Goal: Task Accomplishment & Management: Manage account settings

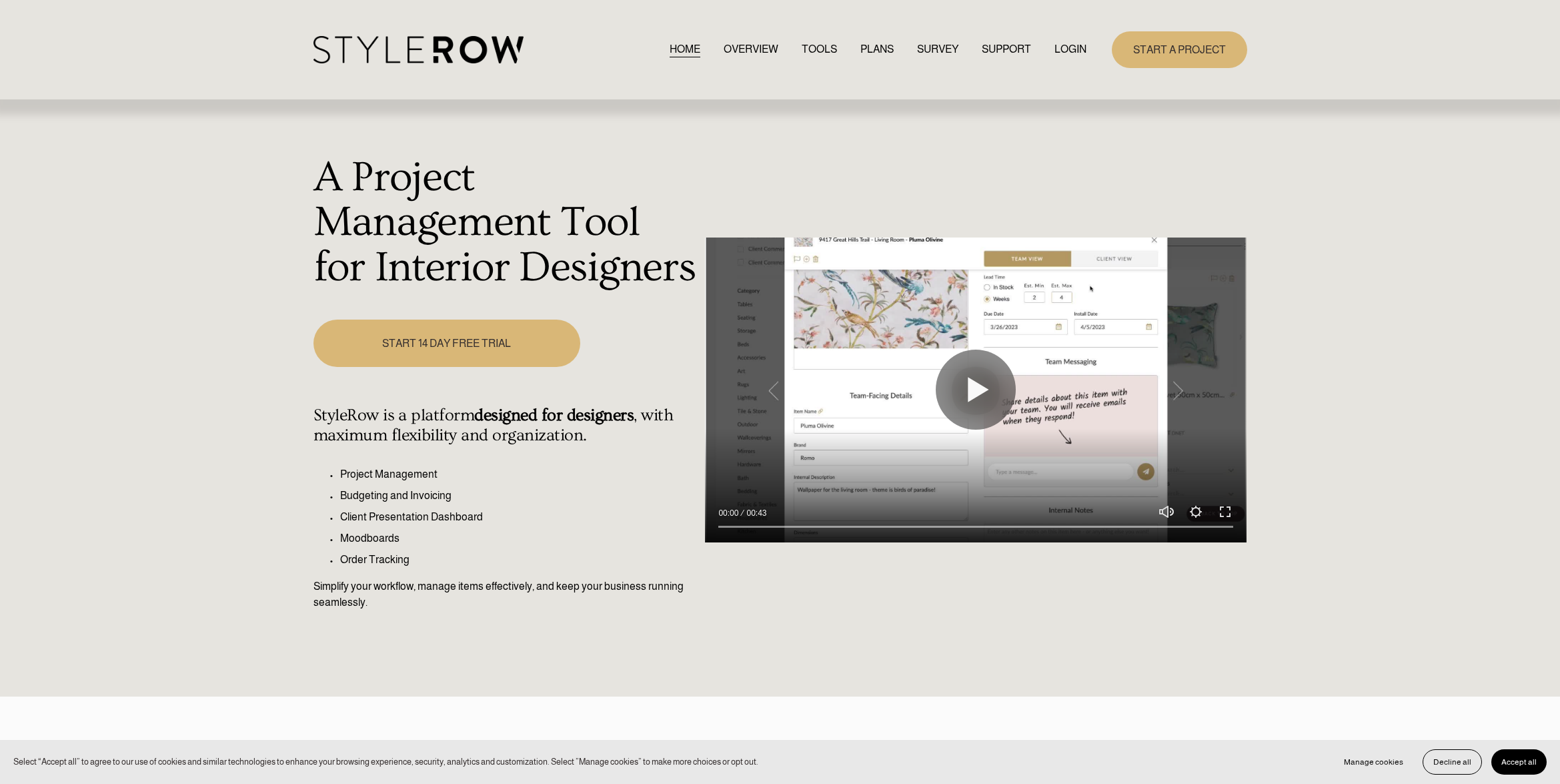
click at [1068, 51] on link "LOGIN" at bounding box center [1071, 49] width 32 height 18
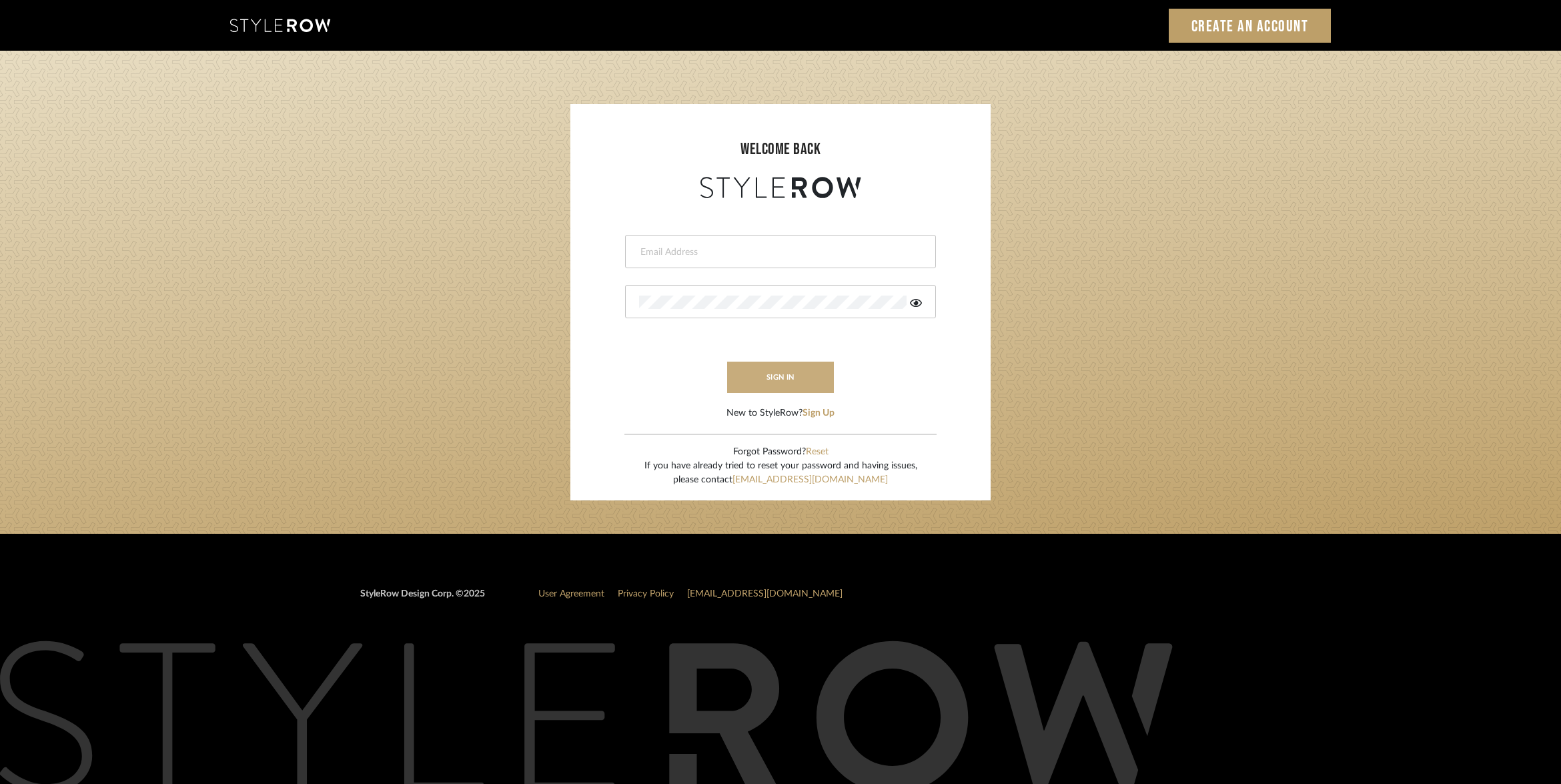
type input "[EMAIL_ADDRESS][DOMAIN_NAME]"
click at [789, 375] on button "sign in" at bounding box center [780, 376] width 107 height 31
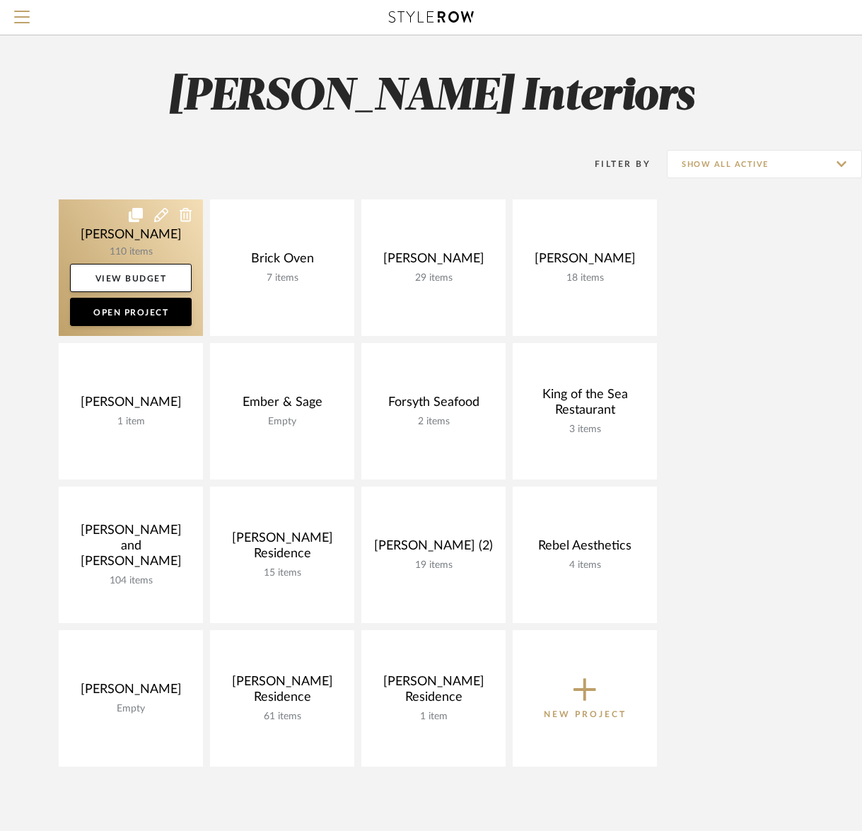
click at [160, 254] on link at bounding box center [131, 267] width 144 height 136
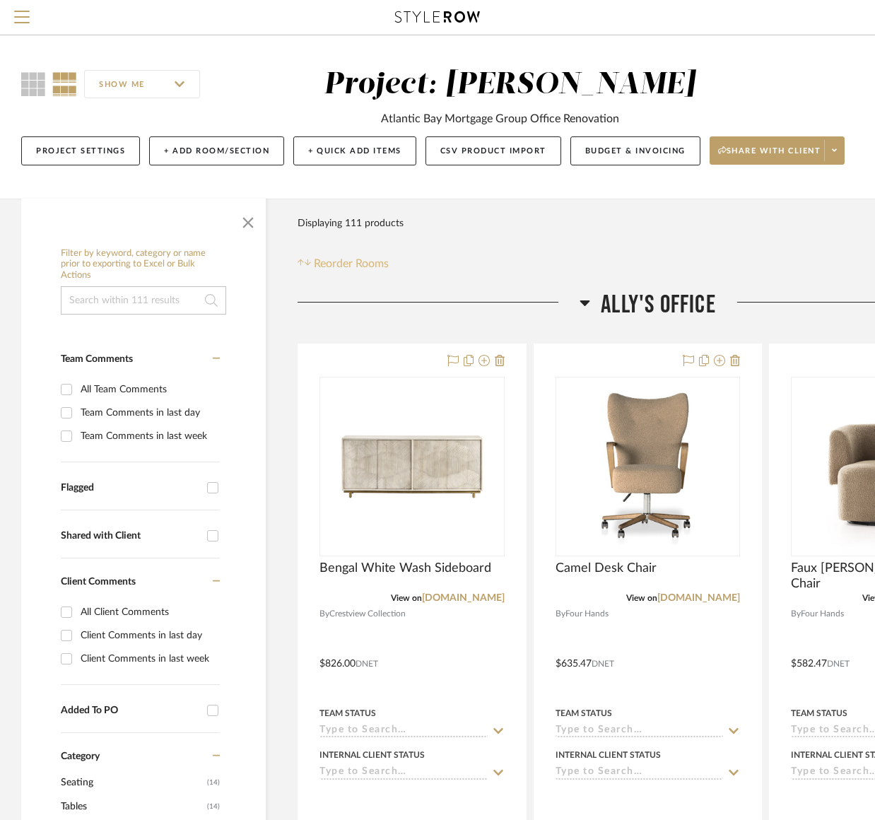
click at [368, 262] on span "Reorder Rooms" at bounding box center [351, 263] width 75 height 17
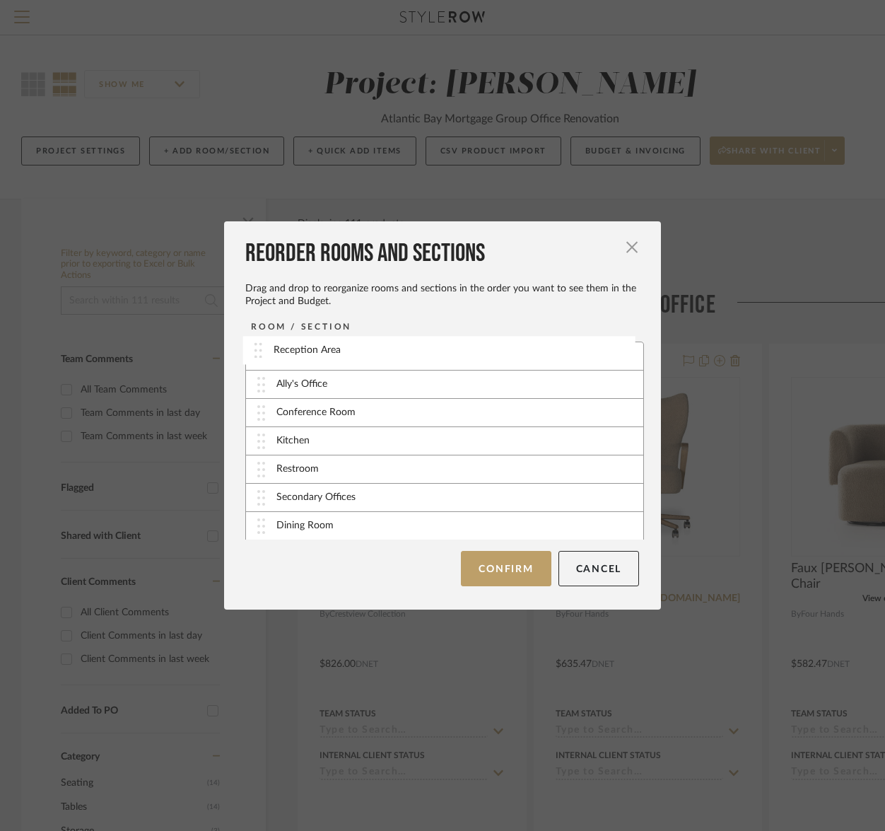
drag, startPoint x: 281, startPoint y: 431, endPoint x: 283, endPoint y: 351, distance: 80.6
click at [506, 568] on button "Confirm" at bounding box center [506, 568] width 90 height 35
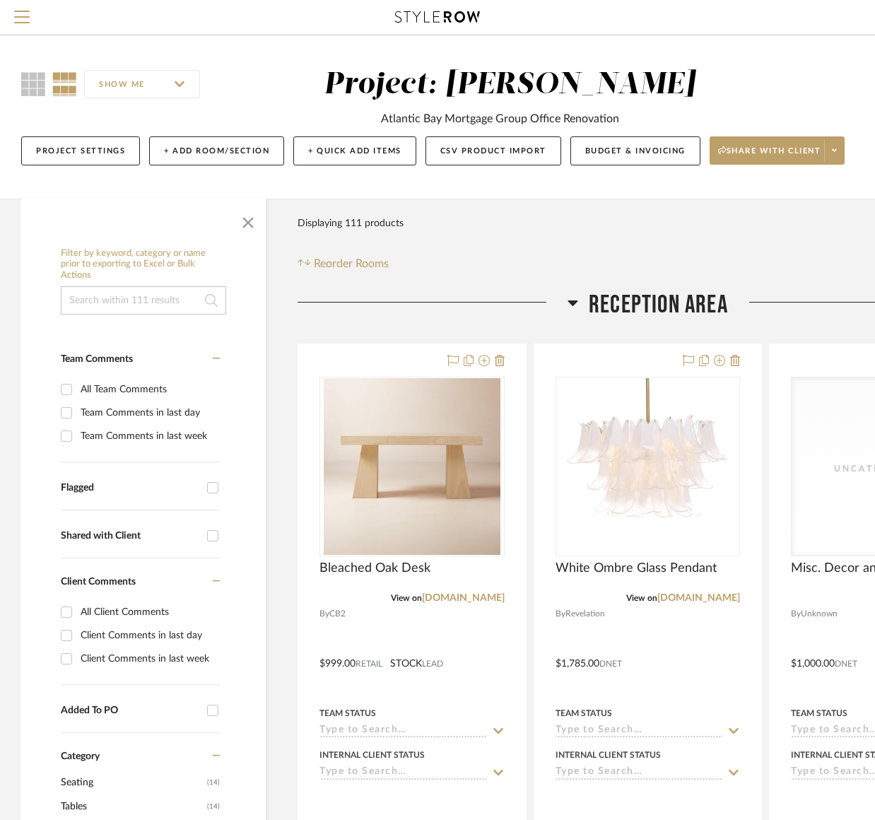
click at [804, 238] on div "Filter Products Displaying 111 products Reorder Rooms" at bounding box center [648, 240] width 700 height 63
click at [621, 233] on div "Filter Products Displaying 111 products Reorder Rooms" at bounding box center [648, 240] width 700 height 63
click at [612, 159] on button "Budget & Invoicing" at bounding box center [635, 150] width 130 height 29
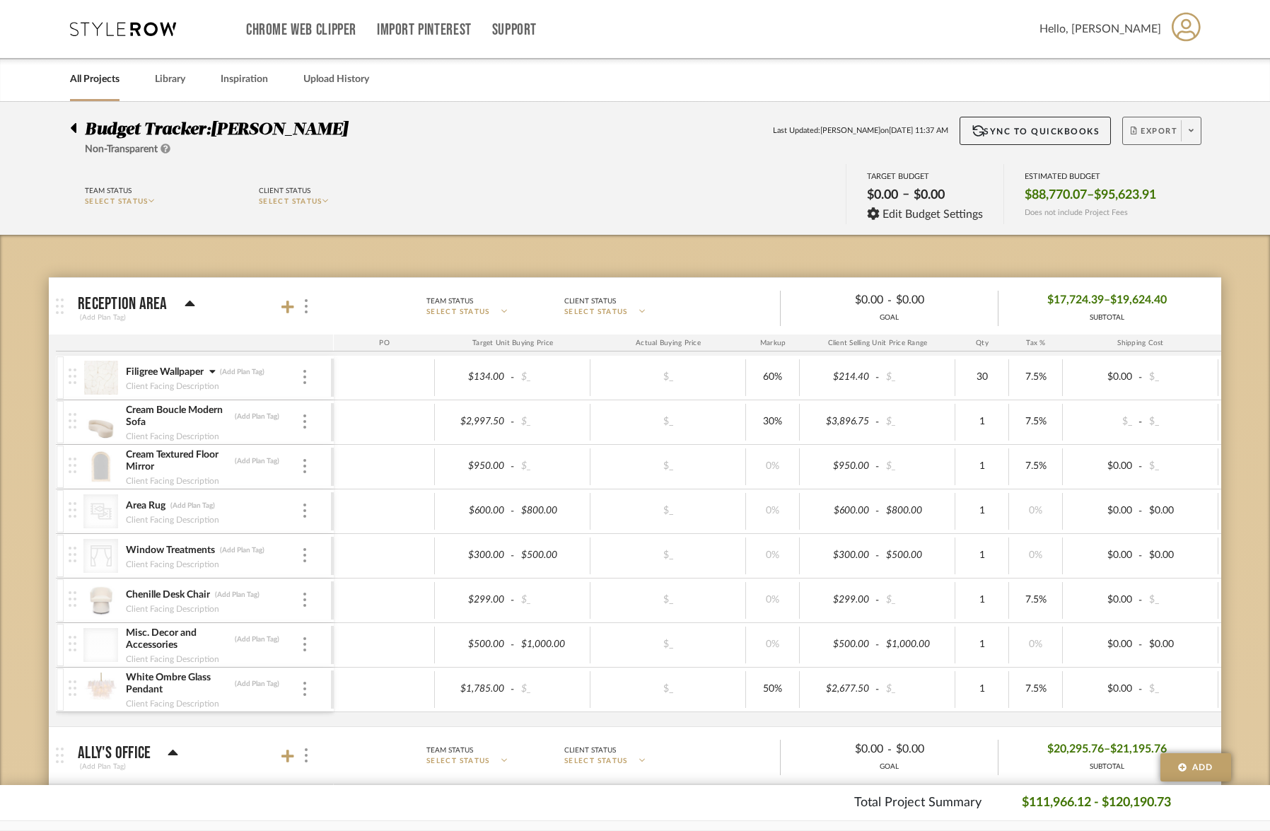
click at [1168, 129] on span "Export" at bounding box center [1153, 136] width 47 height 21
click at [1176, 175] on span "Export PDF" at bounding box center [1186, 171] width 106 height 12
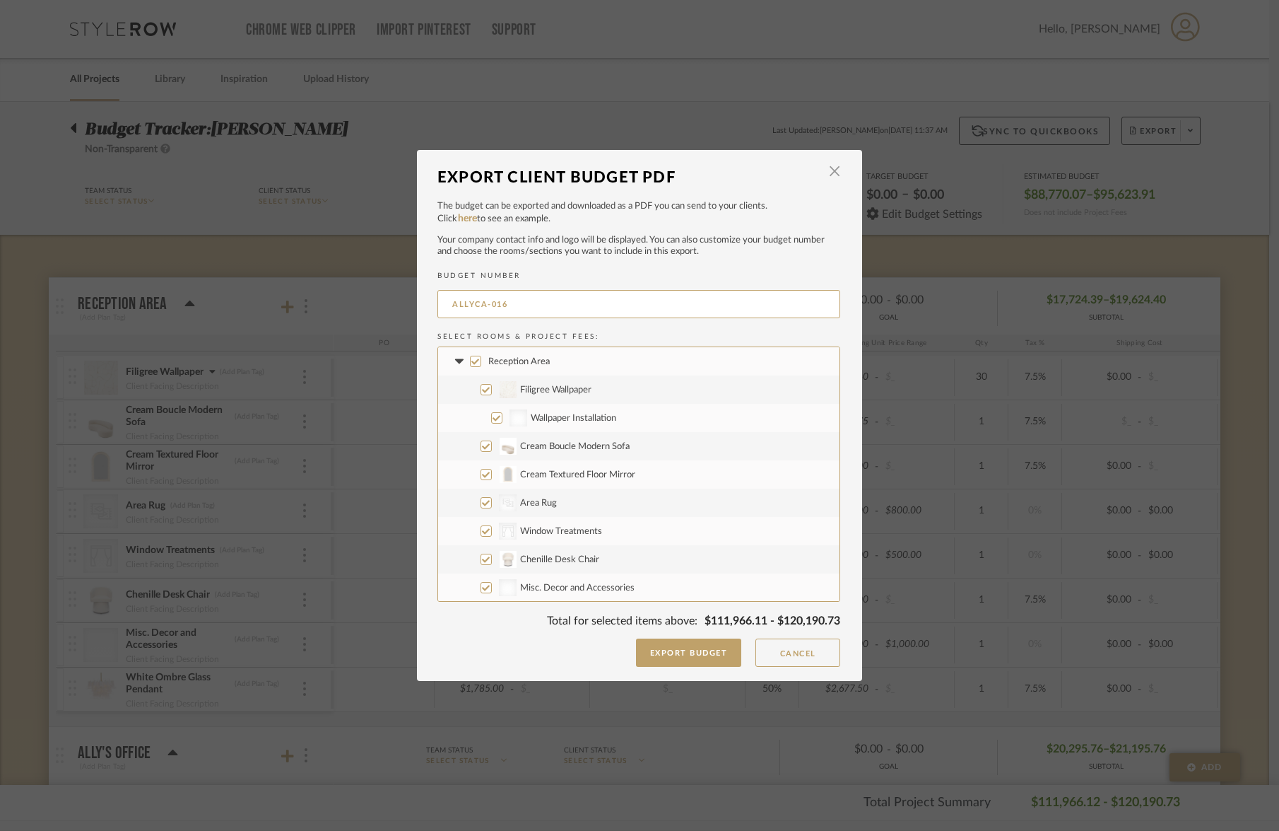
click at [481, 447] on input "Cream Boucle Modern Sofa" at bounding box center [486, 445] width 11 height 11
checkbox input "false"
click at [481, 475] on input "Cream Textured Floor Mirror" at bounding box center [486, 474] width 11 height 11
checkbox input "false"
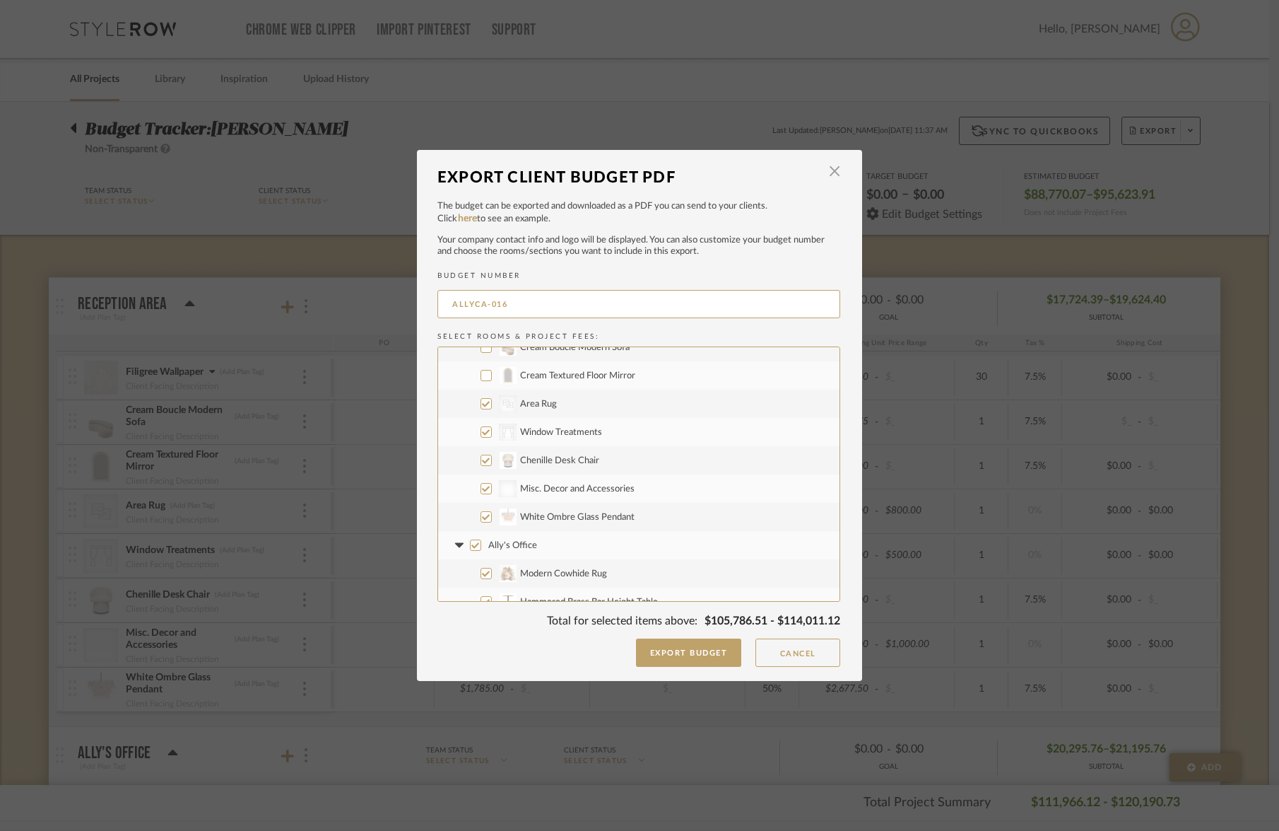
scroll to position [119, 0]
click at [482, 442] on input "Chenille Desk Chair" at bounding box center [486, 439] width 11 height 11
checkbox input "false"
click at [482, 498] on input "White Ombre Glass Pendant" at bounding box center [486, 496] width 11 height 11
checkbox input "false"
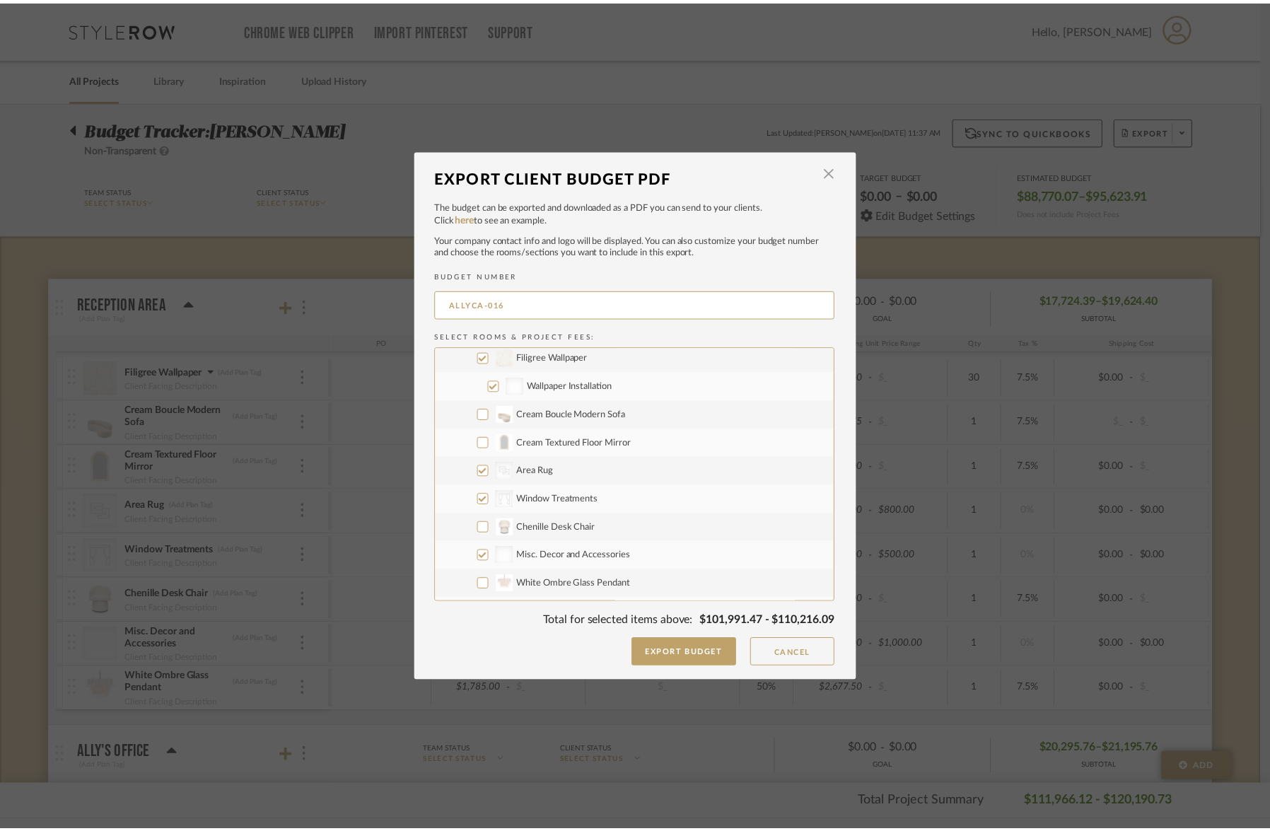
scroll to position [18, 0]
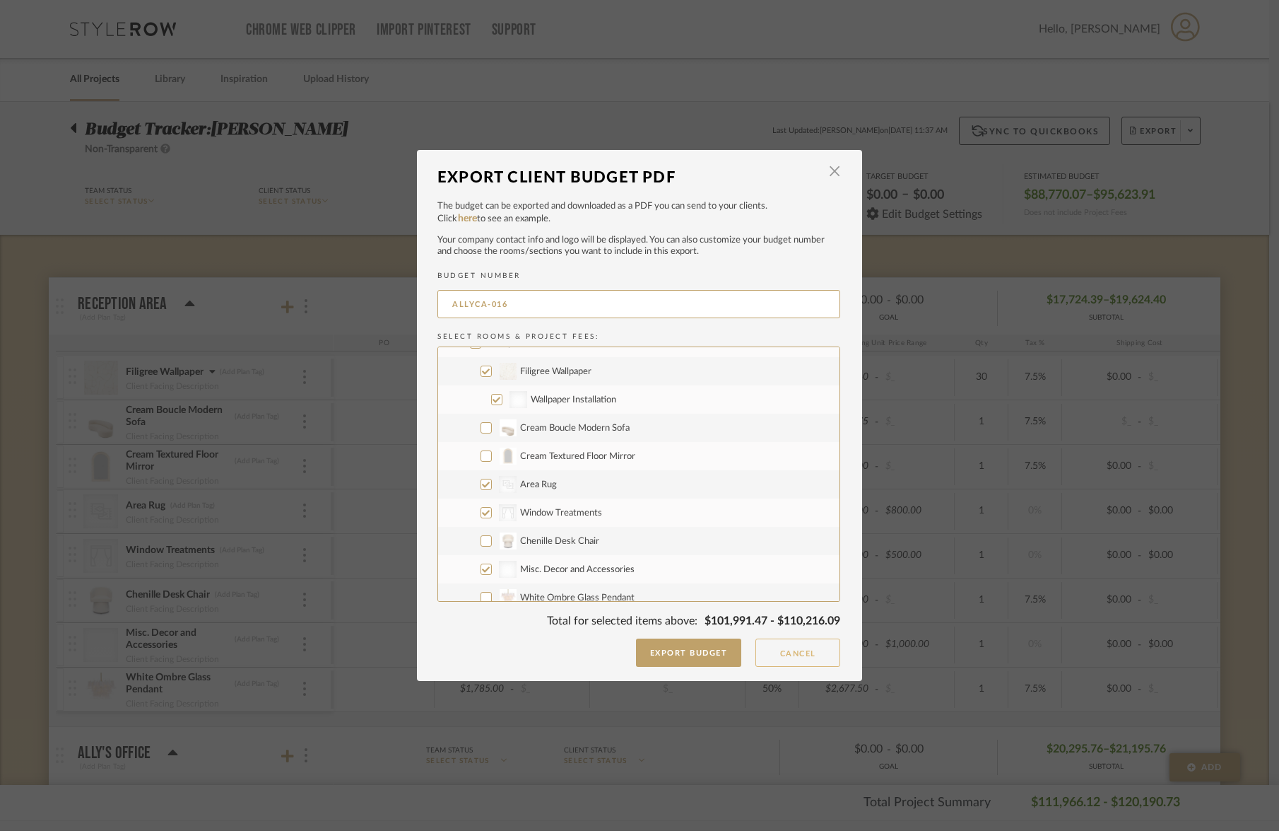
click at [772, 654] on button "Cancel" at bounding box center [798, 652] width 85 height 28
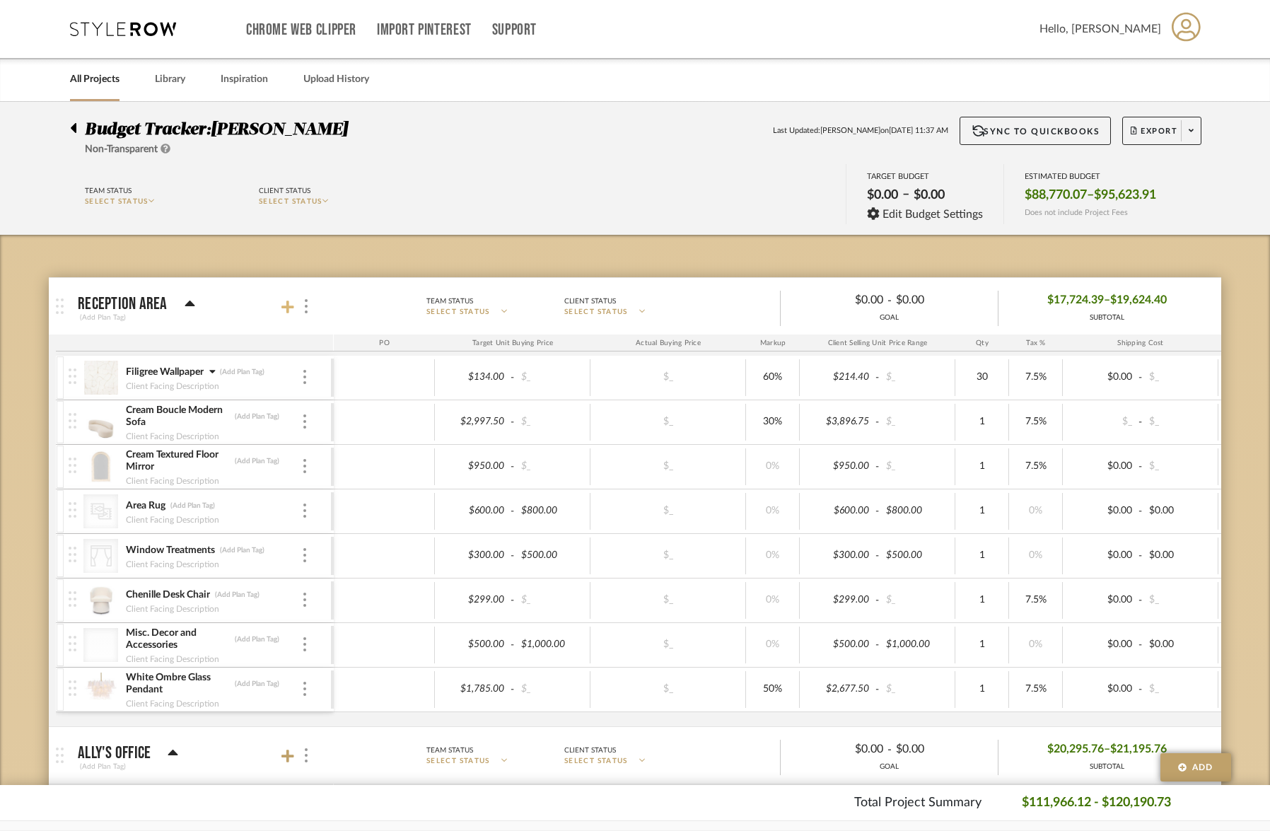
click at [293, 304] on fa-icon at bounding box center [287, 306] width 13 height 13
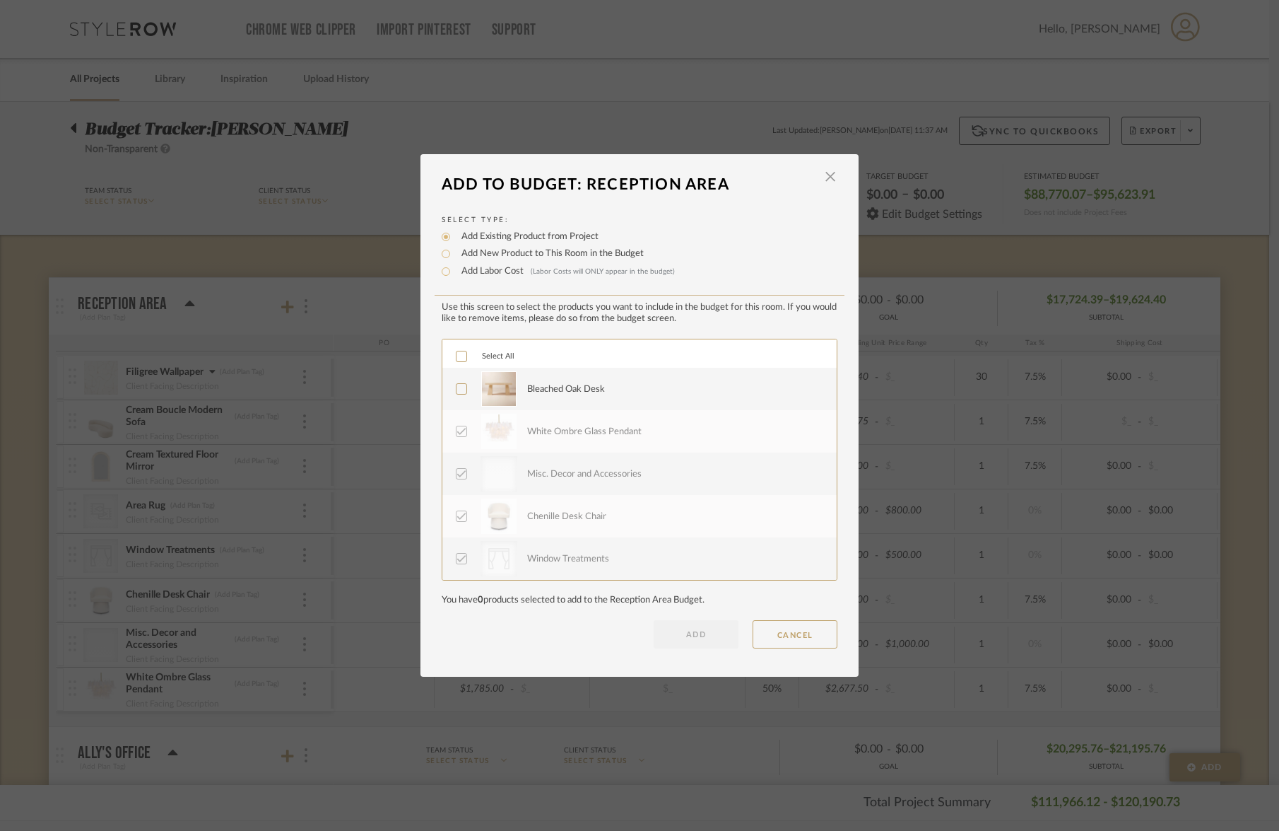
click at [561, 394] on div "Bleached Oak Desk" at bounding box center [566, 389] width 78 height 14
click at [692, 641] on button "ADD" at bounding box center [696, 634] width 85 height 28
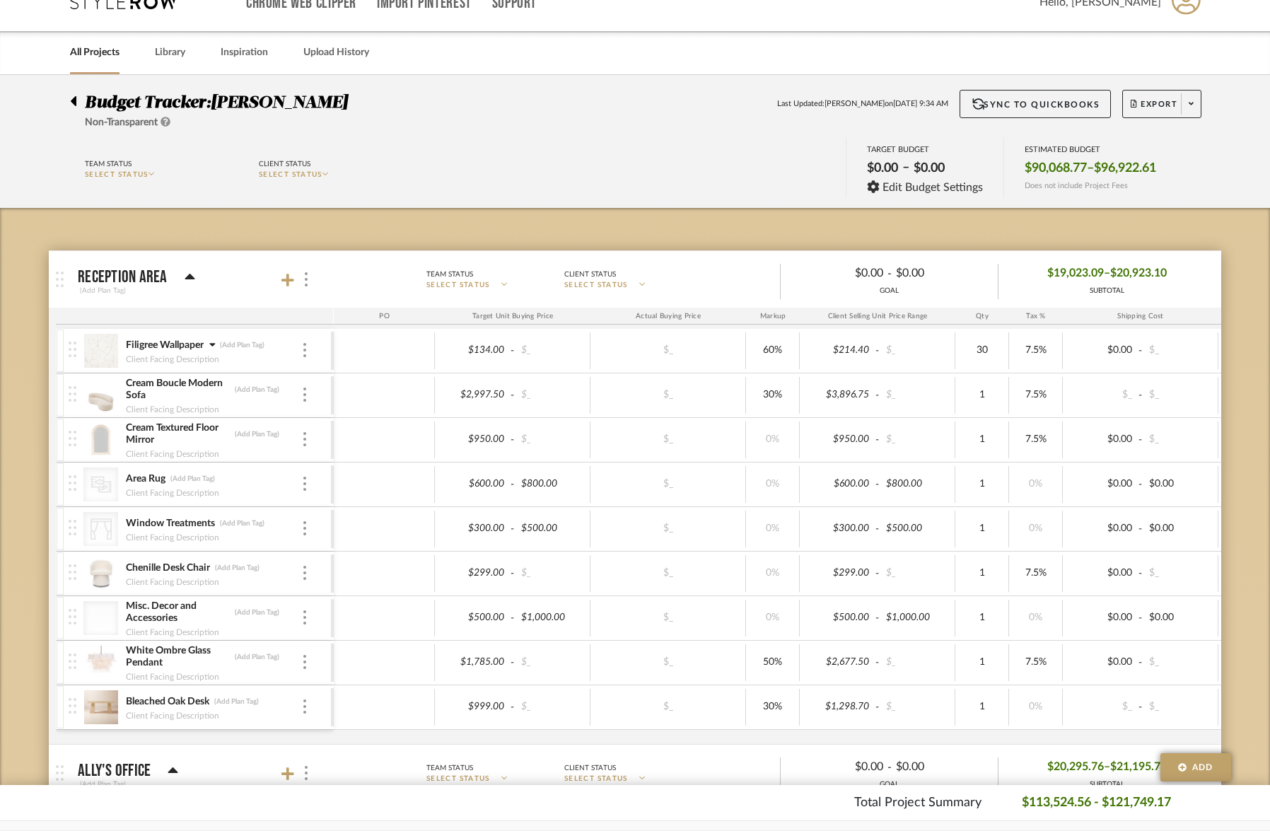
scroll to position [29, 0]
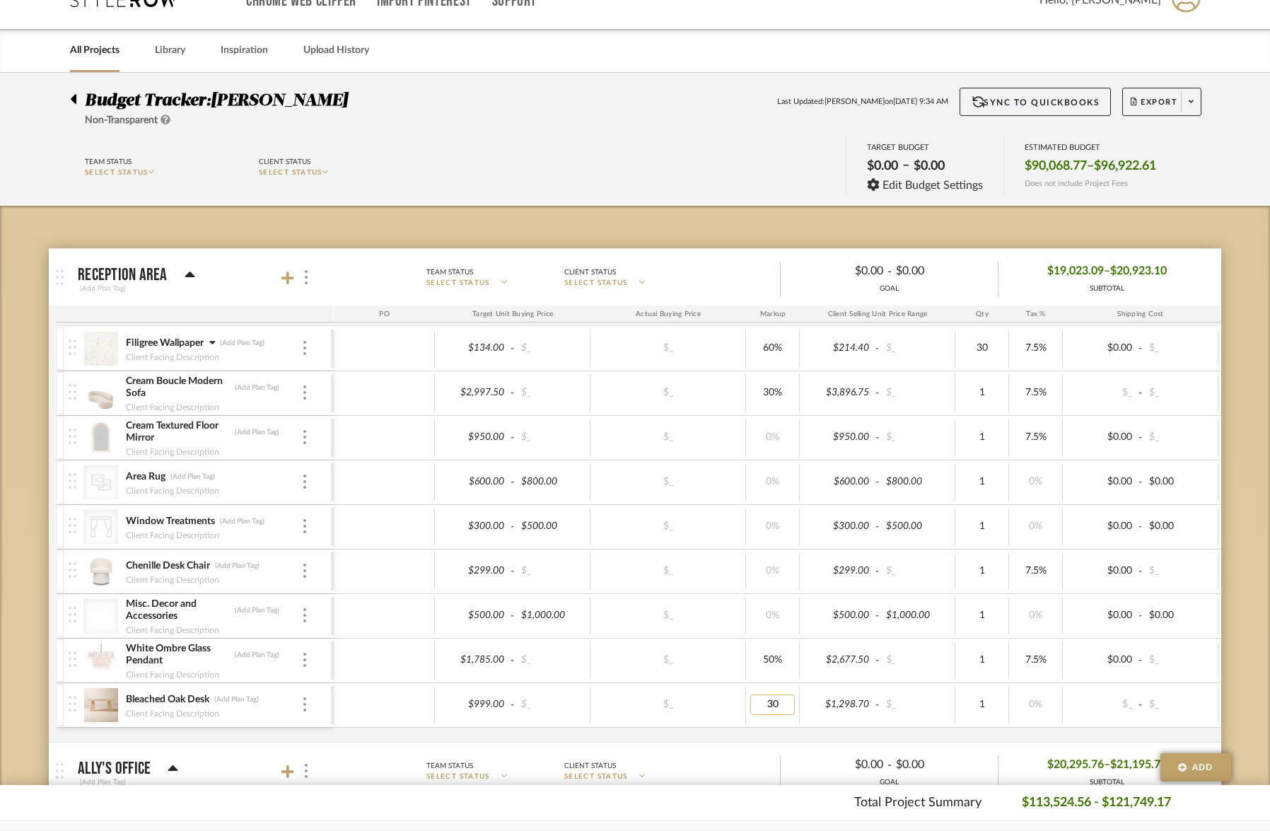
type input "00"
click at [784, 182] on div "Team Status SELECT STATUS Client Status SELECT STATUS TARGET BUDGET $0.00 – $0.…" at bounding box center [635, 167] width 1172 height 64
type input "7.5"
click at [714, 184] on div "Team Status SELECT STATUS Client Status SELECT STATUS TARGET BUDGET $0.00 – $0.…" at bounding box center [635, 167] width 1172 height 64
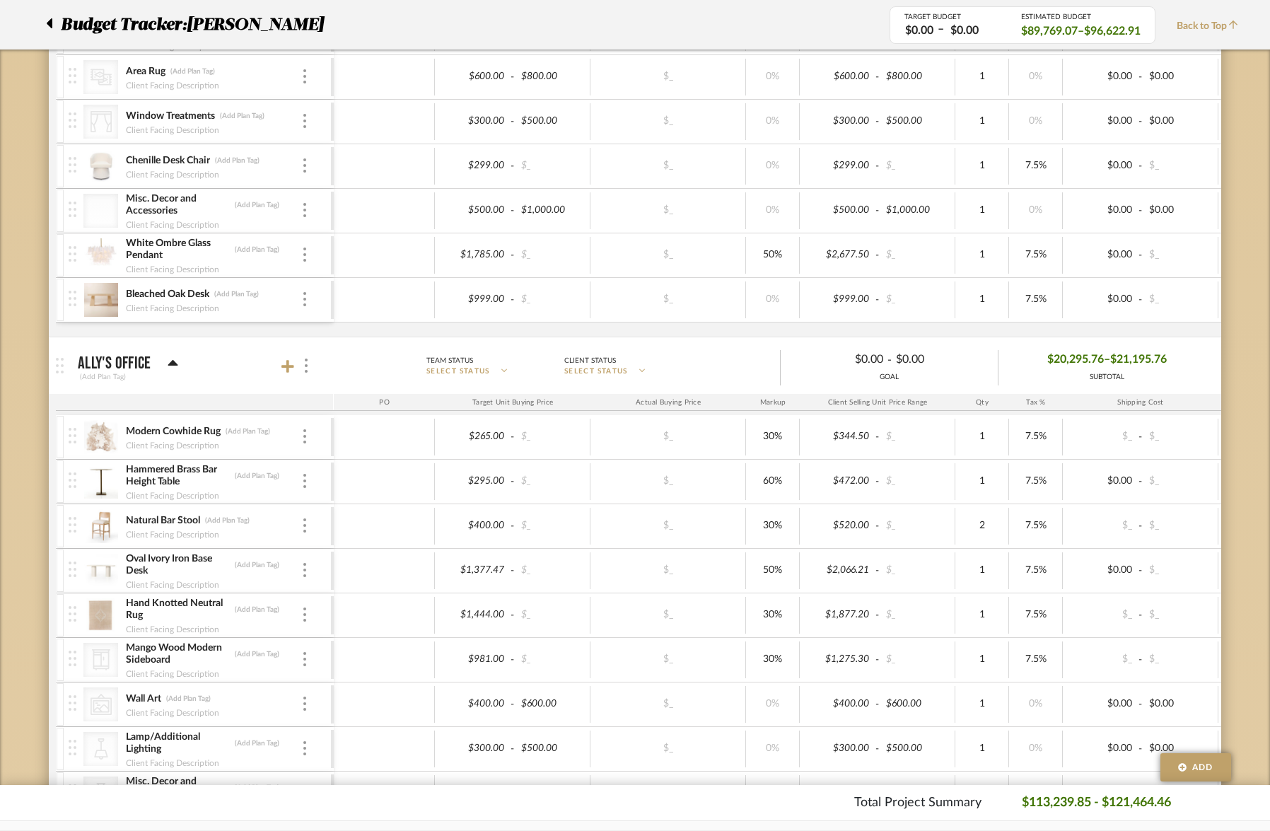
scroll to position [434, 0]
click at [291, 370] on icon at bounding box center [287, 366] width 13 height 14
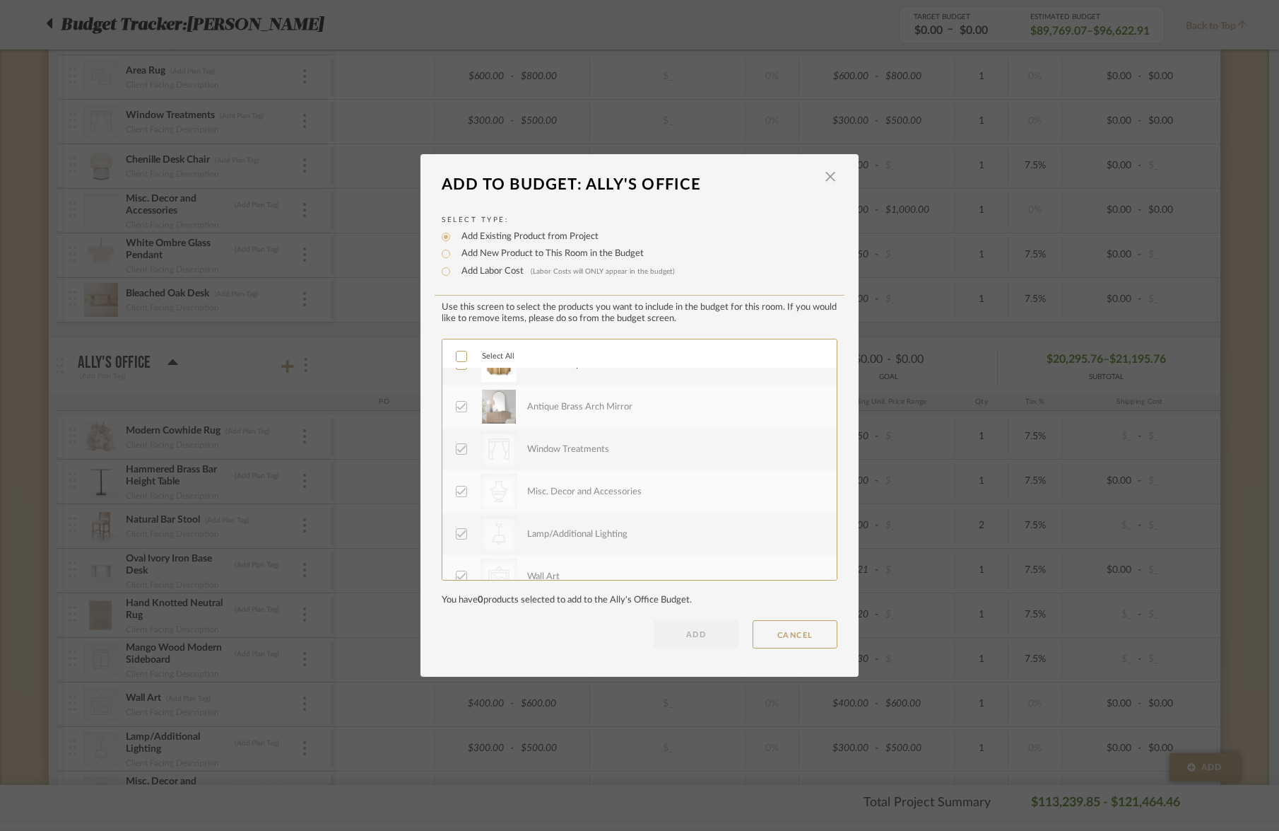
scroll to position [424, 0]
click at [825, 182] on span "button" at bounding box center [830, 177] width 28 height 28
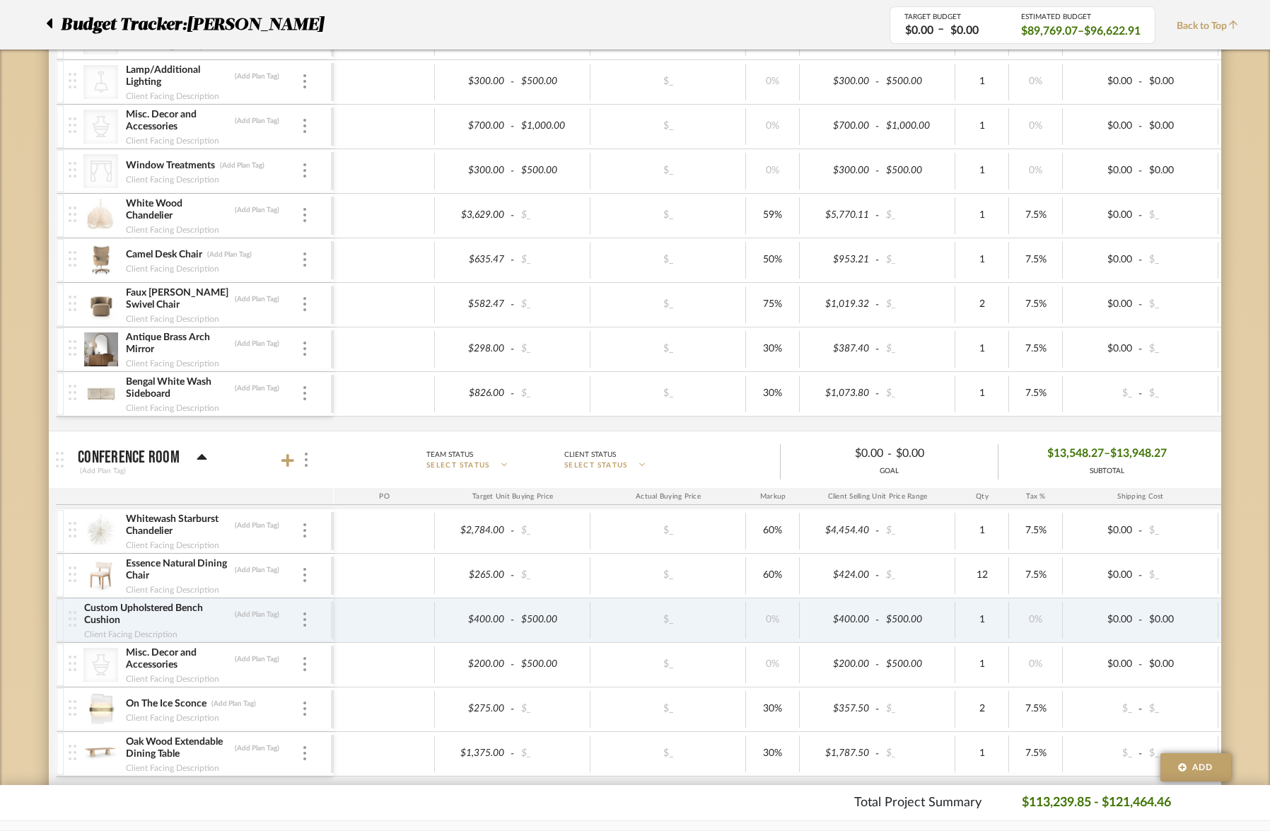
scroll to position [1277, 0]
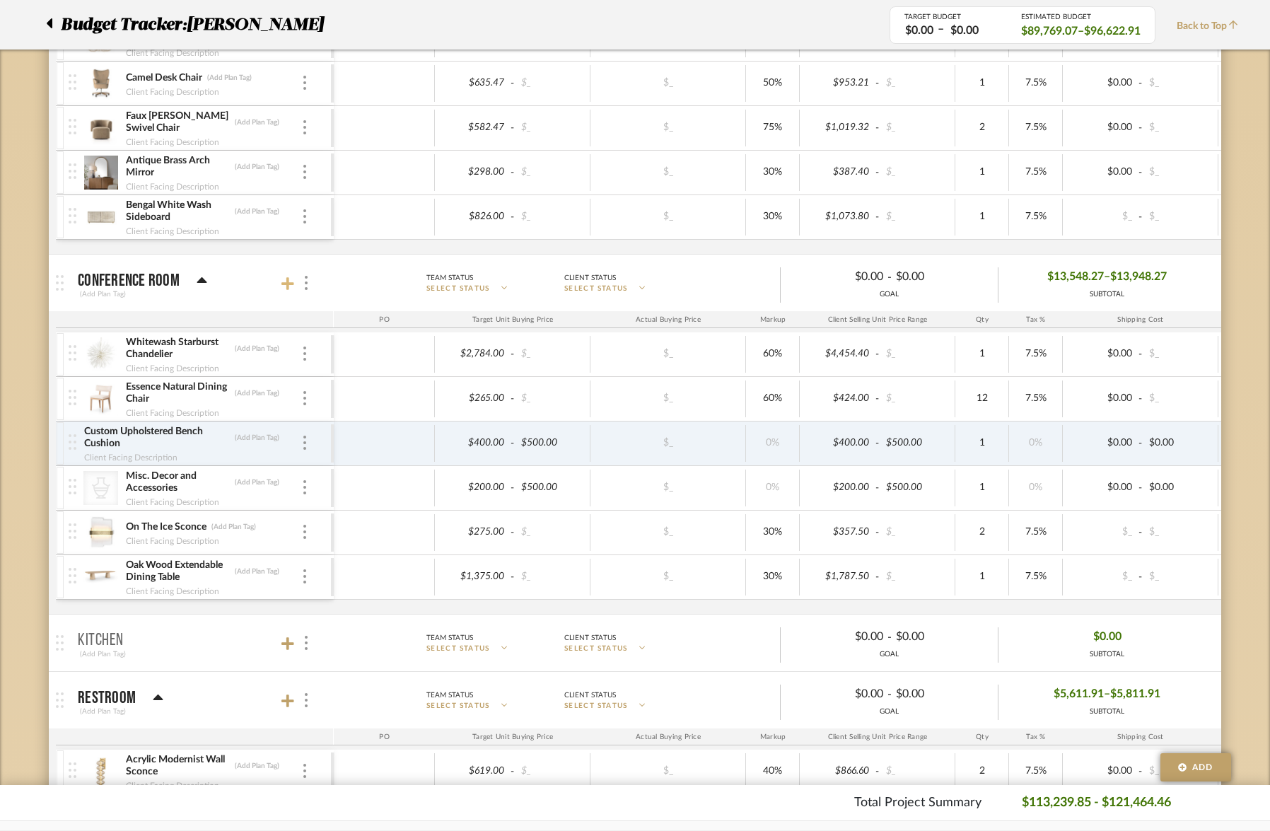
click at [288, 284] on icon at bounding box center [287, 283] width 13 height 13
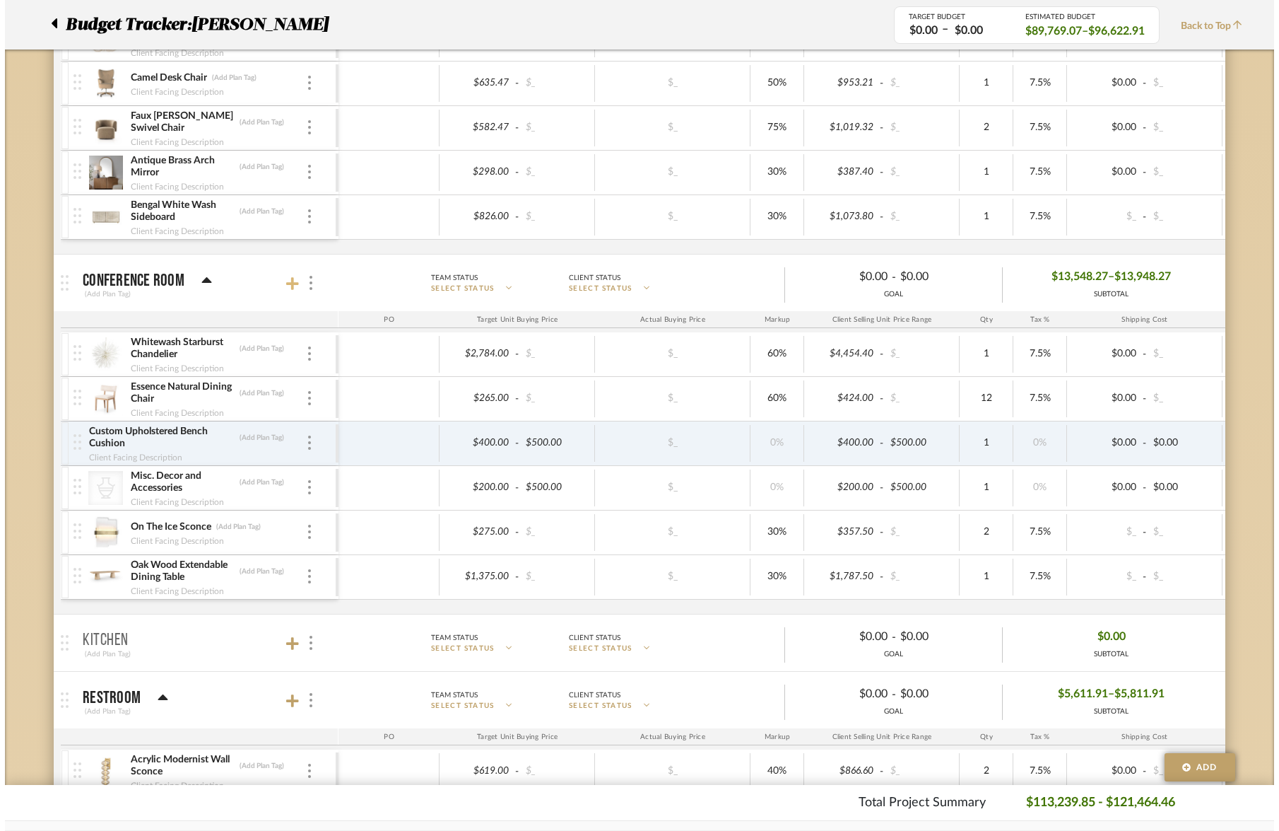
scroll to position [0, 0]
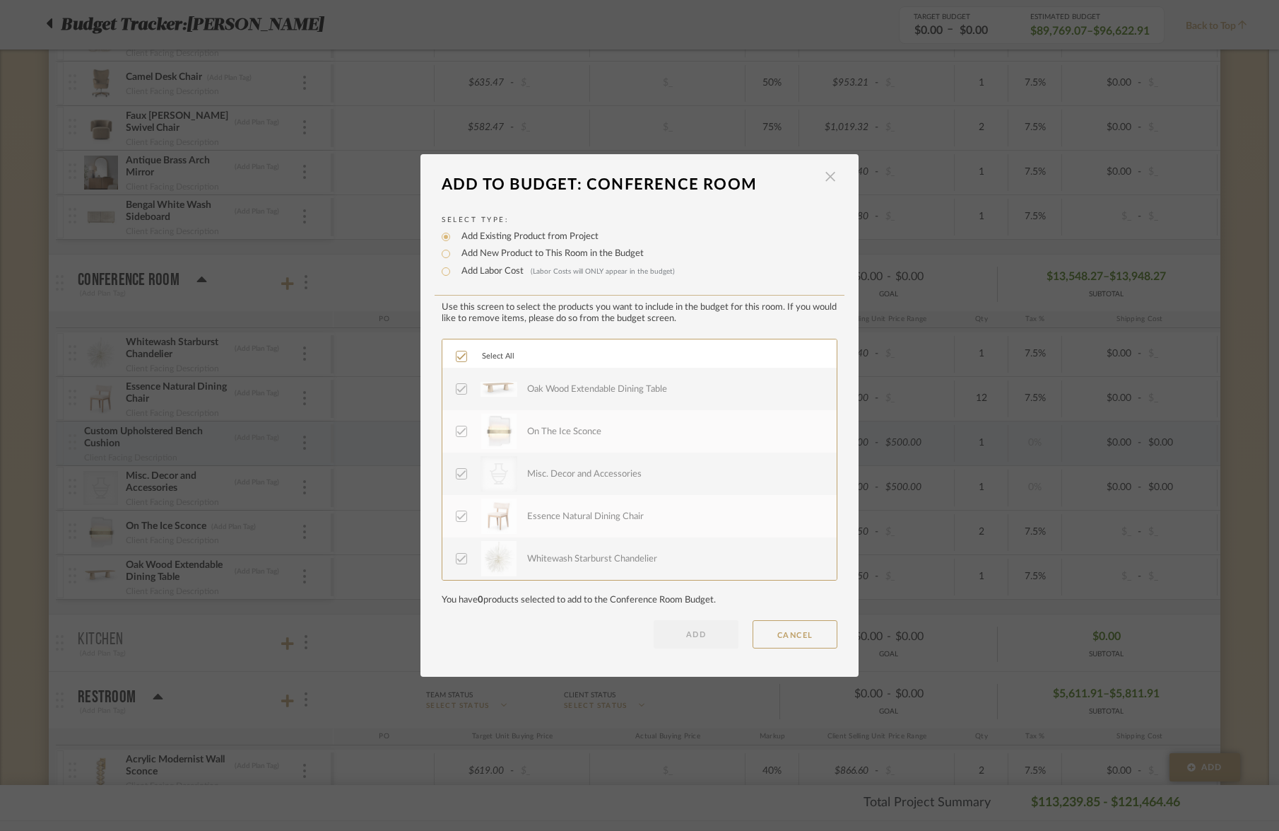
click at [827, 177] on span "button" at bounding box center [830, 177] width 28 height 28
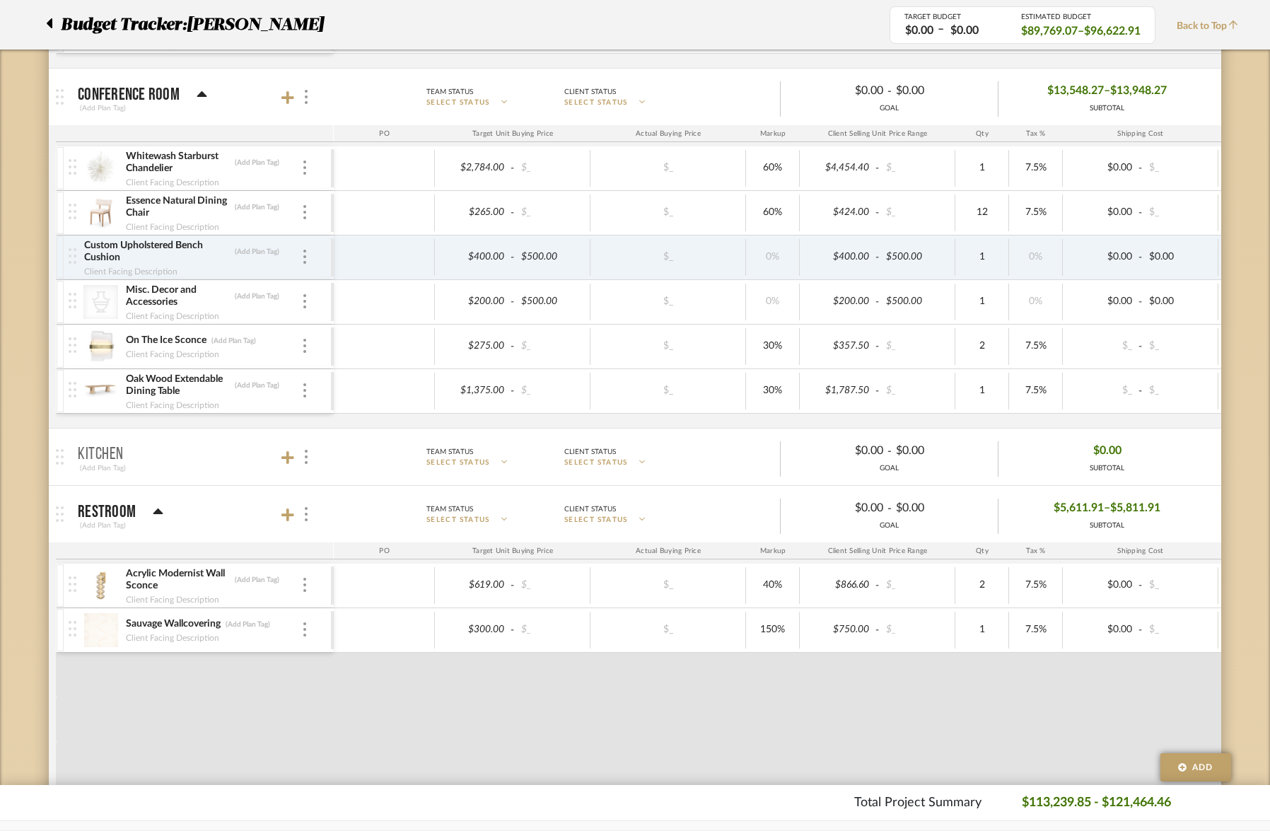
scroll to position [1708, 0]
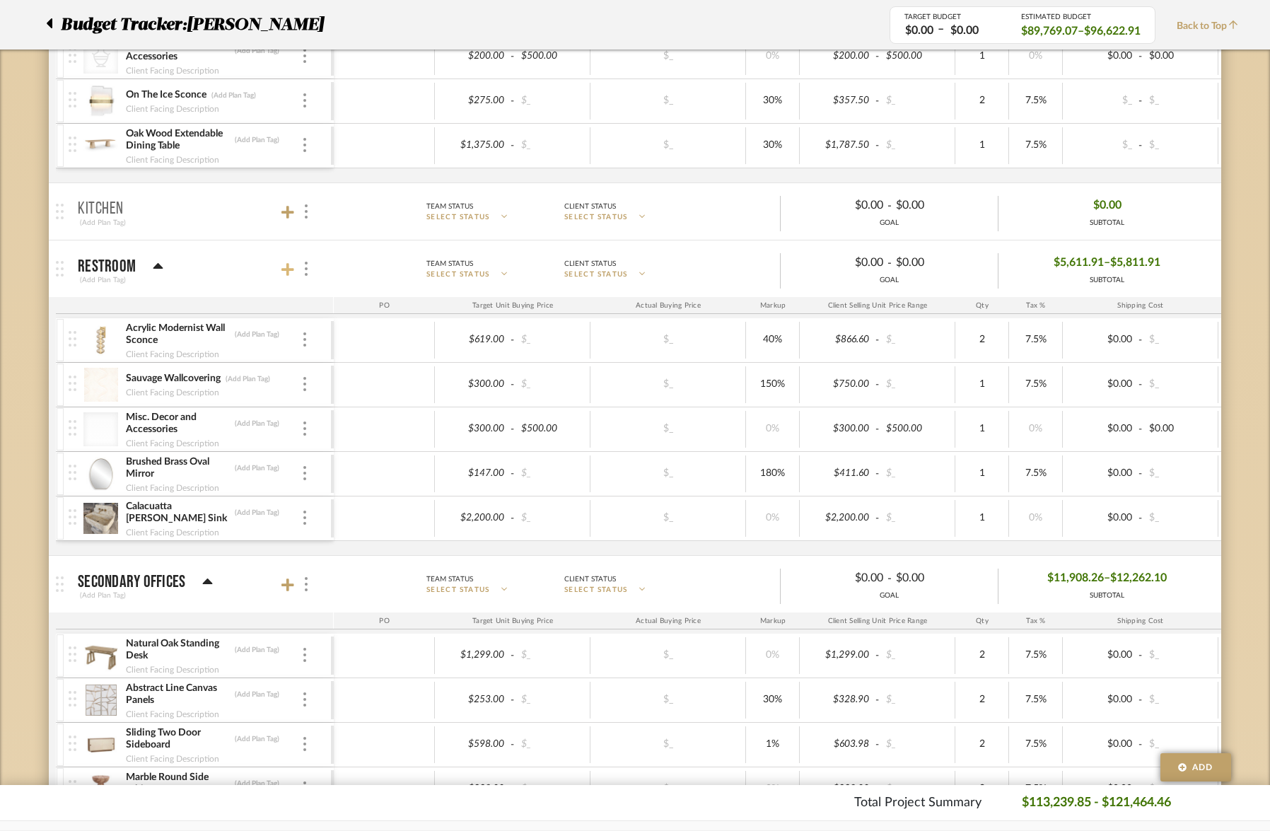
click at [290, 270] on icon at bounding box center [287, 269] width 13 height 13
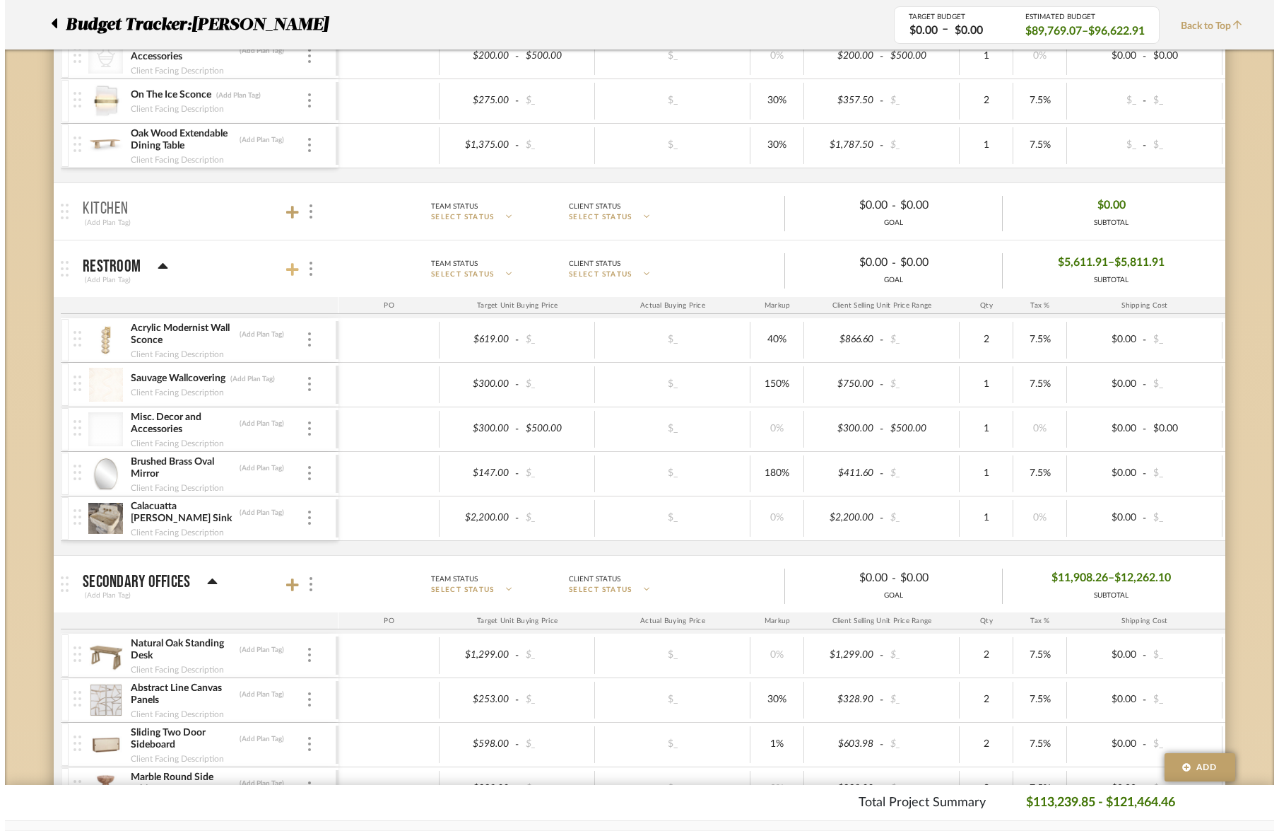
scroll to position [0, 0]
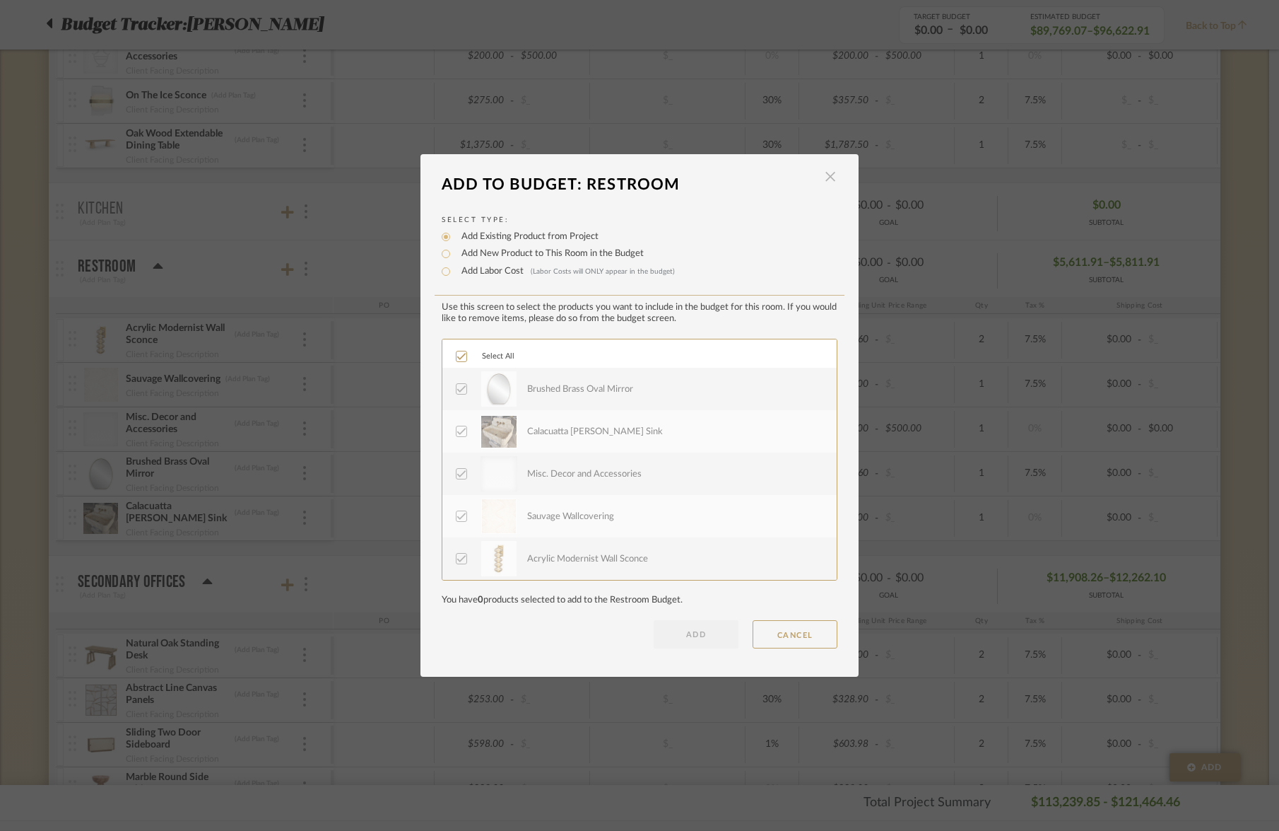
click at [830, 177] on span "button" at bounding box center [830, 177] width 28 height 28
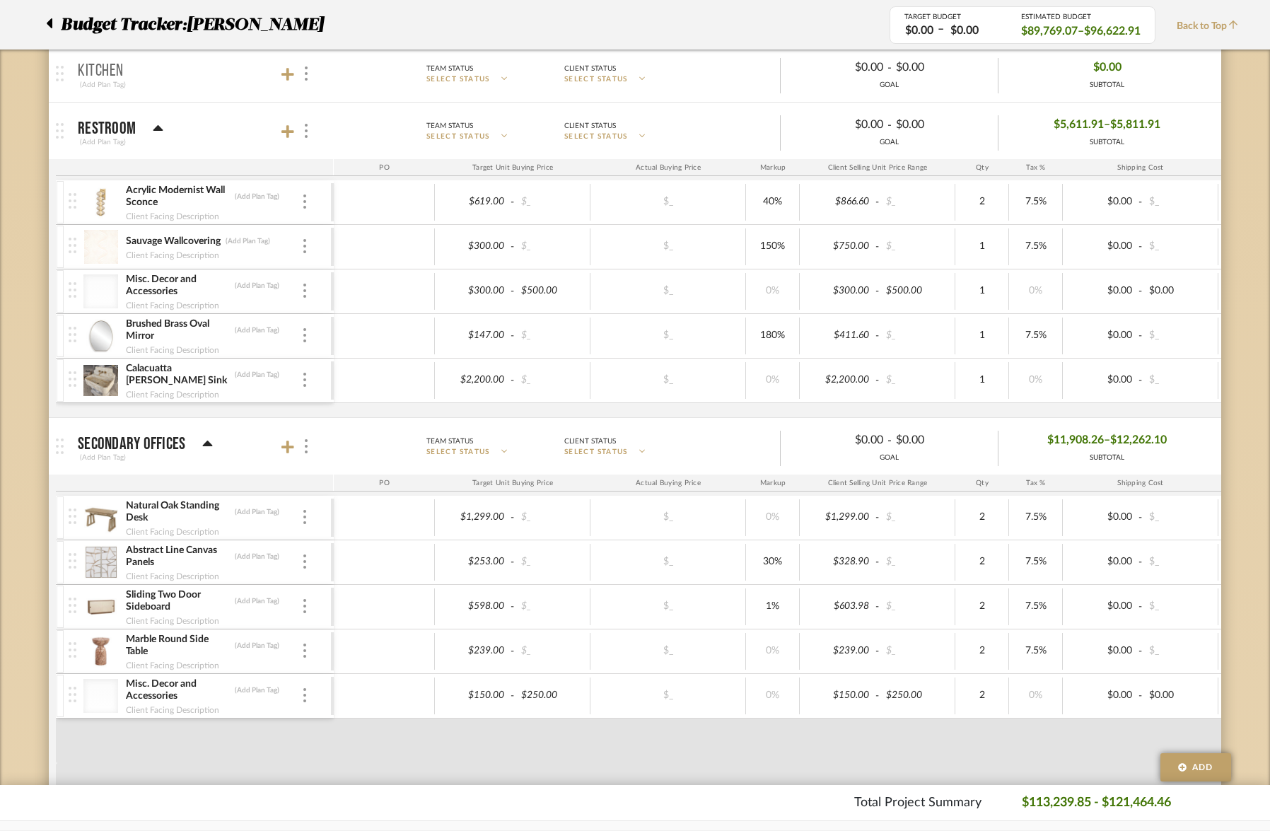
scroll to position [1983, 0]
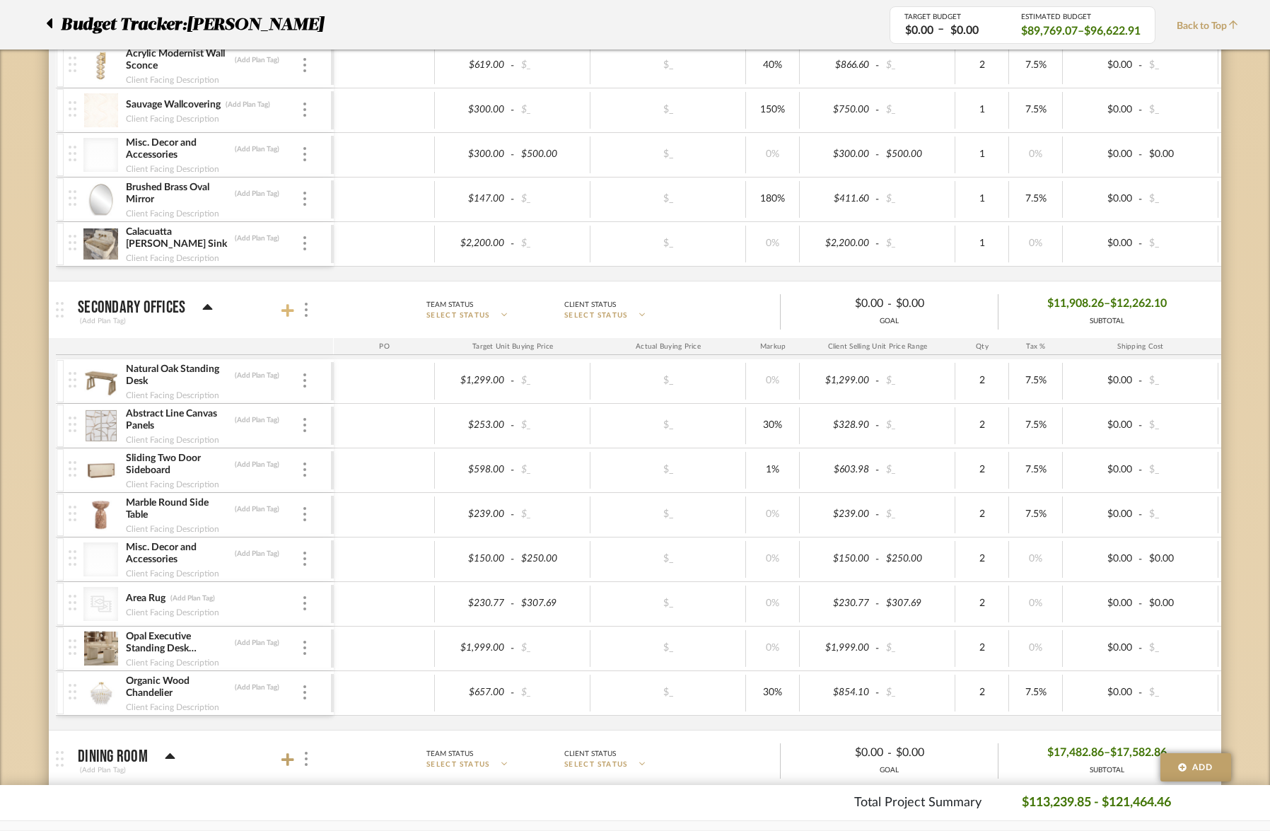
click at [290, 312] on icon at bounding box center [287, 310] width 13 height 14
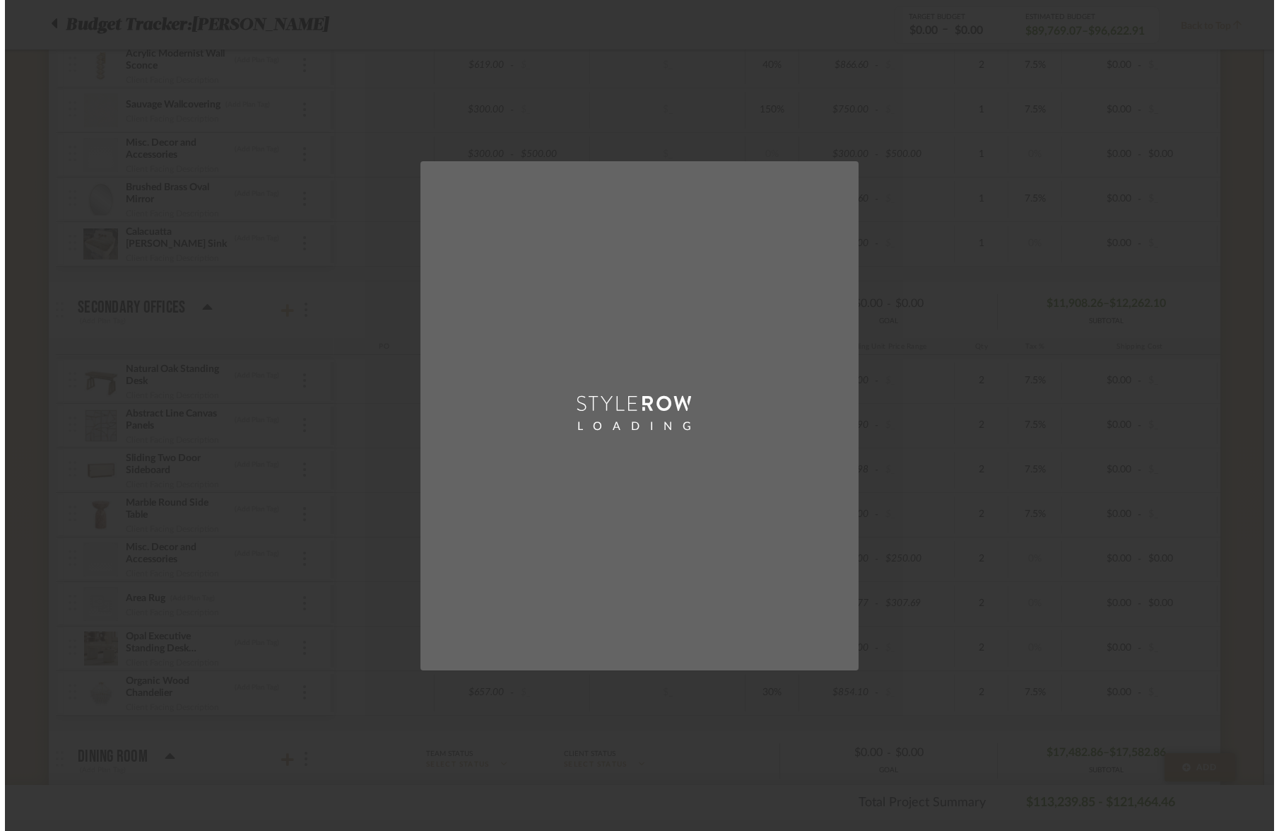
scroll to position [0, 0]
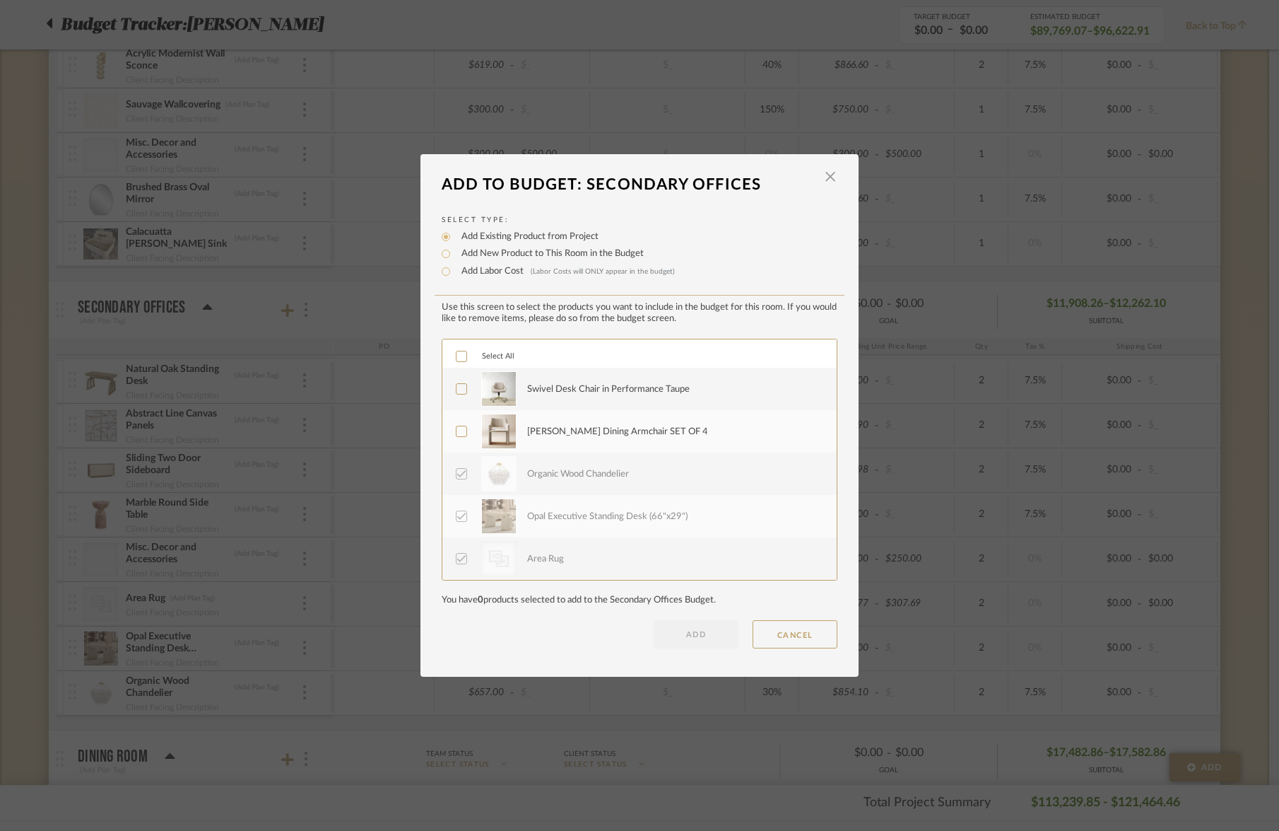
click at [459, 388] on icon at bounding box center [461, 389] width 9 height 7
click at [458, 435] on icon at bounding box center [462, 431] width 10 height 10
click at [703, 643] on button "ADD" at bounding box center [696, 634] width 85 height 28
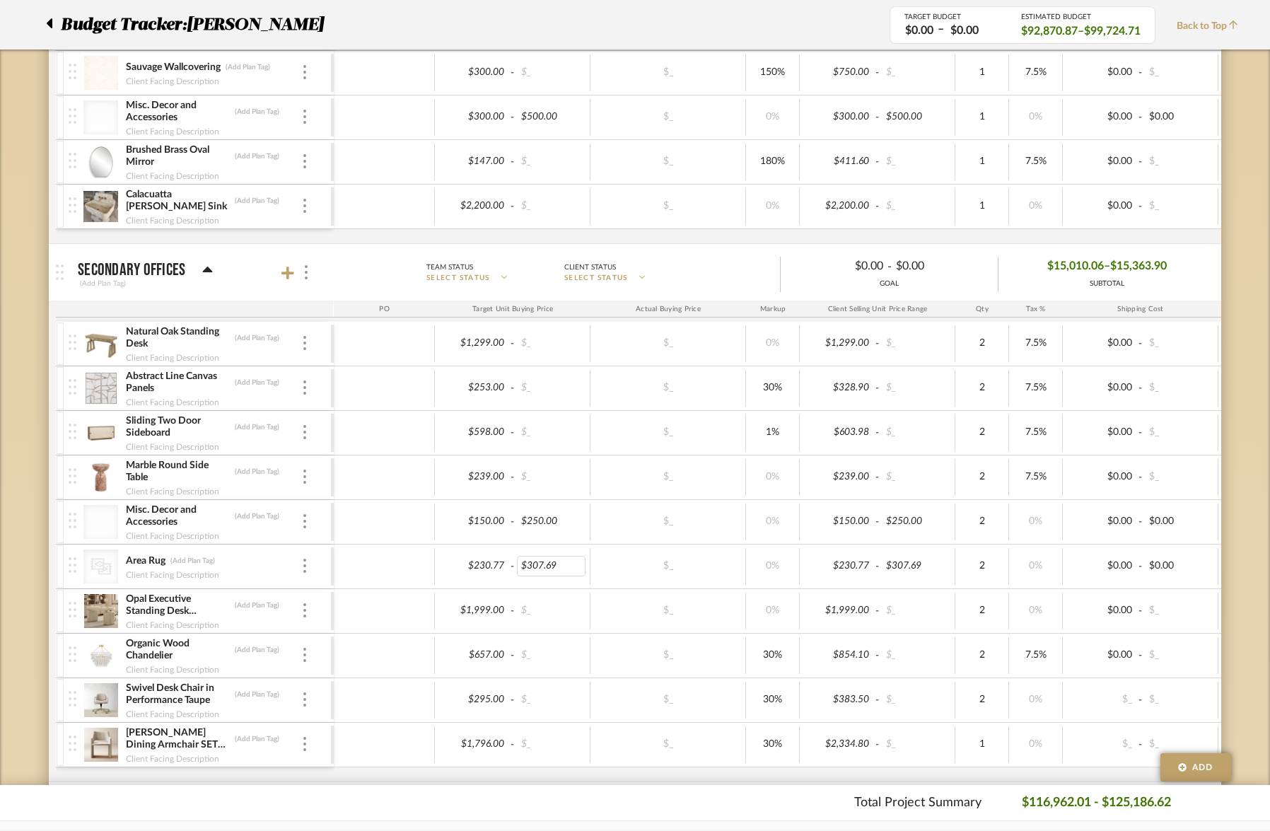
scroll to position [2186, 0]
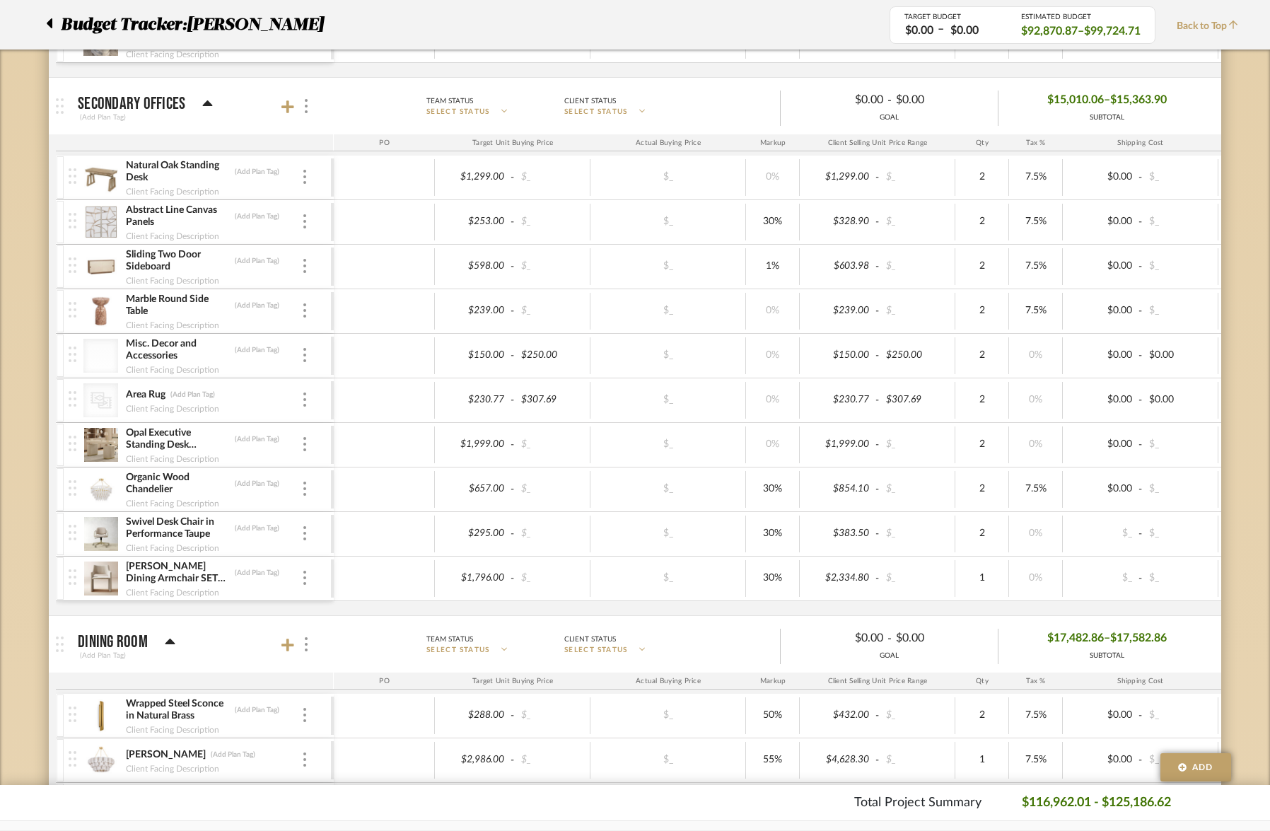
click at [308, 450] on div "Opal Executive Standing Desk (66"x29") (Add Plan Tag) Client Facing Description" at bounding box center [200, 445] width 262 height 44
click at [305, 448] on img at bounding box center [304, 444] width 3 height 14
click at [330, 476] on span "Manage Item" at bounding box center [364, 475] width 105 height 13
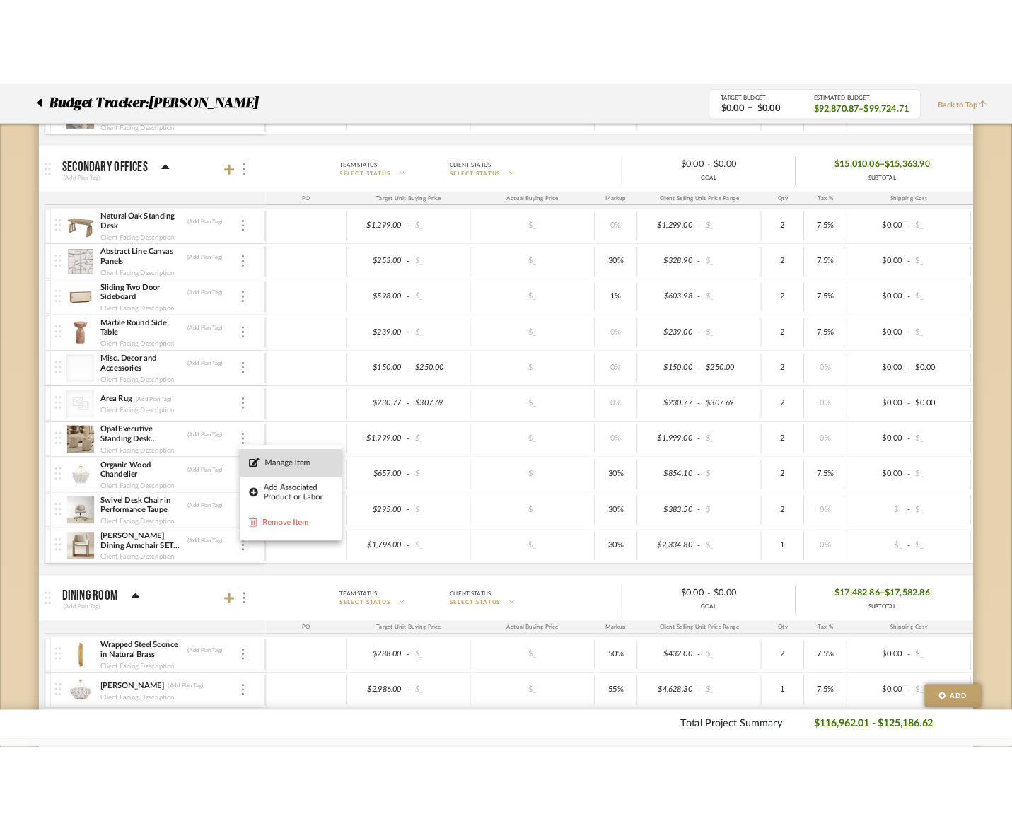
scroll to position [0, 0]
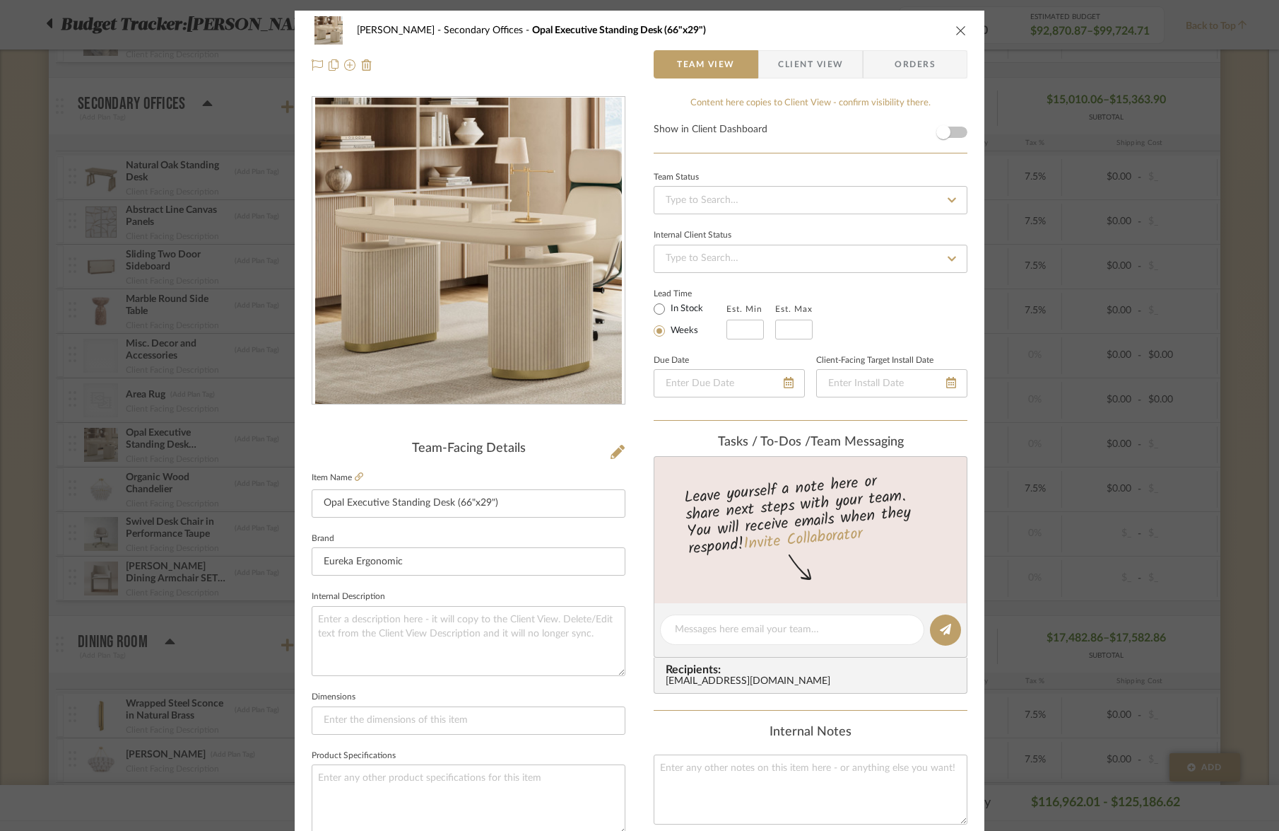
click at [361, 476] on fieldset "Item Name Opal Executive Standing Desk (66"x29")" at bounding box center [469, 492] width 314 height 49
click at [358, 477] on icon at bounding box center [359, 476] width 8 height 8
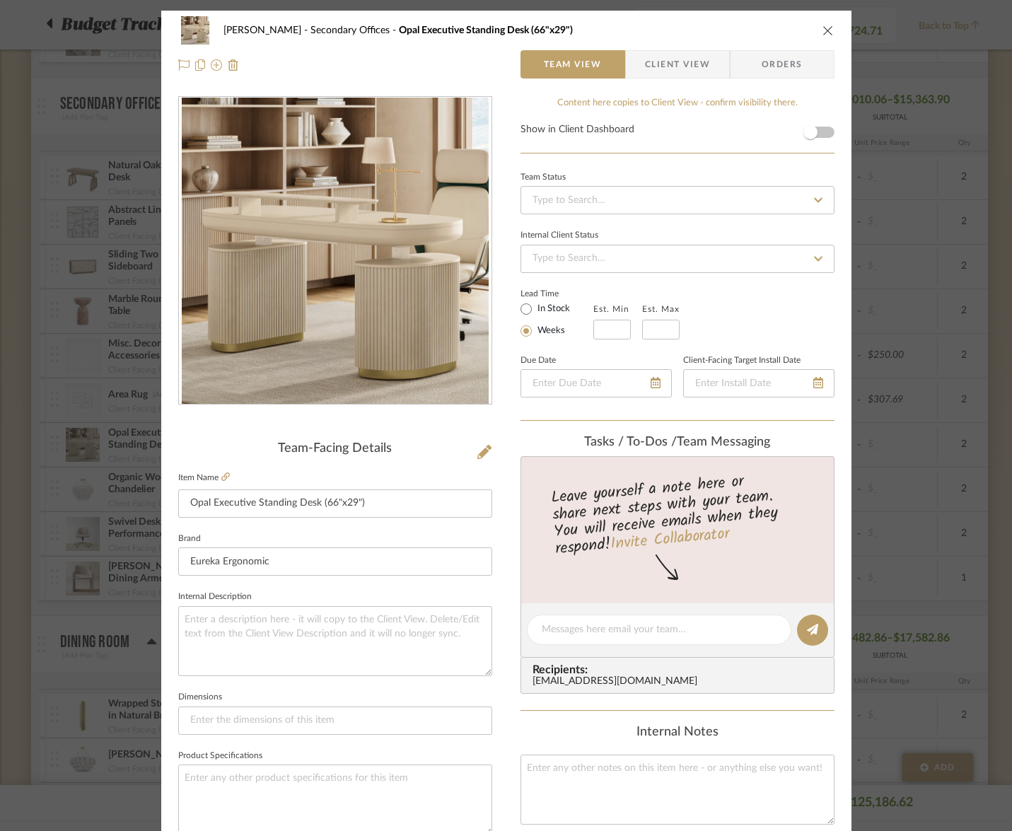
click at [821, 36] on button "close" at bounding box center [827, 30] width 13 height 13
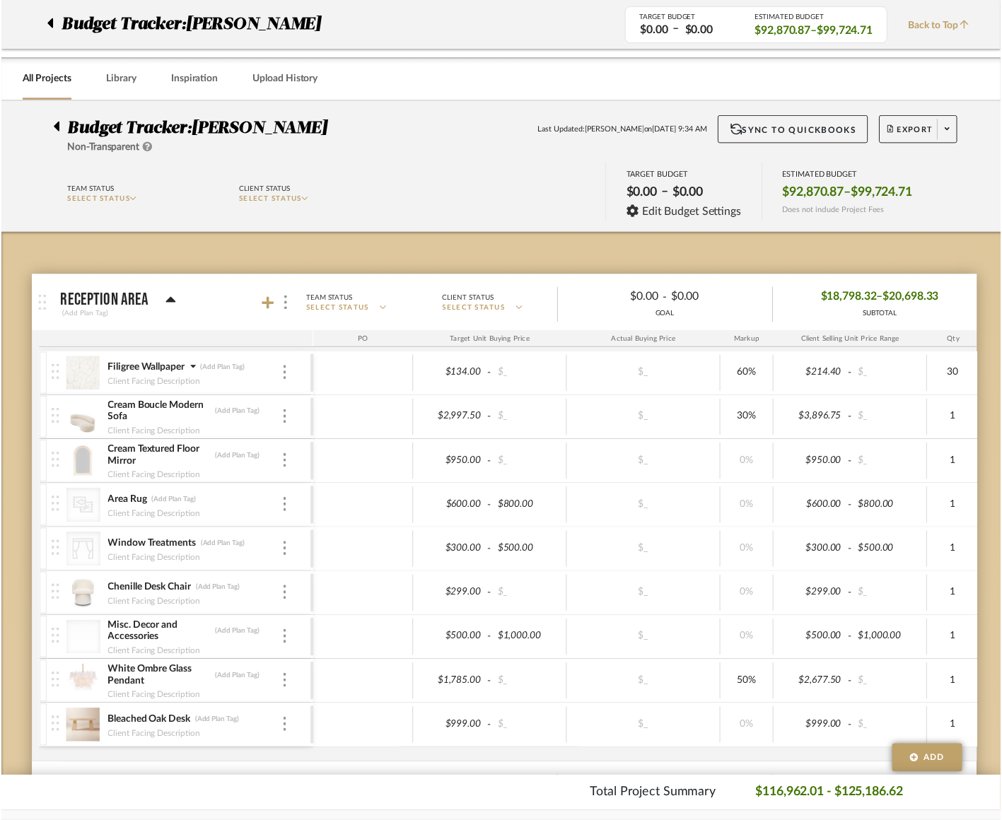
scroll to position [2186, 0]
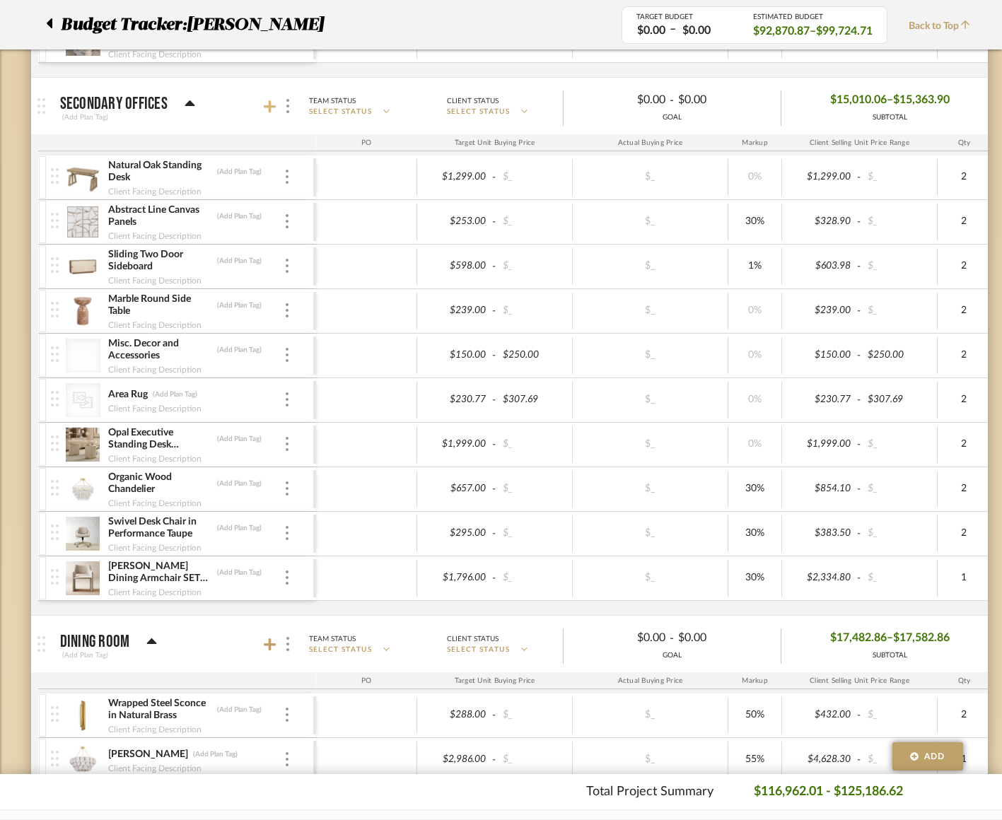
click at [271, 108] on icon at bounding box center [270, 107] width 13 height 14
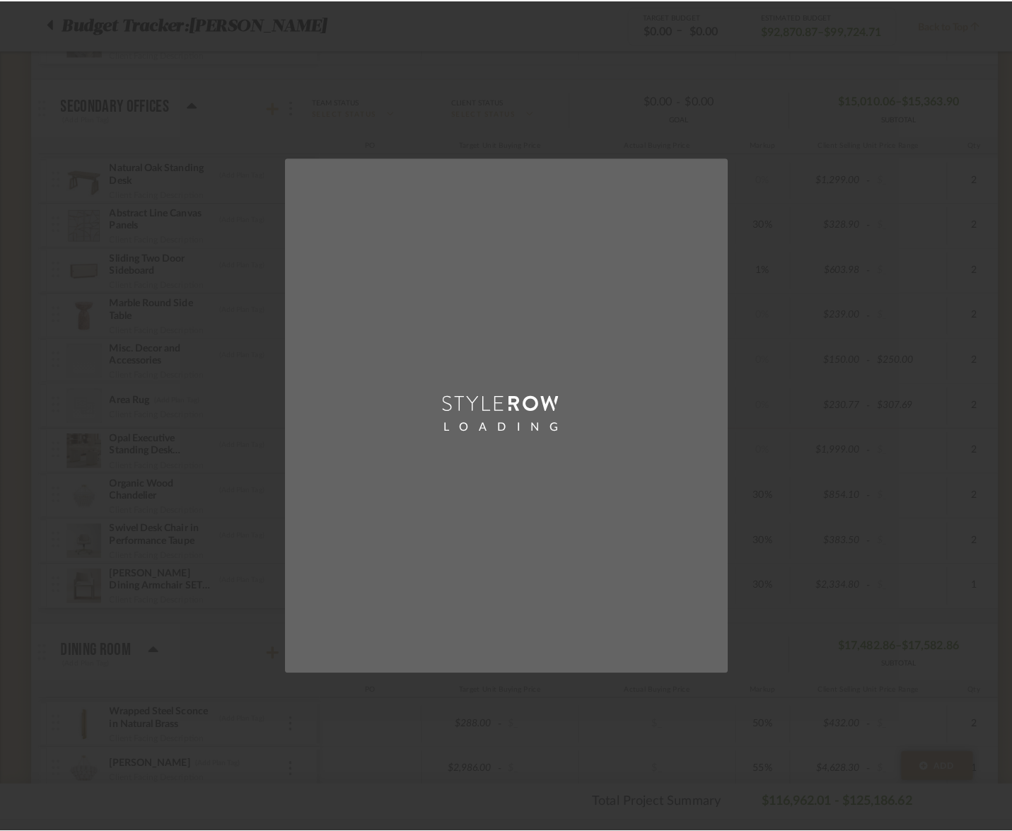
scroll to position [0, 0]
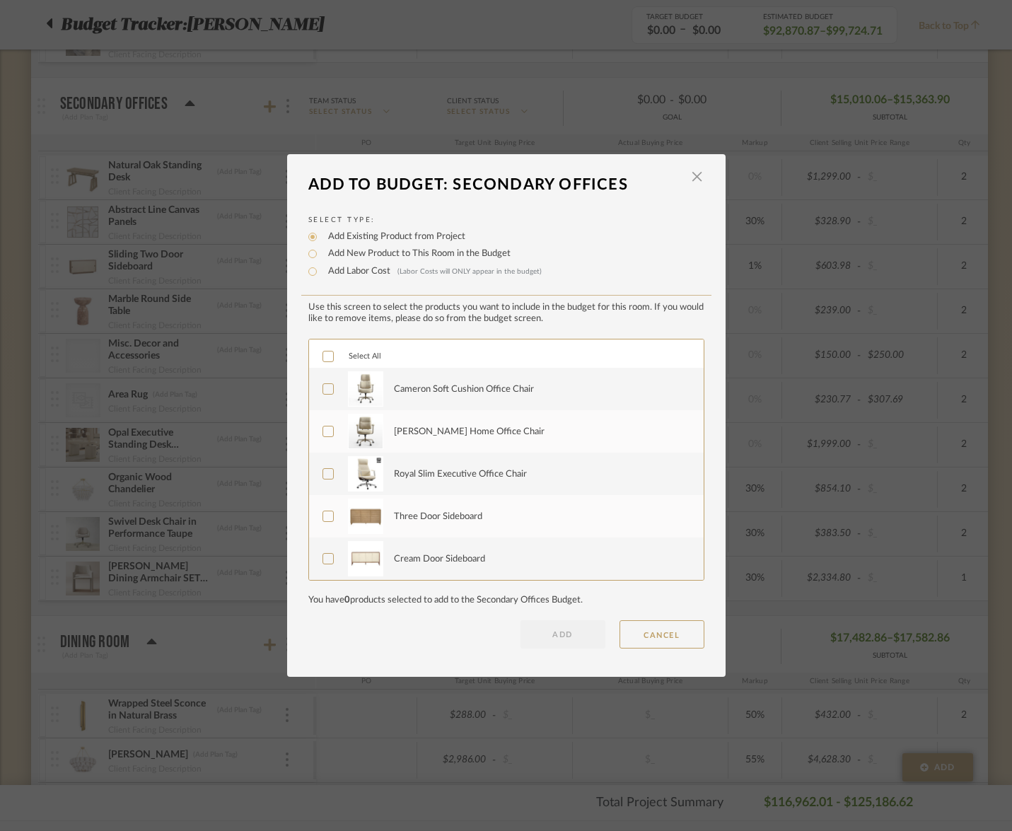
click at [322, 395] on label "Cameron Soft Cushion Office Chair" at bounding box center [504, 388] width 365 height 35
click at [324, 435] on icon at bounding box center [328, 431] width 10 height 10
click at [324, 479] on div at bounding box center [327, 473] width 11 height 11
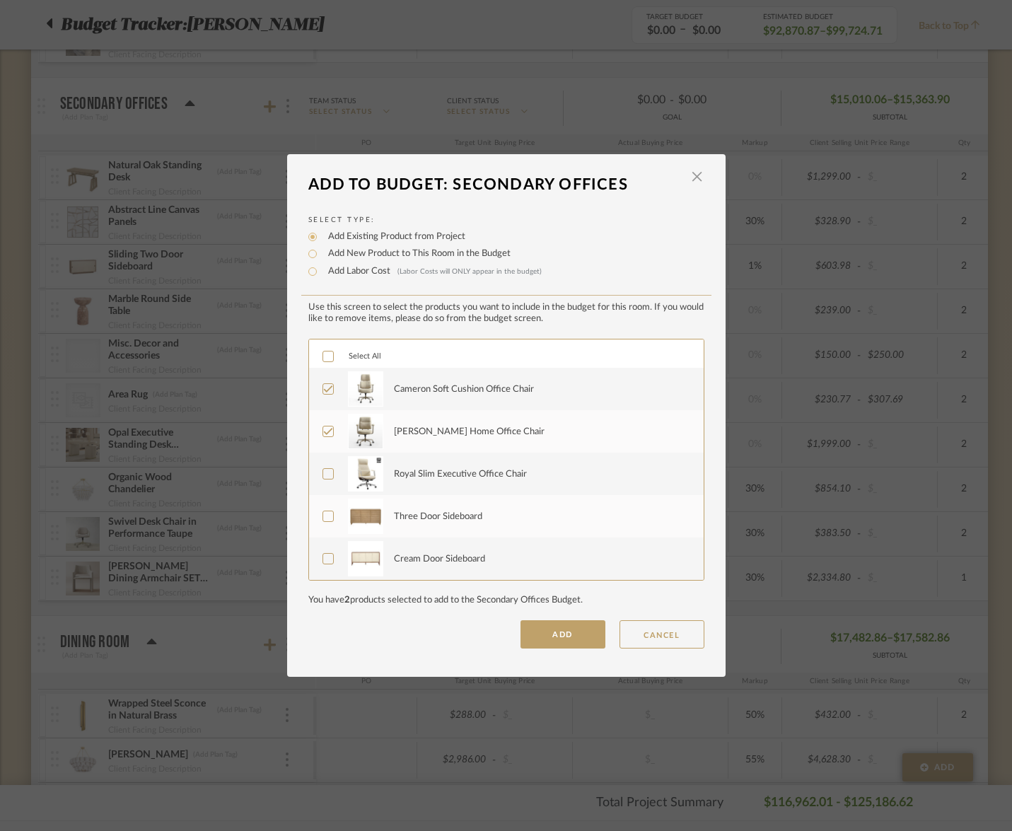
click at [539, 640] on button "ADD" at bounding box center [562, 634] width 85 height 28
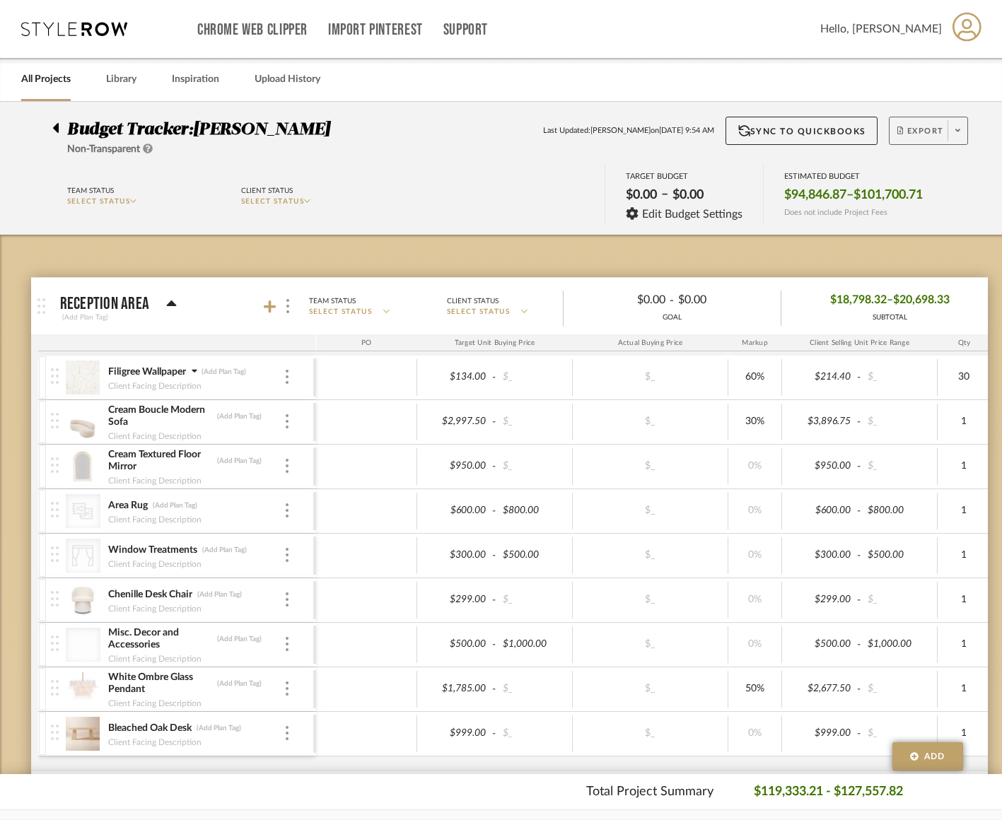
click at [908, 134] on span "Export" at bounding box center [920, 136] width 47 height 21
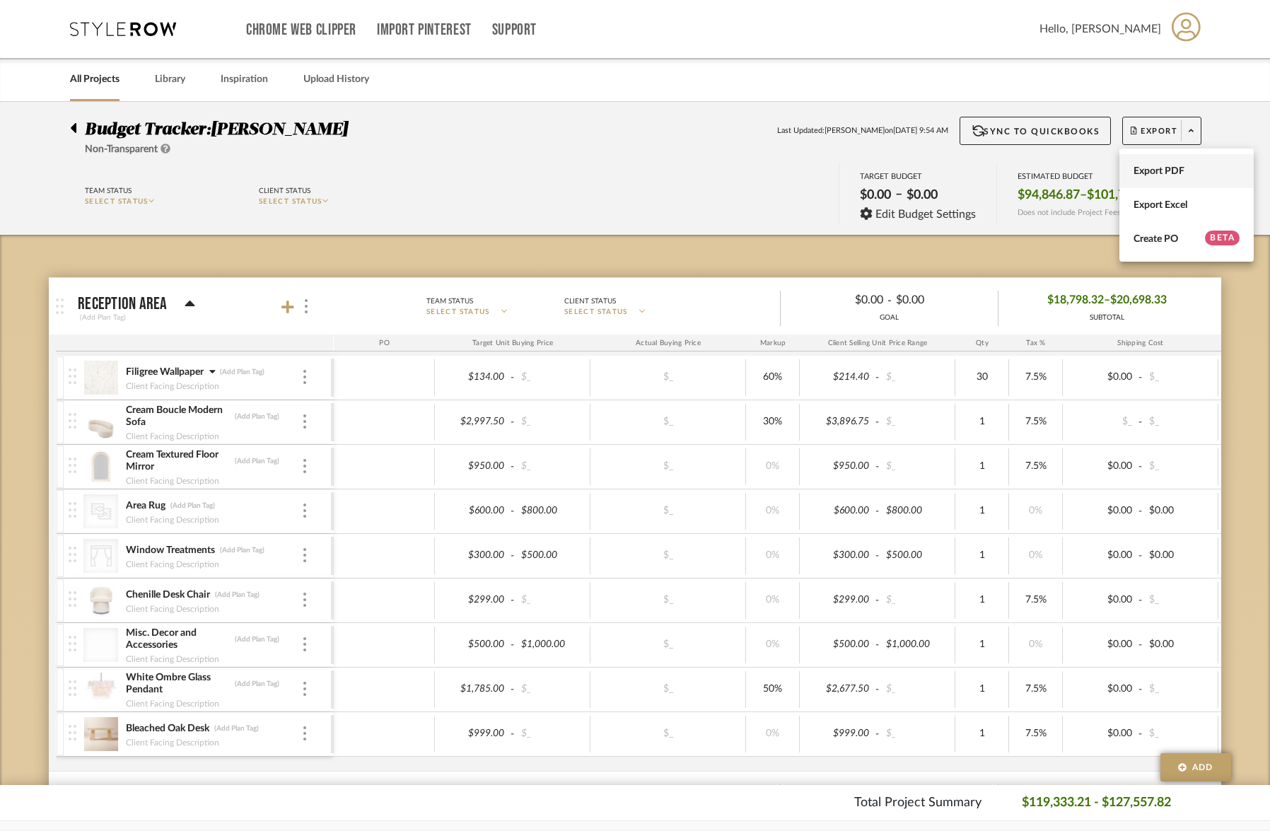
click at [1152, 172] on span "Export PDF" at bounding box center [1186, 171] width 106 height 12
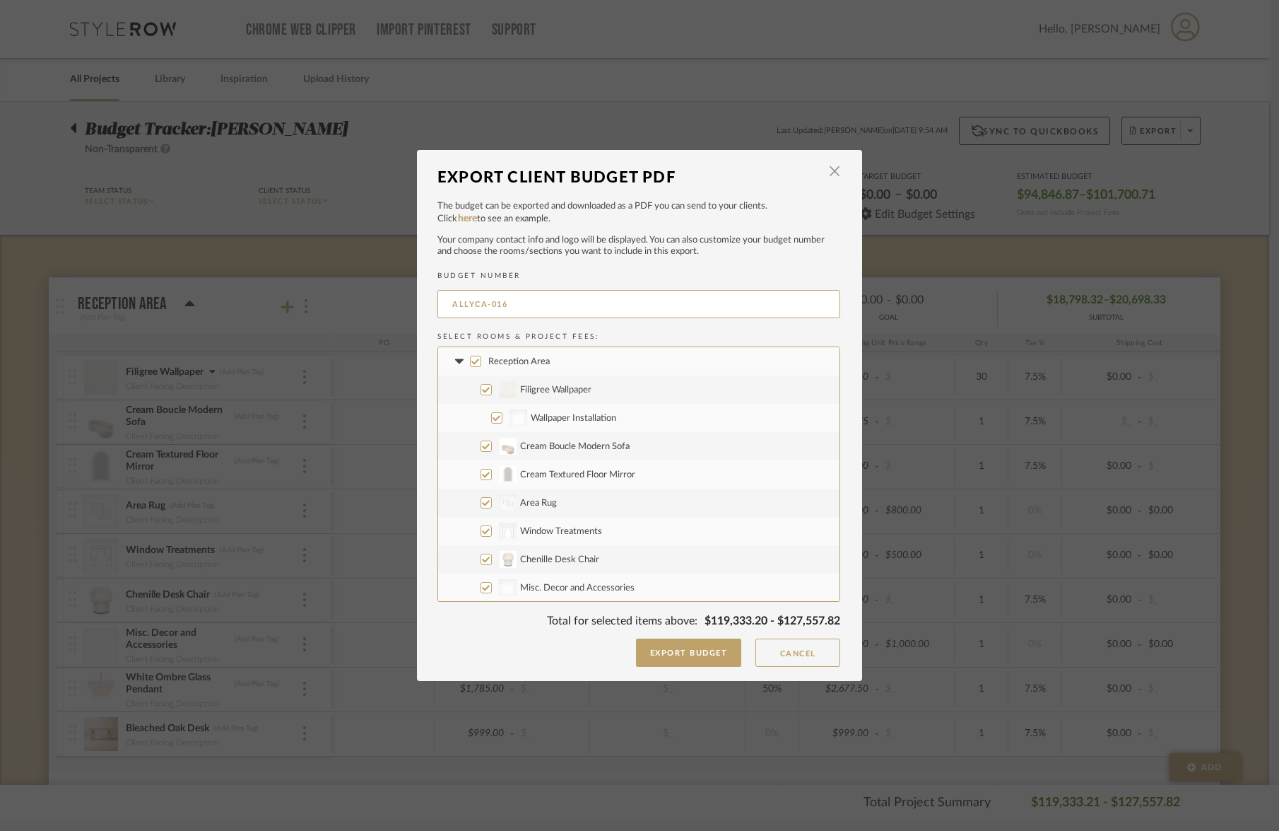
click at [491, 418] on input "Wallpaper Installation" at bounding box center [496, 417] width 11 height 11
checkbox input "false"
click at [481, 447] on input "Cream Boucle Modern Sofa" at bounding box center [486, 445] width 11 height 11
checkbox input "false"
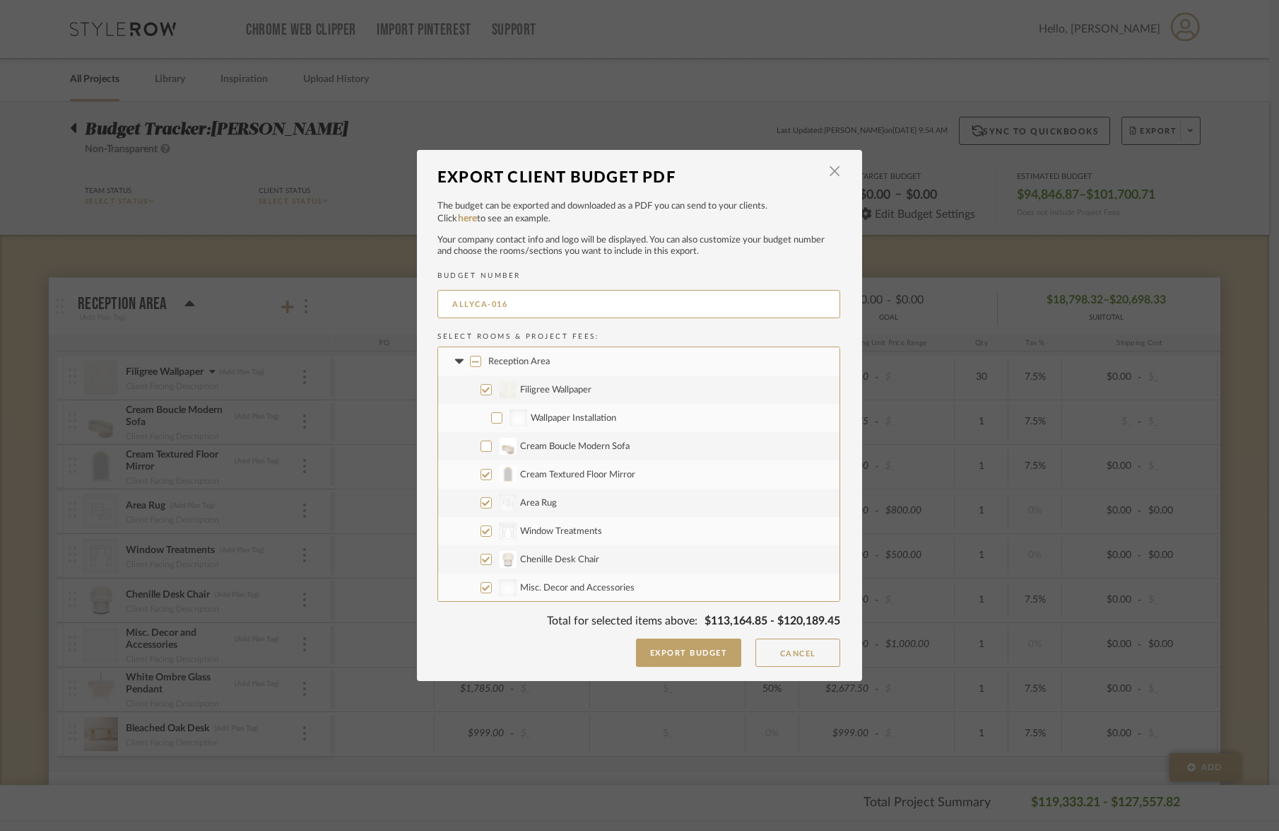
click at [481, 475] on input "Cream Textured Floor Mirror" at bounding box center [486, 474] width 11 height 11
checkbox input "false"
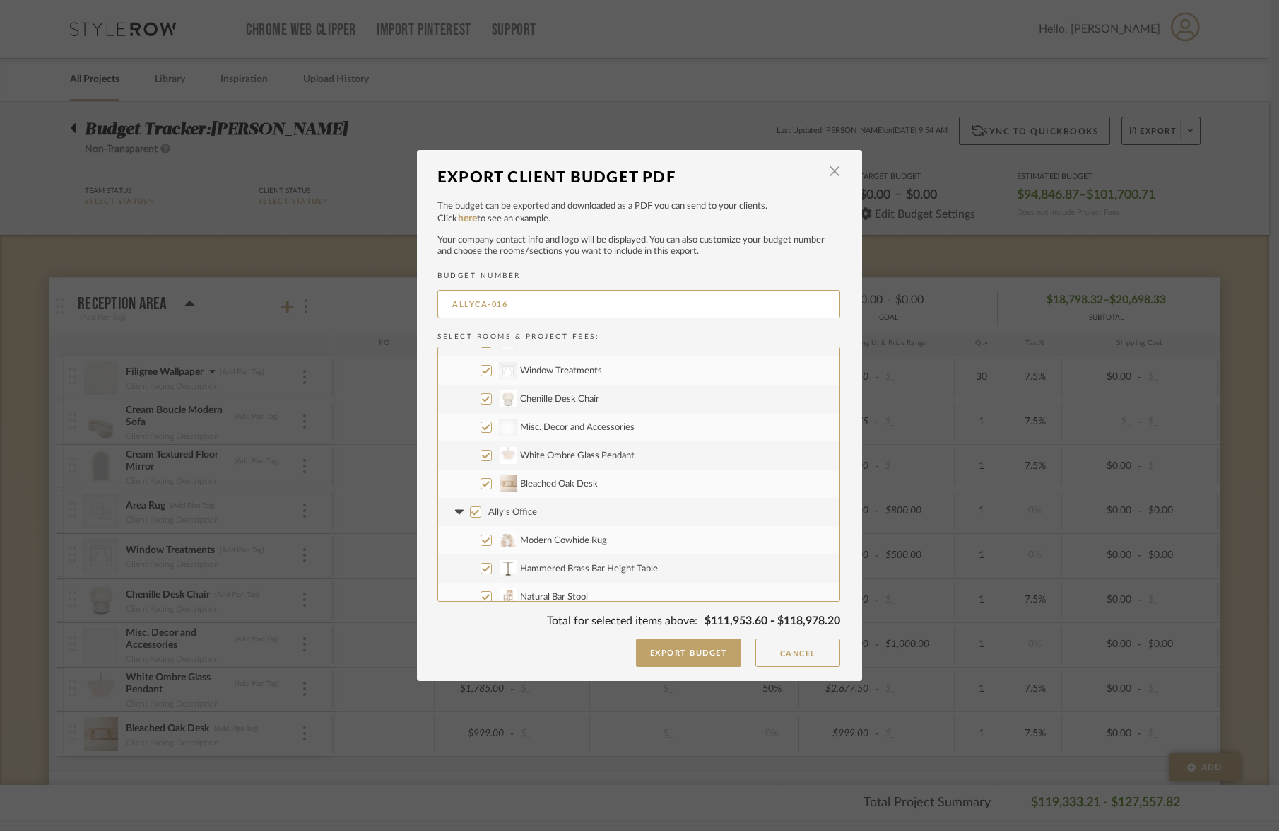
click at [481, 457] on input "White Ombre Glass Pendant" at bounding box center [486, 455] width 11 height 11
checkbox input "false"
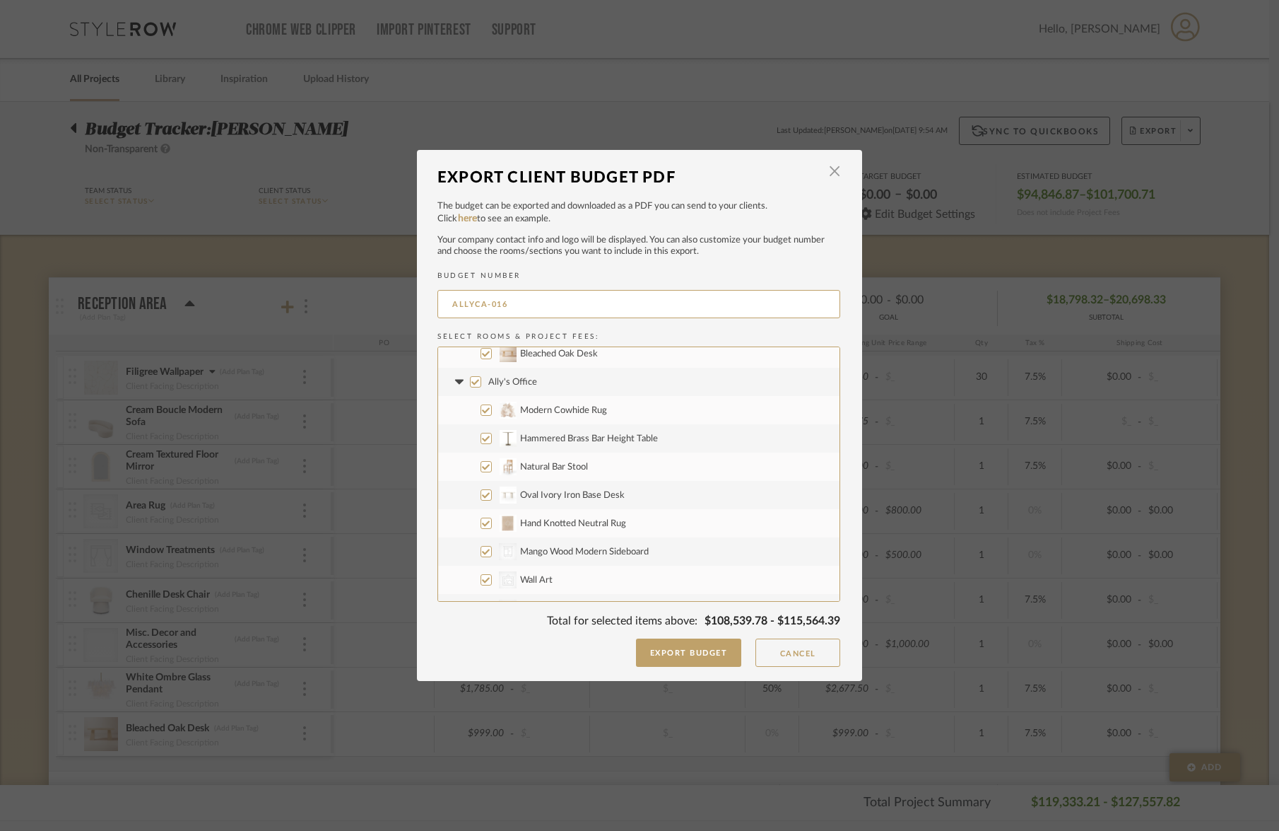
scroll to position [317, 0]
click at [483, 387] on input "Modern Cowhide Rug" at bounding box center [486, 383] width 11 height 11
checkbox input "false"
click at [481, 413] on input "Hammered Brass Bar Height Table" at bounding box center [486, 411] width 11 height 11
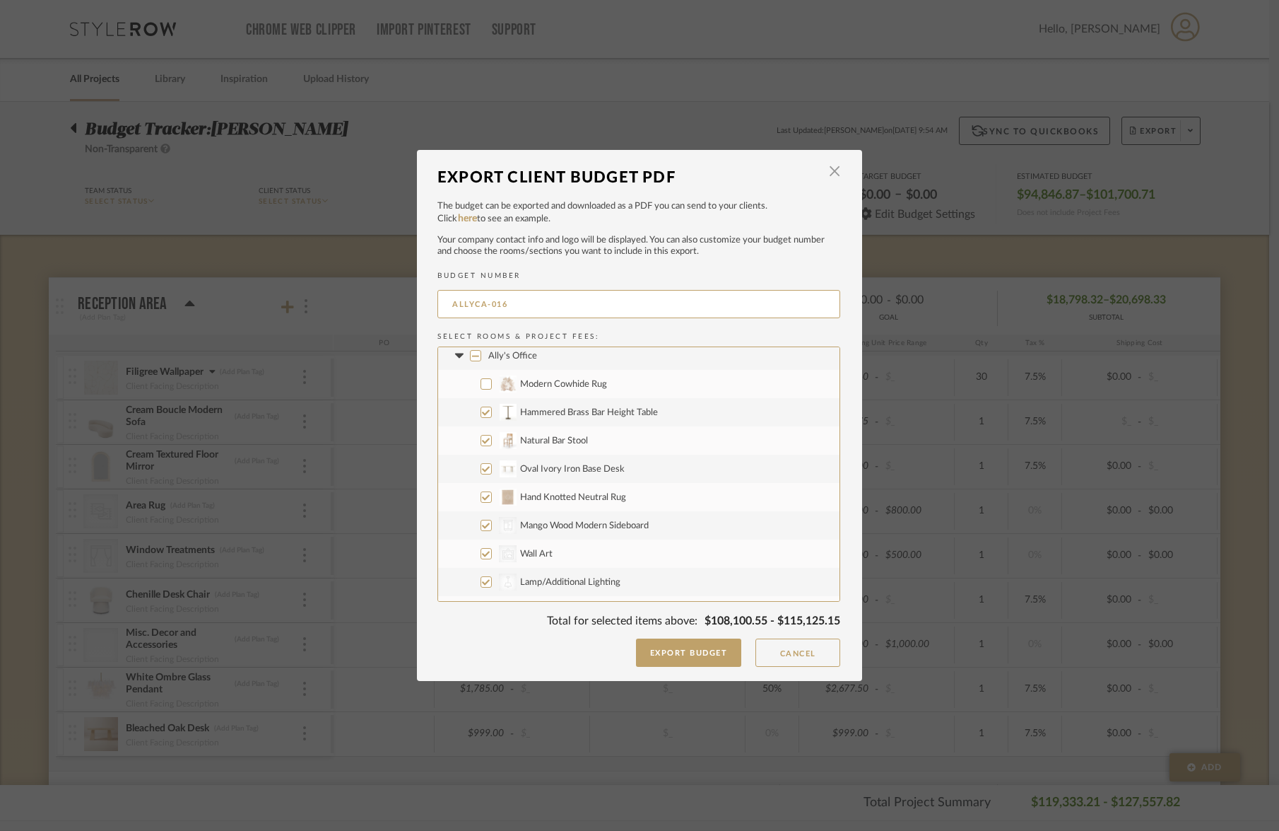
checkbox input "false"
click at [482, 441] on input "Natural Bar Stool" at bounding box center [486, 440] width 11 height 11
checkbox input "false"
click at [483, 471] on input "Oval Ivory Iron Base Desk" at bounding box center [486, 468] width 11 height 11
checkbox input "false"
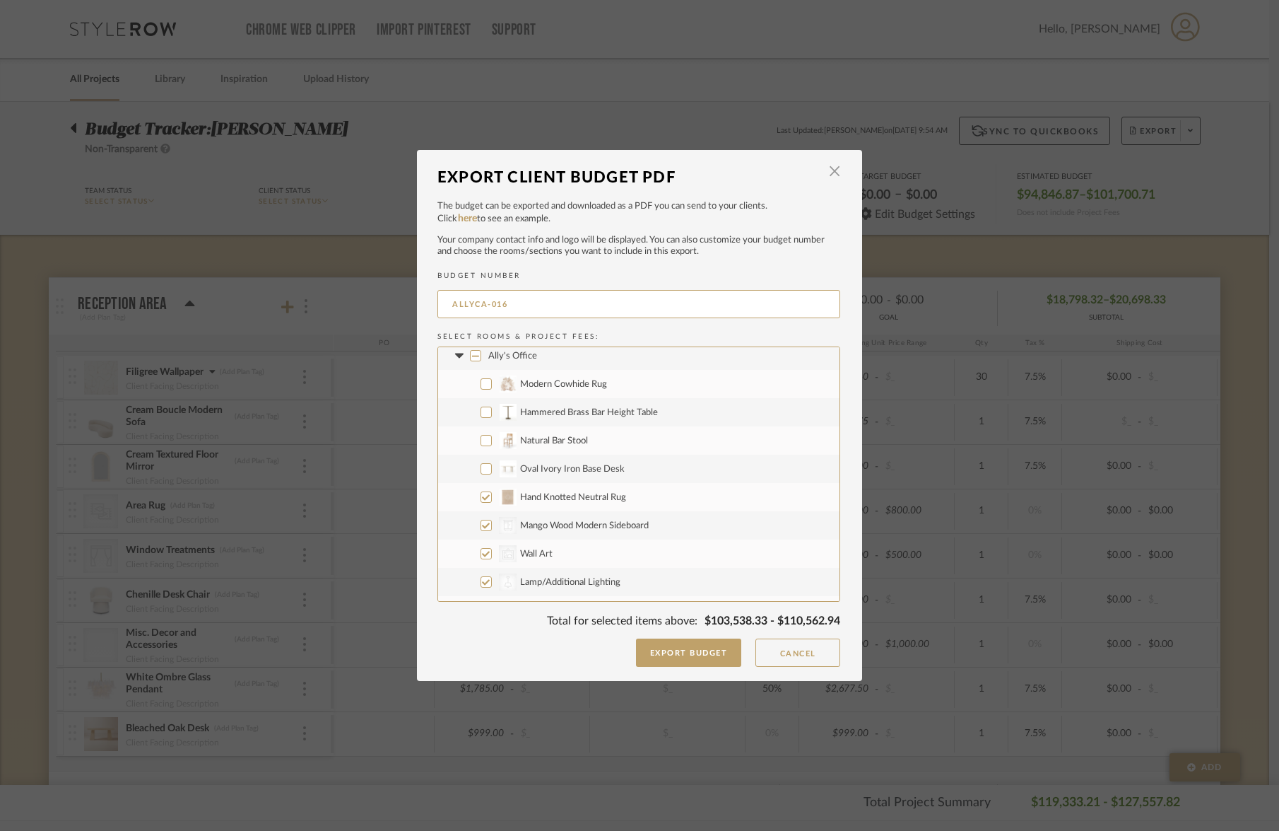
click at [483, 500] on input "Hand Knotted Neutral Rug" at bounding box center [486, 496] width 11 height 11
checkbox input "false"
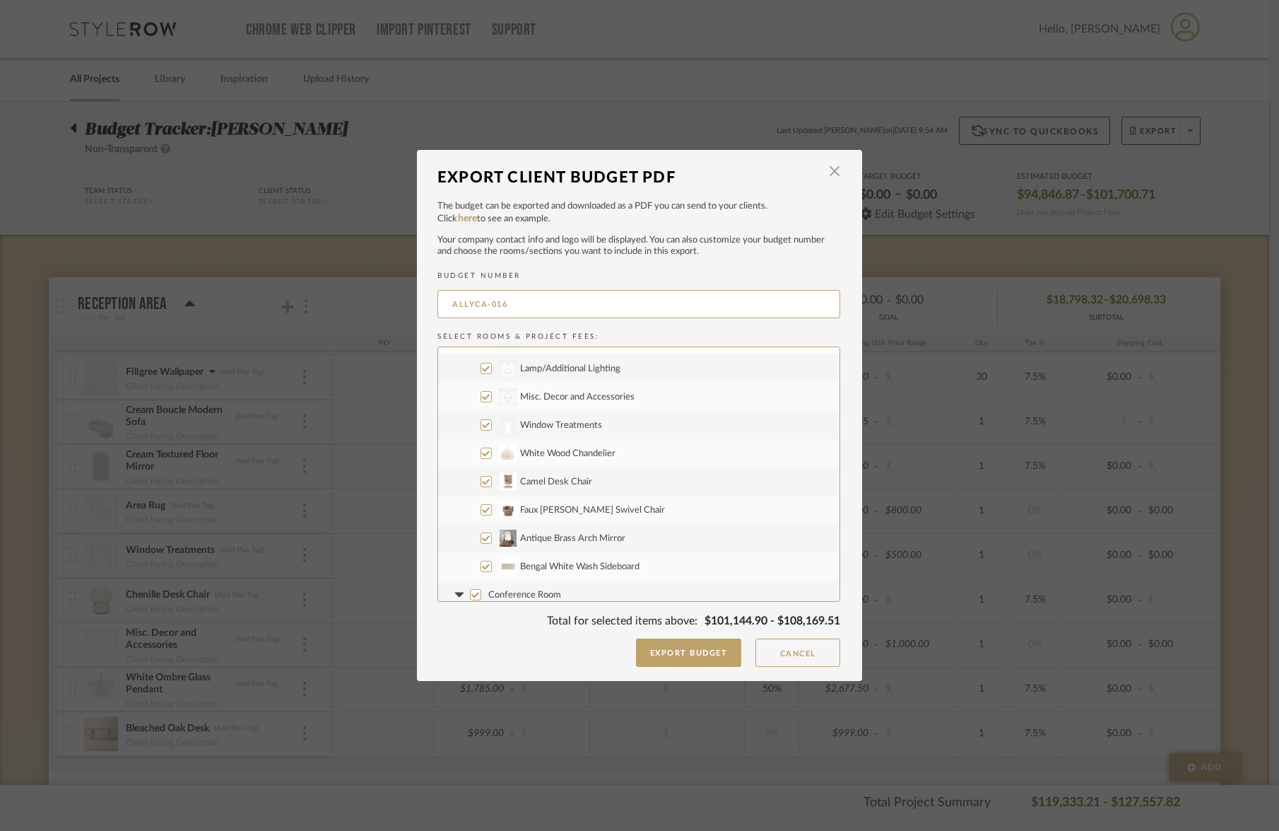
scroll to position [495, 0]
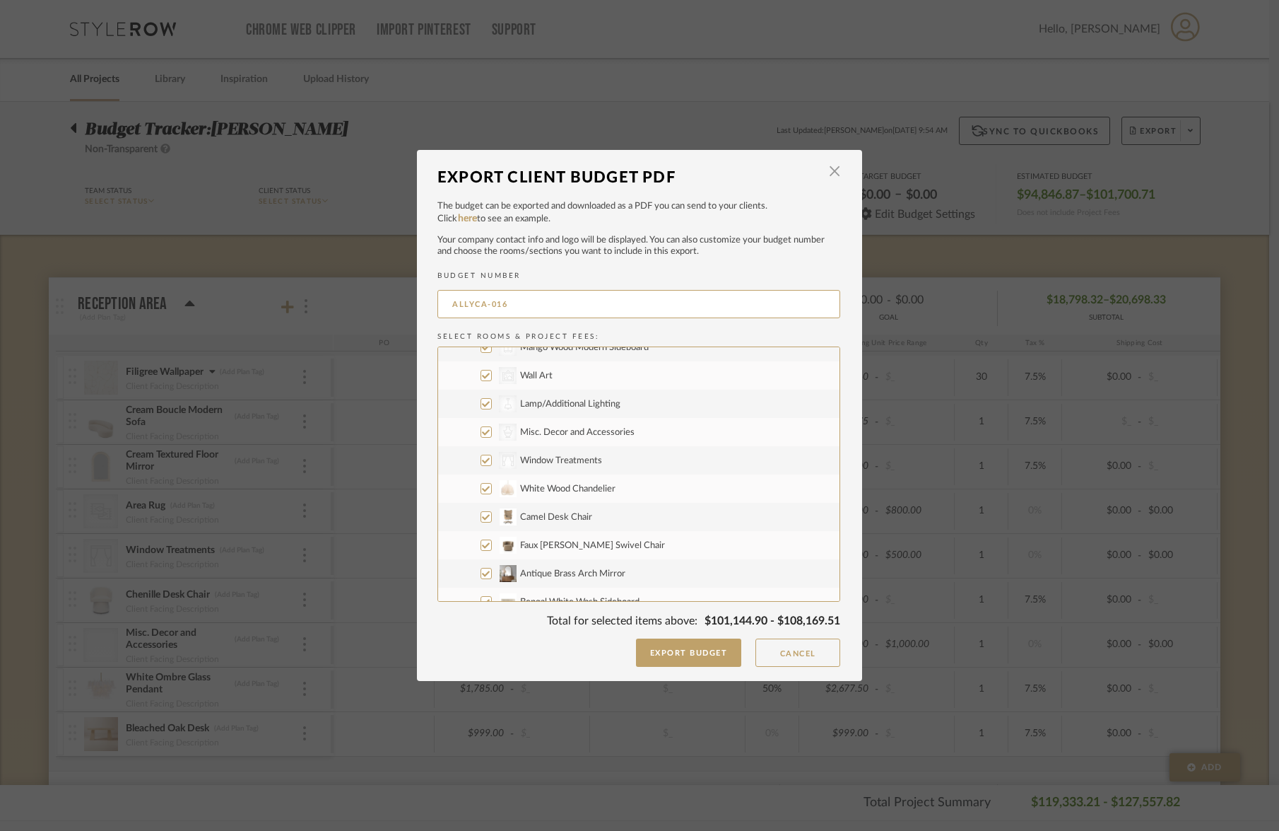
click at [481, 492] on input "White Wood Chandelier" at bounding box center [486, 488] width 11 height 11
checkbox input "false"
click at [483, 519] on input "Camel Desk Chair" at bounding box center [486, 516] width 11 height 11
checkbox input "false"
click at [481, 550] on input "Faux [PERSON_NAME] Swivel Chair" at bounding box center [486, 544] width 11 height 11
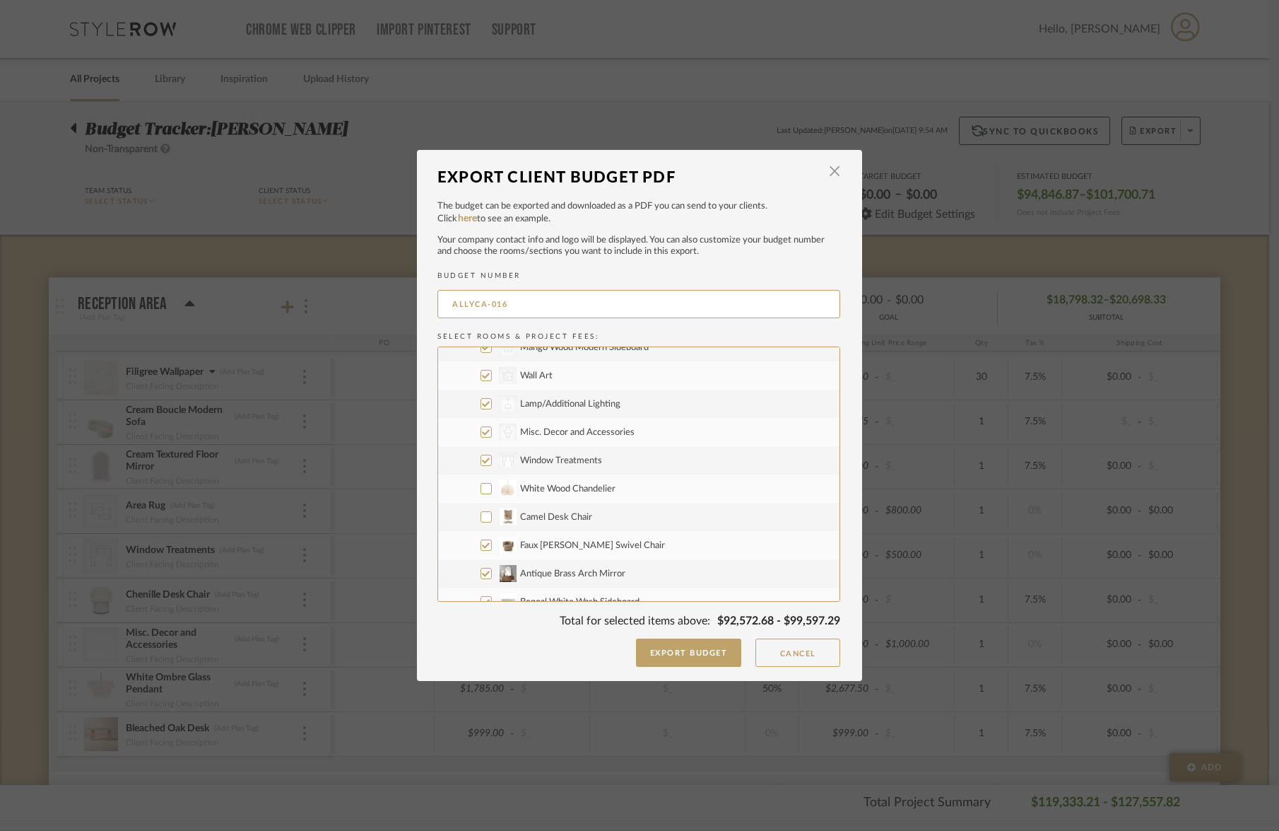
checkbox input "false"
click at [481, 458] on input "CategoryIconStorage Created with Sketch. Mango Wood Modern Sideboard" at bounding box center [486, 457] width 11 height 11
checkbox input "false"
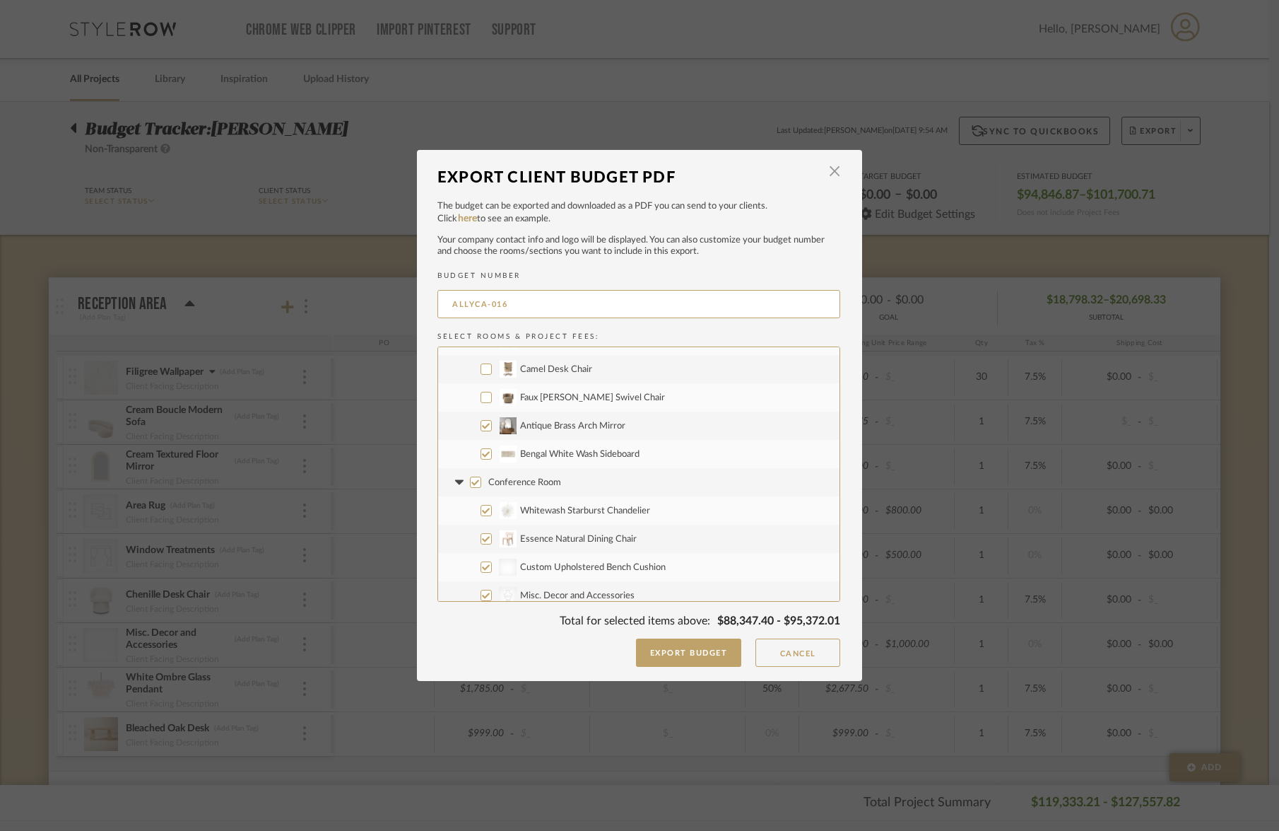
scroll to position [713, 0]
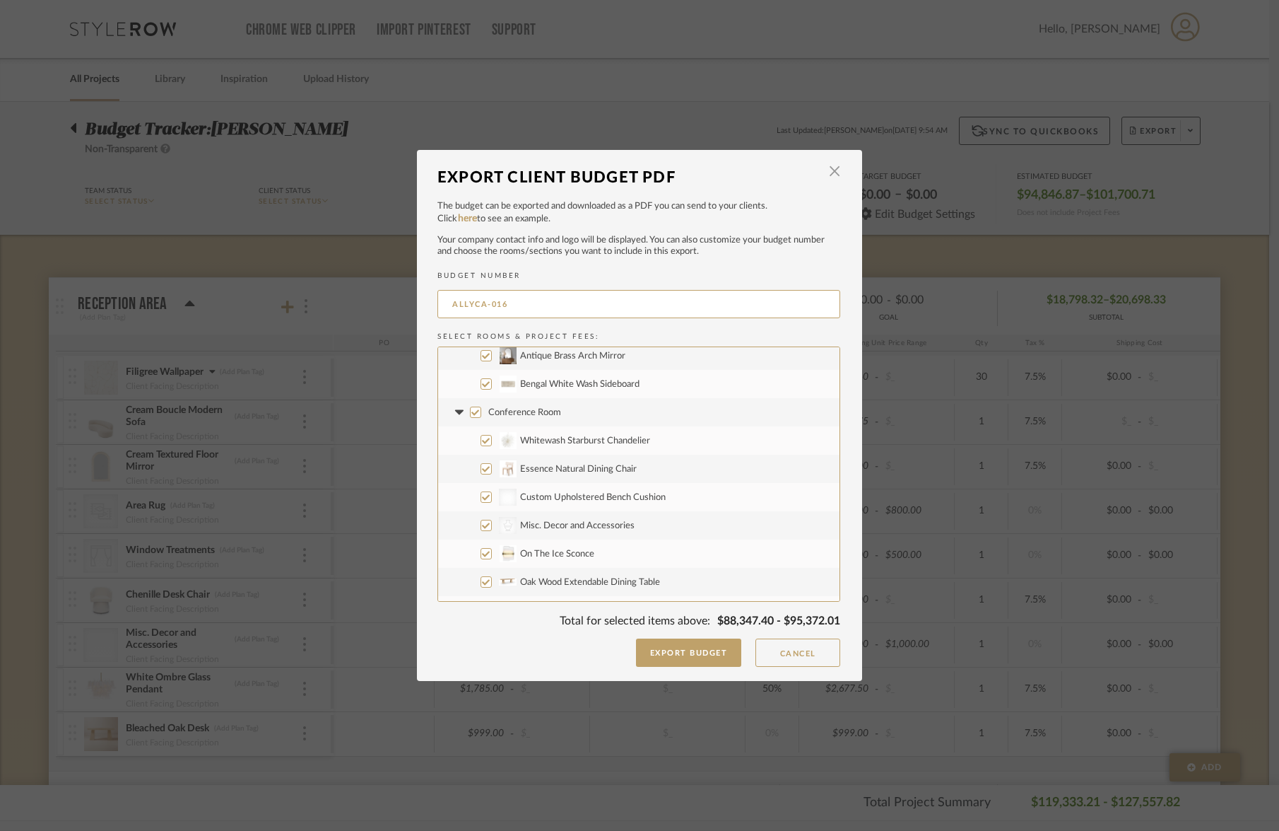
click at [481, 442] on input "Whitewash Starburst Chandelier" at bounding box center [486, 440] width 11 height 11
checkbox input "false"
click at [482, 471] on input "Essence Natural Dining Chair" at bounding box center [486, 468] width 11 height 11
checkbox input "false"
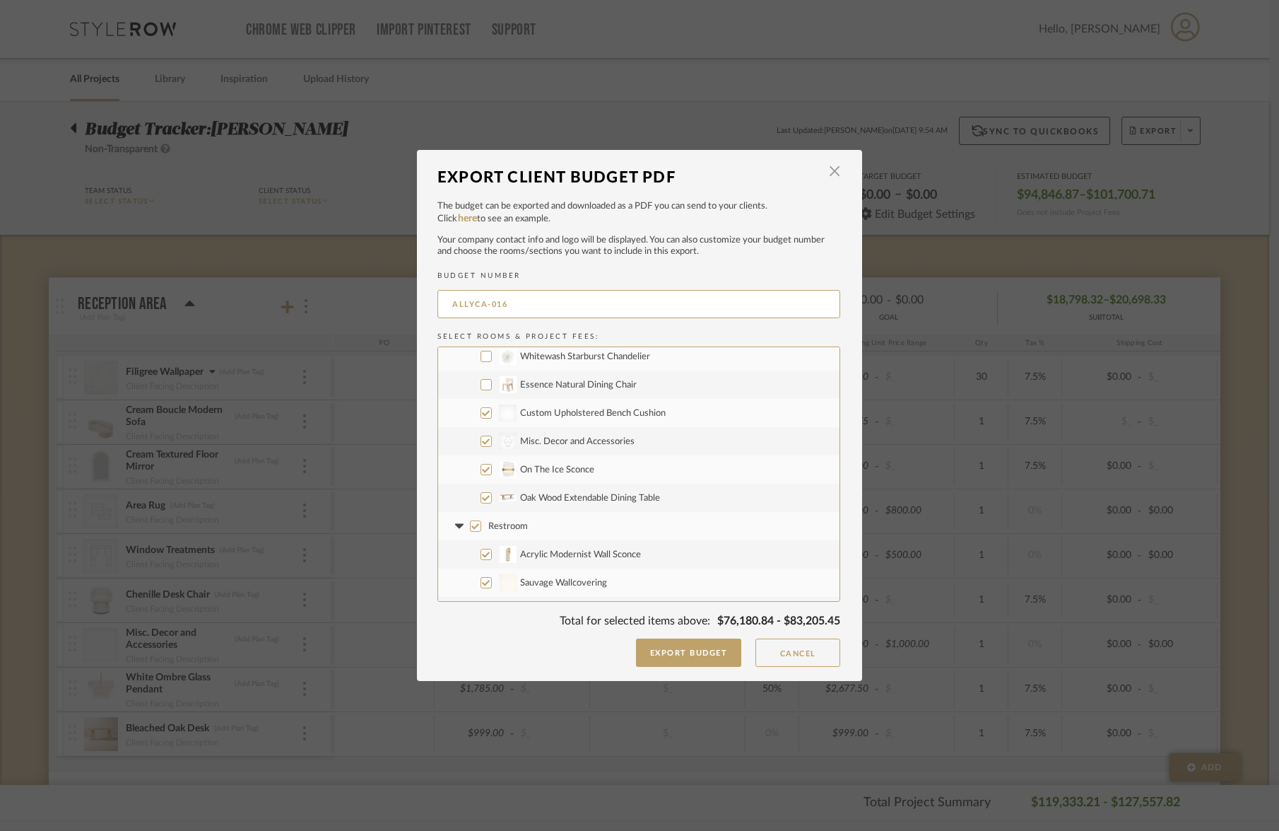
scroll to position [797, 0]
click at [483, 471] on input "On The Ice Sconce" at bounding box center [486, 468] width 11 height 11
checkbox input "false"
click at [483, 498] on input "Oak Wood Extendable Dining Table" at bounding box center [486, 496] width 11 height 11
checkbox input "false"
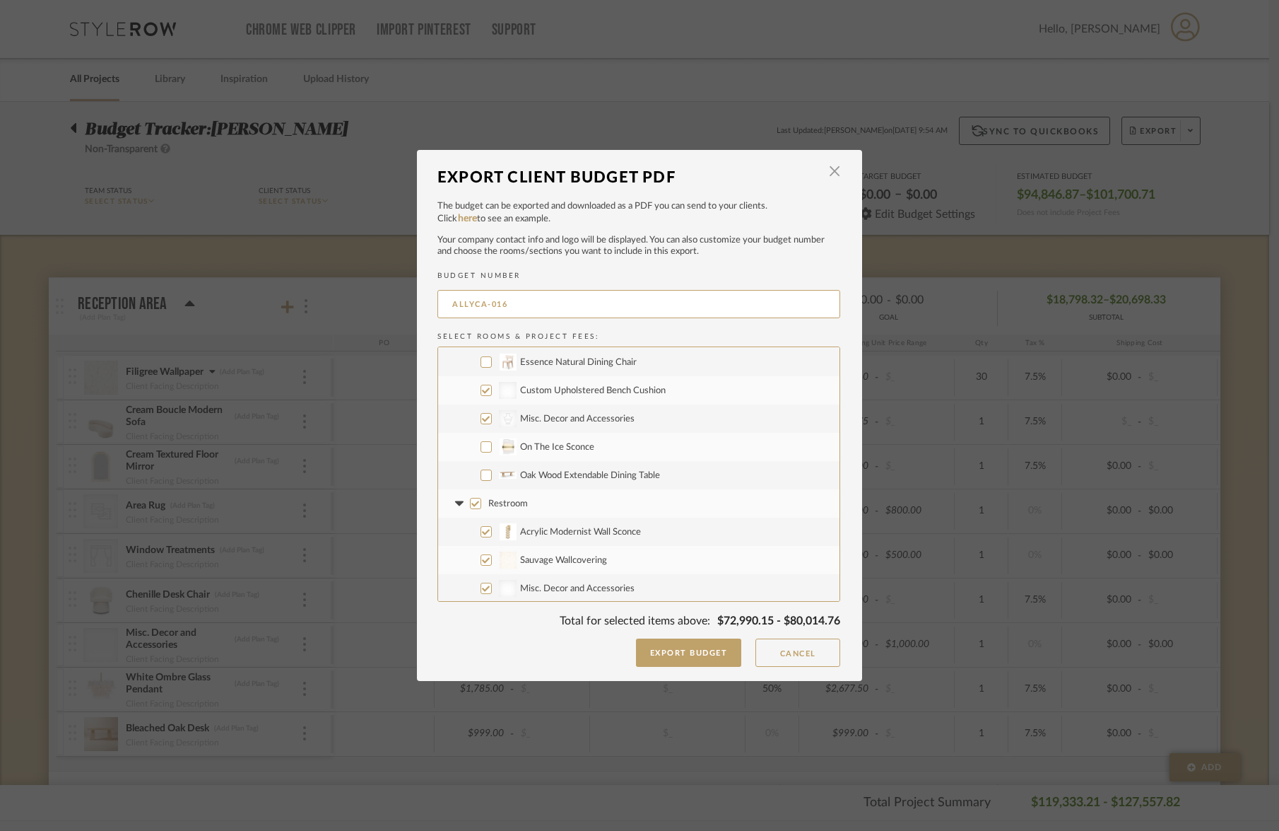
scroll to position [901, 0]
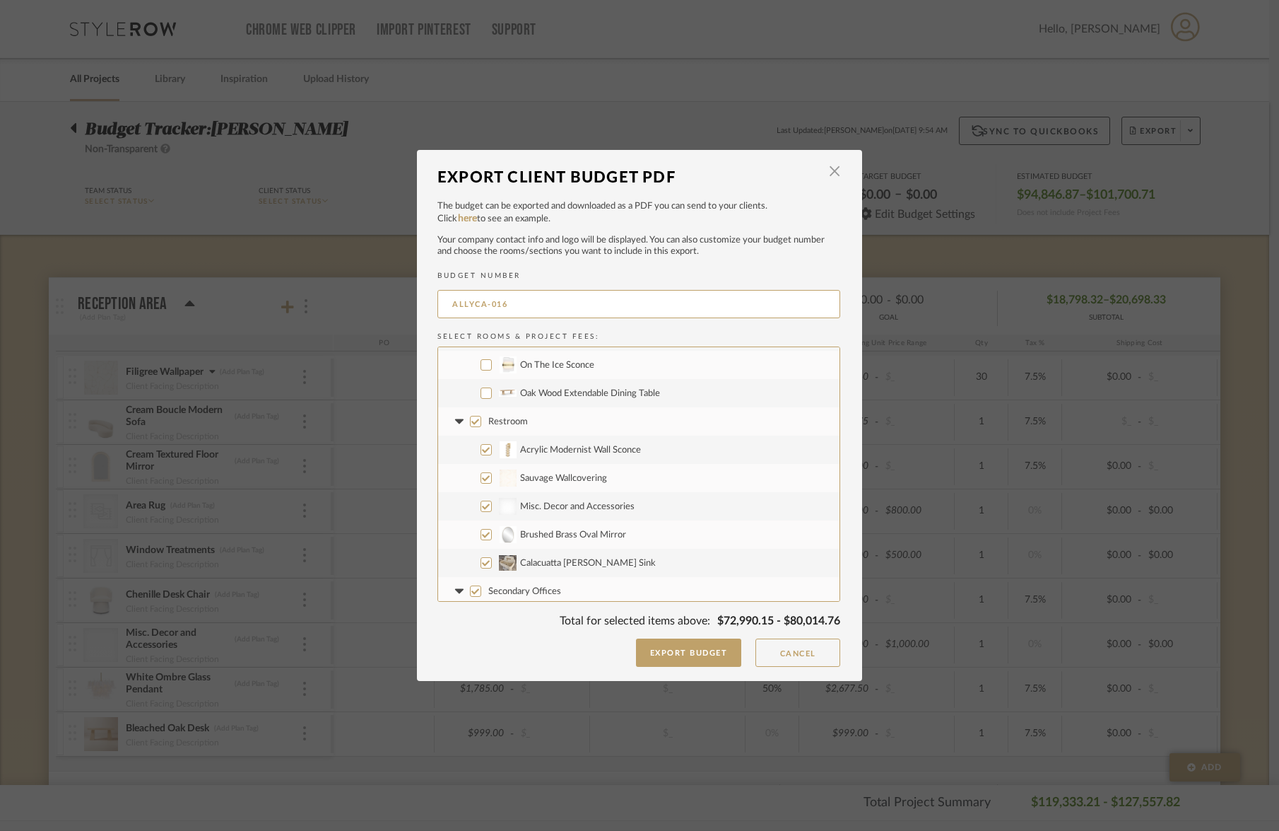
click at [483, 455] on input "Acrylic Modernist Wall Sconce" at bounding box center [486, 449] width 11 height 11
checkbox input "false"
click at [482, 562] on input "Calacuatta [PERSON_NAME] Sink" at bounding box center [486, 562] width 11 height 11
checkbox input "false"
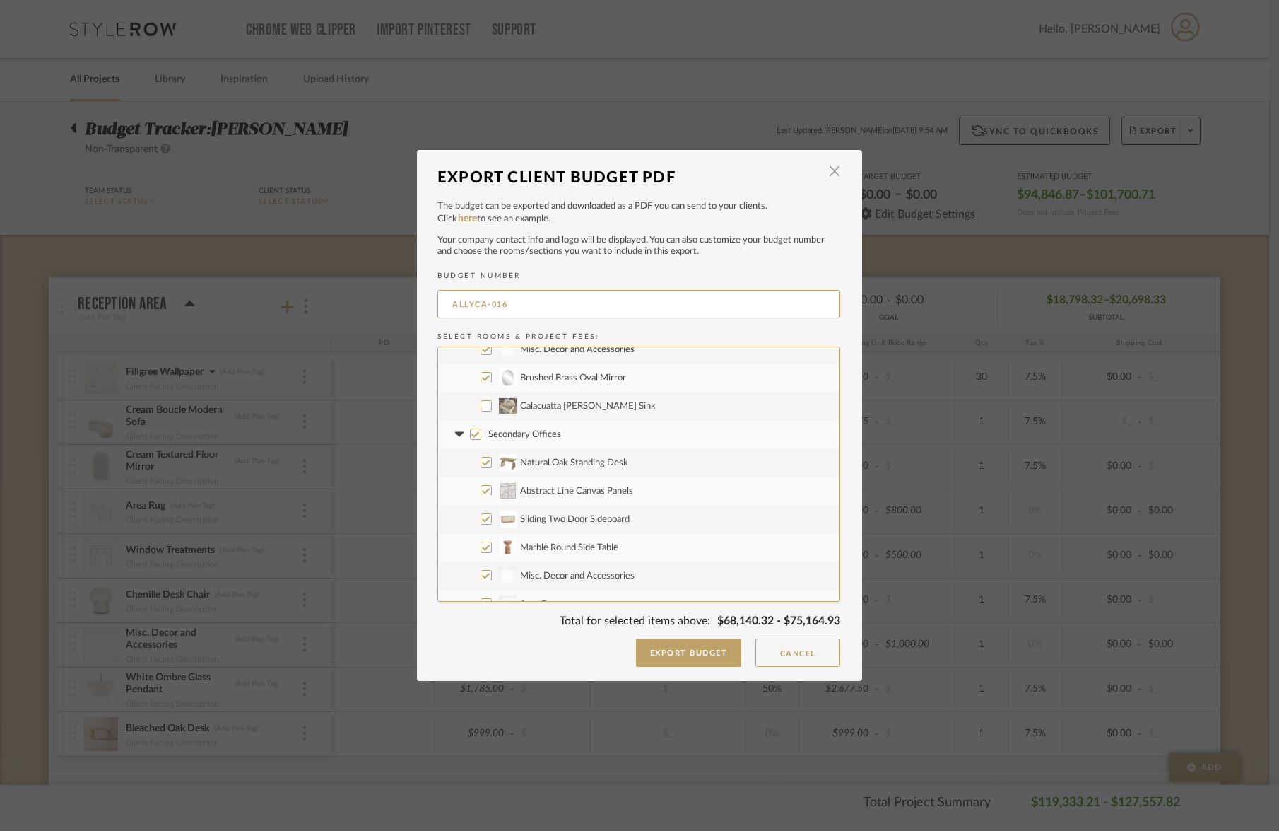
scroll to position [1077, 0]
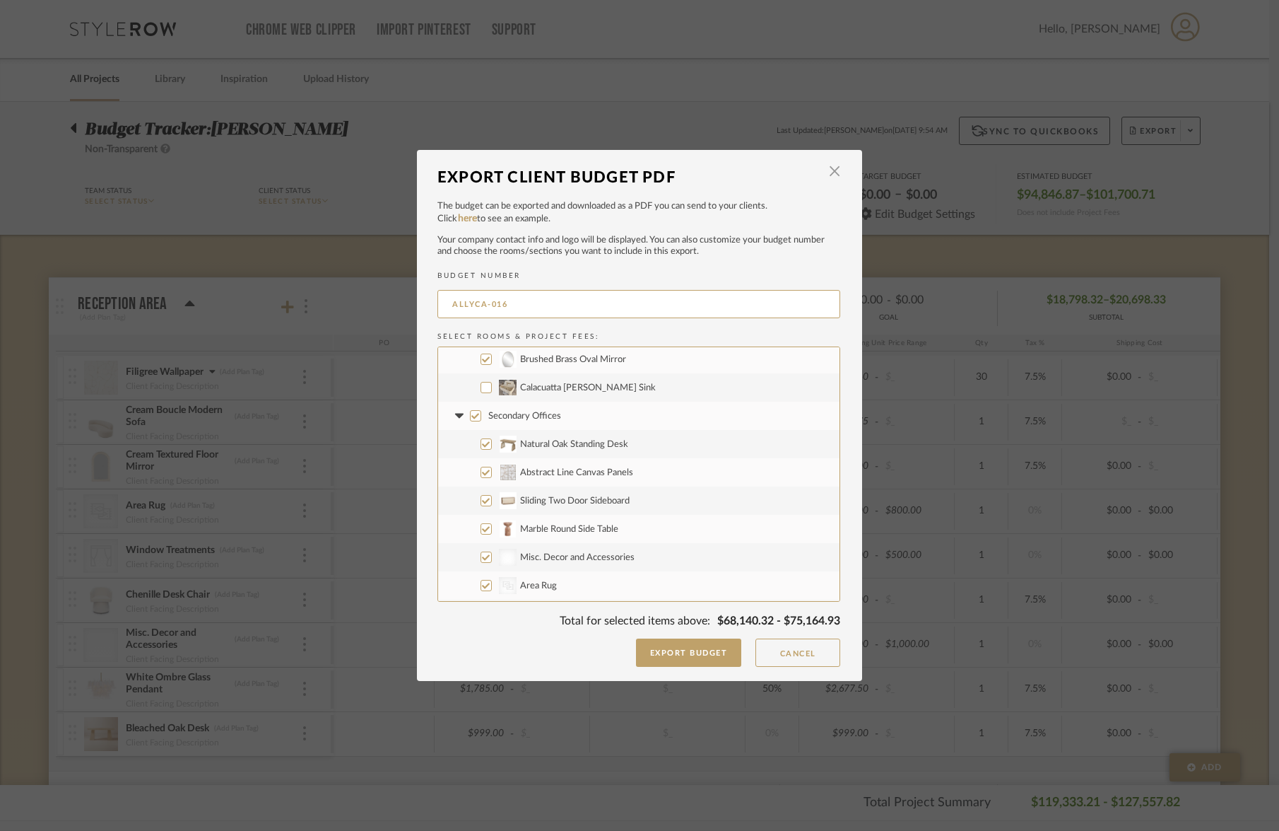
click at [481, 444] on input "Natural Oak Standing Desk" at bounding box center [486, 443] width 11 height 11
checkbox input "false"
click at [481, 472] on input "Abstract Line Canvas Panels" at bounding box center [486, 472] width 11 height 11
checkbox input "false"
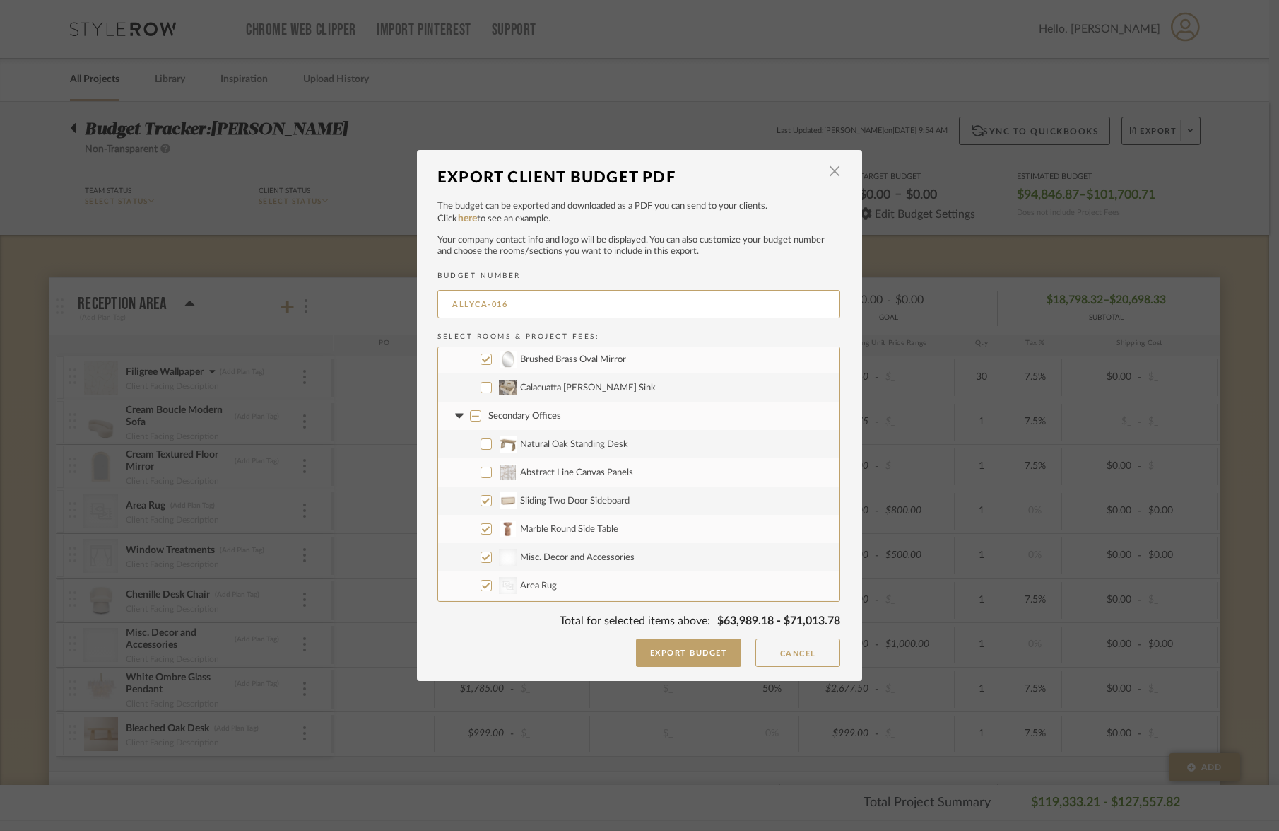
click at [481, 505] on input "Sliding Two Door Sideboard" at bounding box center [486, 500] width 11 height 11
checkbox input "false"
click at [481, 532] on input "Marble Round Side Table" at bounding box center [486, 528] width 11 height 11
checkbox input "false"
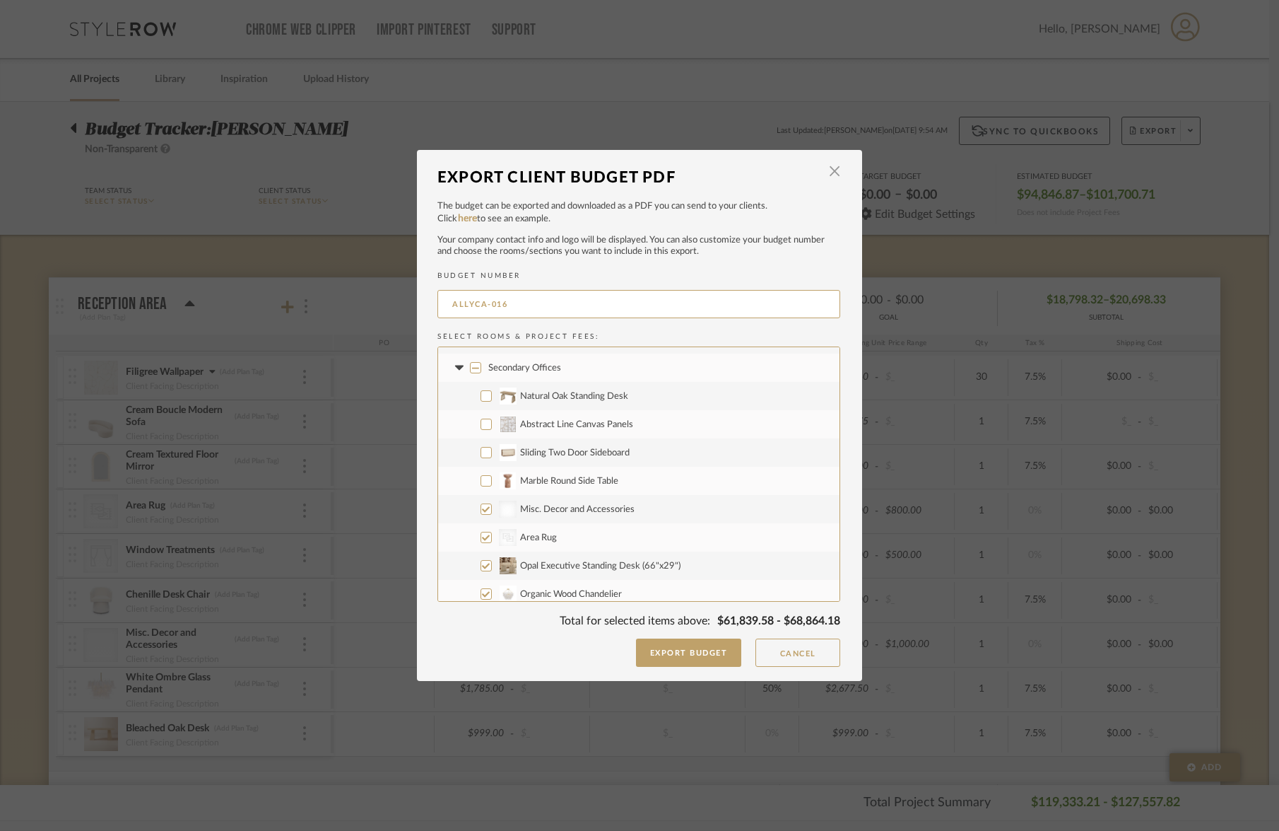
scroll to position [1193, 0]
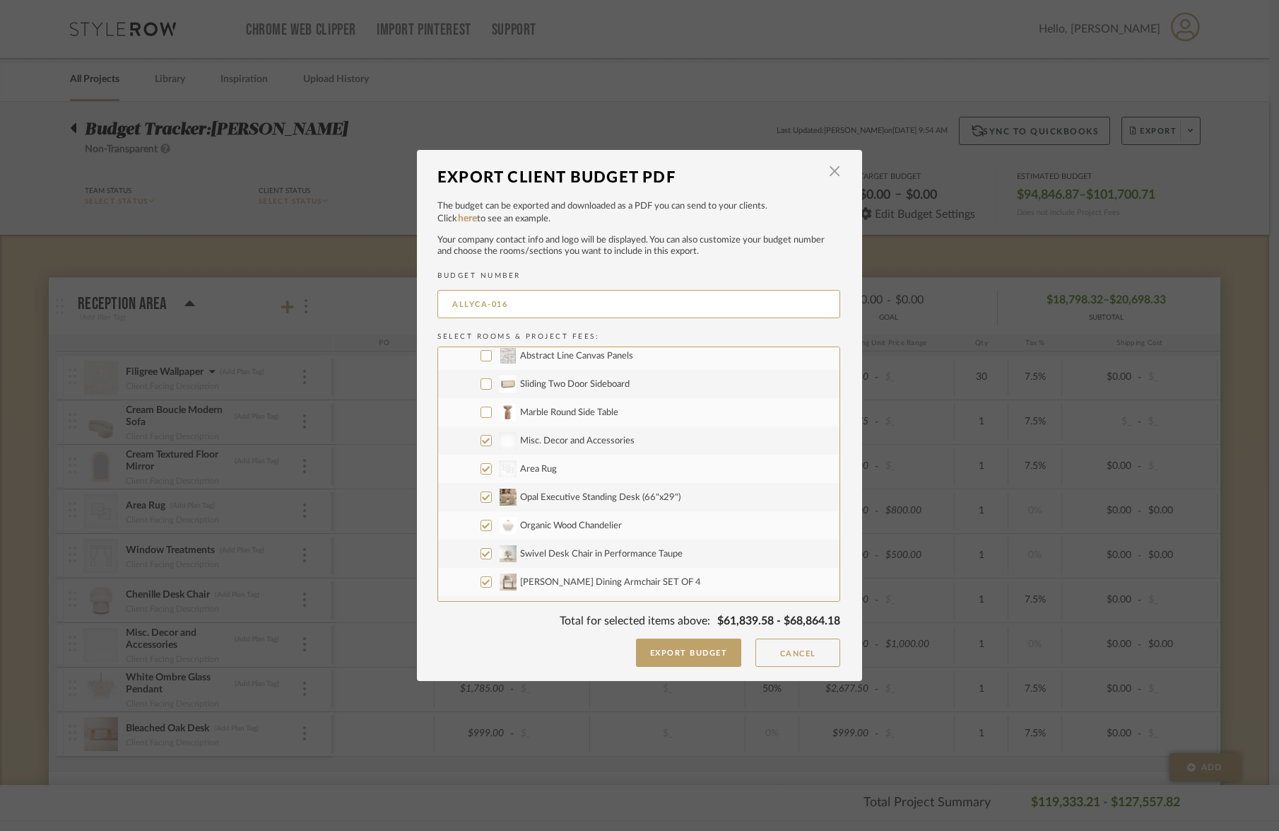
click at [481, 469] on input "CategoryIconRugs Created with Sketch. Area Rug" at bounding box center [486, 468] width 11 height 11
checkbox input "false"
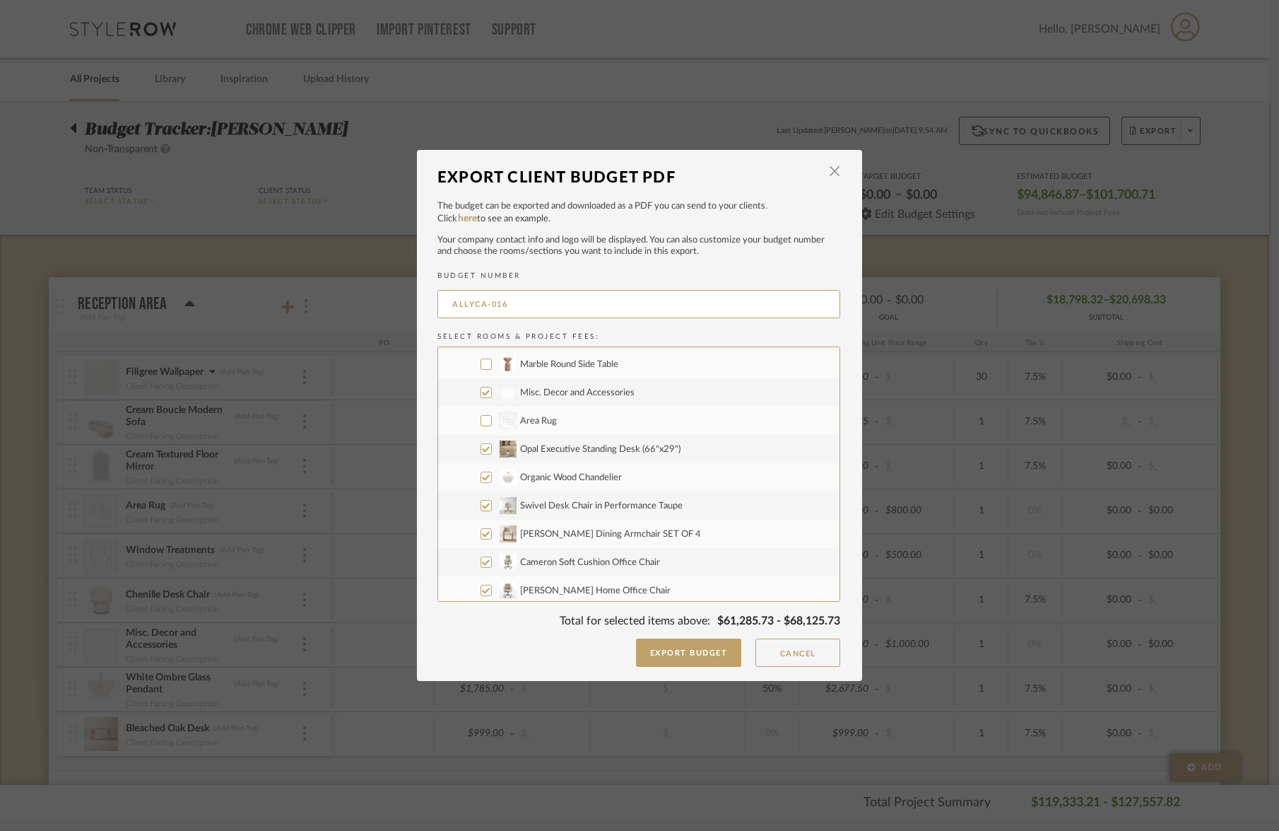
click at [483, 482] on label "Organic Wood Chandelier" at bounding box center [638, 477] width 401 height 28
click at [483, 482] on input "Organic Wood Chandelier" at bounding box center [486, 476] width 11 height 11
checkbox input "false"
click at [481, 506] on input "Swivel Desk Chair in Performance Taupe" at bounding box center [486, 505] width 11 height 11
checkbox input "false"
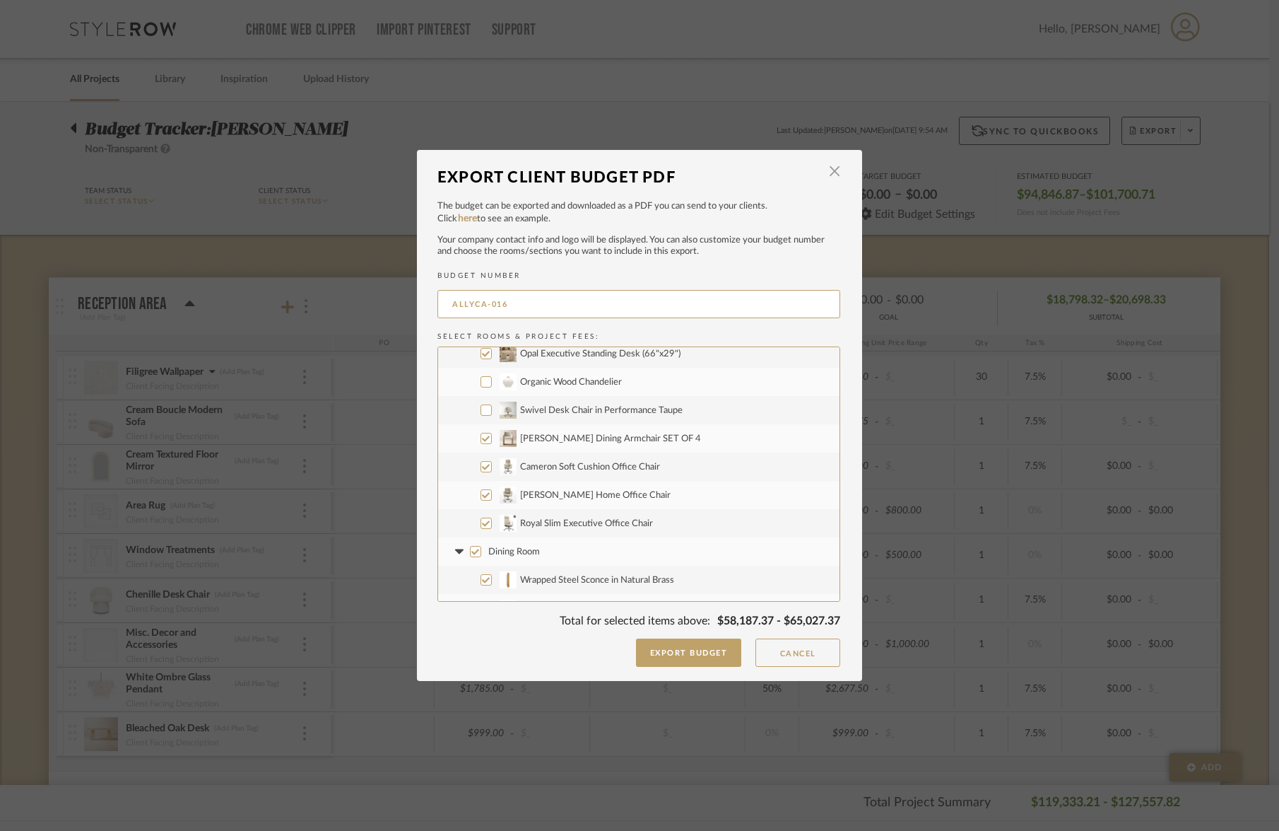
scroll to position [1338, 0]
click at [484, 464] on input "Cameron Soft Cushion Office Chair" at bounding box center [486, 464] width 11 height 11
checkbox input "false"
click at [485, 497] on input "[PERSON_NAME] Home Office Chair" at bounding box center [486, 493] width 11 height 11
checkbox input "false"
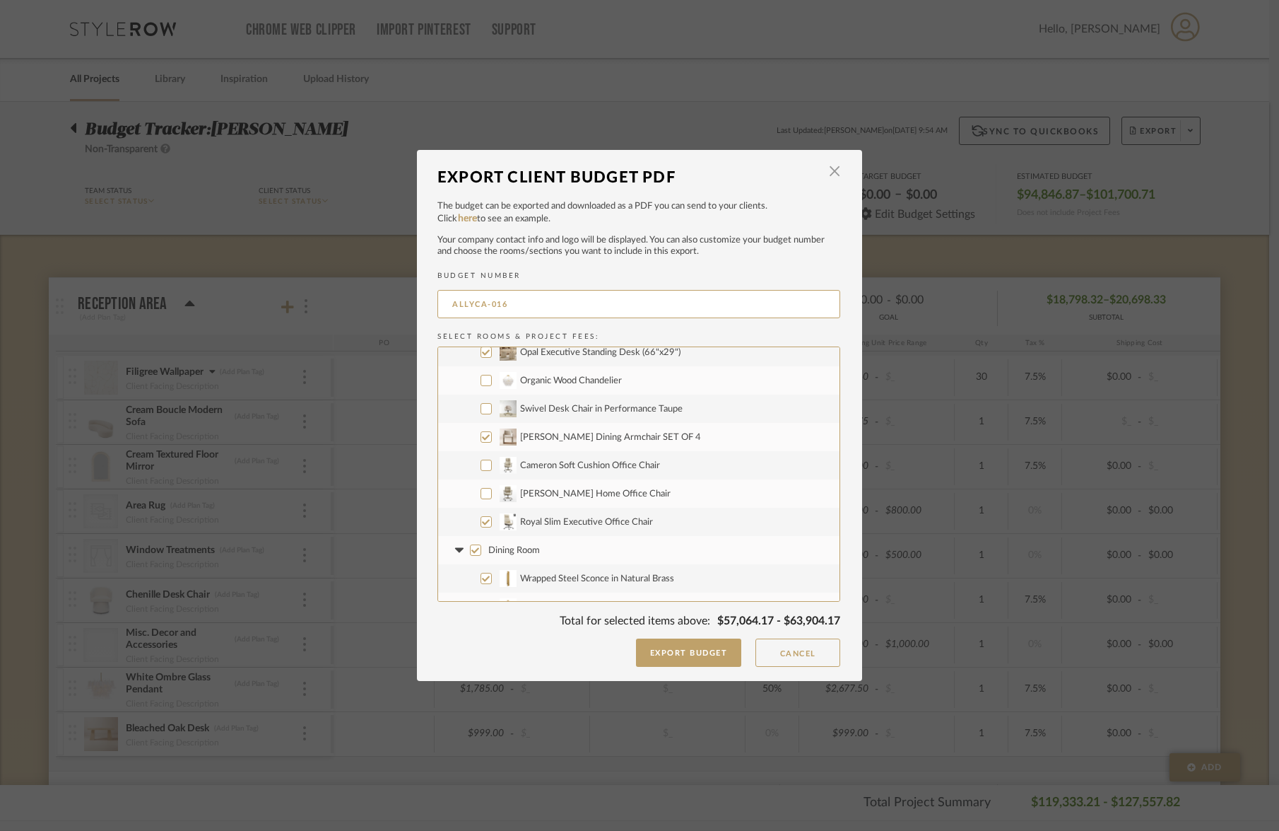
click at [480, 528] on label "Royal Slim Executive Office Chair" at bounding box center [638, 522] width 401 height 28
click at [481, 527] on input "Royal Slim Executive Office Chair" at bounding box center [486, 521] width 11 height 11
checkbox input "false"
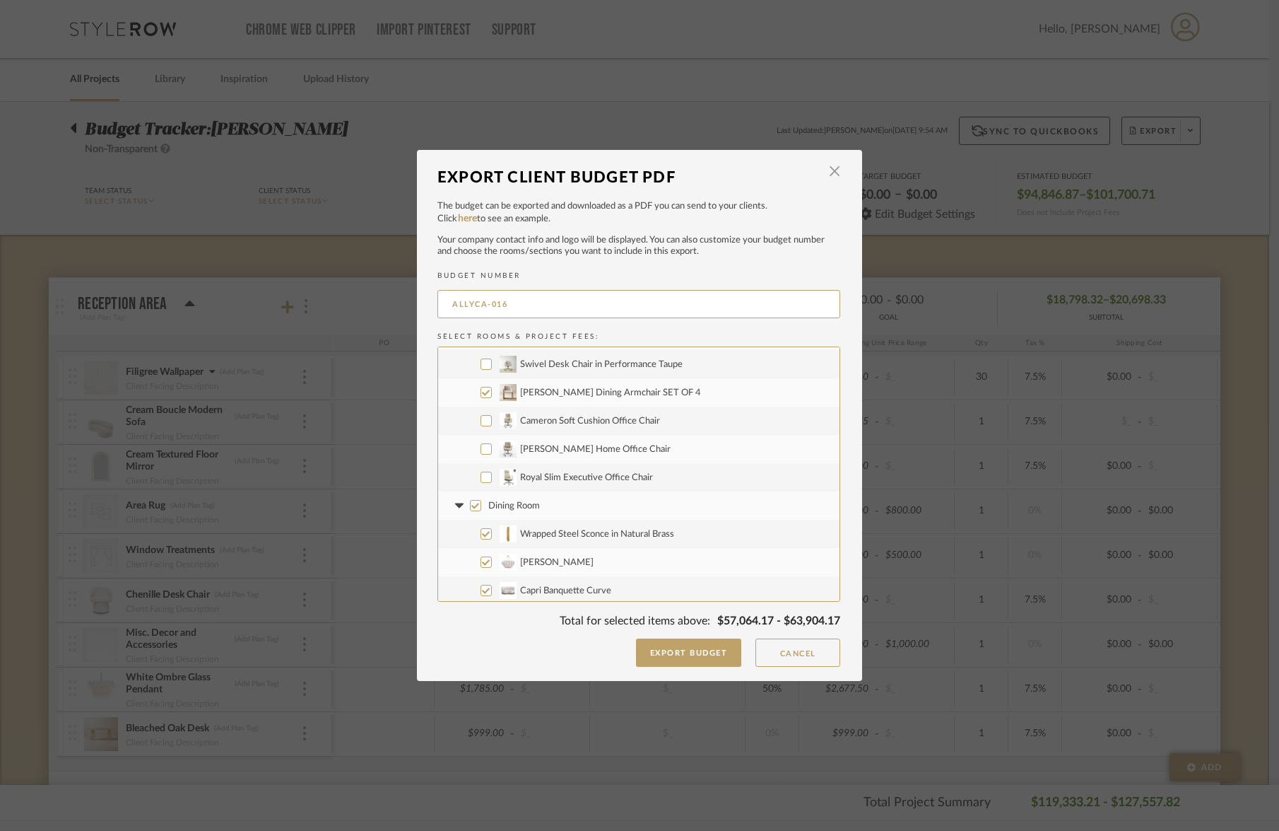
scroll to position [1566, 0]
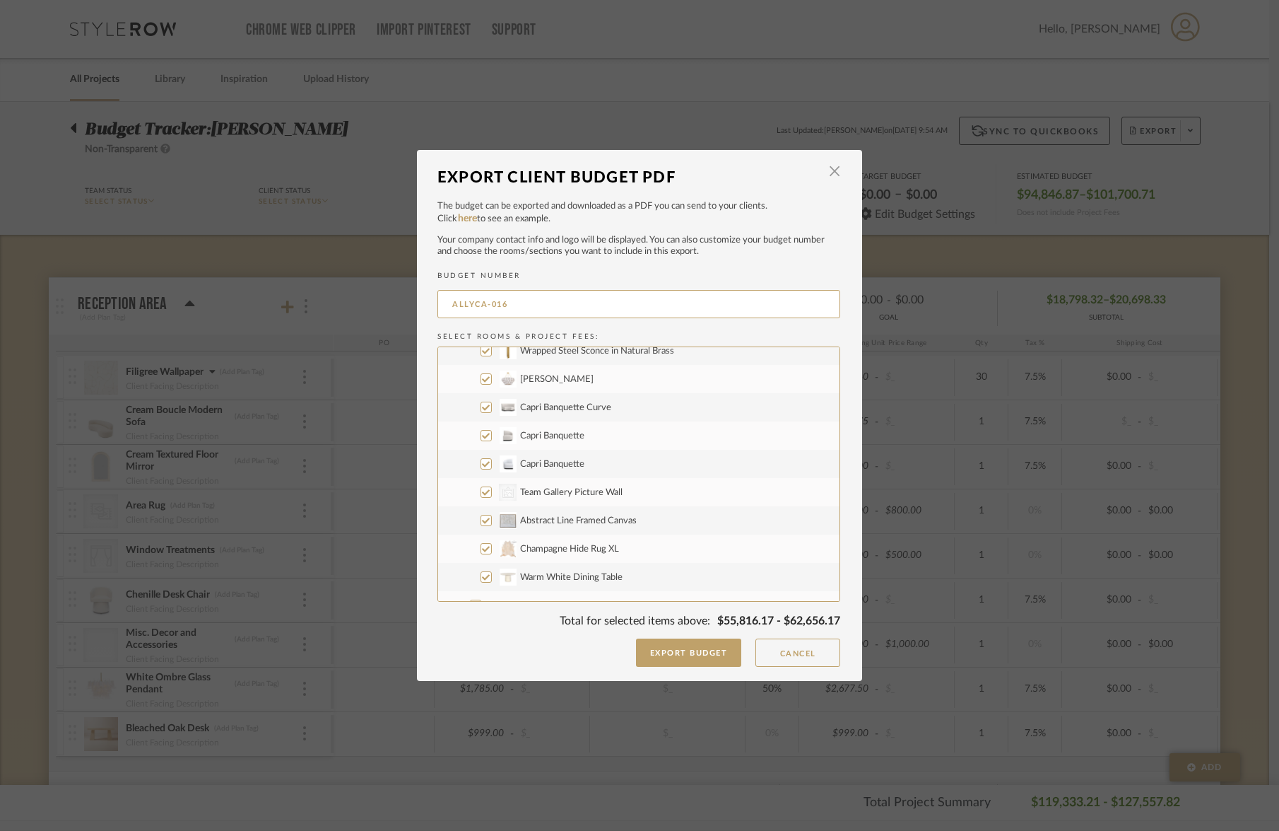
click at [483, 354] on input "Wrapped Steel Sconce in Natural Brass" at bounding box center [486, 350] width 11 height 11
checkbox input "false"
click at [481, 379] on input "[PERSON_NAME]" at bounding box center [486, 378] width 11 height 11
checkbox input "false"
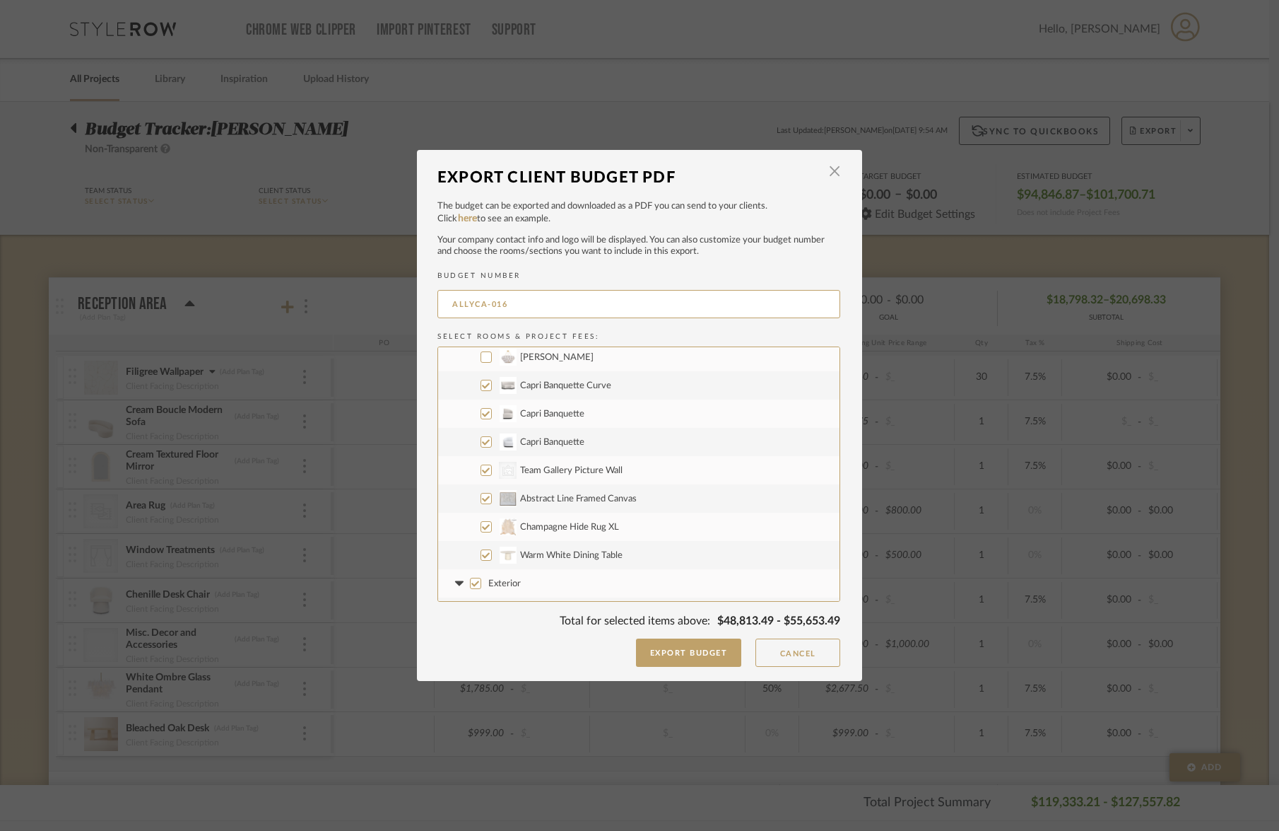
scroll to position [1591, 0]
click at [481, 527] on input "Champagne Hide Rug XL" at bounding box center [486, 522] width 11 height 11
checkbox input "false"
drag, startPoint x: 482, startPoint y: 556, endPoint x: 496, endPoint y: 556, distance: 14.1
click at [482, 556] on input "Warm White Dining Table" at bounding box center [486, 551] width 11 height 11
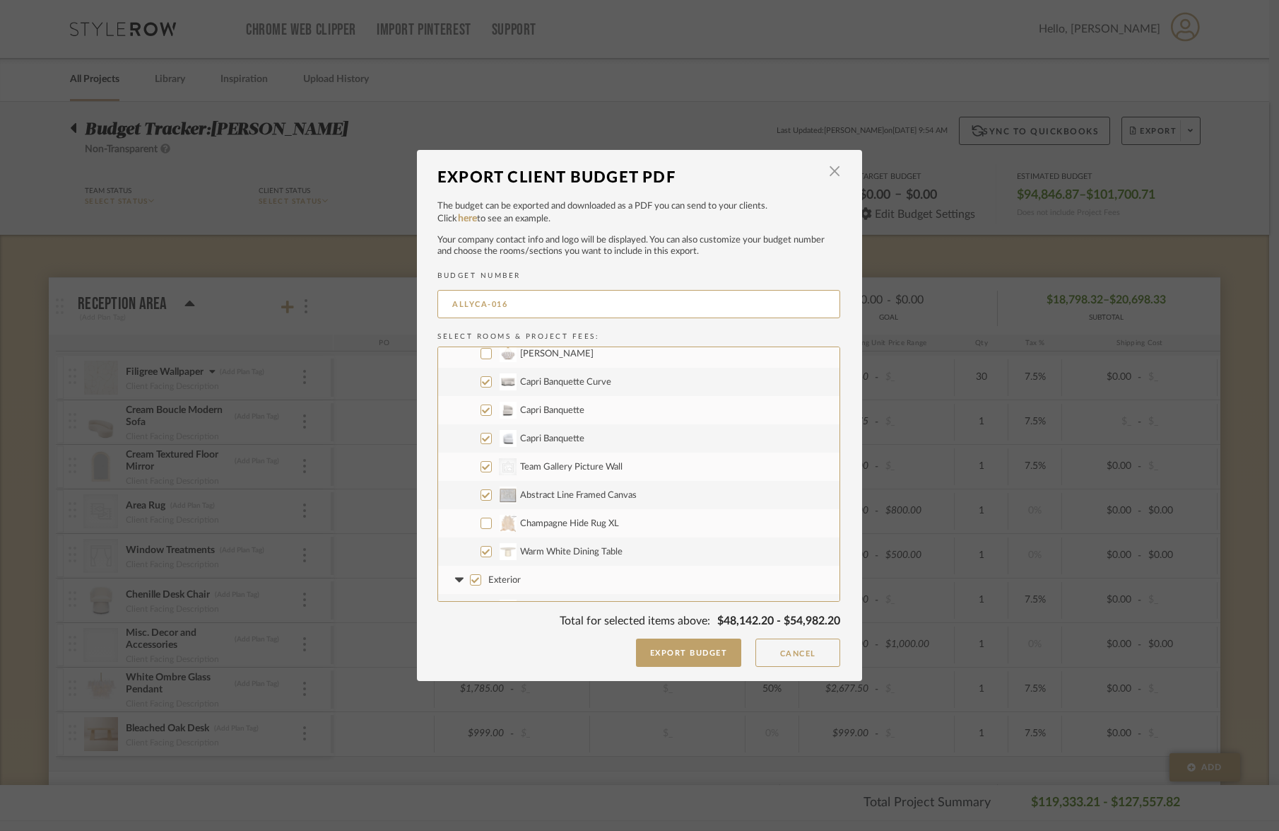
checkbox input "false"
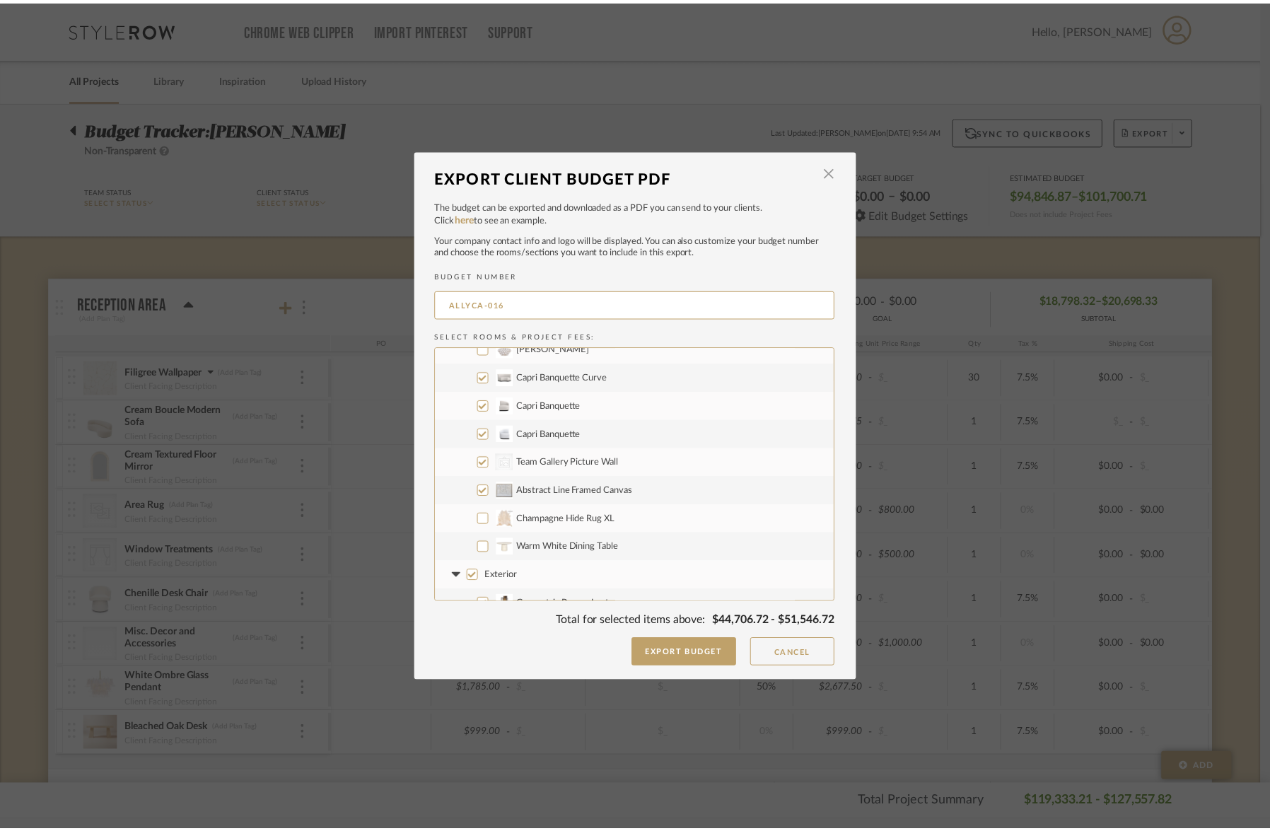
scroll to position [1824, 0]
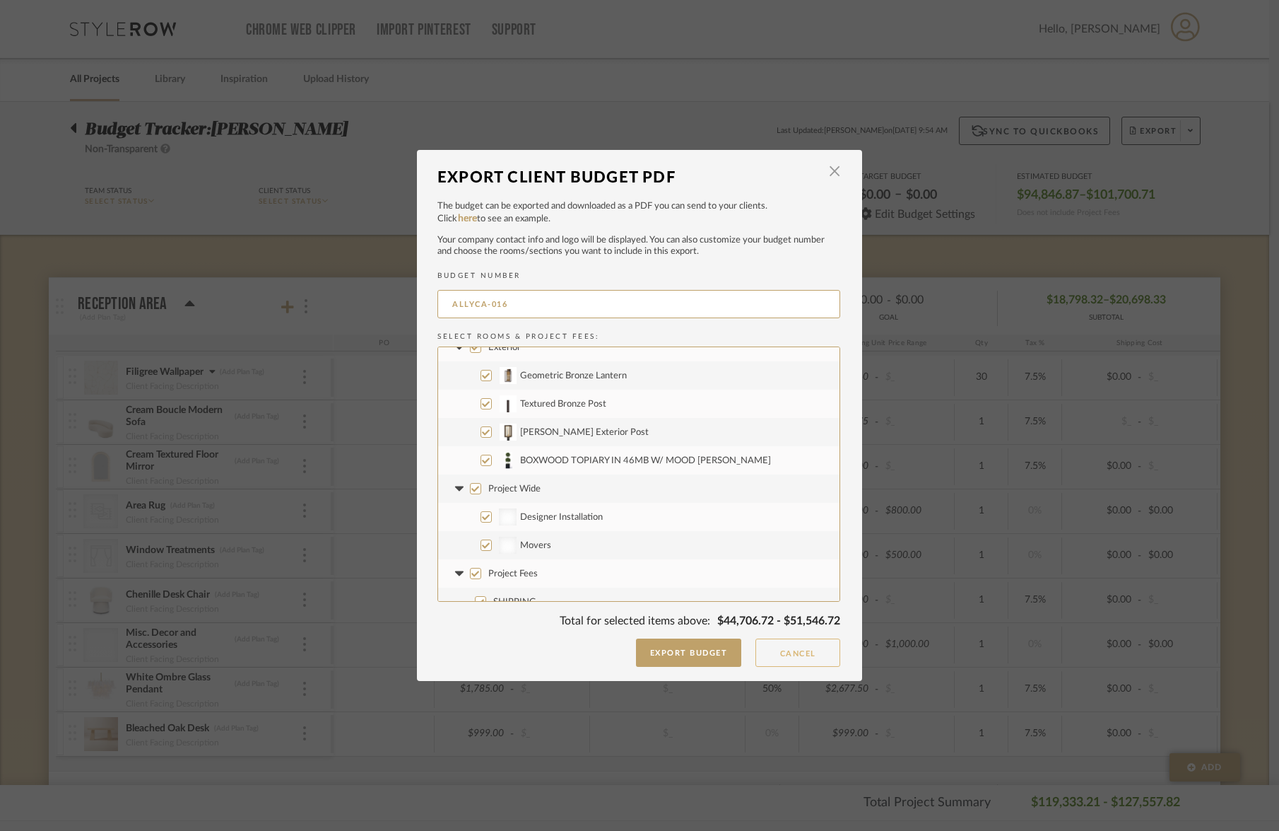
click at [805, 665] on button "Cancel" at bounding box center [798, 652] width 85 height 28
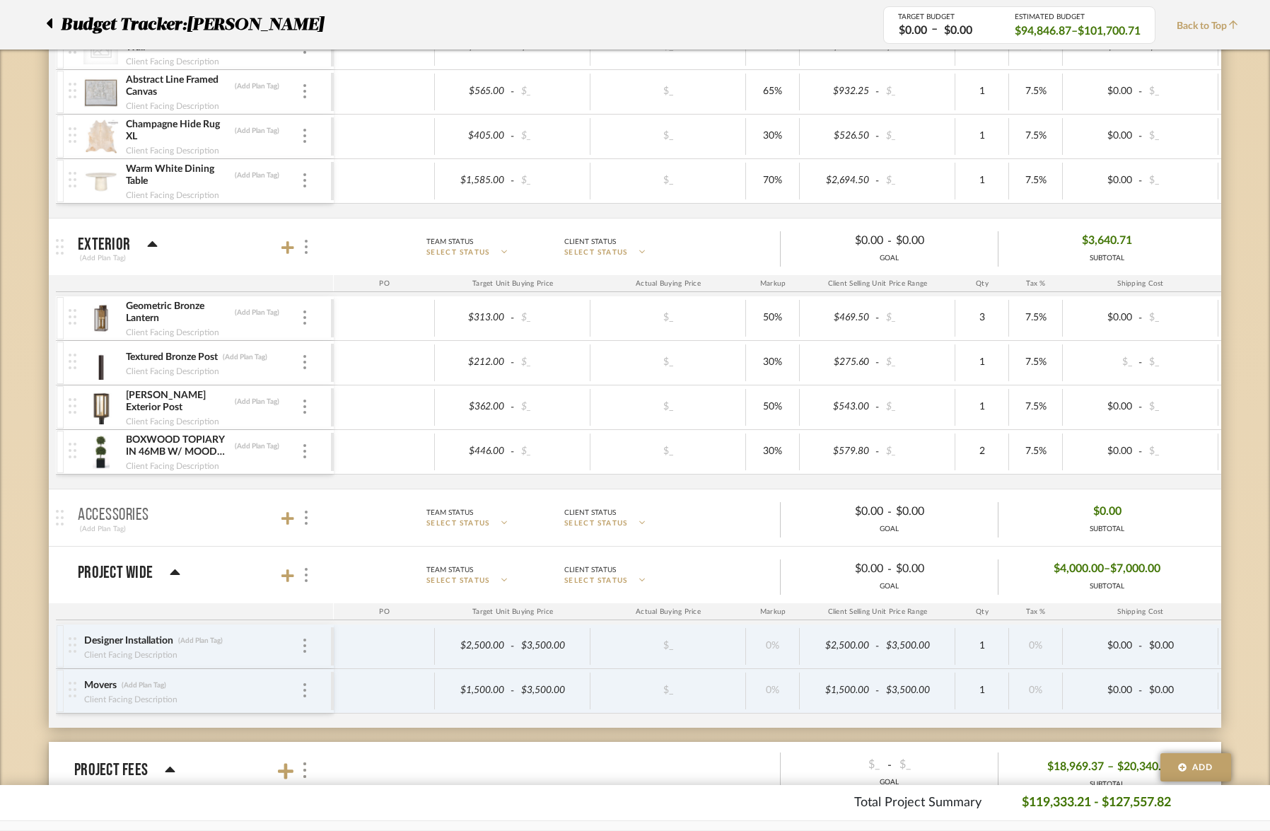
scroll to position [3169, 0]
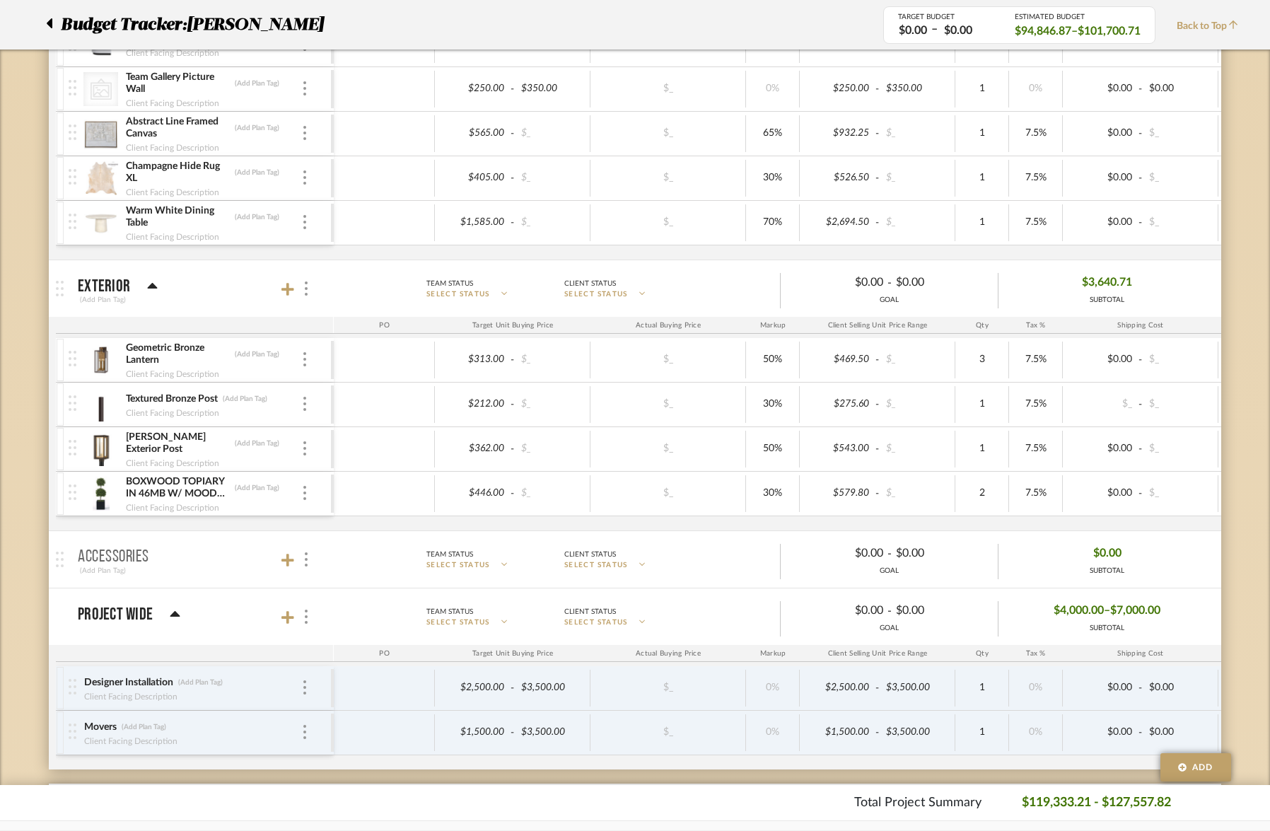
click at [308, 362] on div "Geometric Bronze Lantern (Add Plan Tag) Client Facing Description" at bounding box center [200, 360] width 262 height 44
click at [305, 363] on img at bounding box center [304, 359] width 3 height 14
click at [351, 481] on button "Remove Item" at bounding box center [364, 465] width 127 height 34
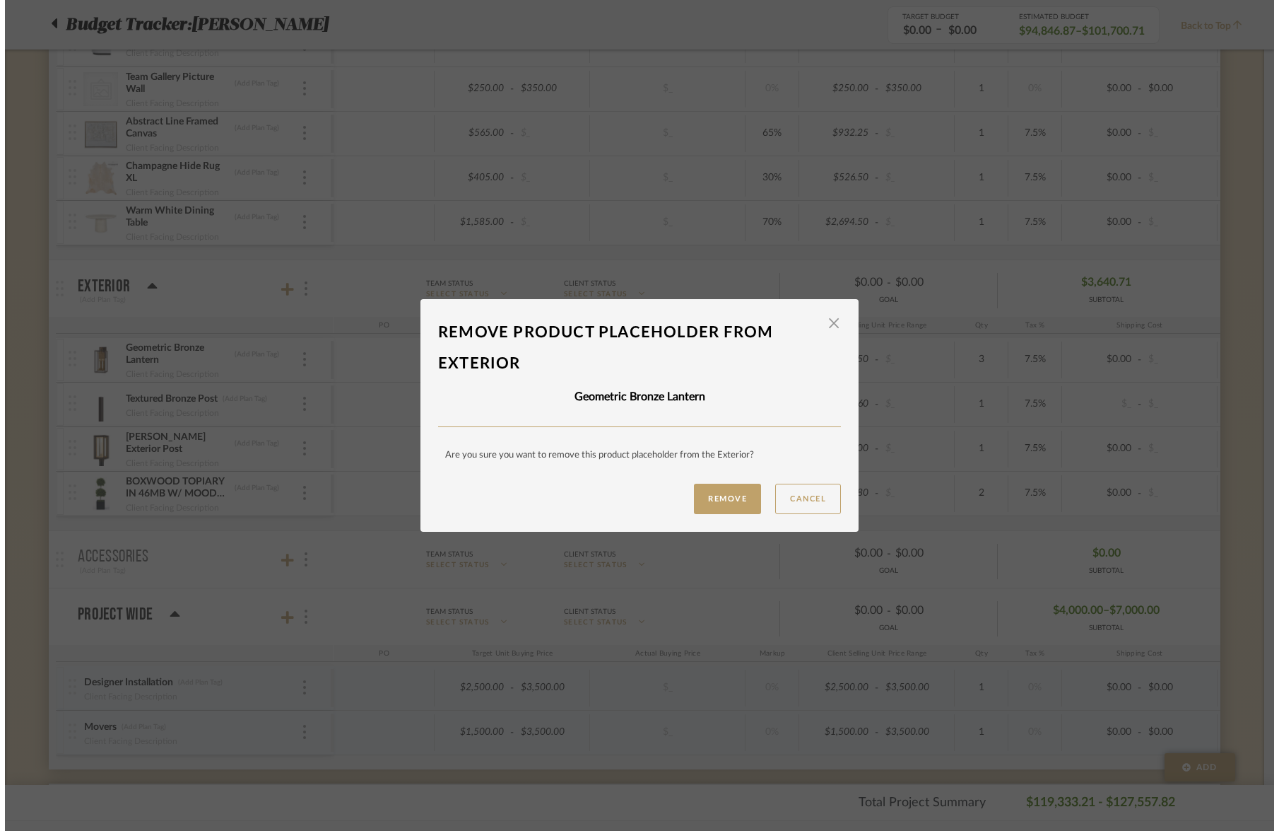
scroll to position [0, 0]
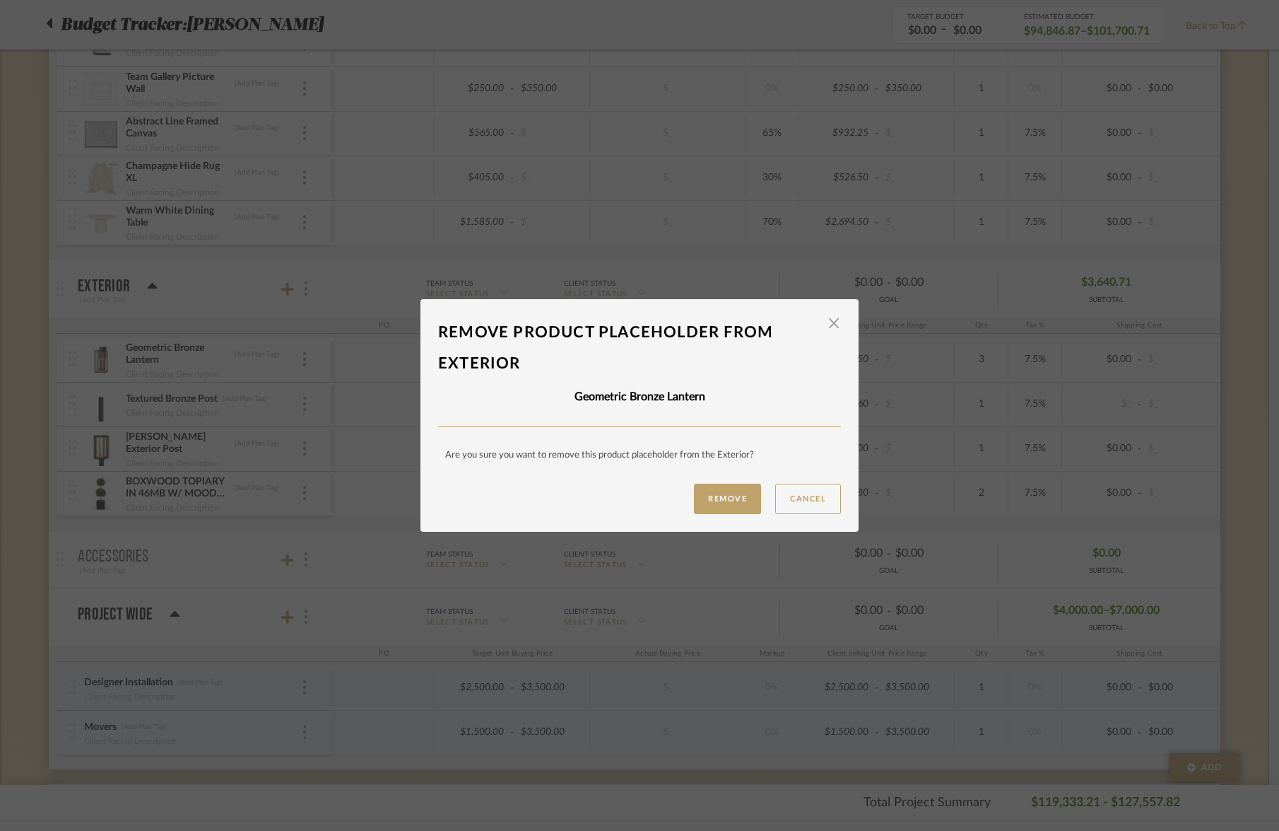
click at [704, 500] on button "Remove" at bounding box center [727, 498] width 67 height 30
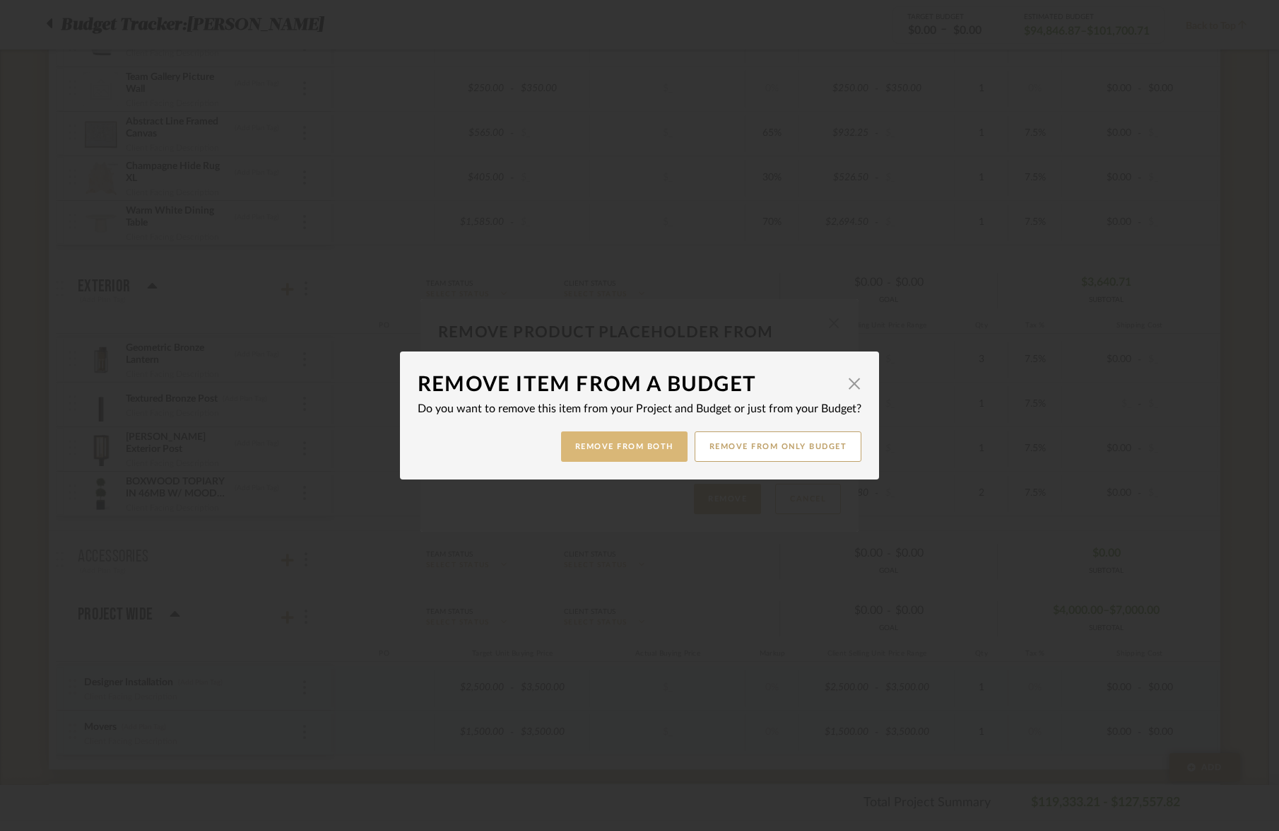
click at [657, 445] on button "Remove from Both" at bounding box center [624, 446] width 127 height 30
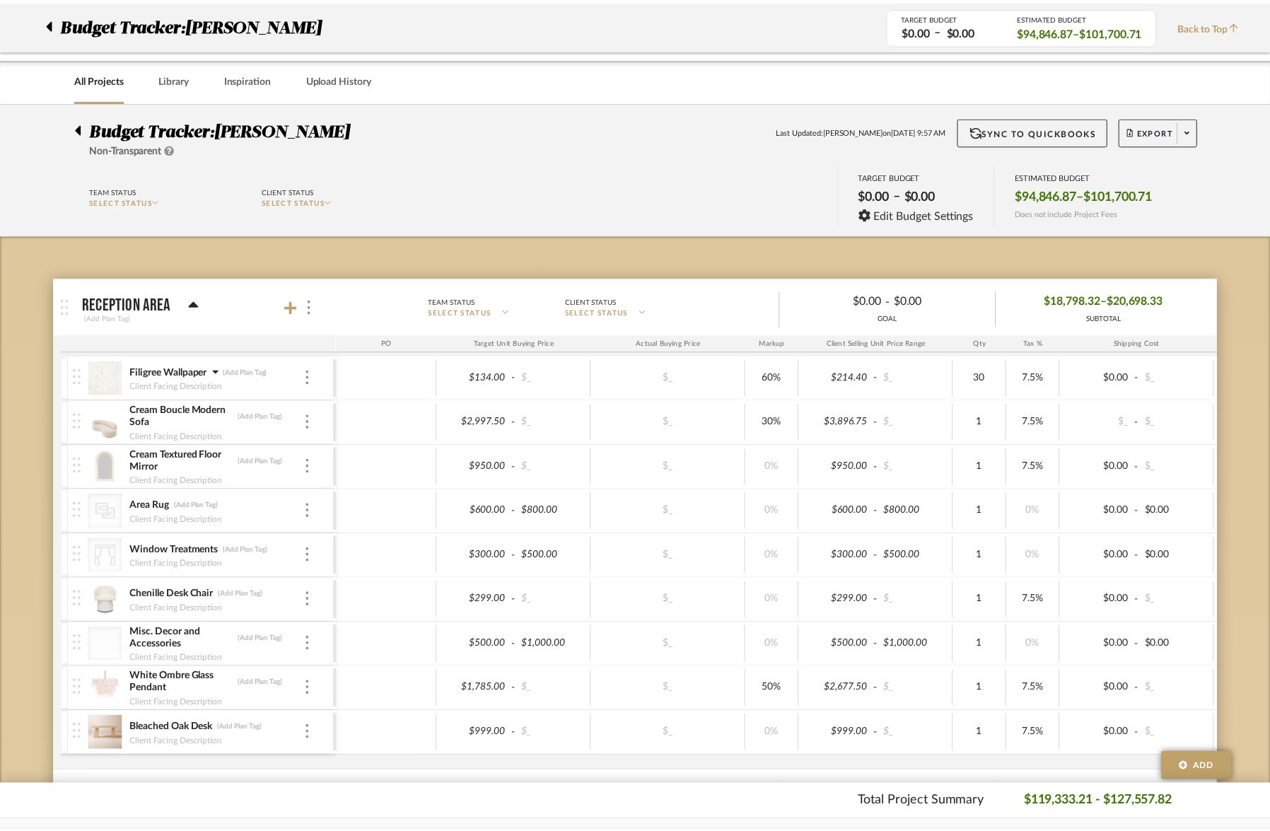
scroll to position [3169, 0]
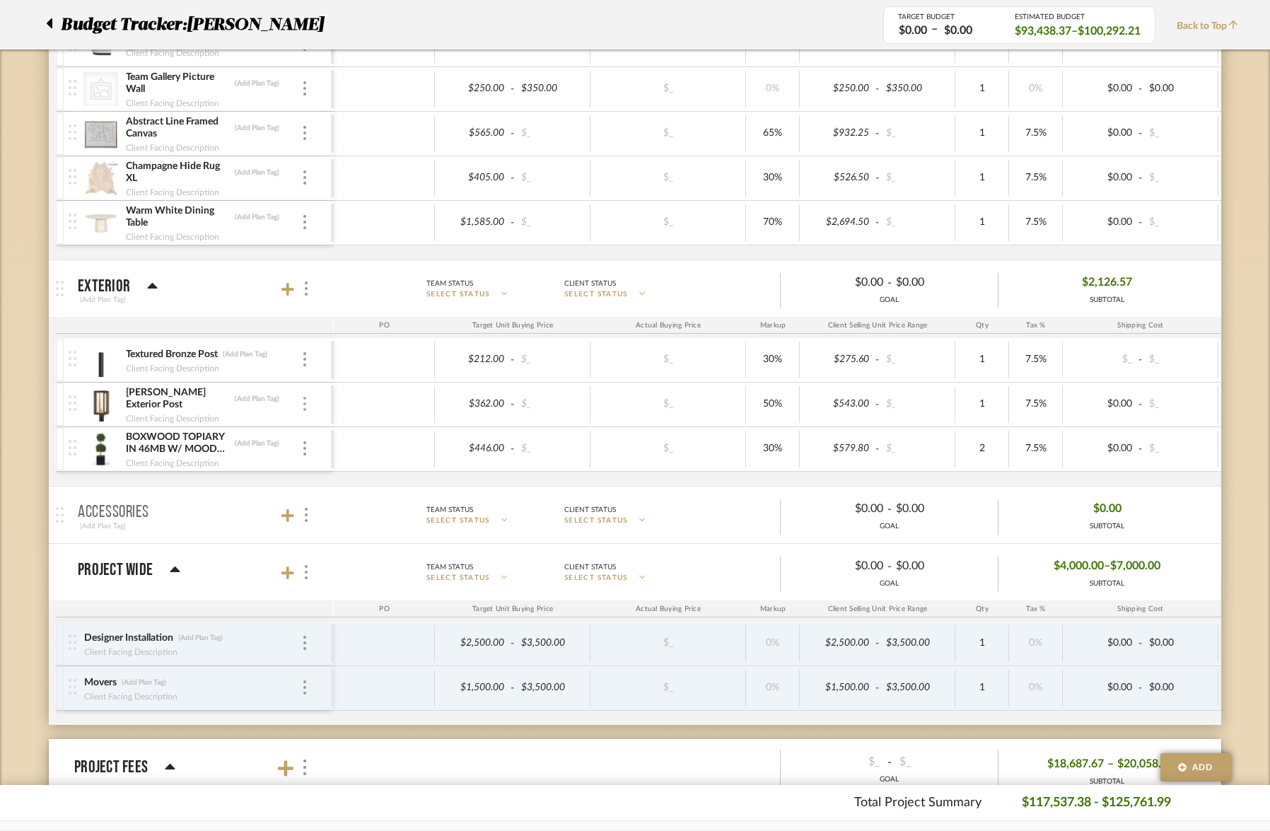
click at [305, 406] on img at bounding box center [304, 404] width 3 height 14
click at [341, 520] on button "Remove Item" at bounding box center [364, 510] width 127 height 34
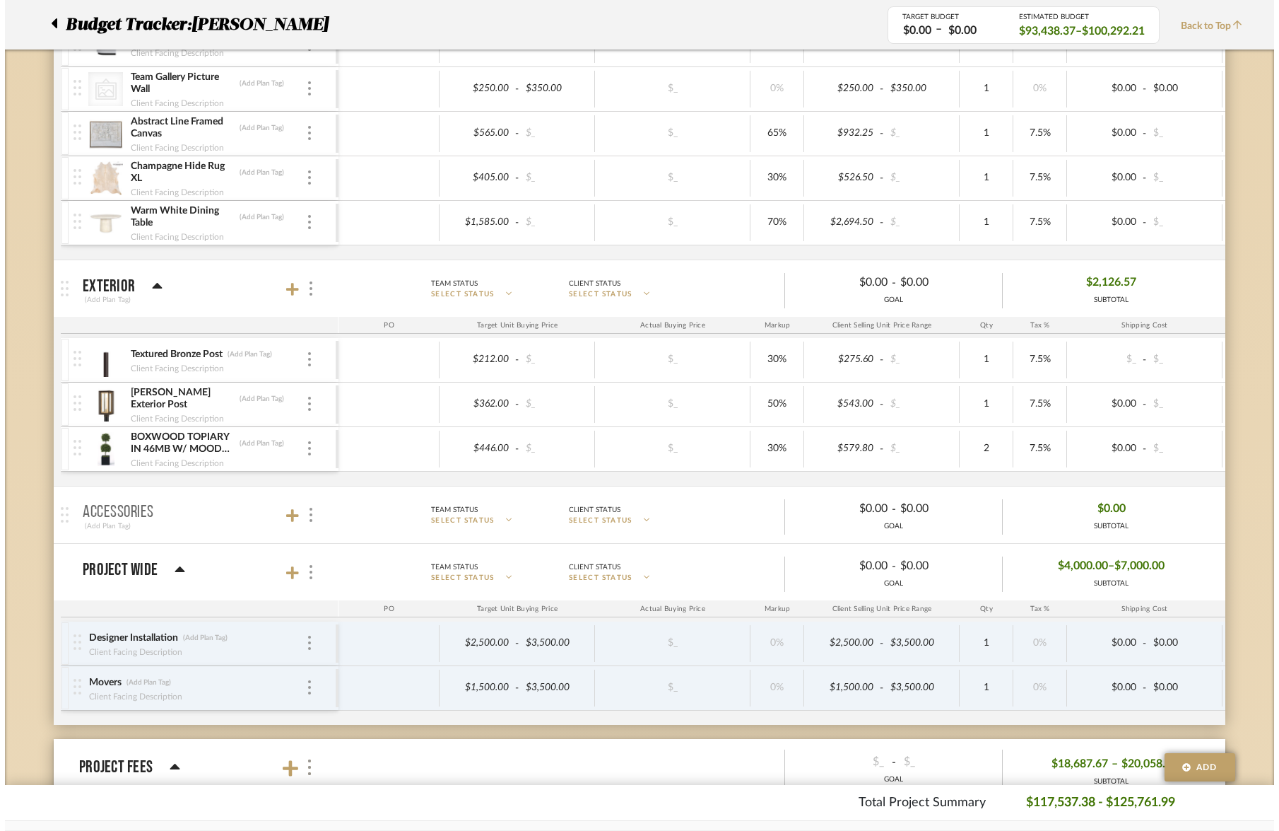
scroll to position [0, 0]
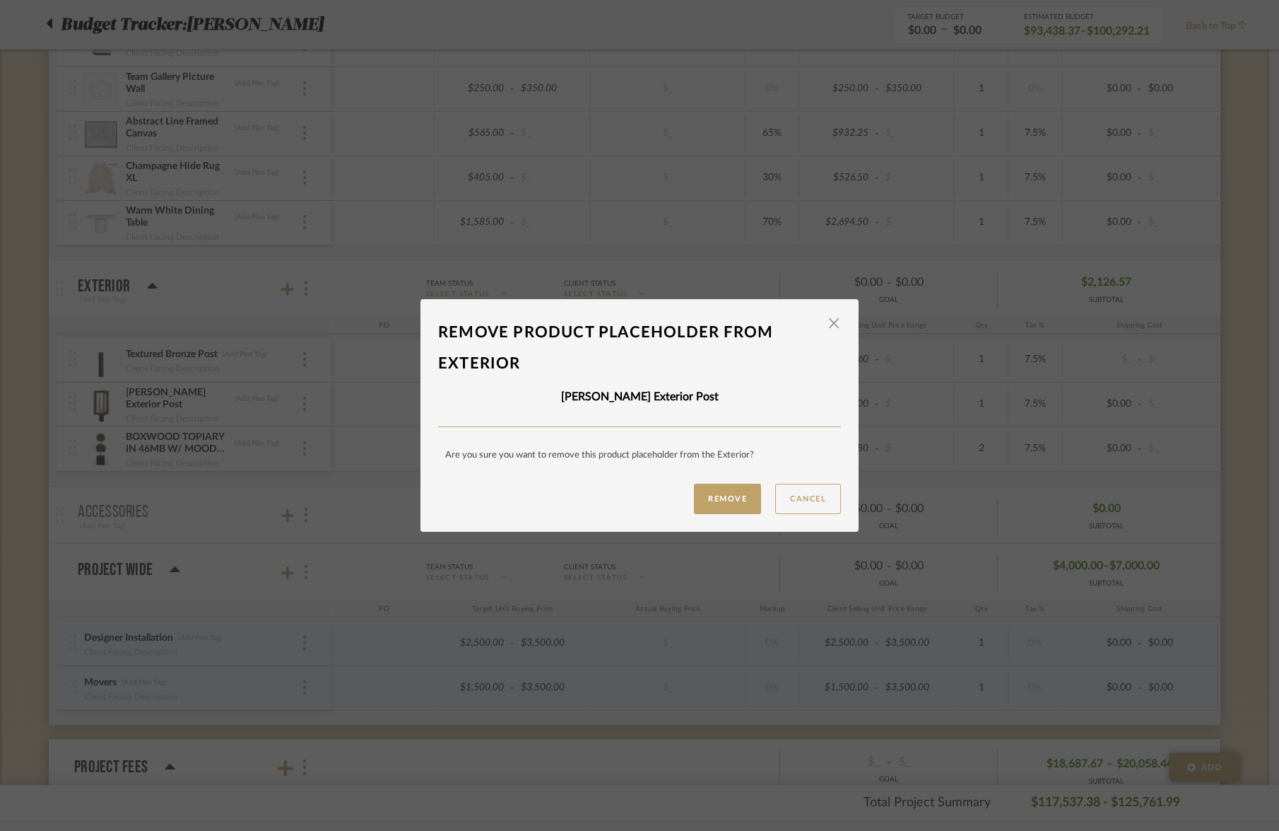
click at [717, 500] on button "Remove" at bounding box center [727, 498] width 67 height 30
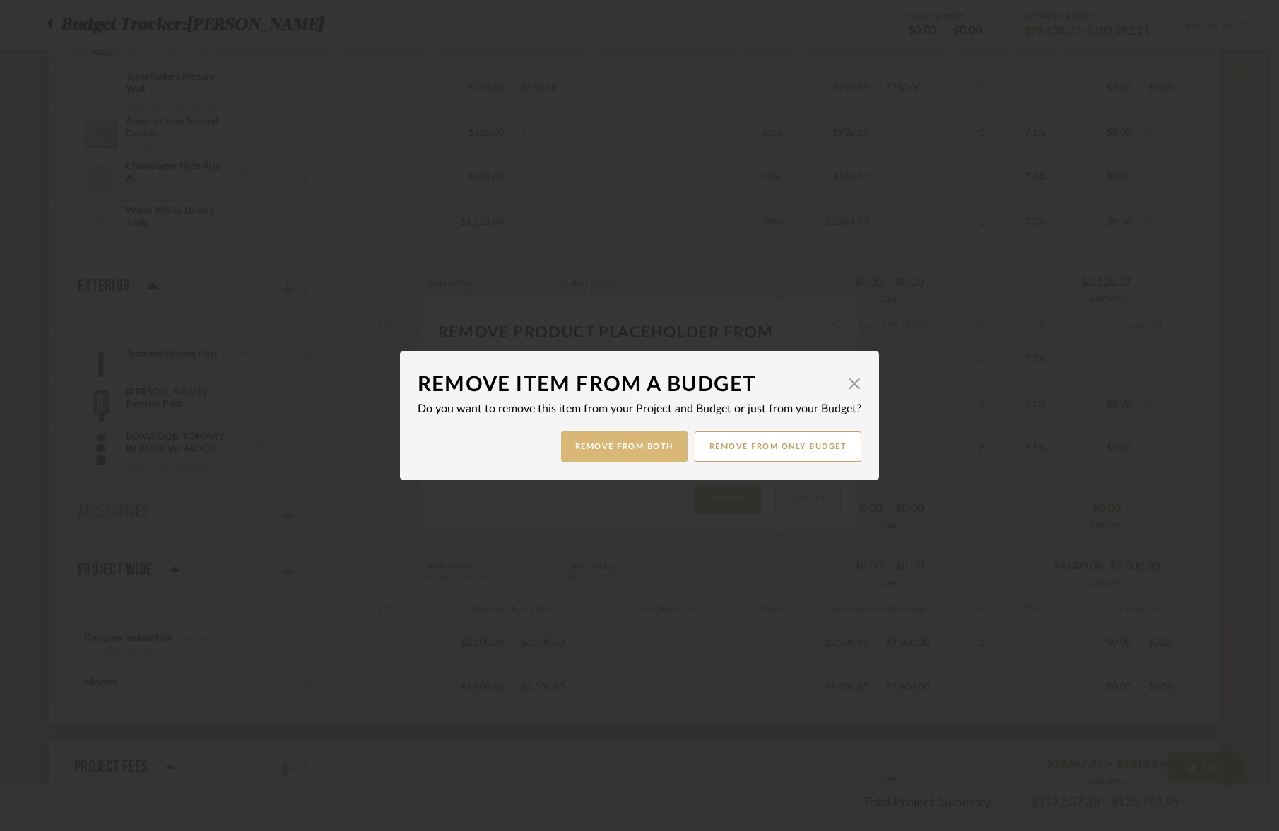
click at [652, 445] on button "Remove from Both" at bounding box center [624, 446] width 127 height 30
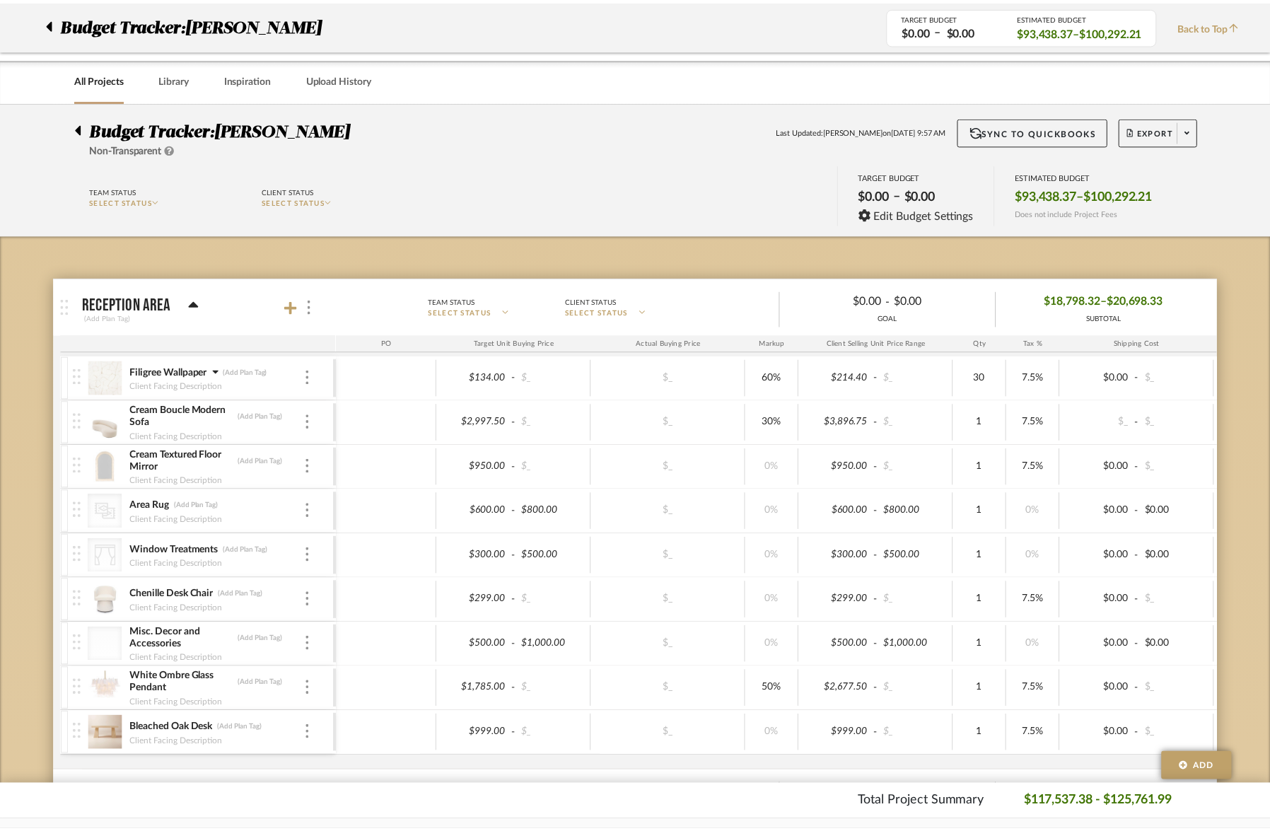
scroll to position [3169, 0]
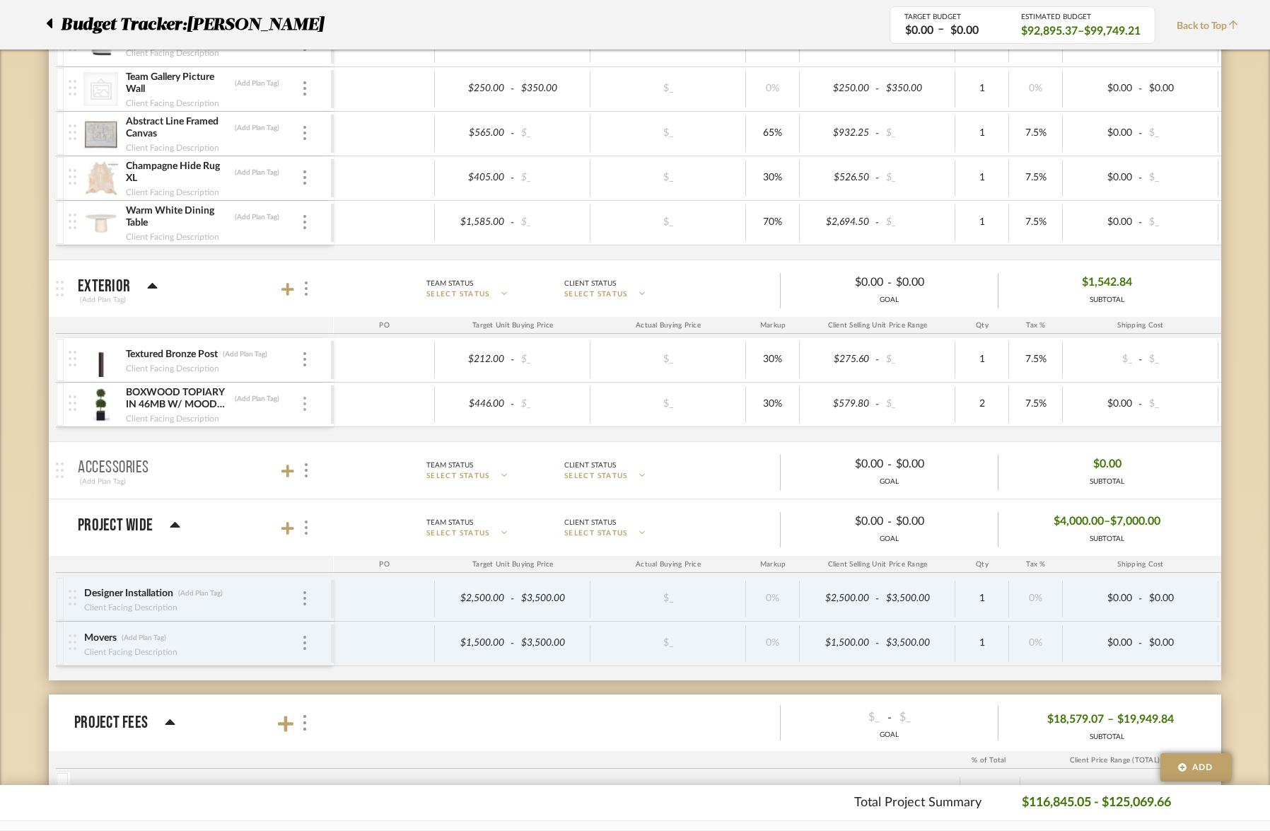
click at [307, 409] on div at bounding box center [304, 405] width 7 height 16
click at [362, 512] on span "Remove Item" at bounding box center [373, 510] width 88 height 12
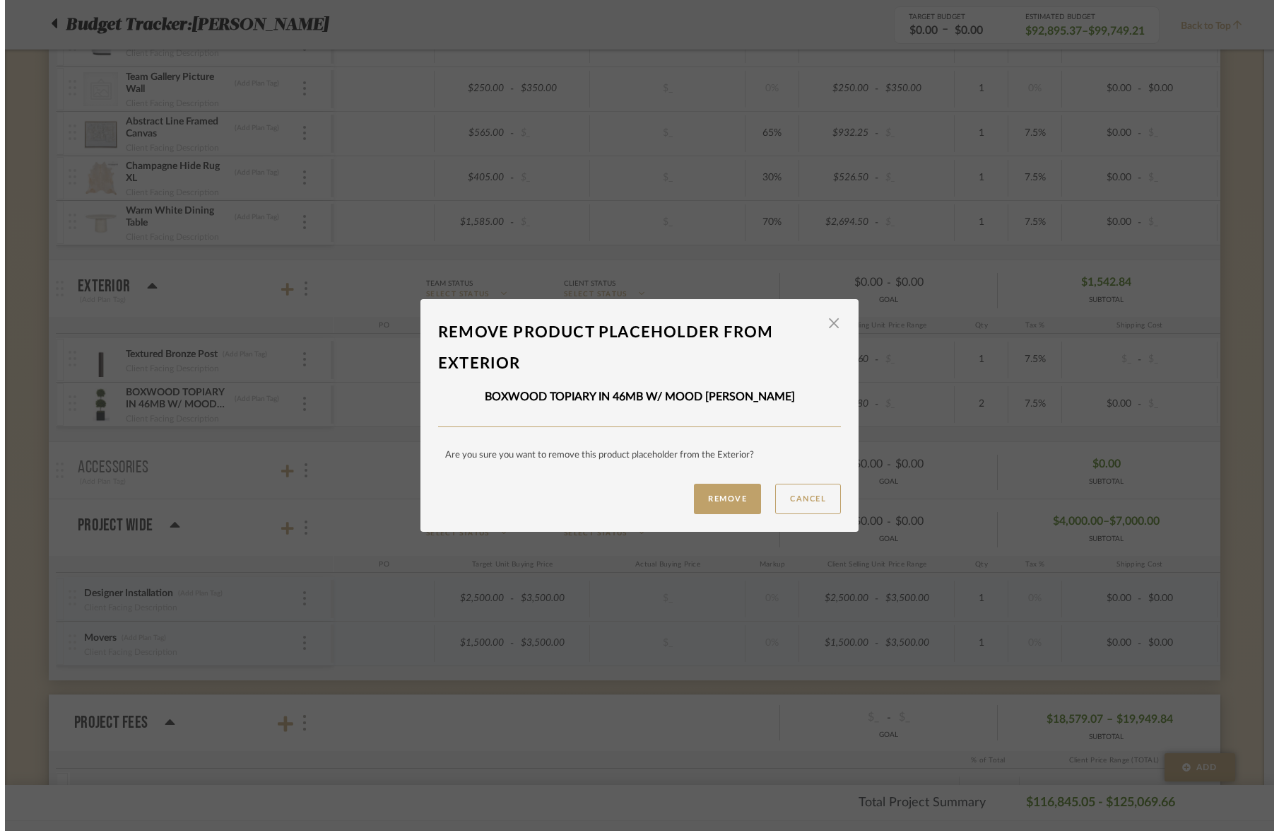
scroll to position [0, 0]
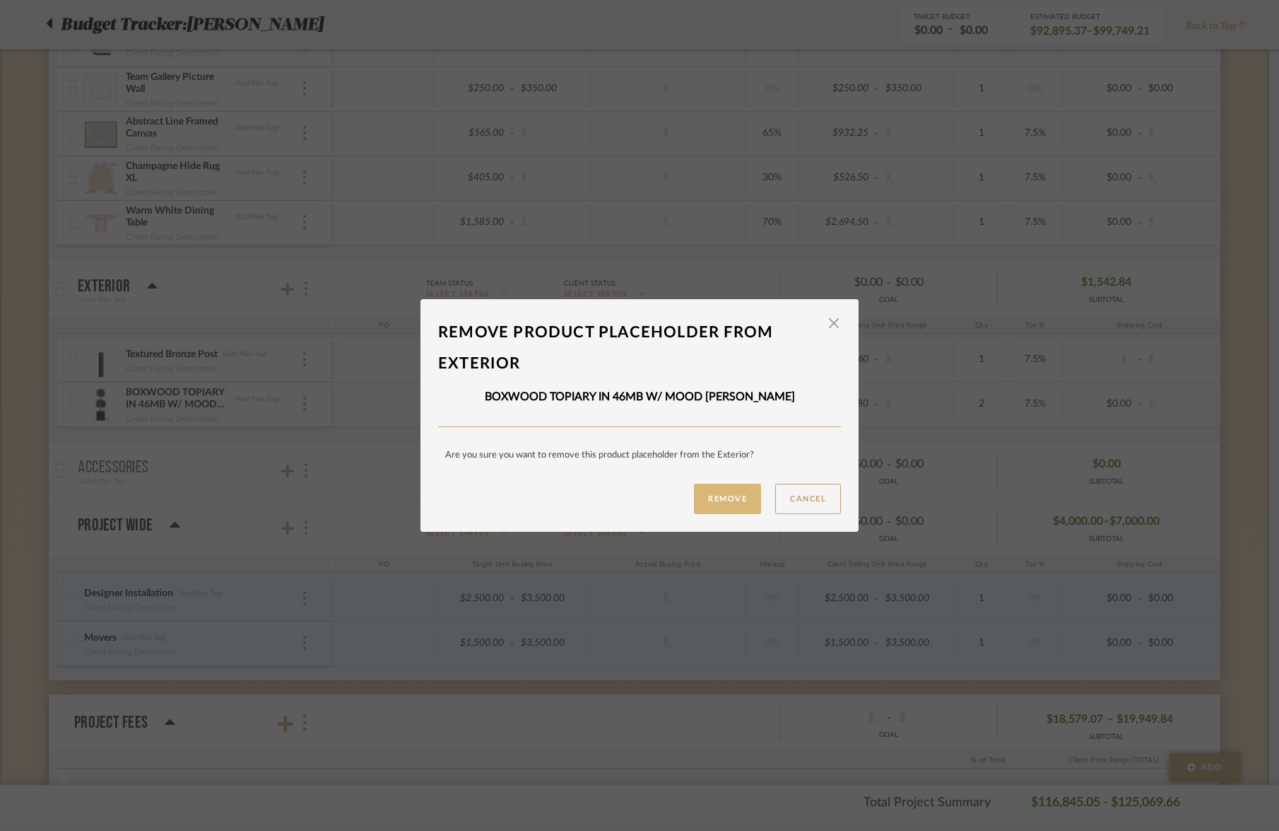
click at [721, 508] on button "Remove" at bounding box center [727, 498] width 67 height 30
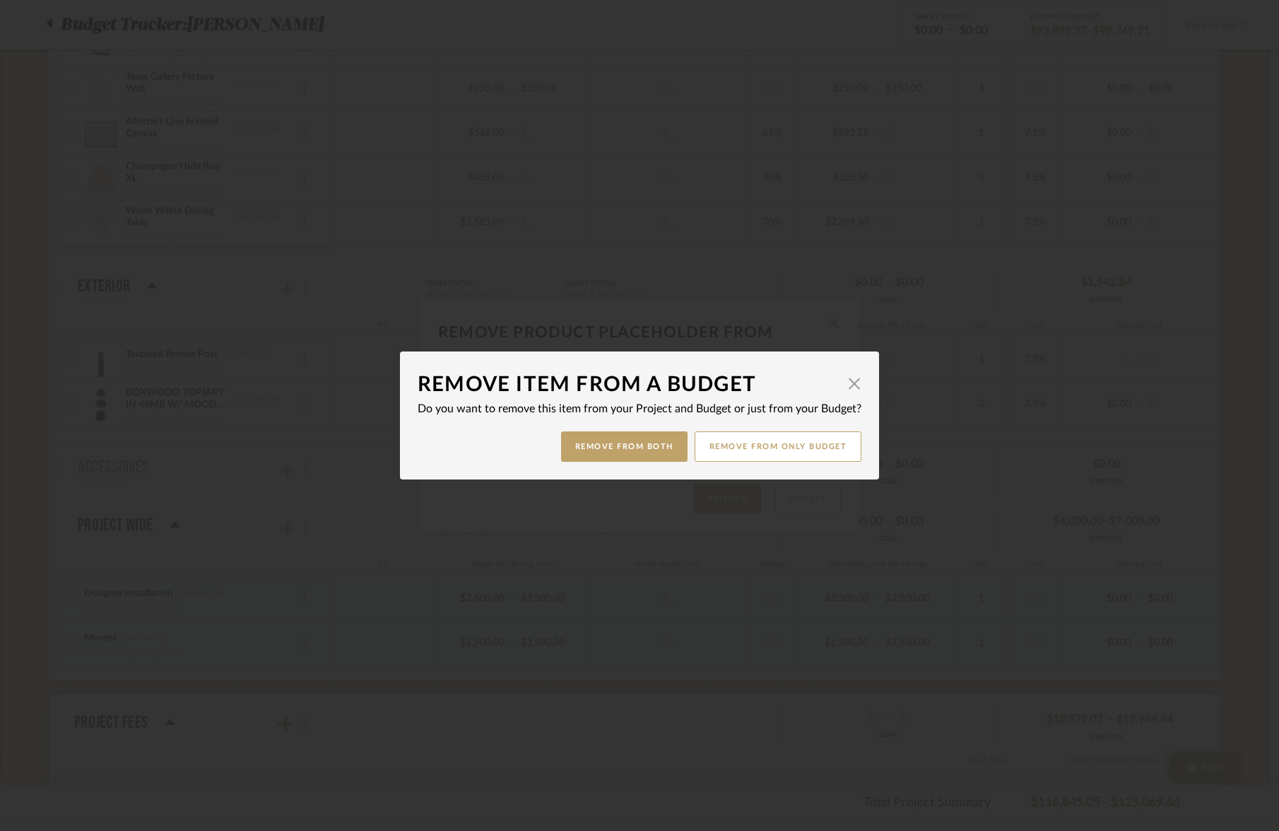
click at [606, 466] on dialog-content "Remove item from a budget × Do you want to remove this item from your Project a…" at bounding box center [639, 415] width 479 height 128
click at [610, 457] on button "Remove from Both" at bounding box center [624, 446] width 127 height 30
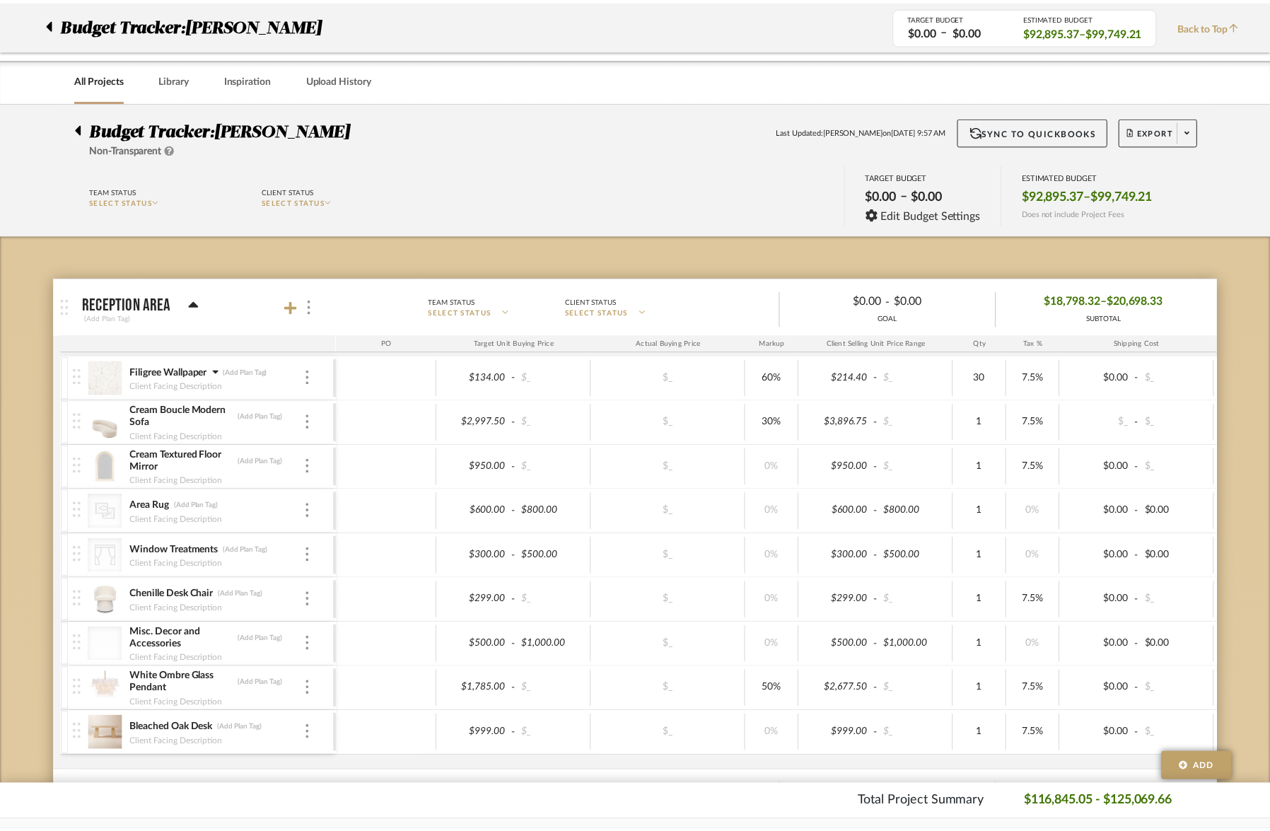
scroll to position [3169, 0]
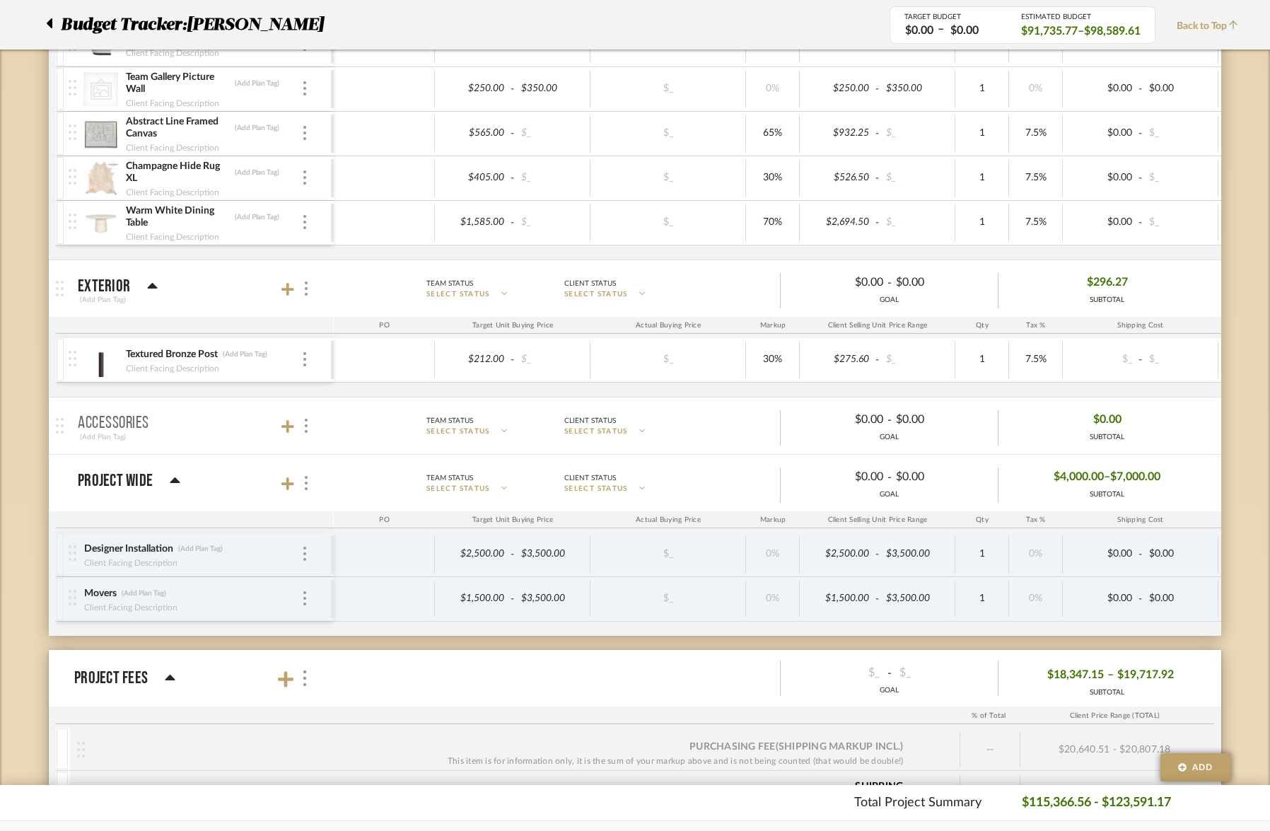
click at [295, 290] on div at bounding box center [296, 288] width 31 height 19
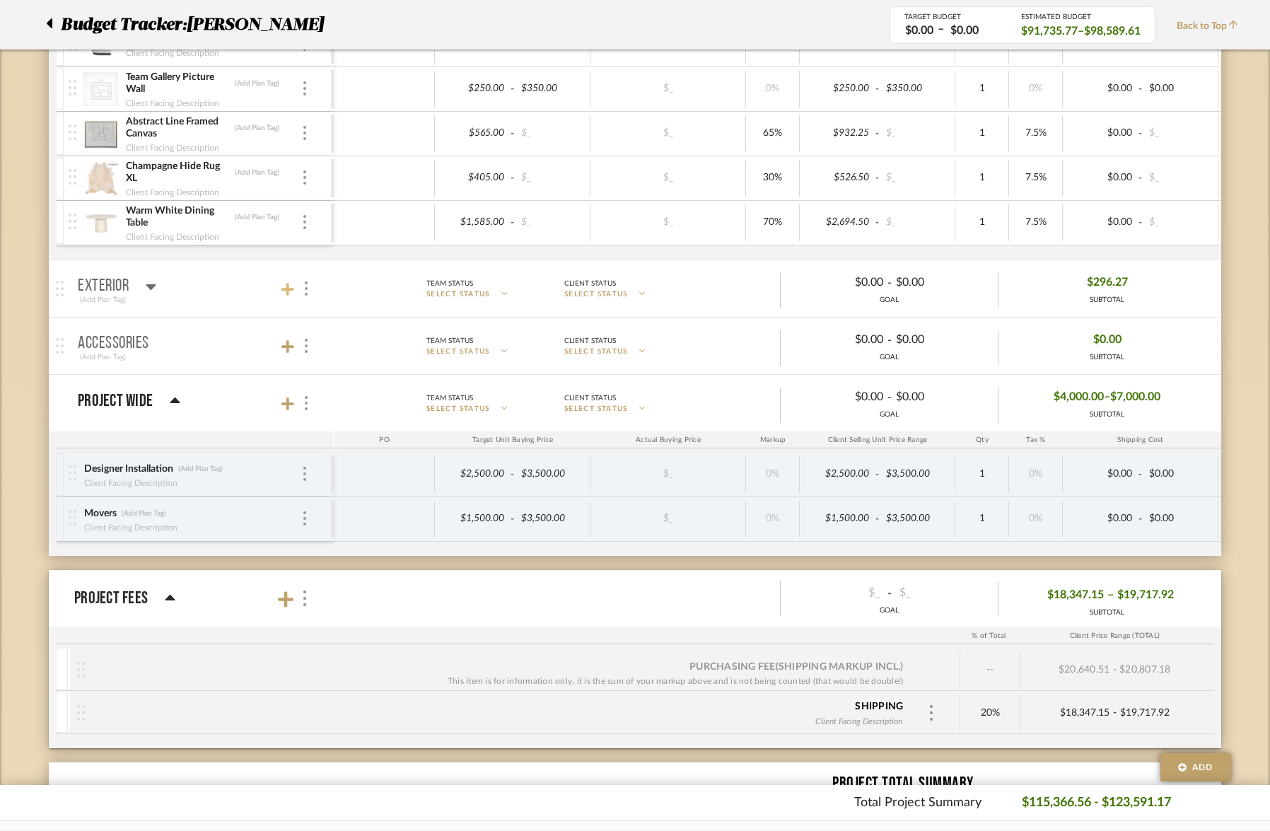
click at [291, 291] on icon at bounding box center [287, 289] width 13 height 14
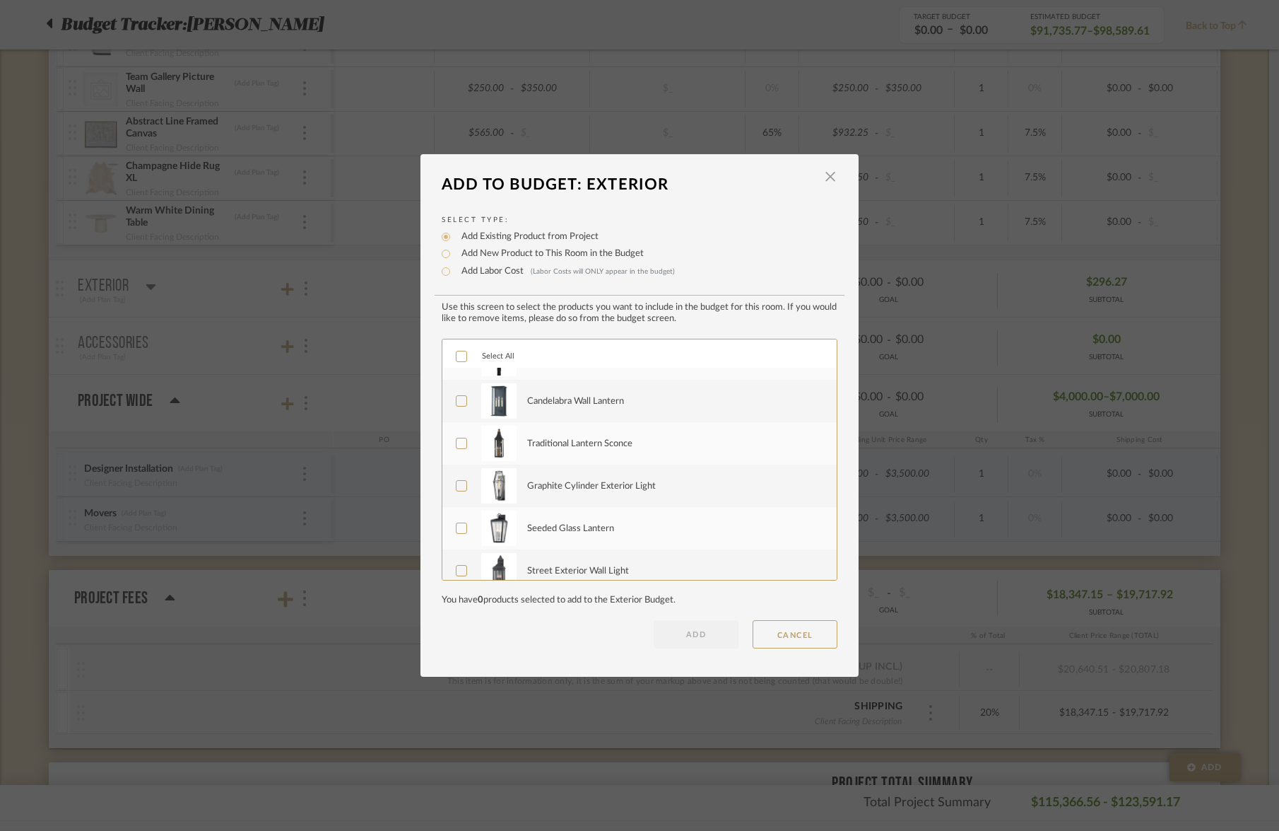
scroll to position [71, 0]
click at [457, 444] on icon at bounding box center [462, 445] width 10 height 10
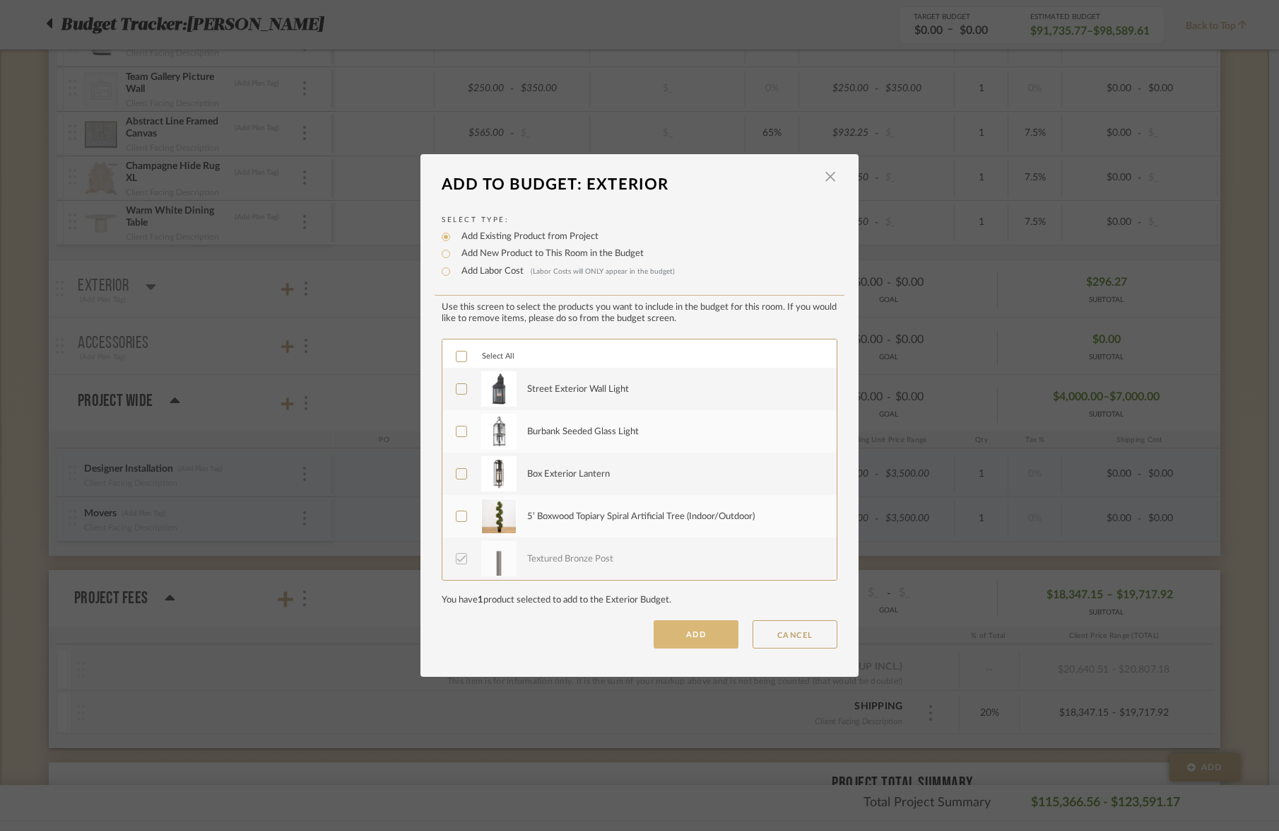
click at [691, 636] on button "ADD" at bounding box center [696, 634] width 85 height 28
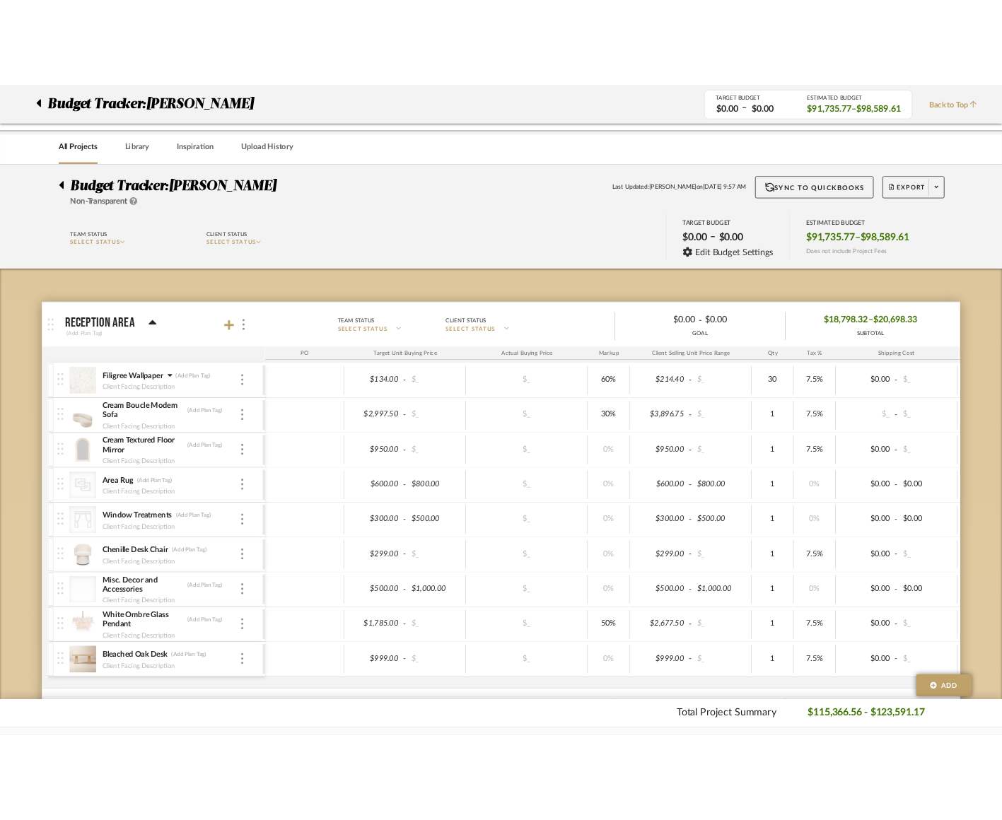
scroll to position [3169, 0]
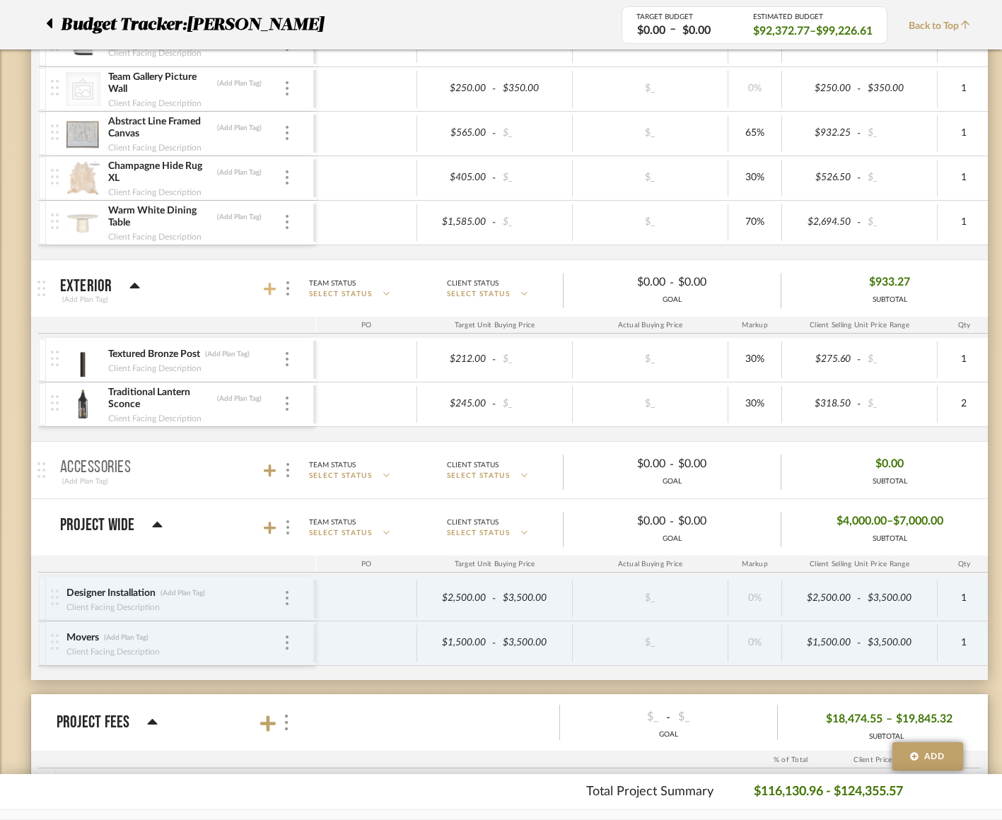
click at [267, 284] on icon at bounding box center [270, 289] width 13 height 14
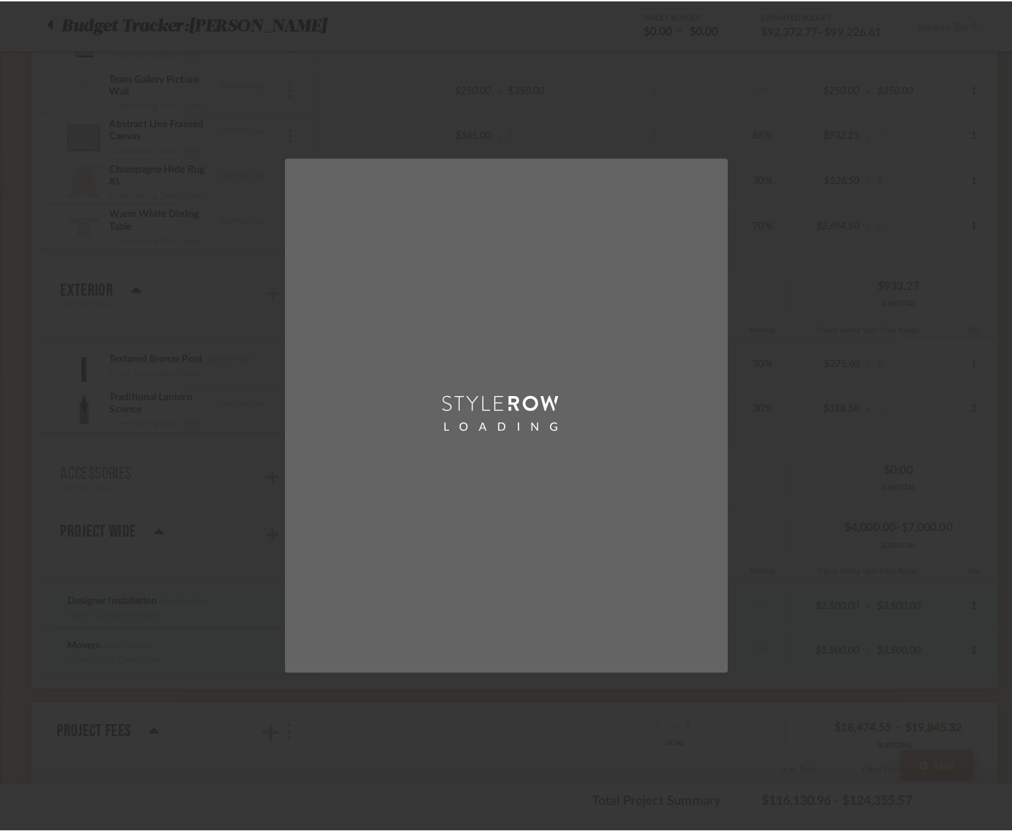
scroll to position [0, 0]
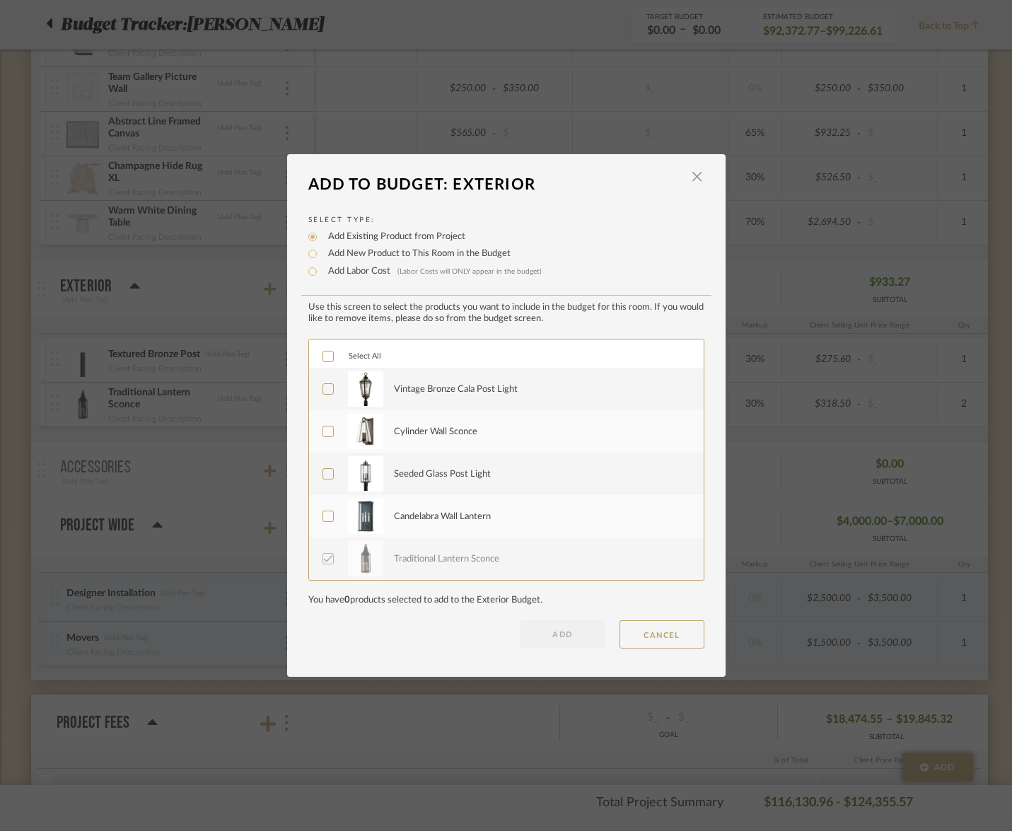
click at [426, 396] on div "Vintage Bronze Cala Post Light" at bounding box center [456, 389] width 124 height 14
click at [559, 633] on button "ADD" at bounding box center [562, 634] width 85 height 28
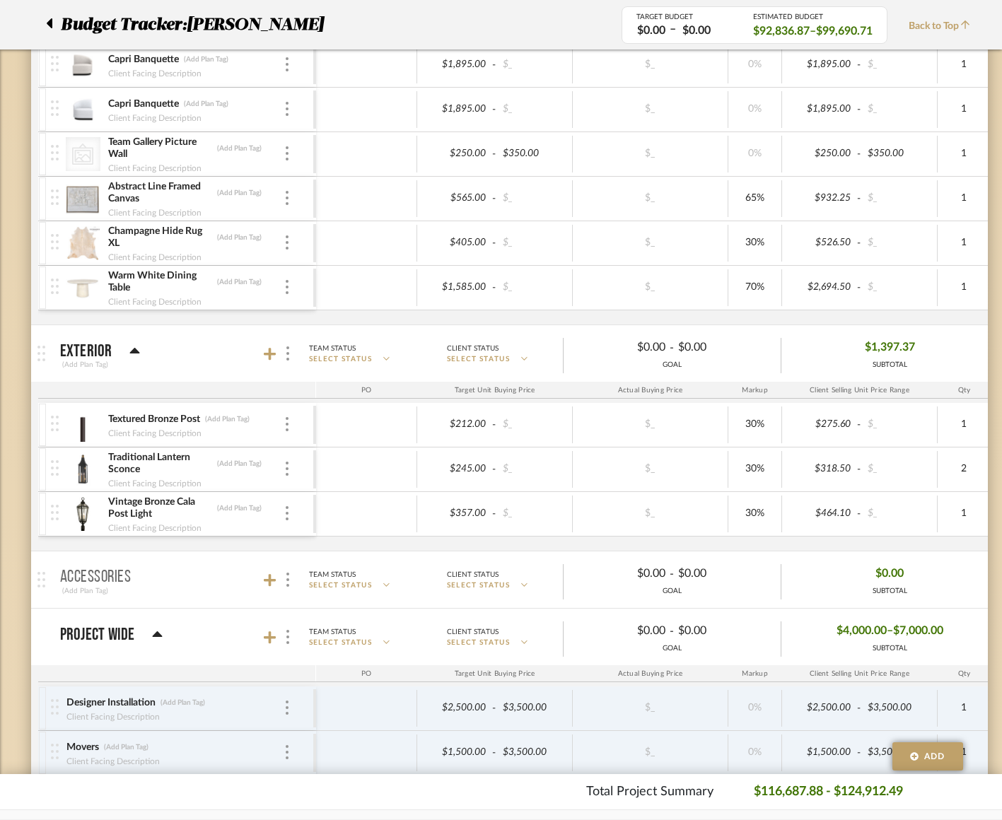
scroll to position [3250, 0]
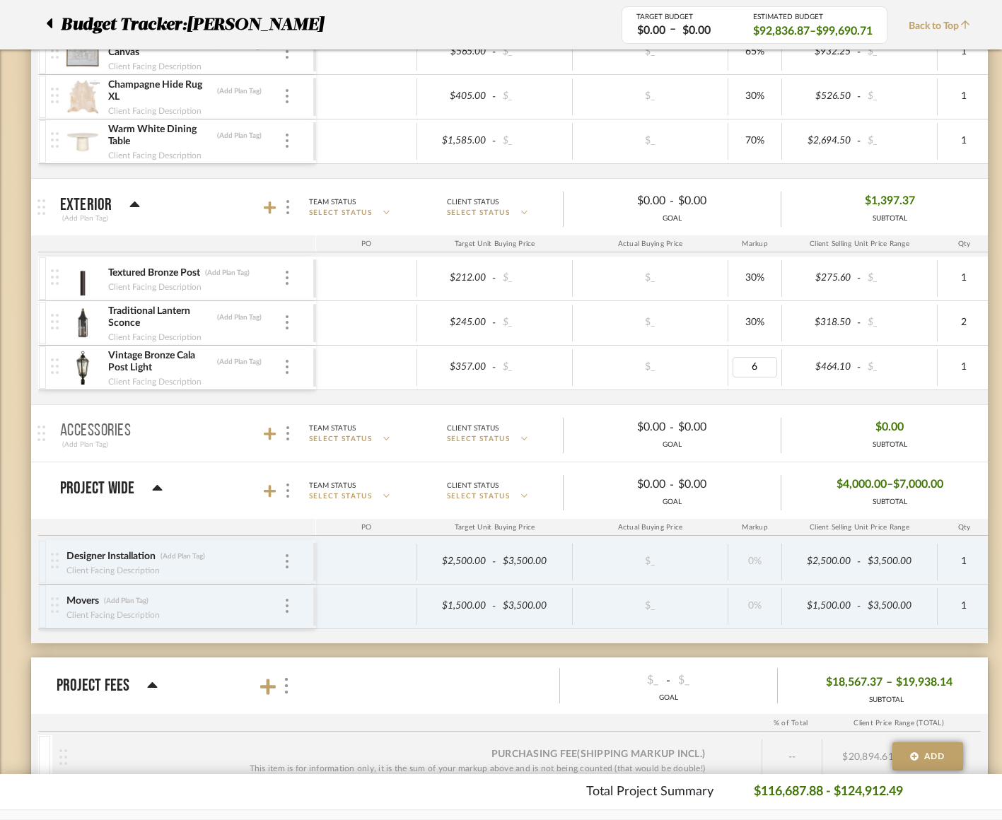
type input "60"
click at [828, 392] on div "Textured Bronze Post (Add Plan Tag) Client Facing Description $212.00 - $_ $_ 3…" at bounding box center [769, 331] width 1462 height 148
type input "70"
click at [780, 399] on div "Textured Bronze Post (Add Plan Tag) Client Facing Description $212.00 - $_ $_ 3…" at bounding box center [769, 331] width 1462 height 148
click at [284, 320] on div at bounding box center [286, 323] width 7 height 16
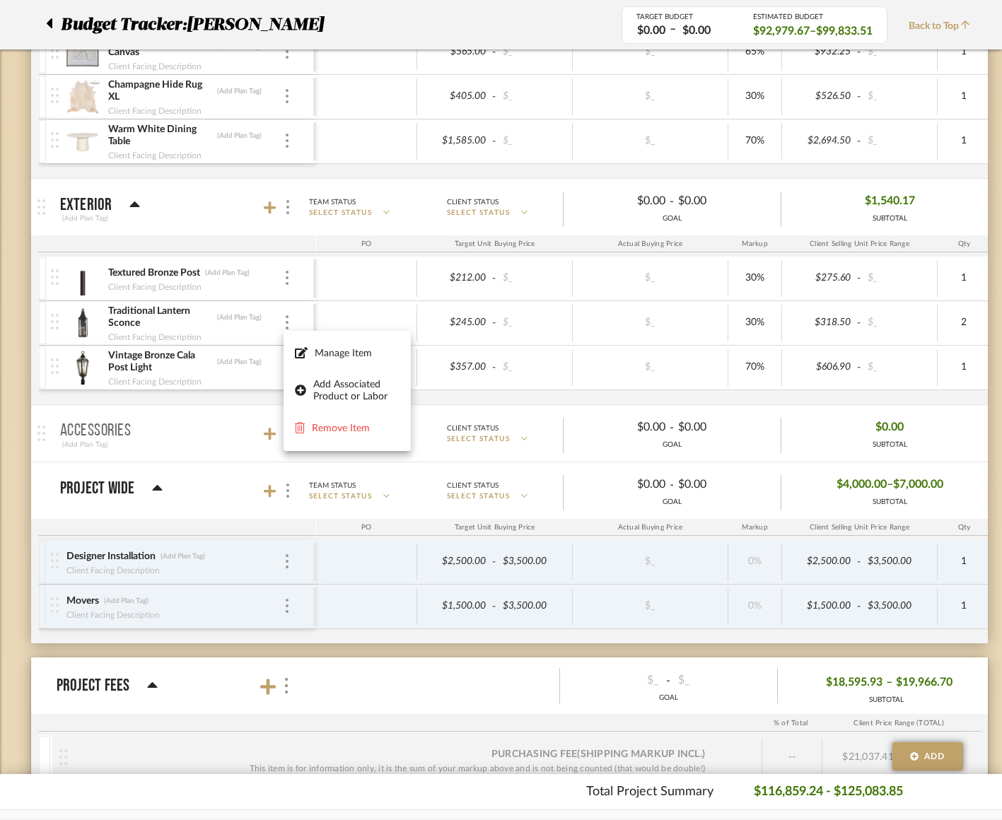
click at [756, 330] on div at bounding box center [501, 410] width 1002 height 820
type input "50"
click at [773, 411] on mat-expansion-panel-header "Accessories (Add Plan Tag) Team Status SELECT STATUS Client Status SELECT STATU…" at bounding box center [509, 433] width 956 height 57
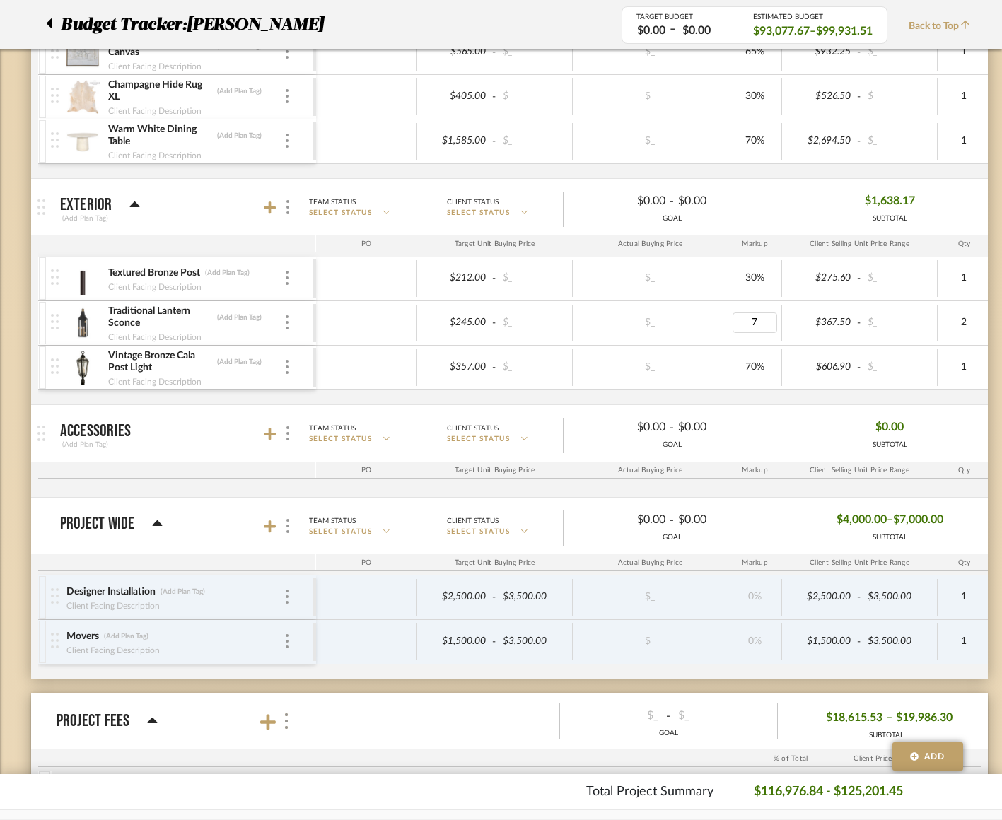
type input "70"
click at [807, 393] on div "Textured Bronze Post (Add Plan Tag) Client Facing Description $212.00 - $_ $_ 3…" at bounding box center [769, 331] width 1462 height 148
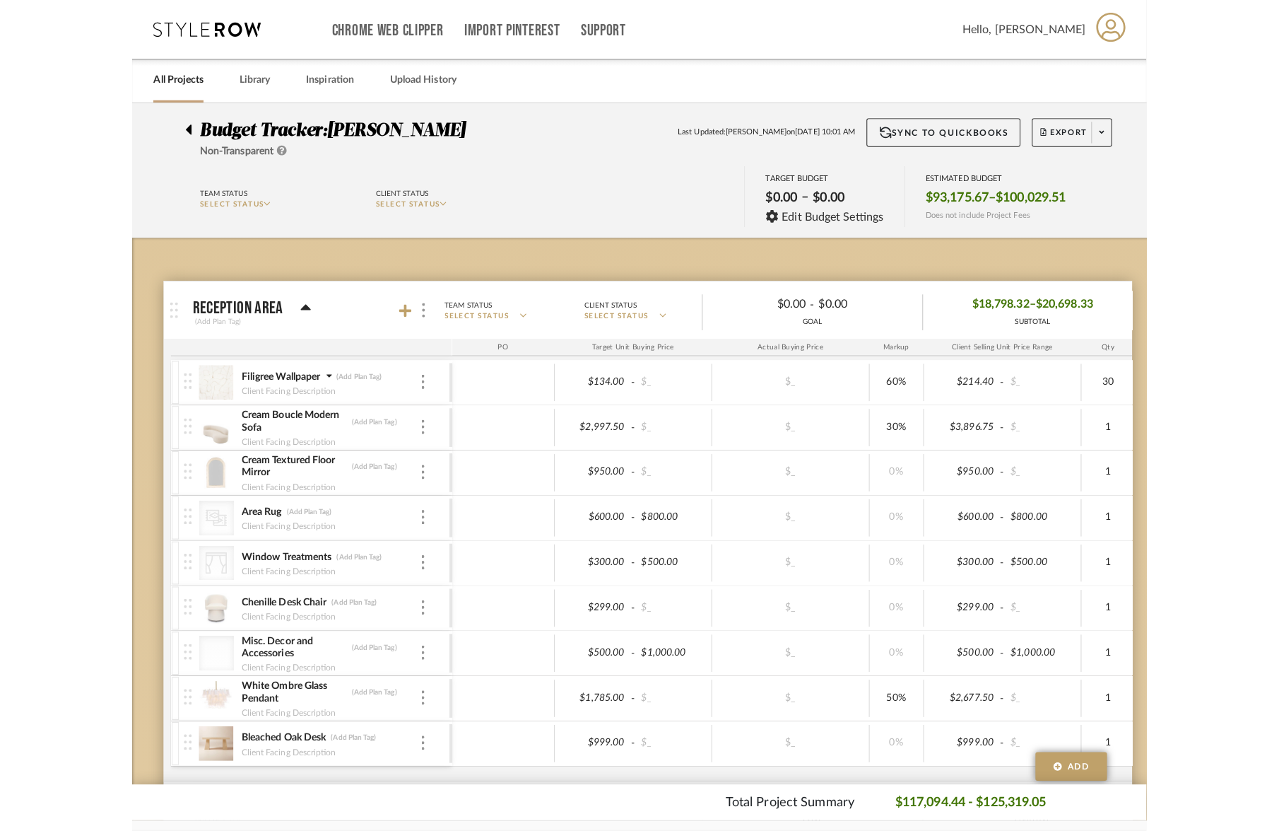
scroll to position [0, 0]
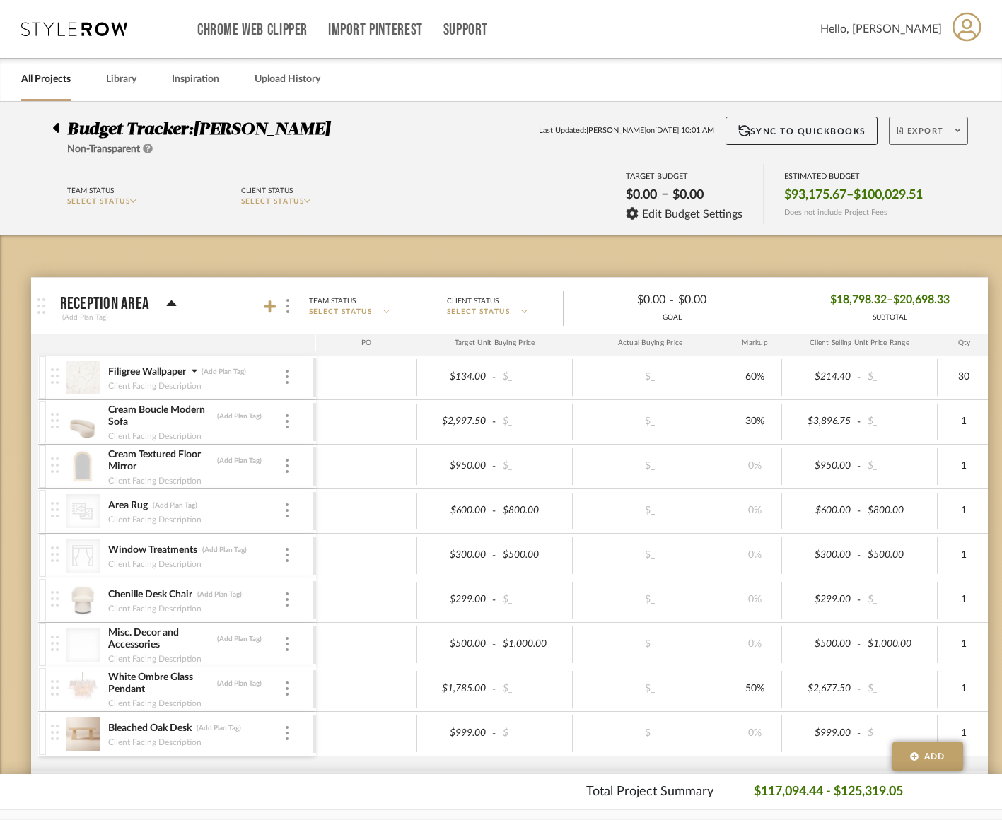
click at [922, 135] on span "Export" at bounding box center [920, 136] width 47 height 21
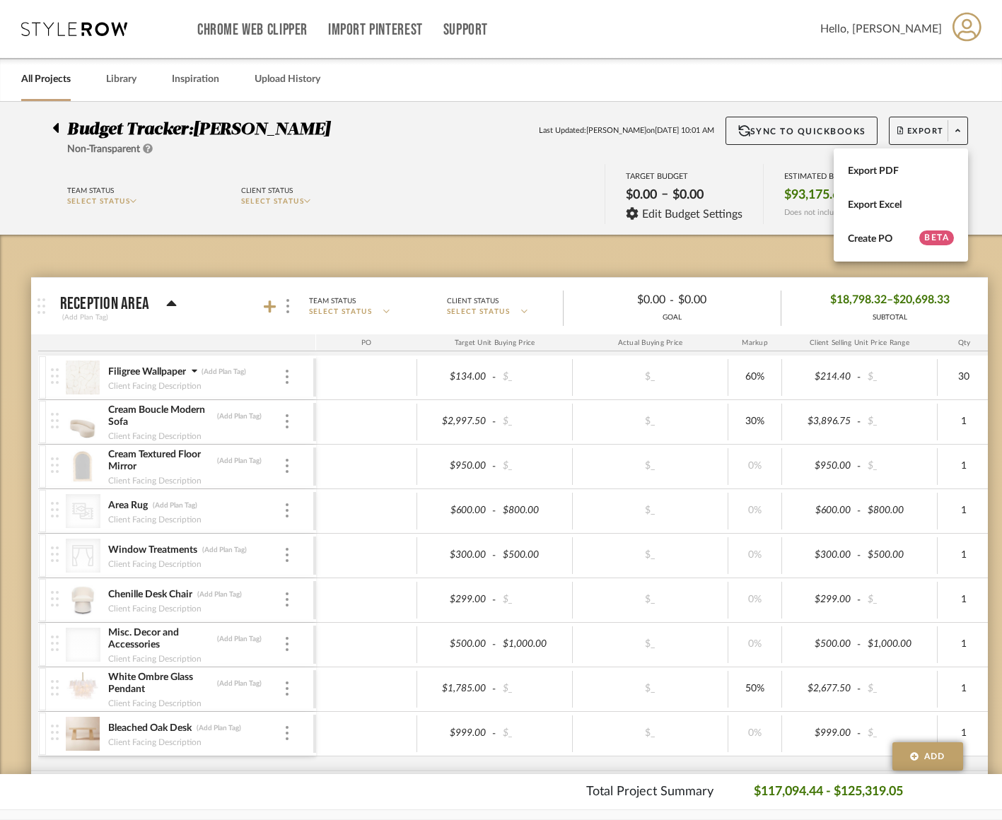
click at [994, 281] on div at bounding box center [501, 410] width 1002 height 820
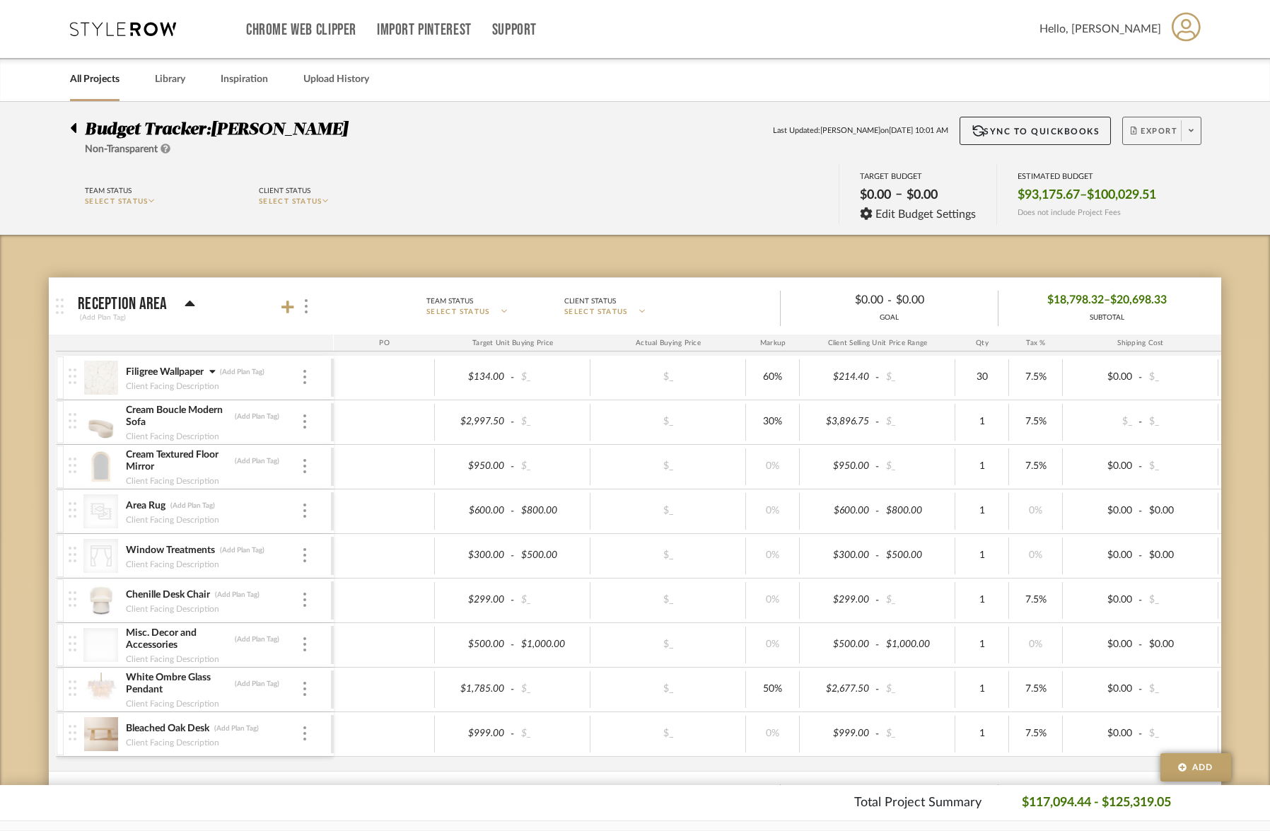
click at [1148, 139] on span "Export" at bounding box center [1153, 136] width 47 height 21
click at [1173, 171] on span "Export PDF" at bounding box center [1186, 171] width 106 height 12
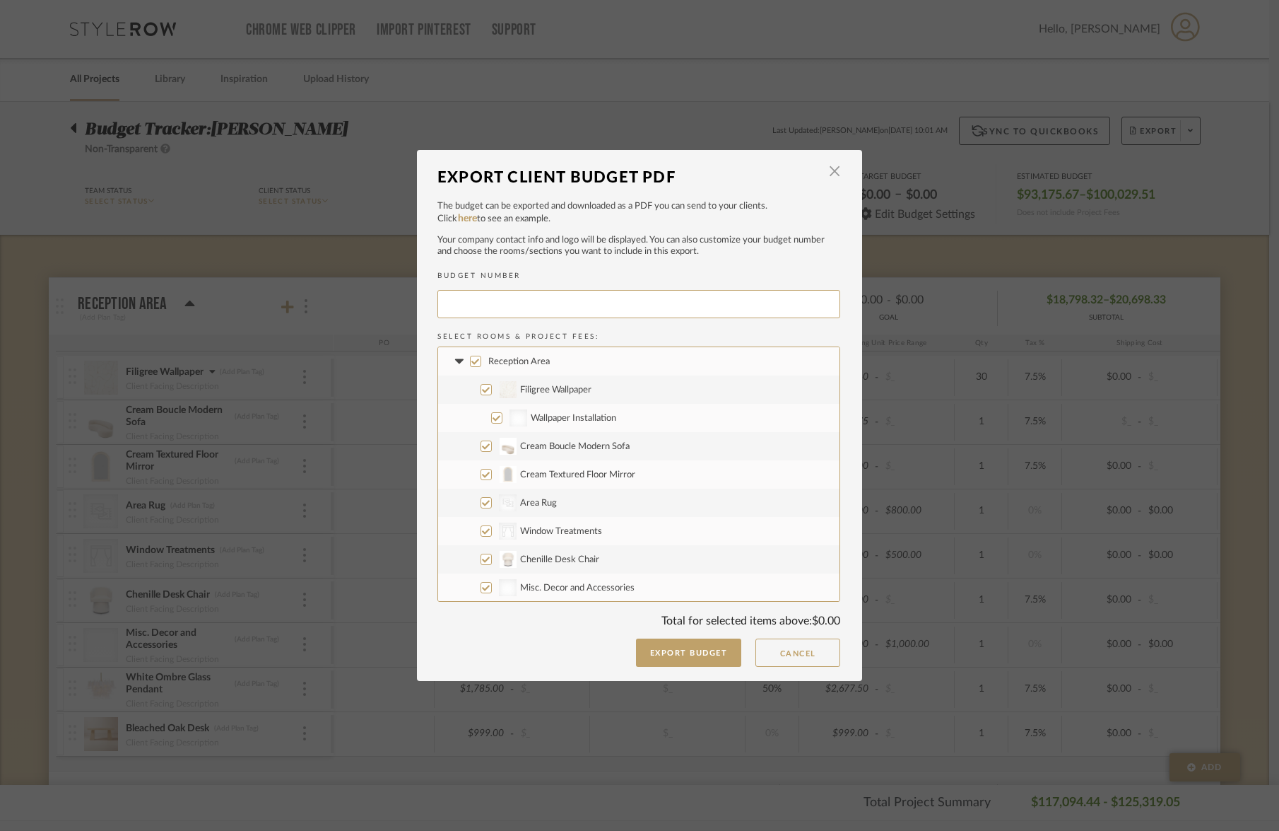
type input "ALLYCA-016"
click at [491, 416] on input "Wallpaper Installation" at bounding box center [496, 417] width 11 height 11
checkbox input "false"
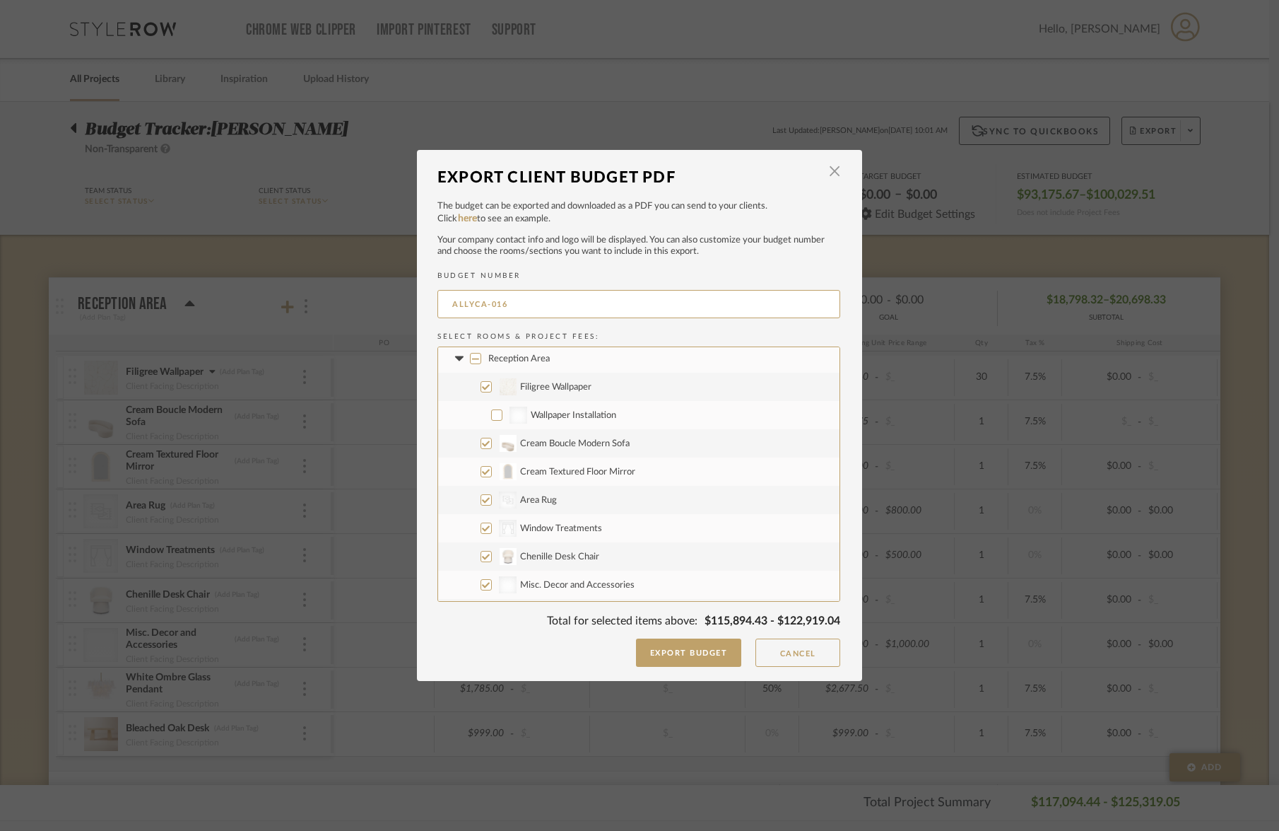
click at [482, 447] on input "Cream Boucle Modern Sofa" at bounding box center [486, 443] width 11 height 11
checkbox input "false"
click at [481, 475] on input "Cream Textured Floor Mirror" at bounding box center [486, 471] width 11 height 11
checkbox input "false"
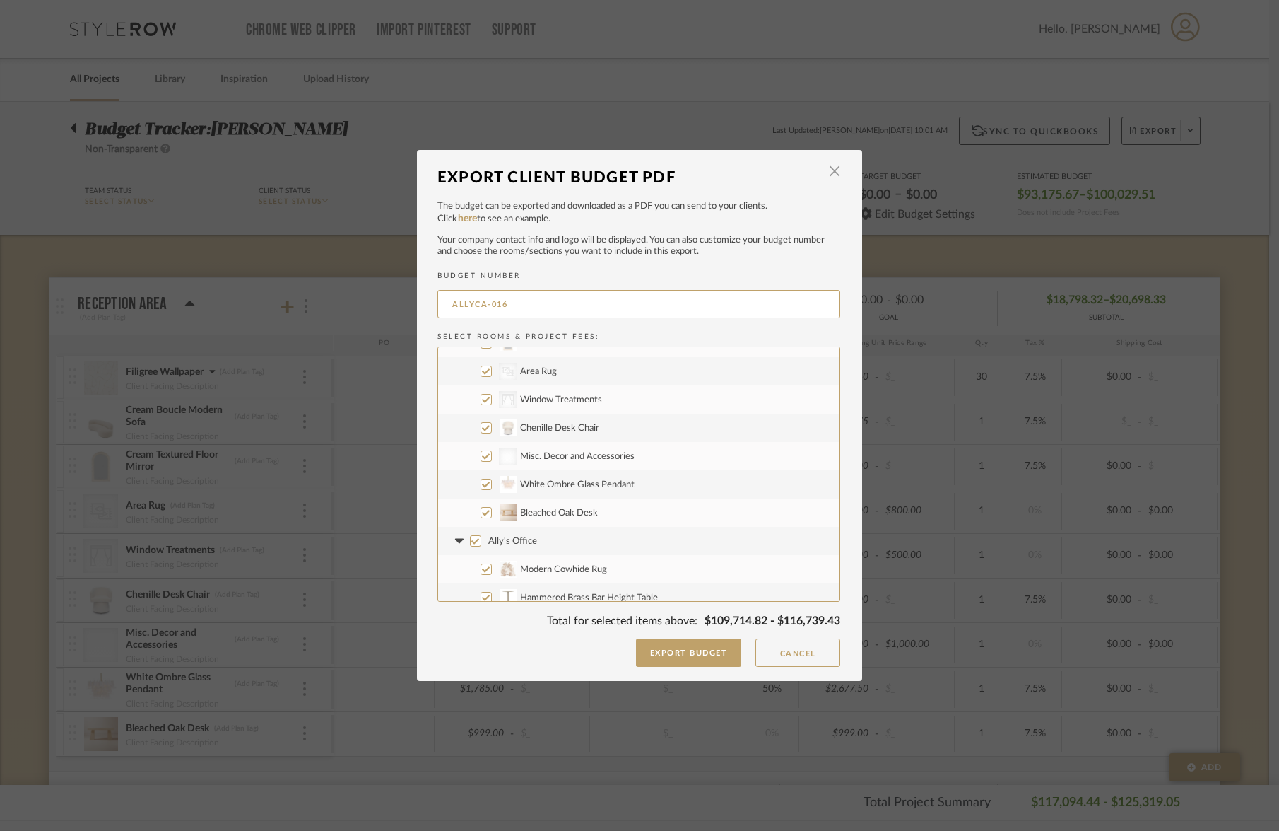
click at [481, 486] on input "White Ombre Glass Pendant" at bounding box center [486, 484] width 11 height 11
checkbox input "false"
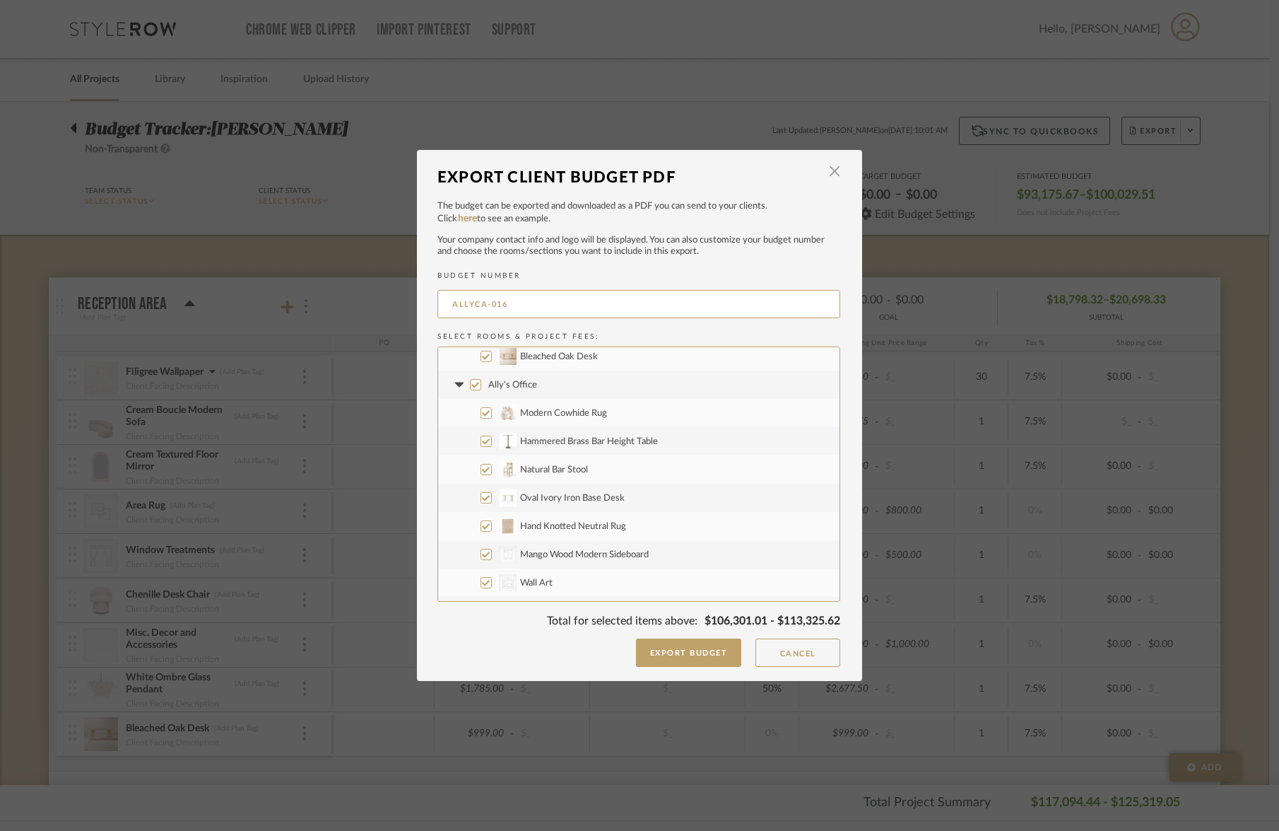
click at [481, 415] on input "Modern Cowhide Rug" at bounding box center [486, 412] width 11 height 11
checkbox input "false"
click at [483, 441] on input "Hammered Brass Bar Height Table" at bounding box center [486, 440] width 11 height 11
click at [481, 441] on input "Hammered Brass Bar Height Table" at bounding box center [486, 440] width 11 height 11
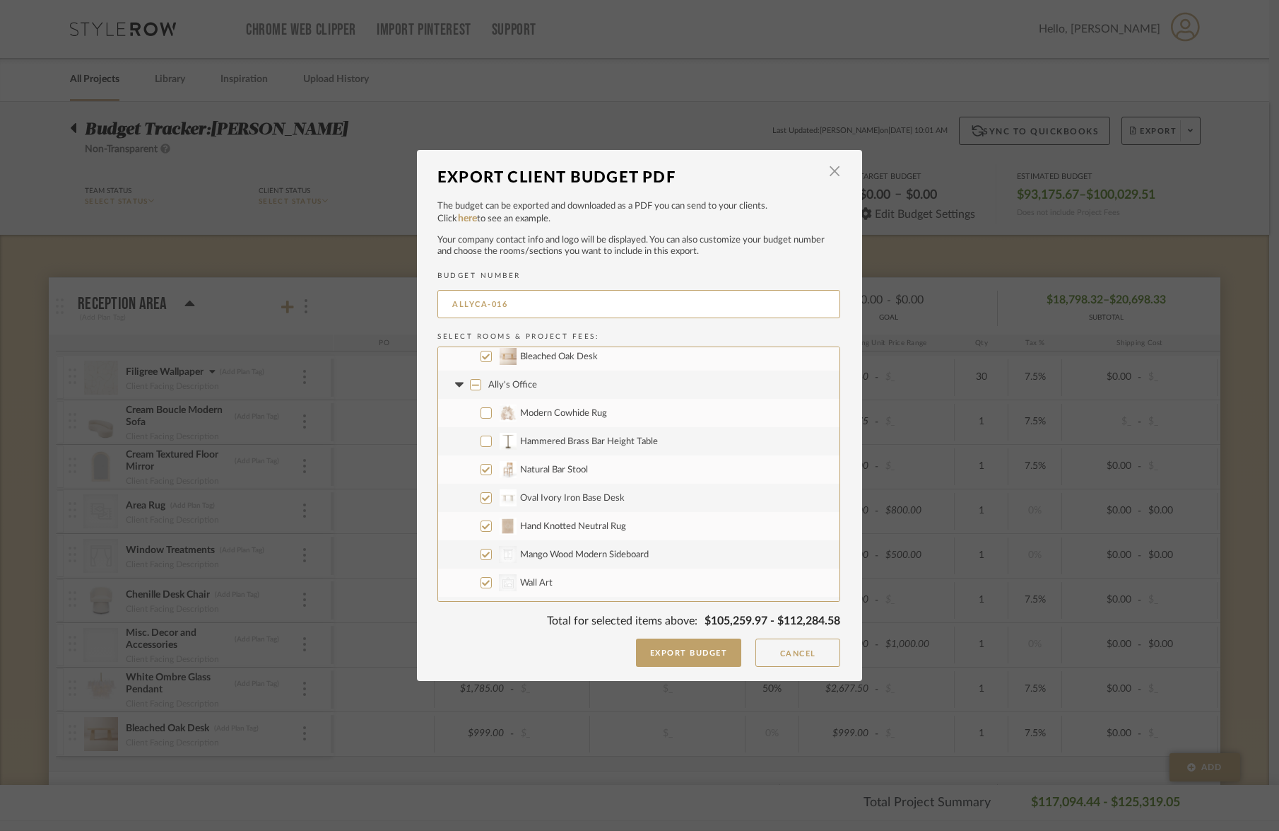
checkbox input "true"
click at [481, 495] on input "Oval Ivory Iron Base Desk" at bounding box center [486, 491] width 11 height 11
checkbox input "false"
click at [481, 521] on input "Hand Knotted Neutral Rug" at bounding box center [486, 520] width 11 height 11
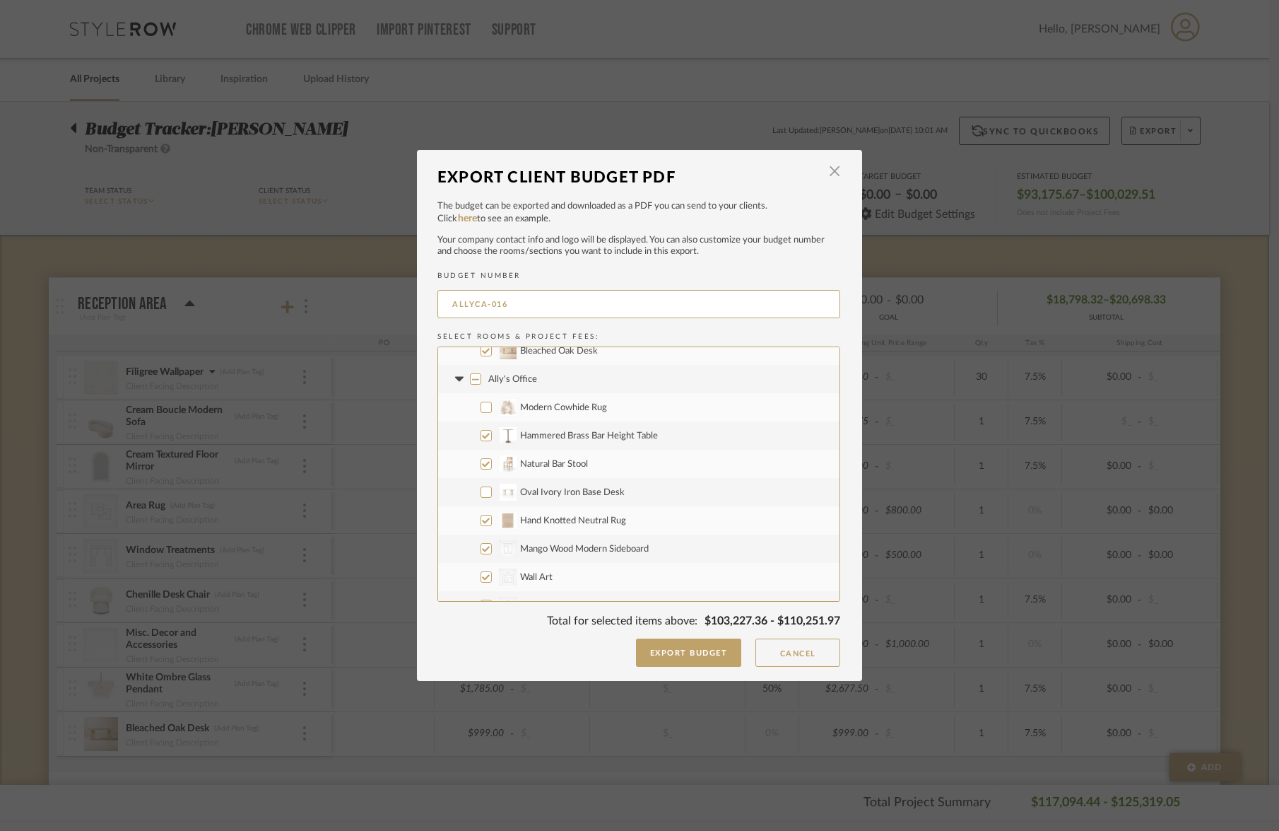
checkbox input "false"
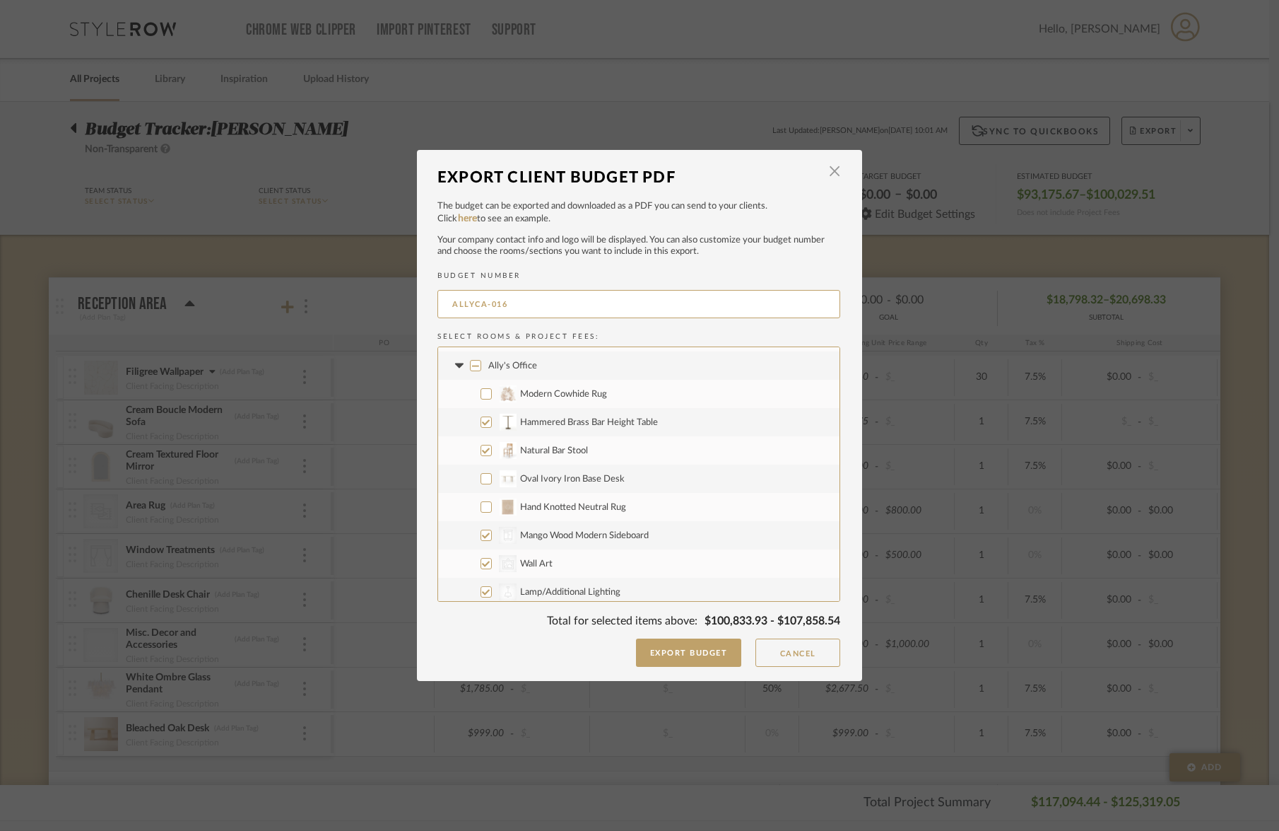
scroll to position [394, 0]
click at [481, 450] on input "CategoryIconStorage Created with Sketch. Mango Wood Modern Sideboard" at bounding box center [486, 447] width 11 height 11
checkbox input "false"
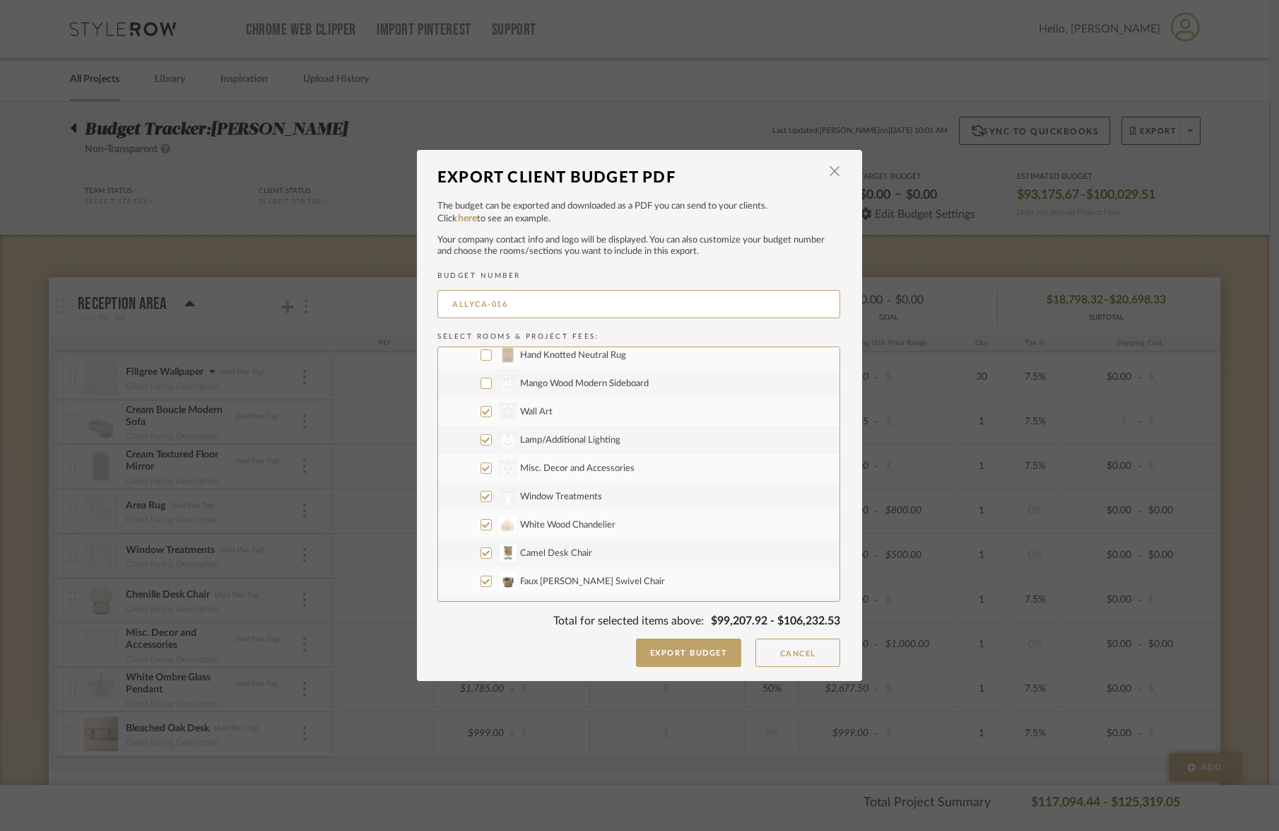
click at [481, 527] on input "White Wood Chandelier" at bounding box center [486, 524] width 11 height 11
checkbox input "false"
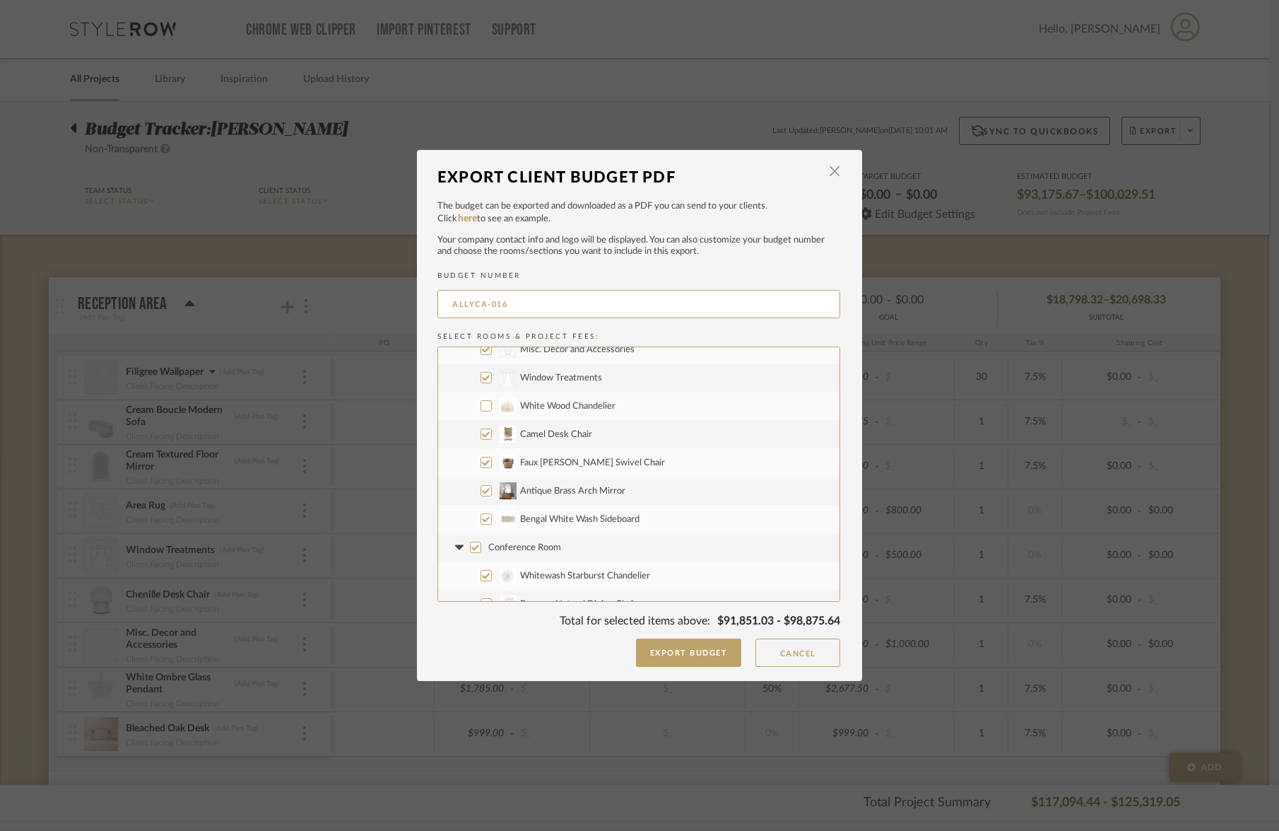
scroll to position [588, 0]
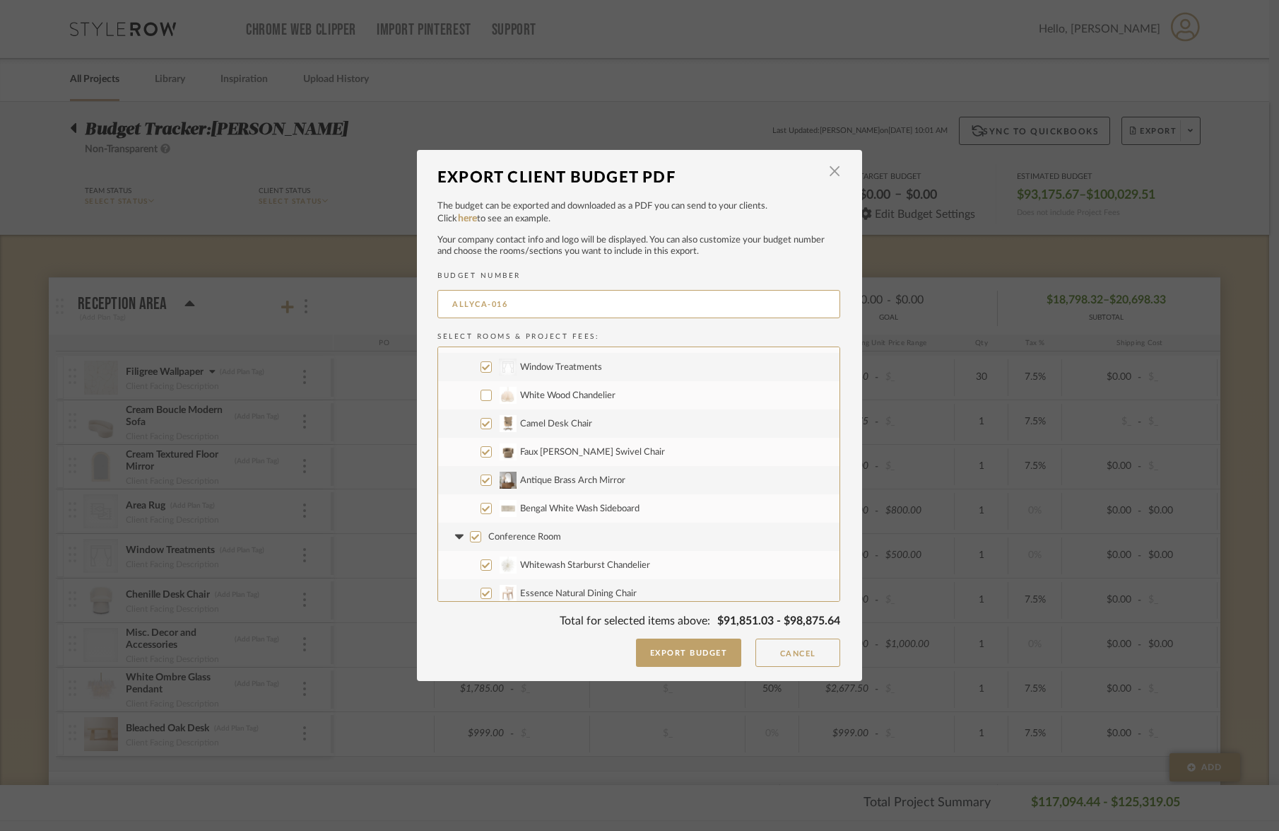
click at [483, 450] on input "Faux [PERSON_NAME] Swivel Chair" at bounding box center [486, 451] width 11 height 11
checkbox input "false"
click at [485, 428] on input "Camel Desk Chair" at bounding box center [486, 423] width 11 height 11
checkbox input "false"
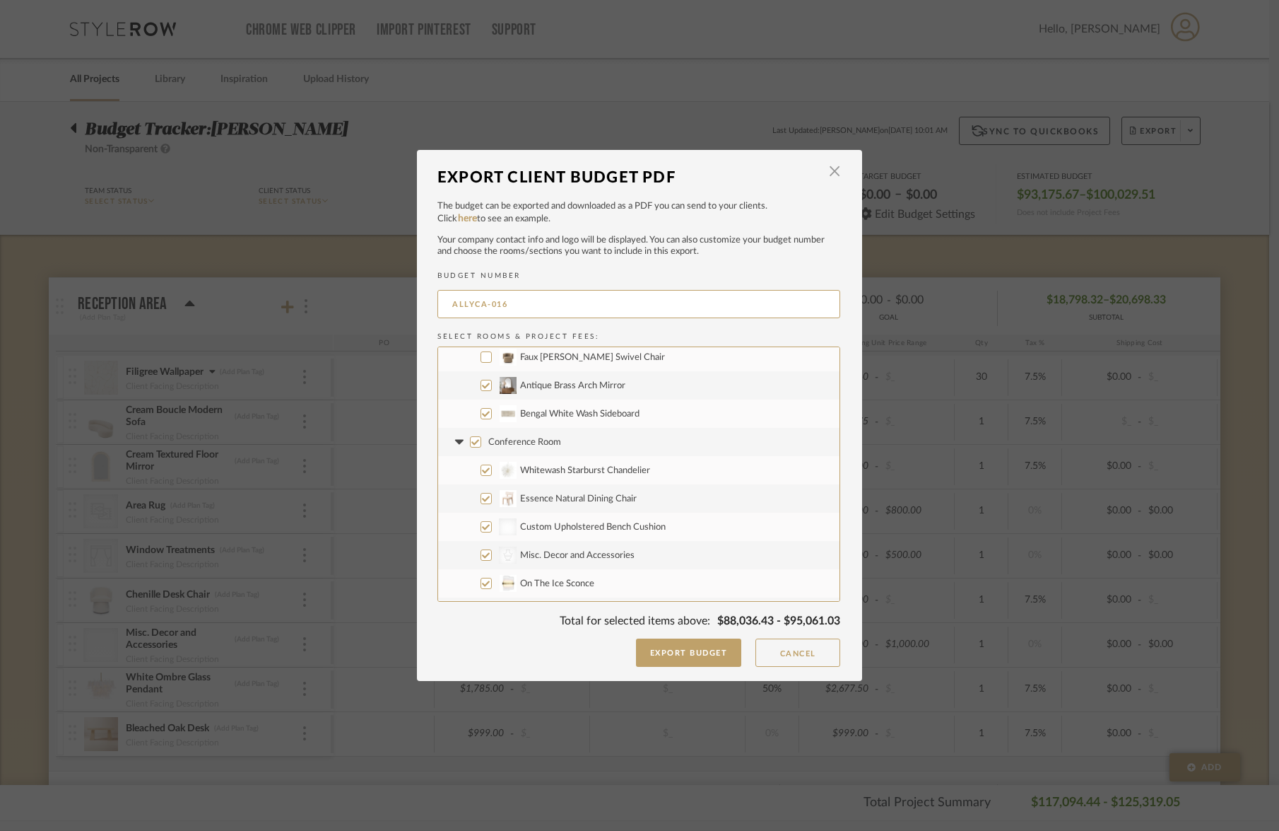
scroll to position [691, 0]
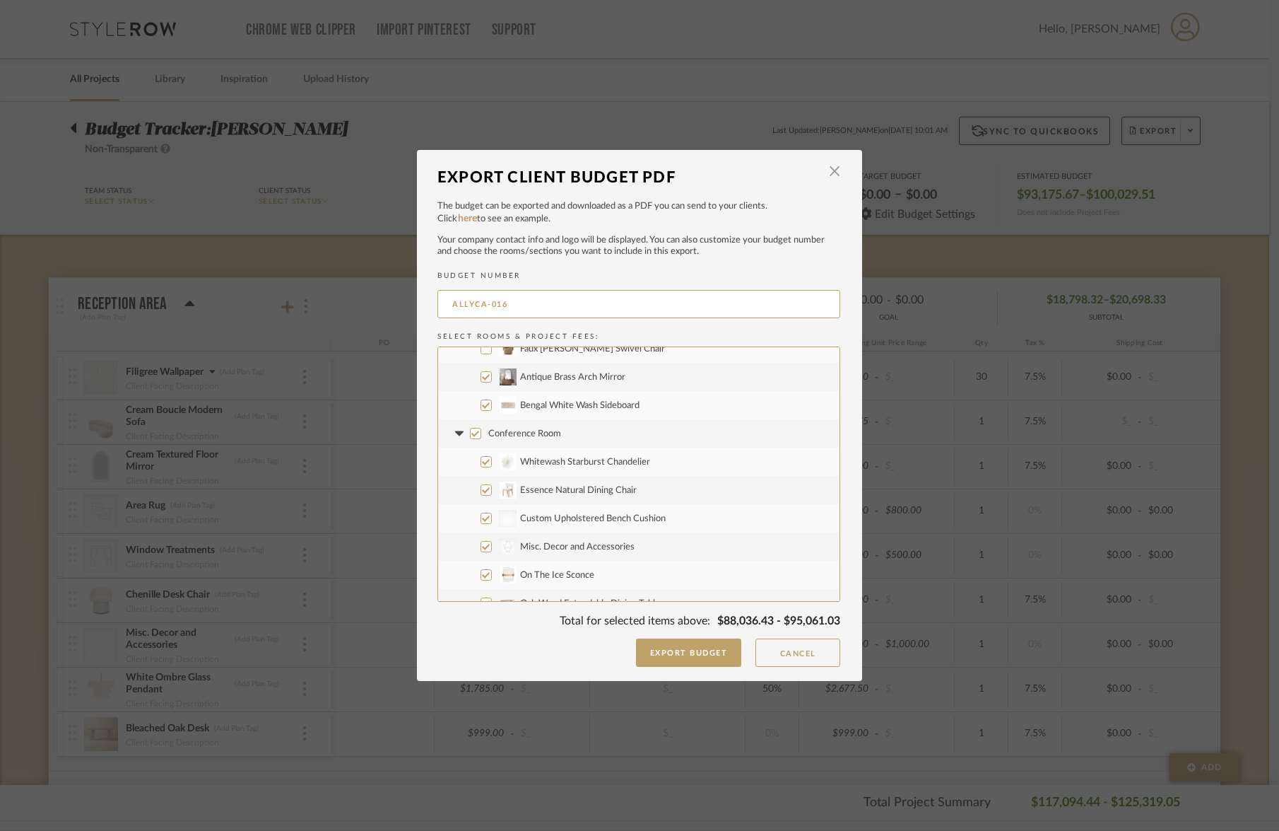
click at [481, 459] on input "Whitewash Starburst Chandelier" at bounding box center [486, 461] width 11 height 11
checkbox input "false"
click at [482, 484] on input "Essence Natural Dining Chair" at bounding box center [486, 489] width 11 height 11
checkbox input "false"
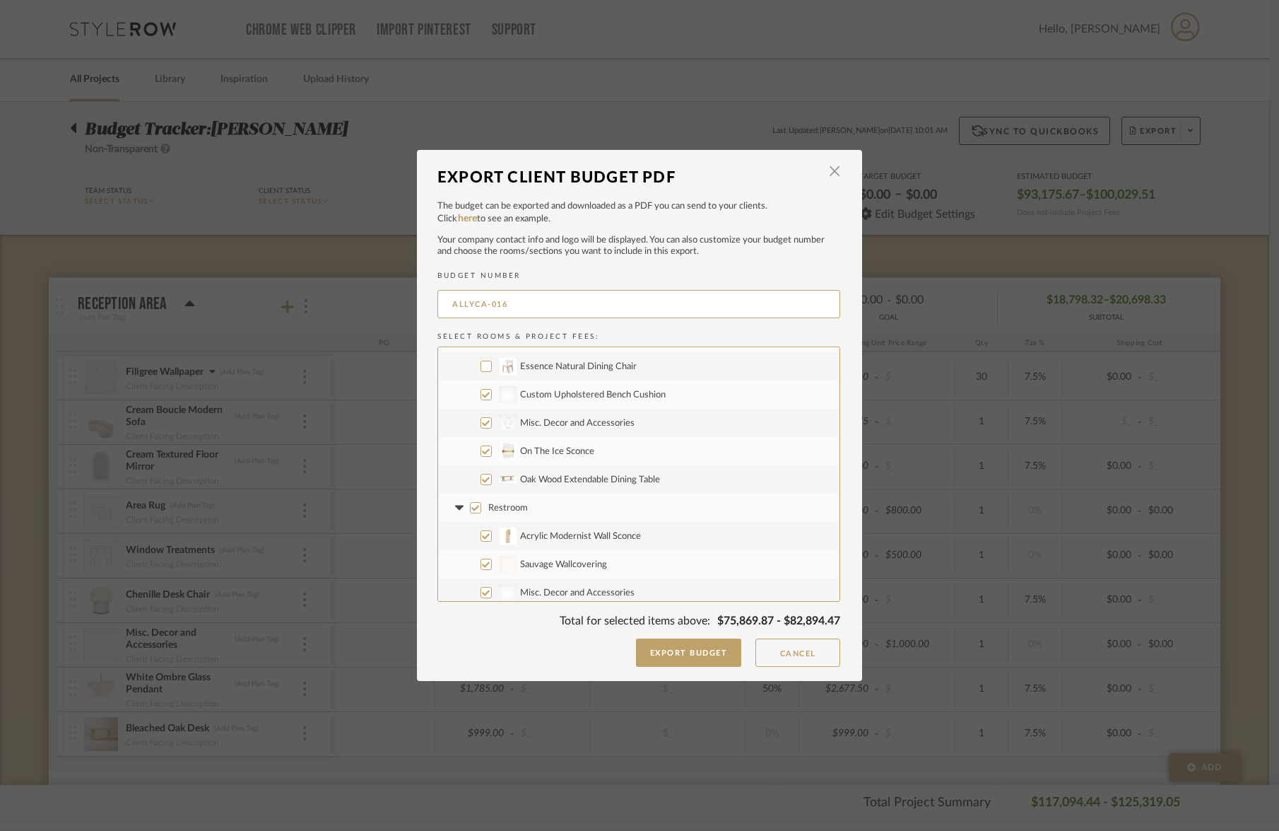
scroll to position [821, 0]
click at [481, 450] on label "On The Ice Sconce" at bounding box center [638, 444] width 401 height 28
click at [481, 450] on input "On The Ice Sconce" at bounding box center [486, 444] width 11 height 11
checkbox input "false"
click at [481, 474] on input "Oak Wood Extendable Dining Table" at bounding box center [486, 472] width 11 height 11
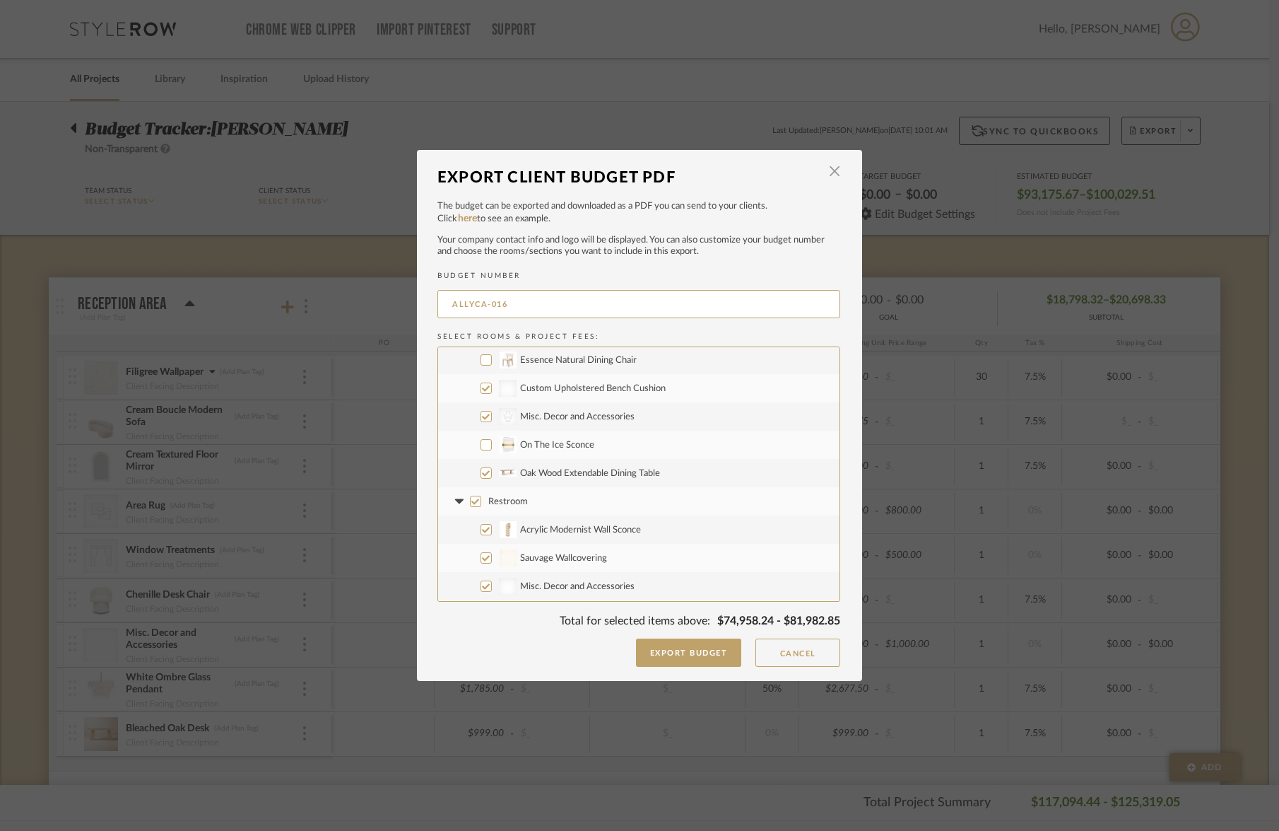
checkbox input "false"
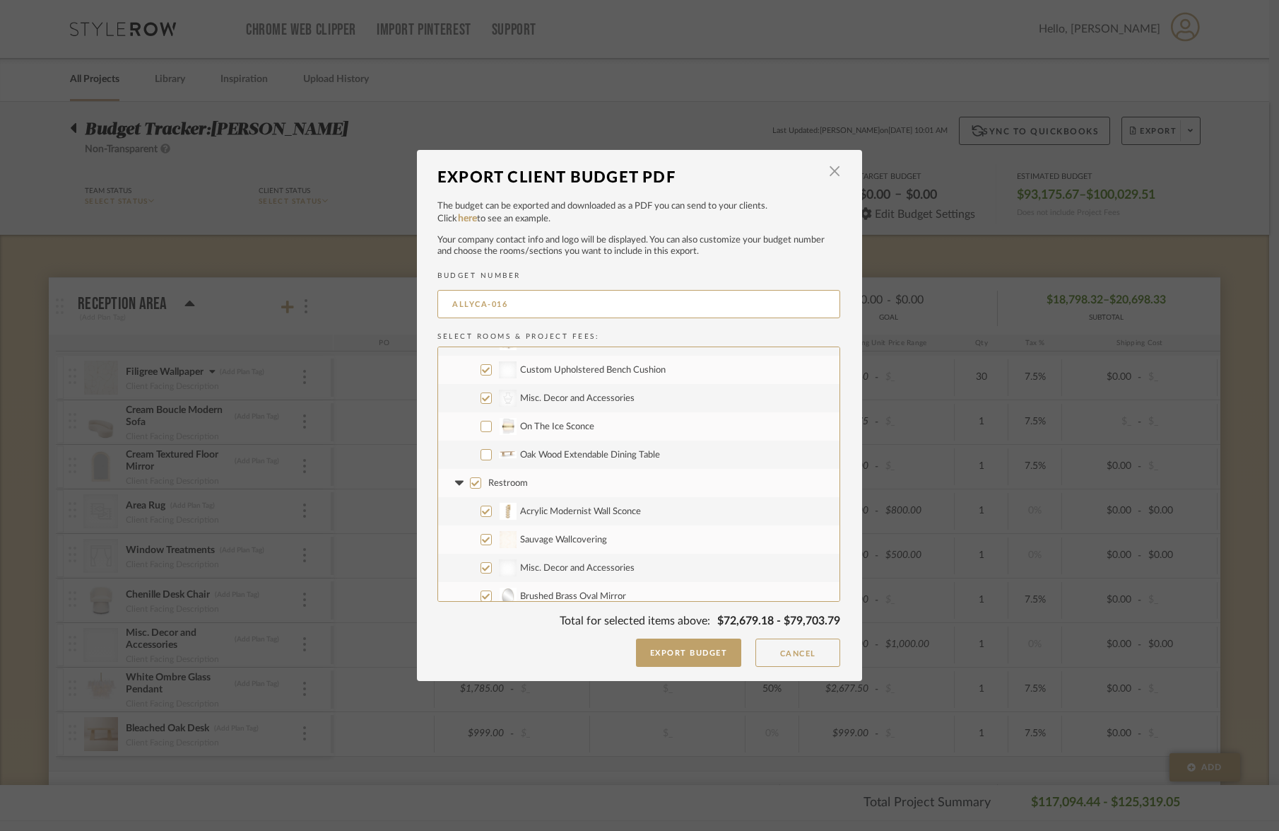
scroll to position [908, 0]
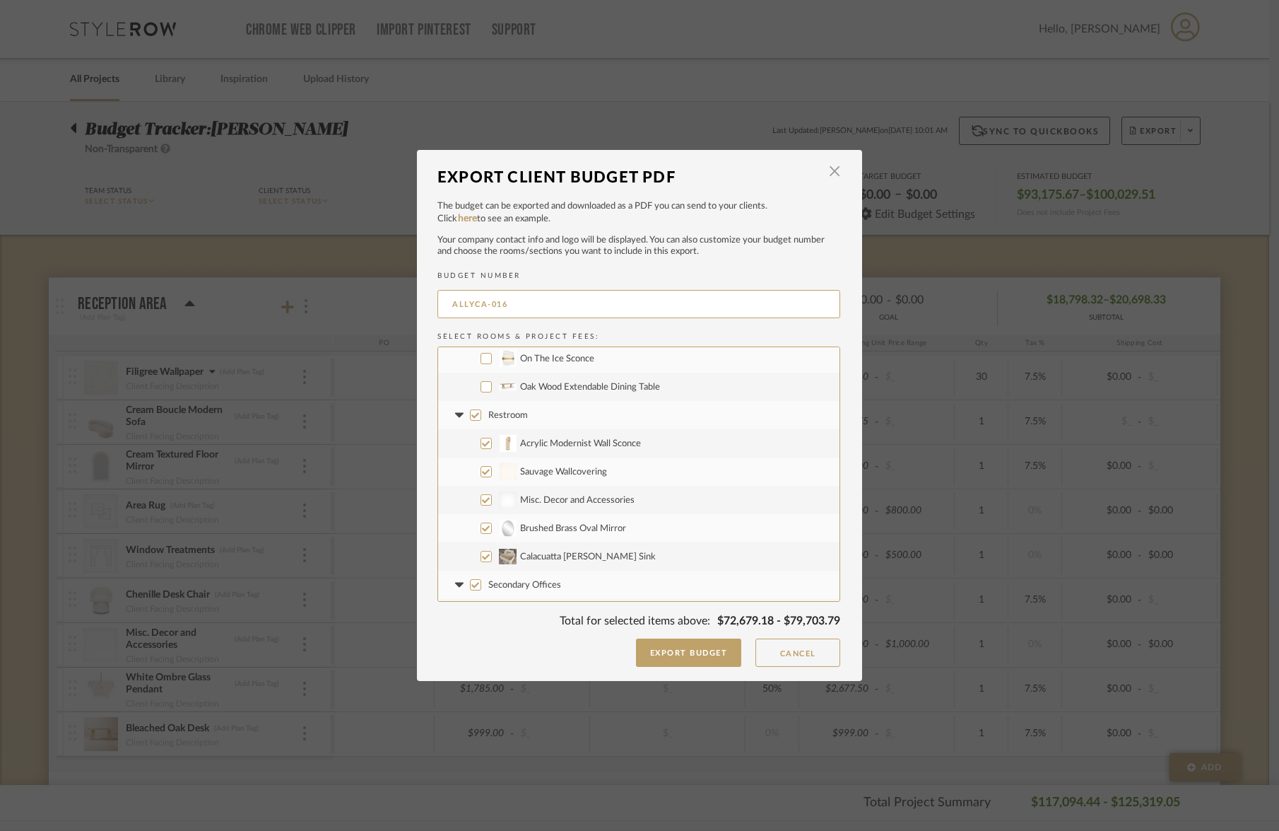
click at [481, 447] on input "Acrylic Modernist Wall Sconce" at bounding box center [486, 443] width 11 height 11
checkbox input "false"
click at [482, 556] on input "Calacuatta [PERSON_NAME] Sink" at bounding box center [486, 556] width 11 height 11
checkbox input "false"
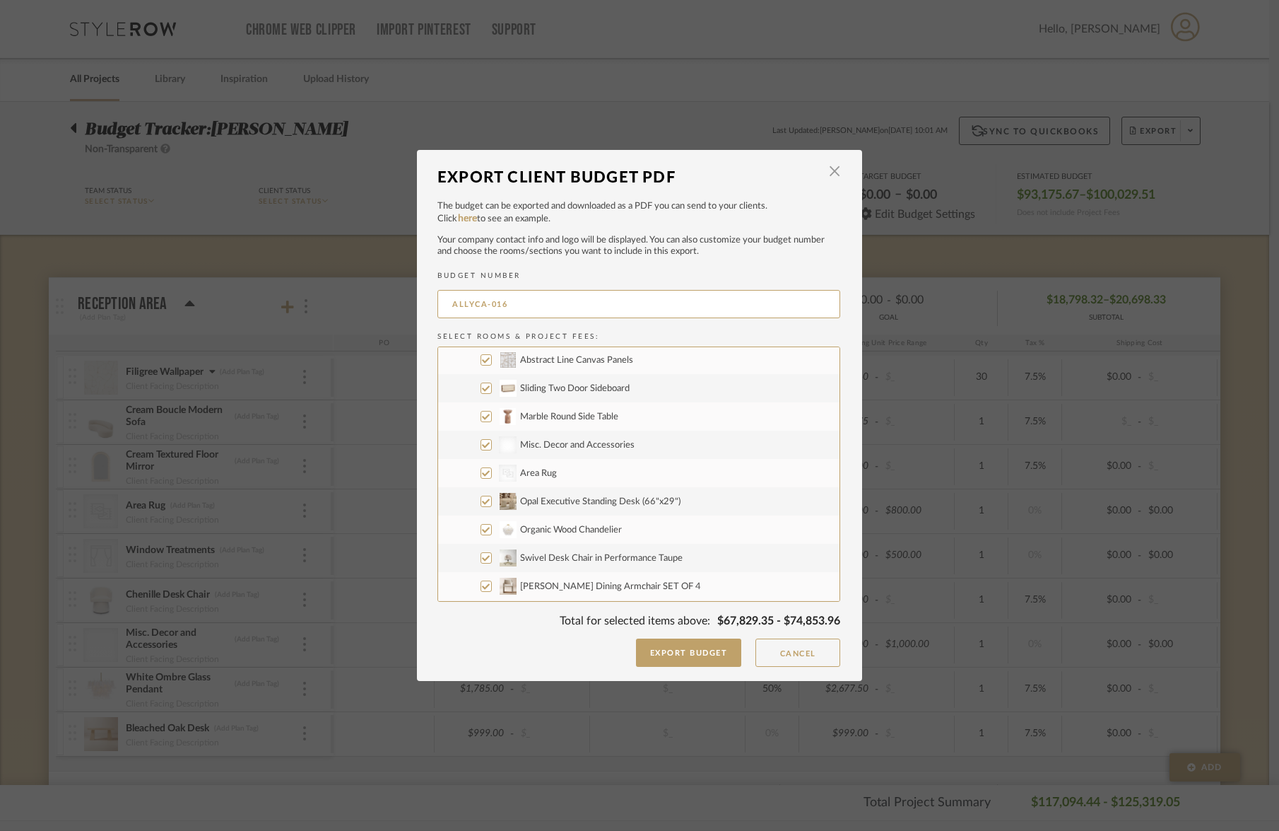
scroll to position [1086, 0]
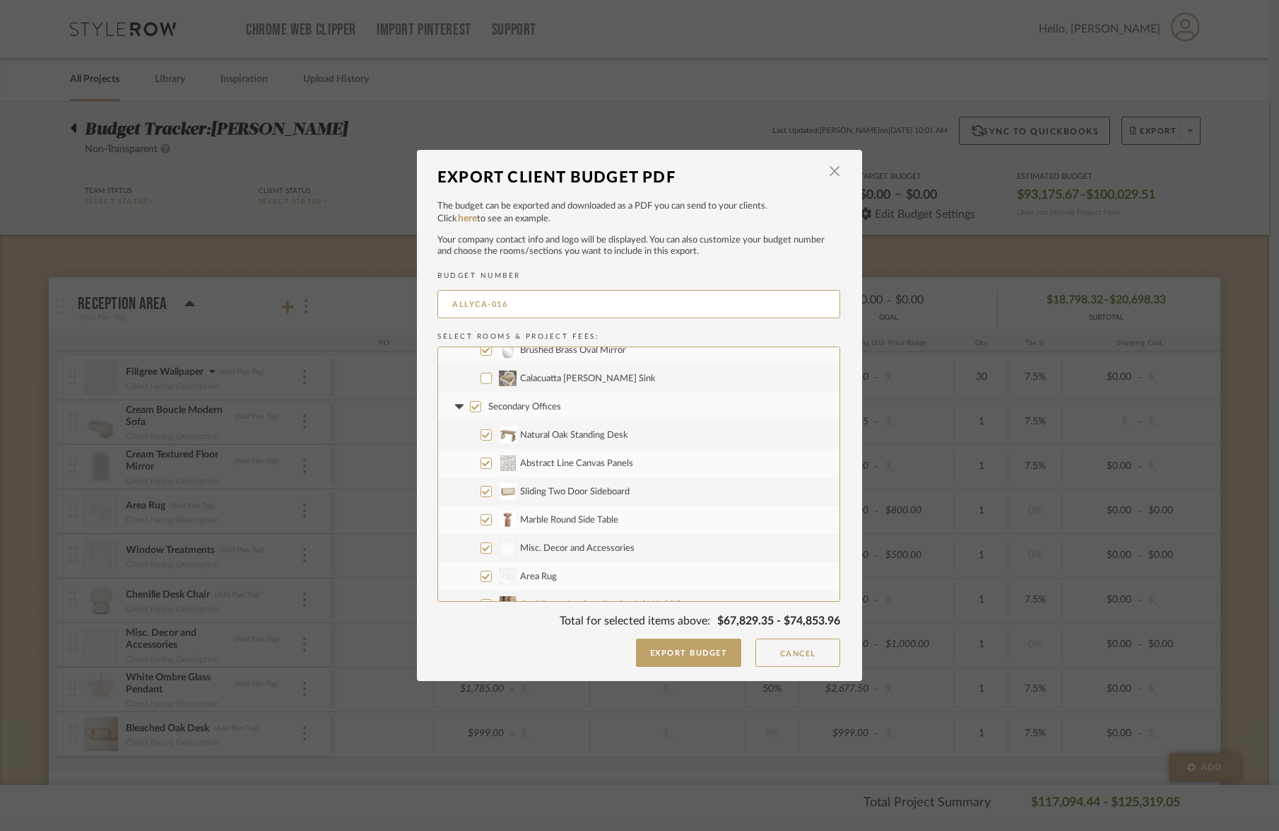
click at [483, 435] on input "Natural Oak Standing Desk" at bounding box center [486, 434] width 11 height 11
checkbox input "false"
click at [482, 464] on input "Abstract Line Canvas Panels" at bounding box center [486, 462] width 11 height 11
checkbox input "false"
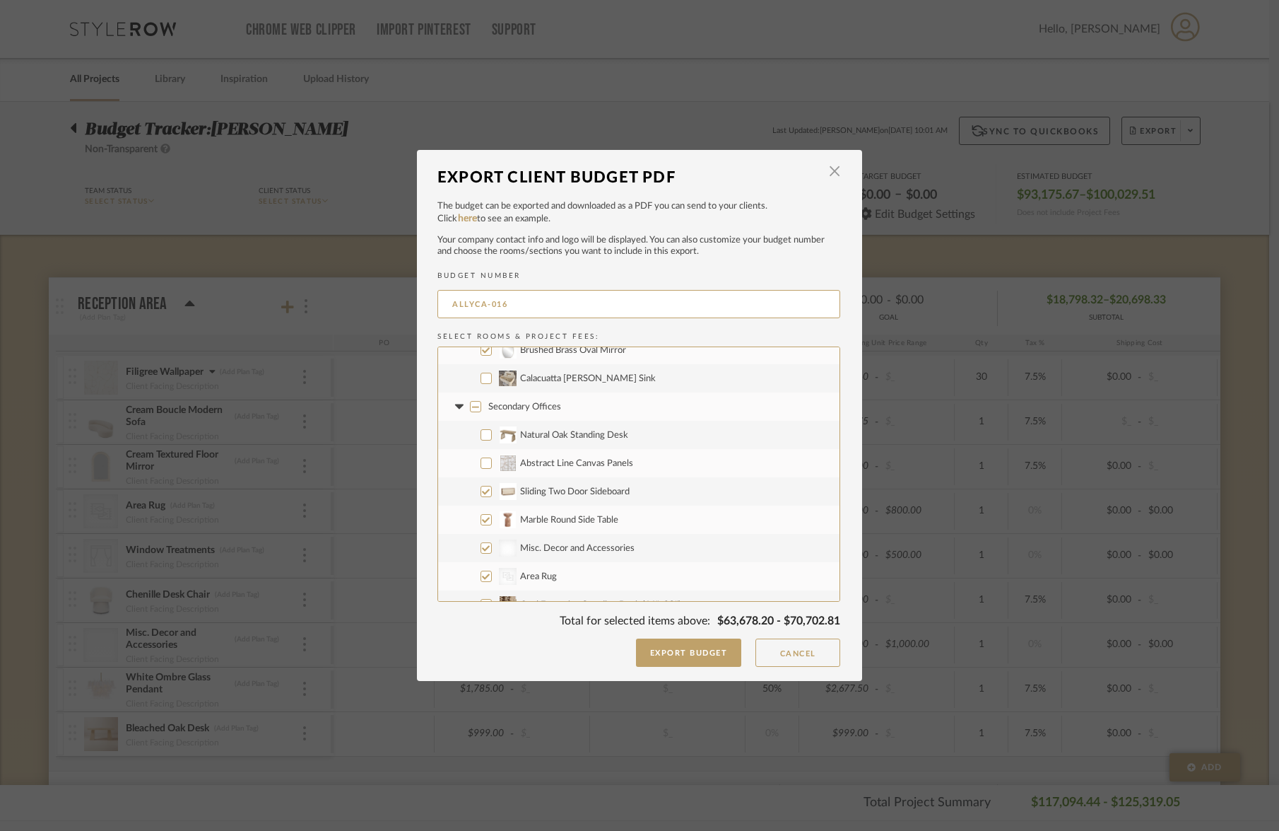
click at [482, 494] on input "Sliding Two Door Sideboard" at bounding box center [486, 491] width 11 height 11
checkbox input "false"
drag, startPoint x: 484, startPoint y: 520, endPoint x: 481, endPoint y: 529, distance: 8.9
click at [483, 520] on input "Marble Round Side Table" at bounding box center [486, 519] width 11 height 11
checkbox input "false"
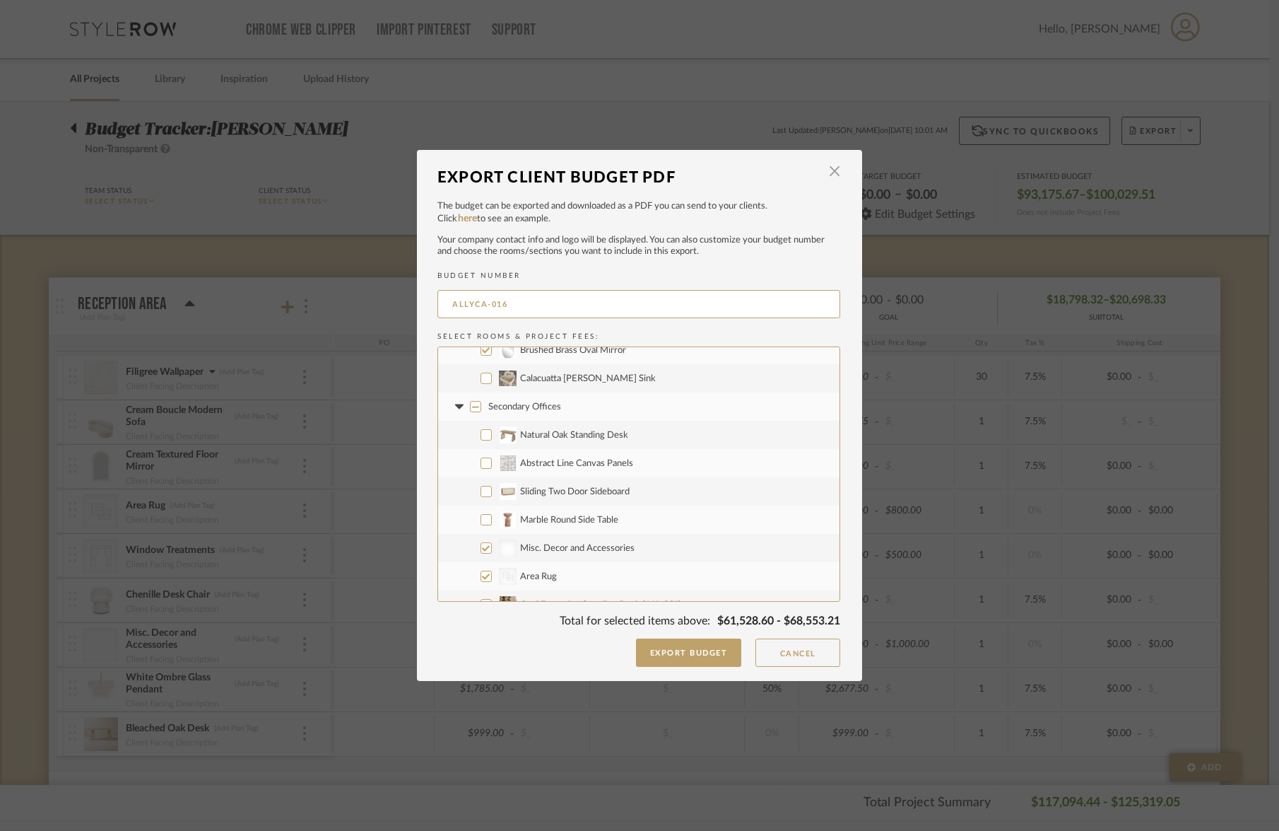
scroll to position [1185, 0]
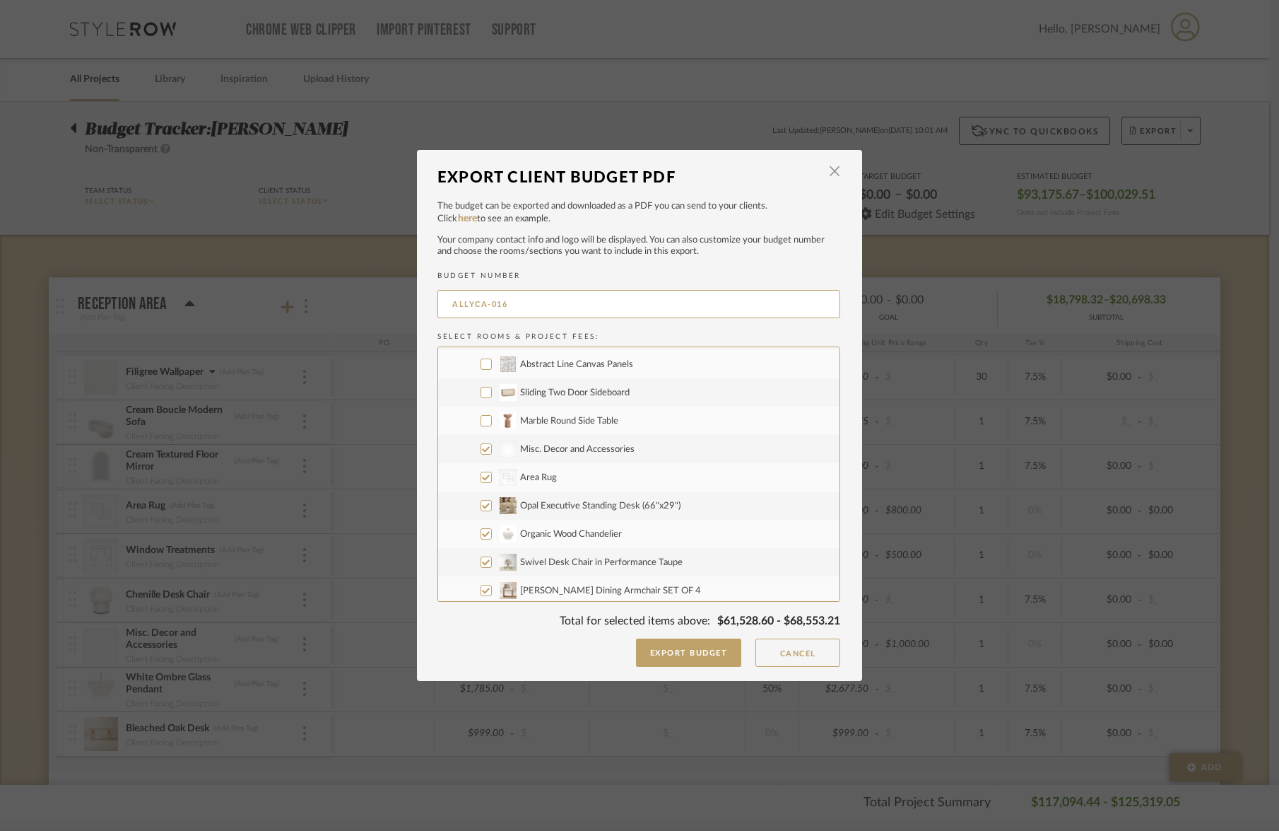
click at [482, 482] on input "CategoryIconRugs Created with Sketch. Area Rug" at bounding box center [486, 476] width 11 height 11
checkbox input "false"
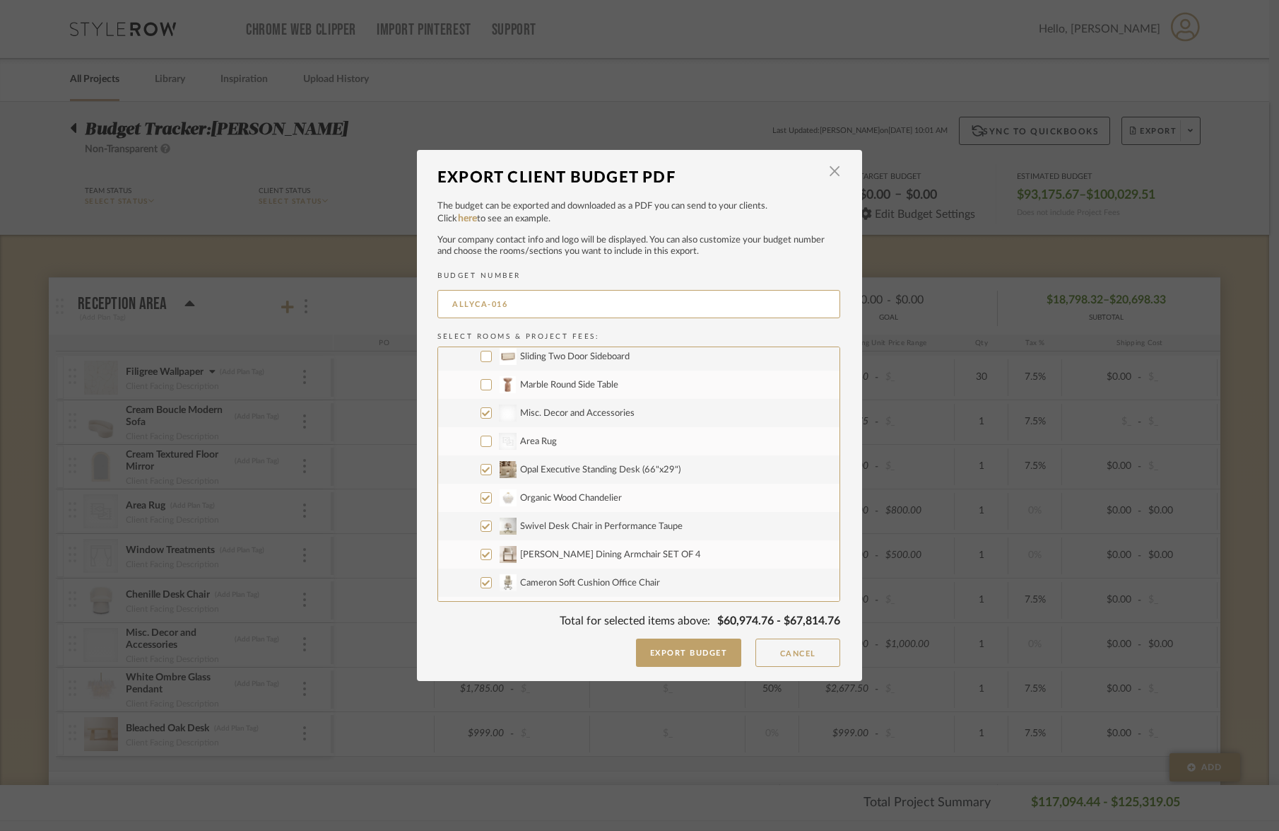
scroll to position [1283, 0]
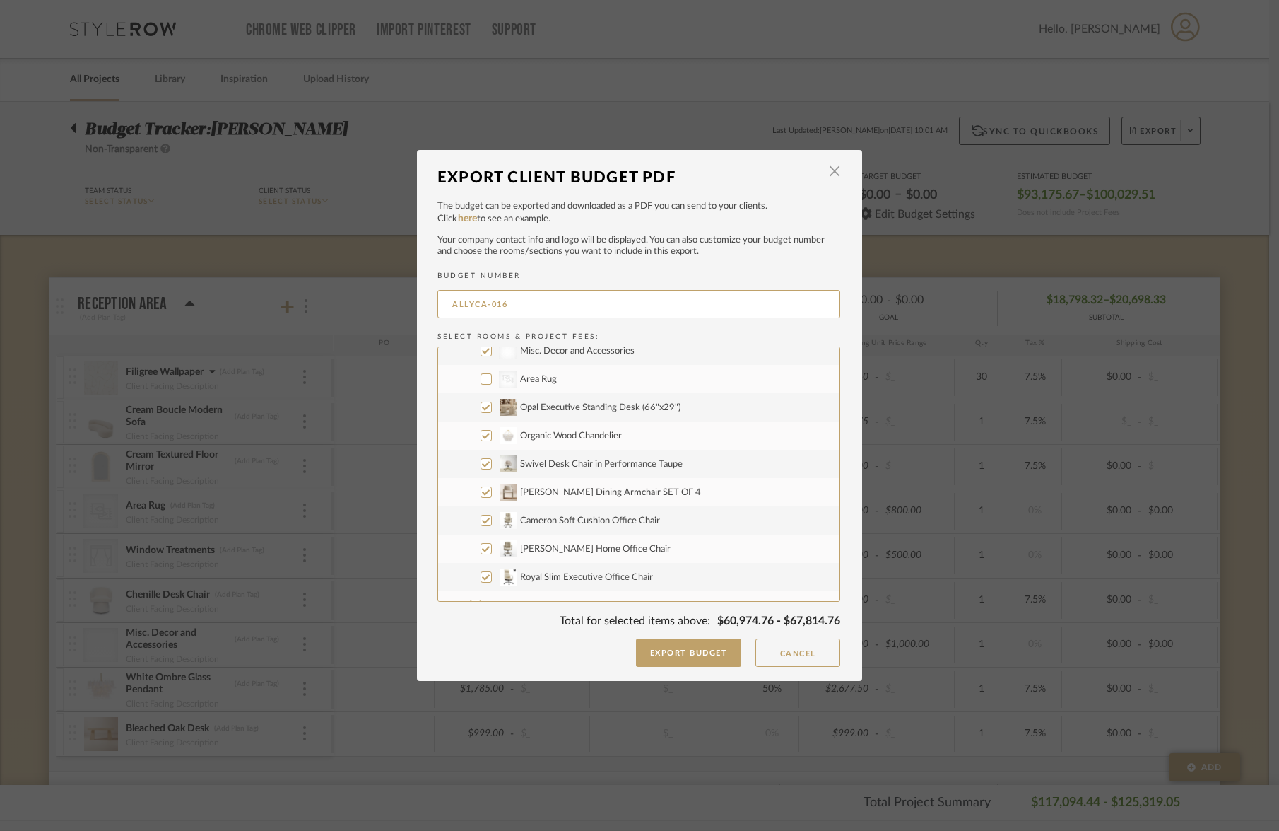
click at [481, 438] on input "Organic Wood Chandelier" at bounding box center [486, 435] width 11 height 11
checkbox input "false"
click at [481, 462] on input "Swivel Desk Chair in Performance Taupe" at bounding box center [486, 463] width 11 height 11
checkbox input "false"
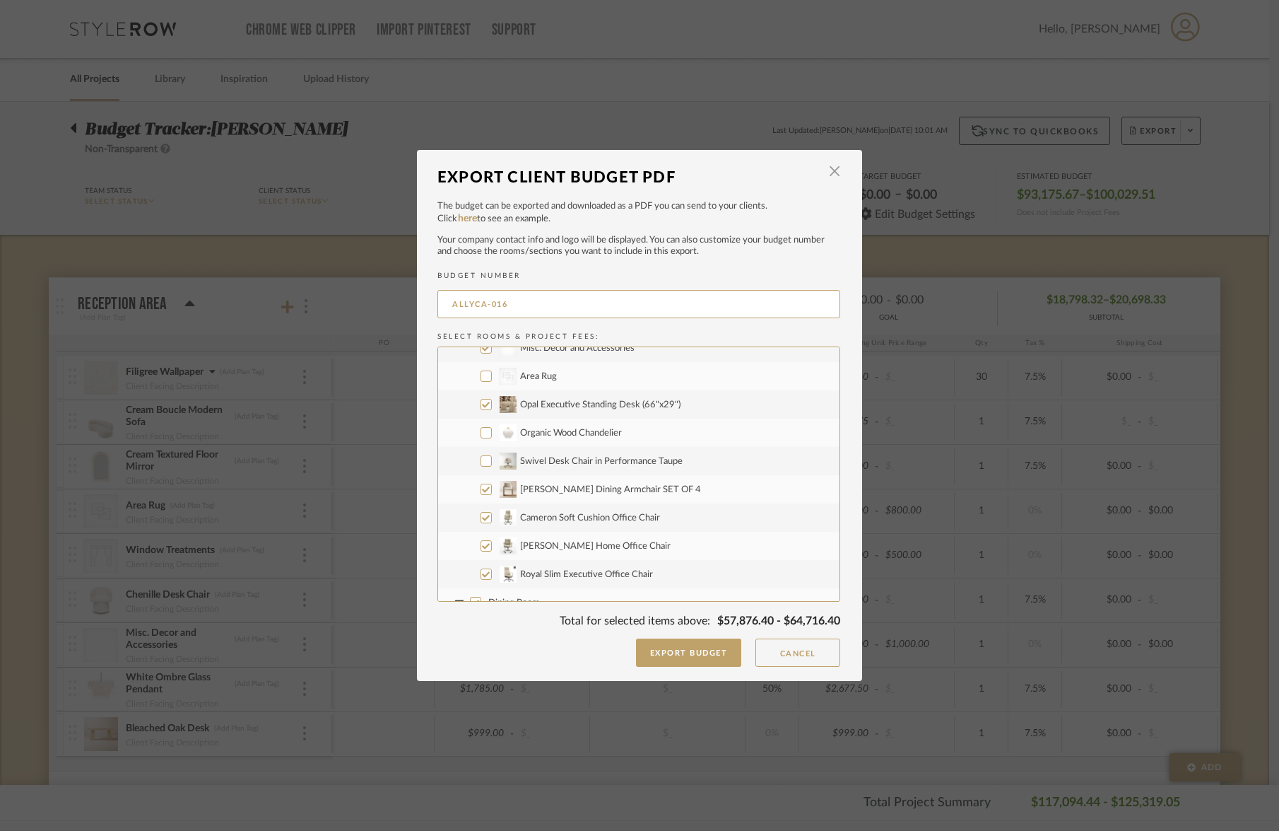
click at [481, 515] on input "Cameron Soft Cushion Office Chair" at bounding box center [486, 517] width 11 height 11
checkbox input "false"
click at [482, 546] on input "[PERSON_NAME] Home Office Chair" at bounding box center [486, 545] width 11 height 11
checkbox input "false"
click at [483, 575] on input "Royal Slim Executive Office Chair" at bounding box center [486, 573] width 11 height 11
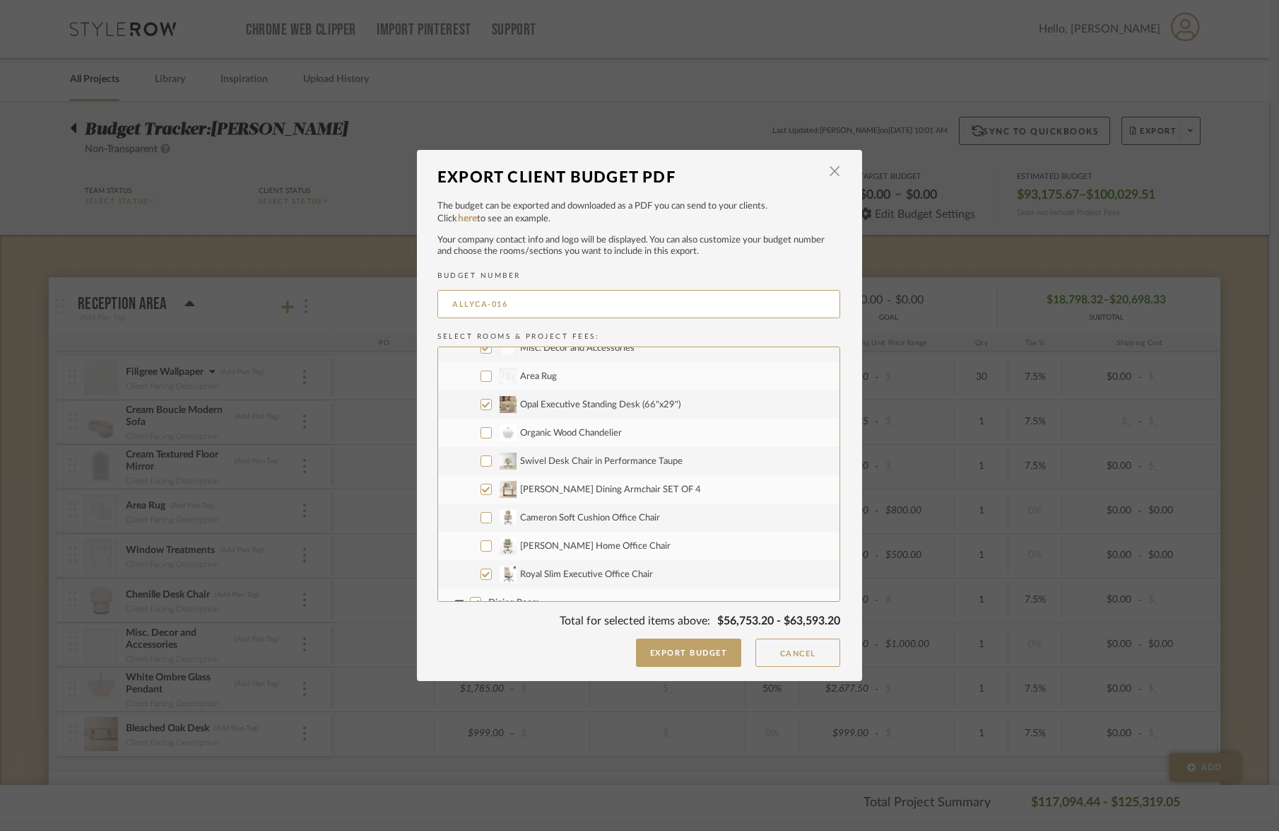
checkbox input "false"
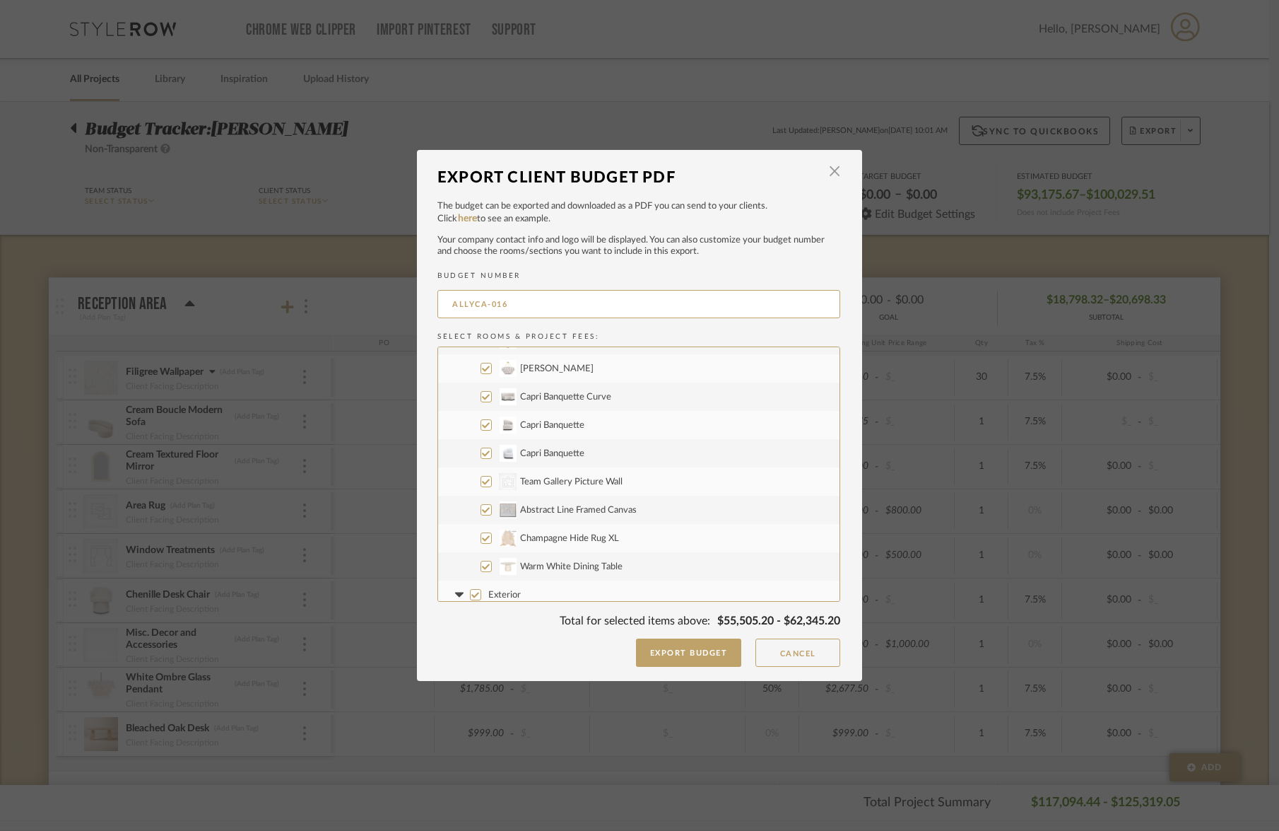
scroll to position [1552, 0]
click at [481, 367] on input "Wrapped Steel Sconce in Natural Brass" at bounding box center [486, 363] width 11 height 11
checkbox input "false"
click at [481, 389] on input "[PERSON_NAME]" at bounding box center [486, 392] width 11 height 11
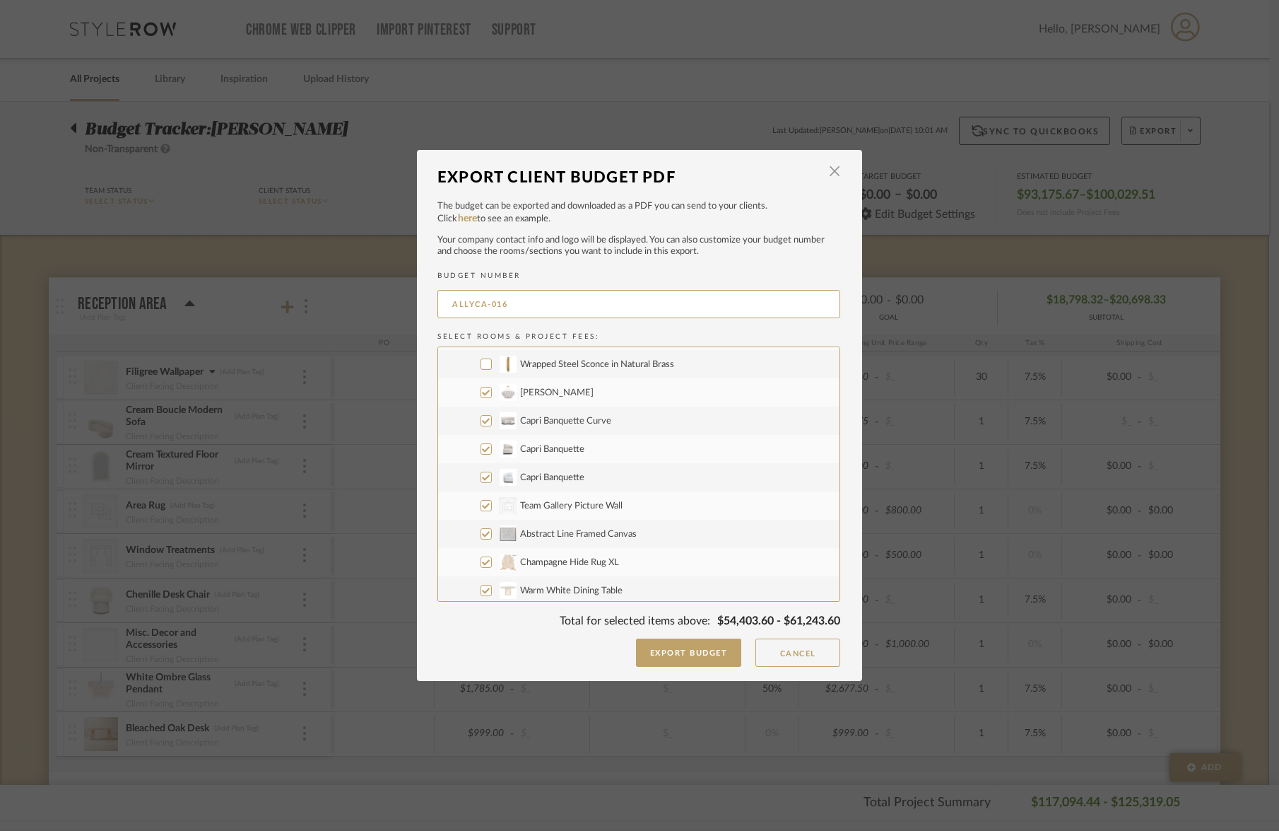
checkbox input "false"
click at [481, 425] on input "Capri Banquette Curve" at bounding box center [486, 420] width 11 height 11
checkbox input "false"
click at [482, 452] on input "Capri Banquette" at bounding box center [486, 448] width 11 height 11
checkbox input "false"
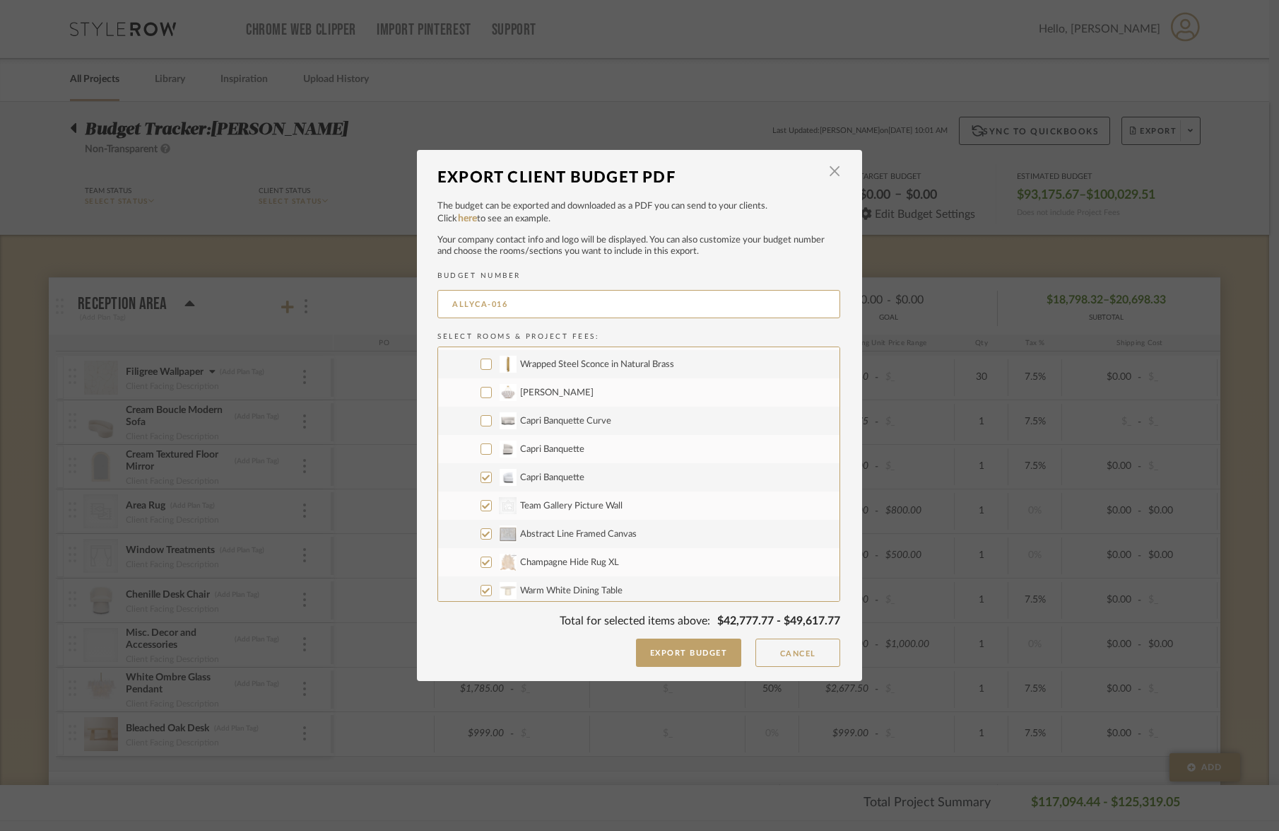
click at [481, 476] on input "Capri Banquette" at bounding box center [486, 476] width 11 height 11
checkbox input "false"
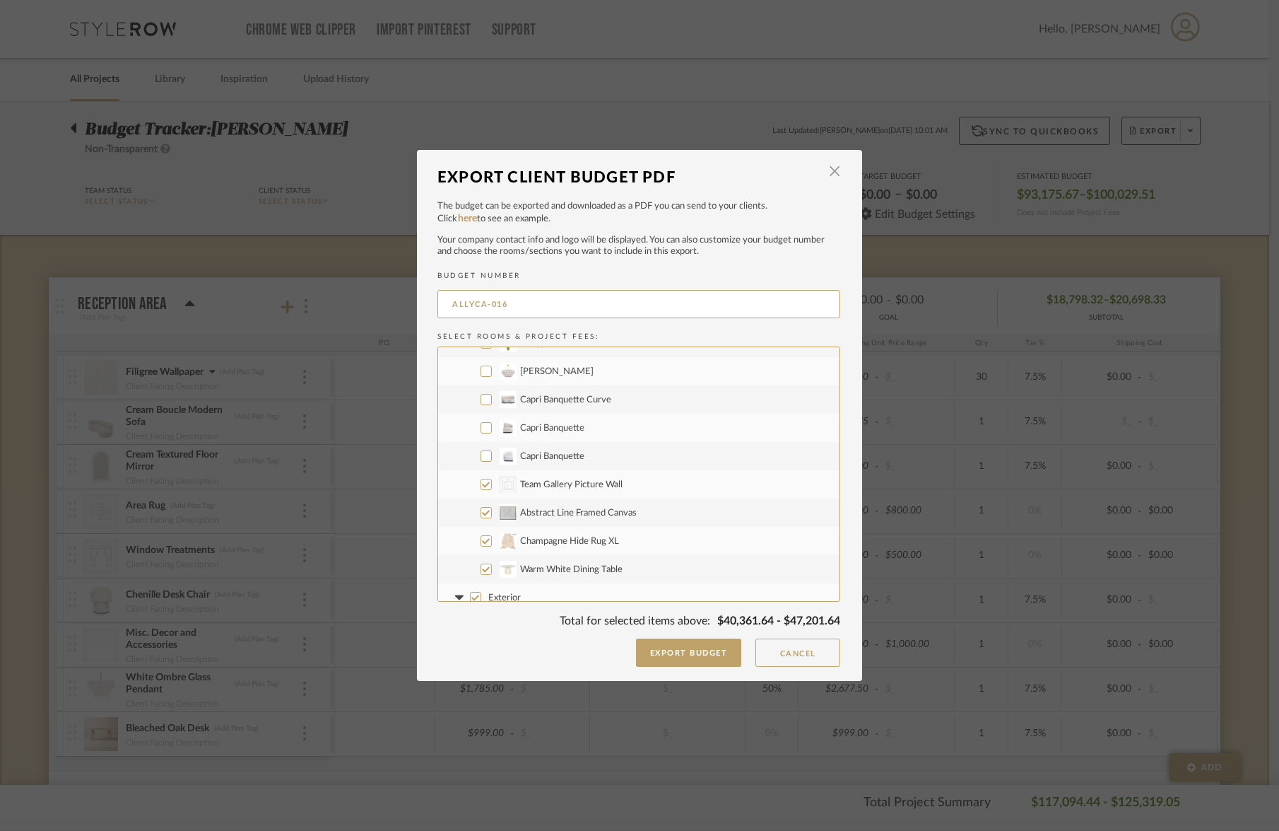
scroll to position [1575, 0]
click at [481, 541] on input "Champagne Hide Rug XL" at bounding box center [486, 539] width 11 height 11
checkbox input "false"
click at [484, 569] on input "Warm White Dining Table" at bounding box center [486, 567] width 11 height 11
checkbox input "false"
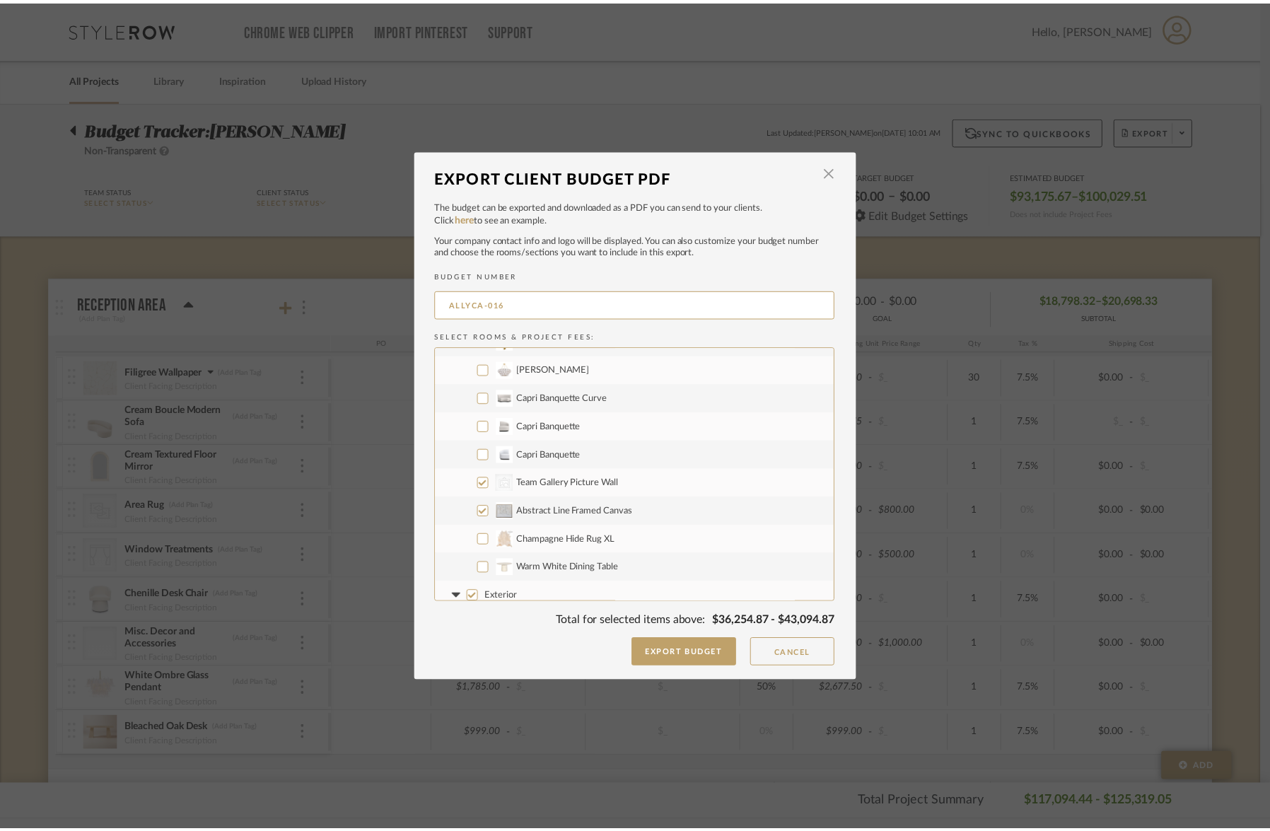
scroll to position [1810, 0]
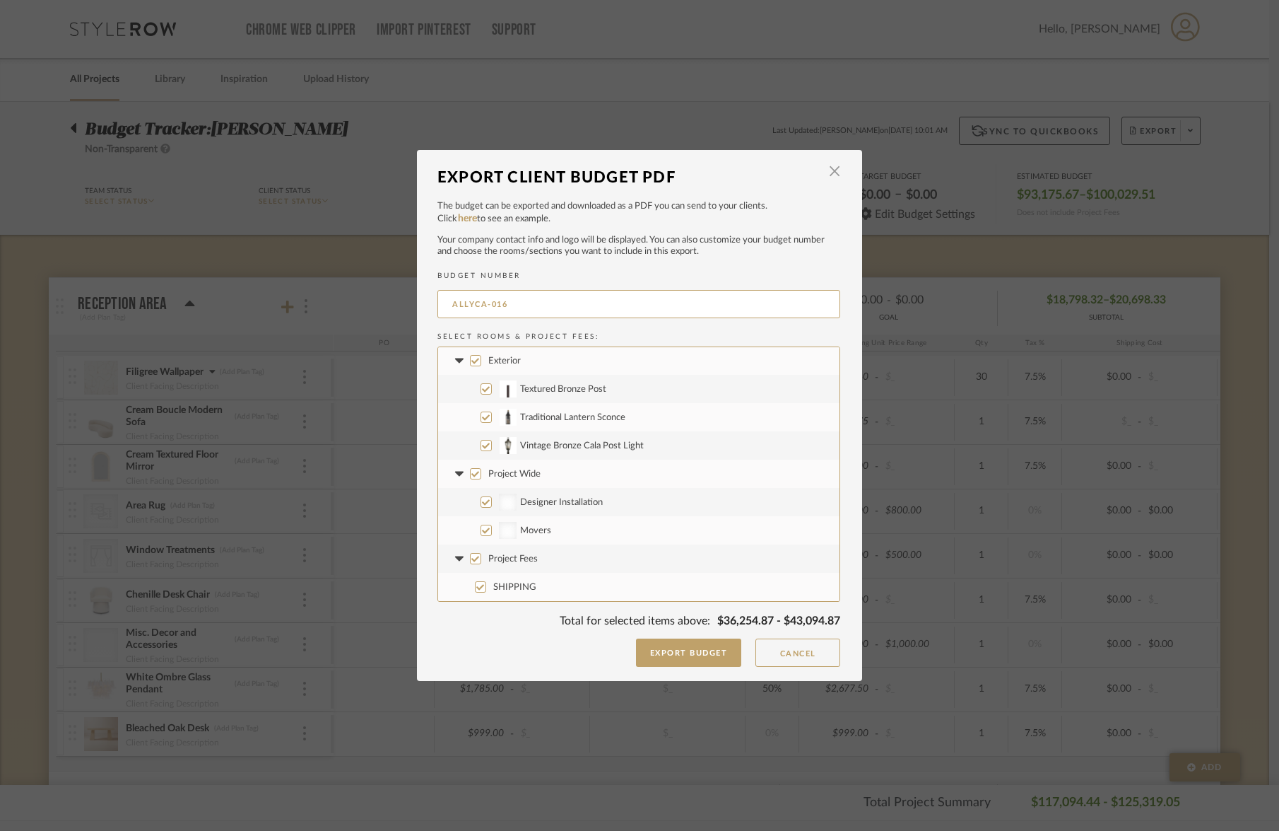
click at [471, 474] on input "Project Wide" at bounding box center [475, 473] width 11 height 11
checkbox input "false"
click at [793, 661] on button "Cancel" at bounding box center [798, 652] width 85 height 28
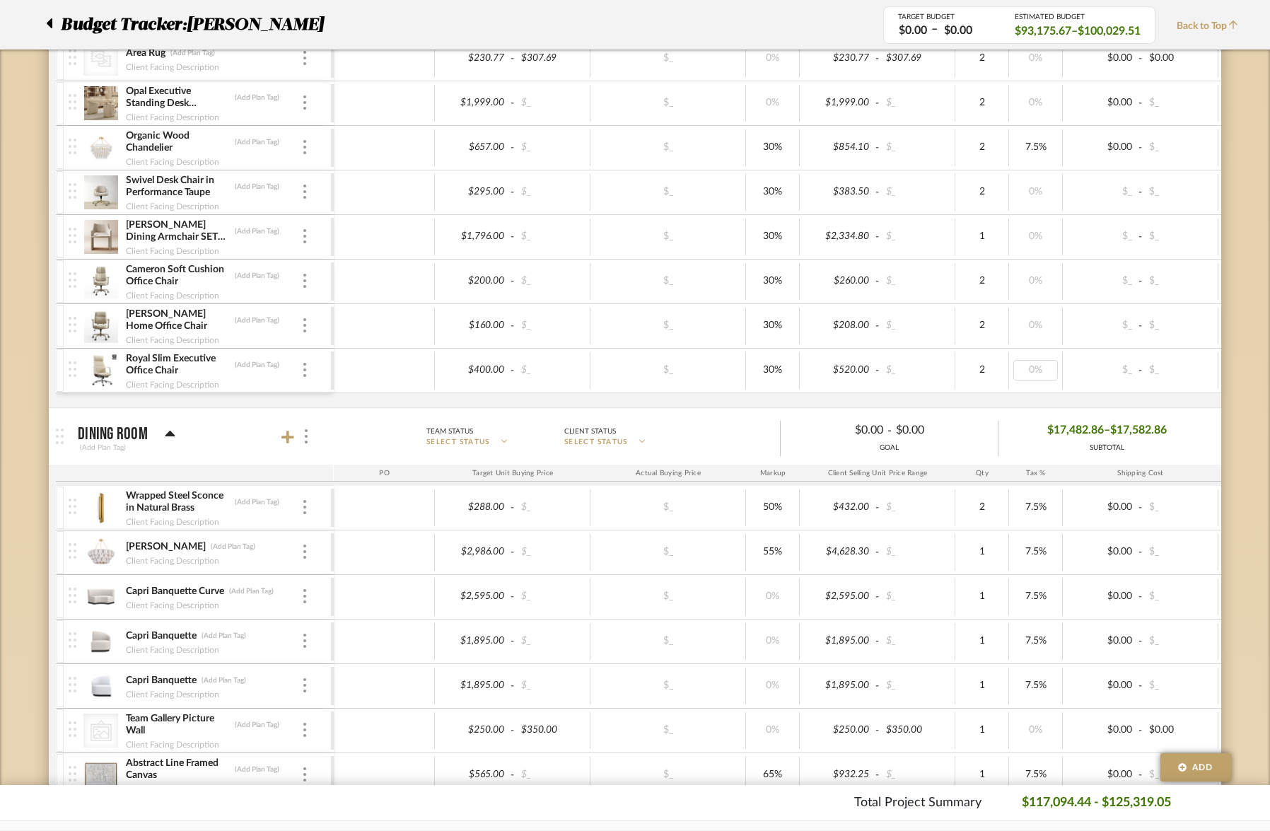
scroll to position [2661, 0]
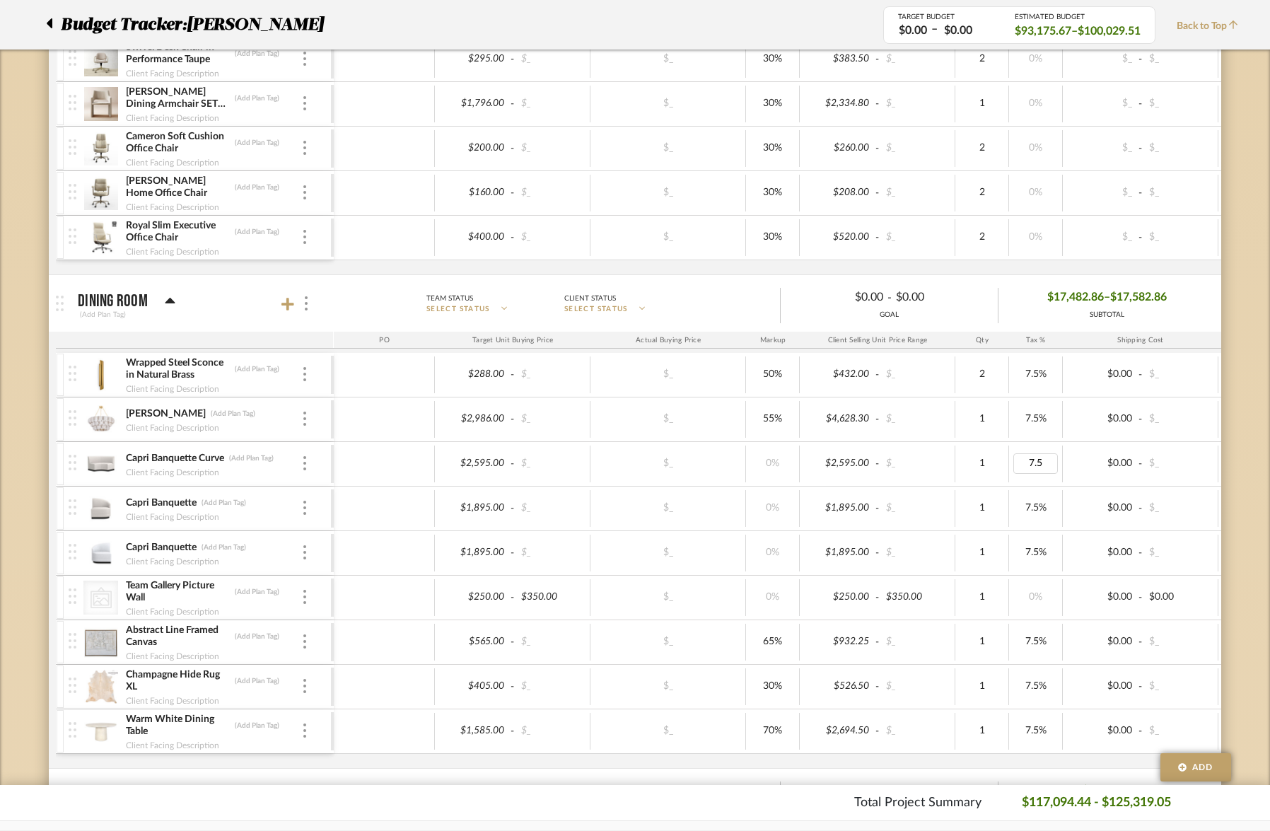
type input "0"
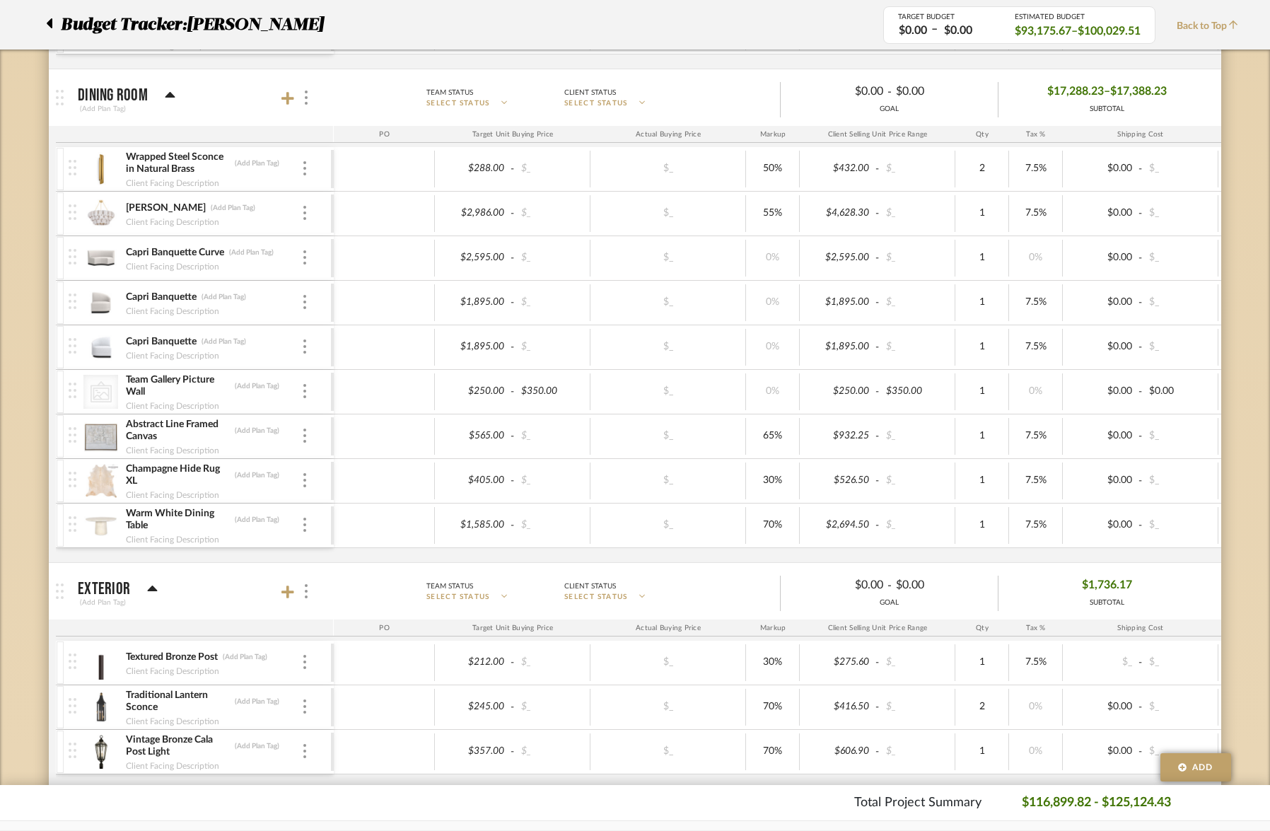
scroll to position [3073, 0]
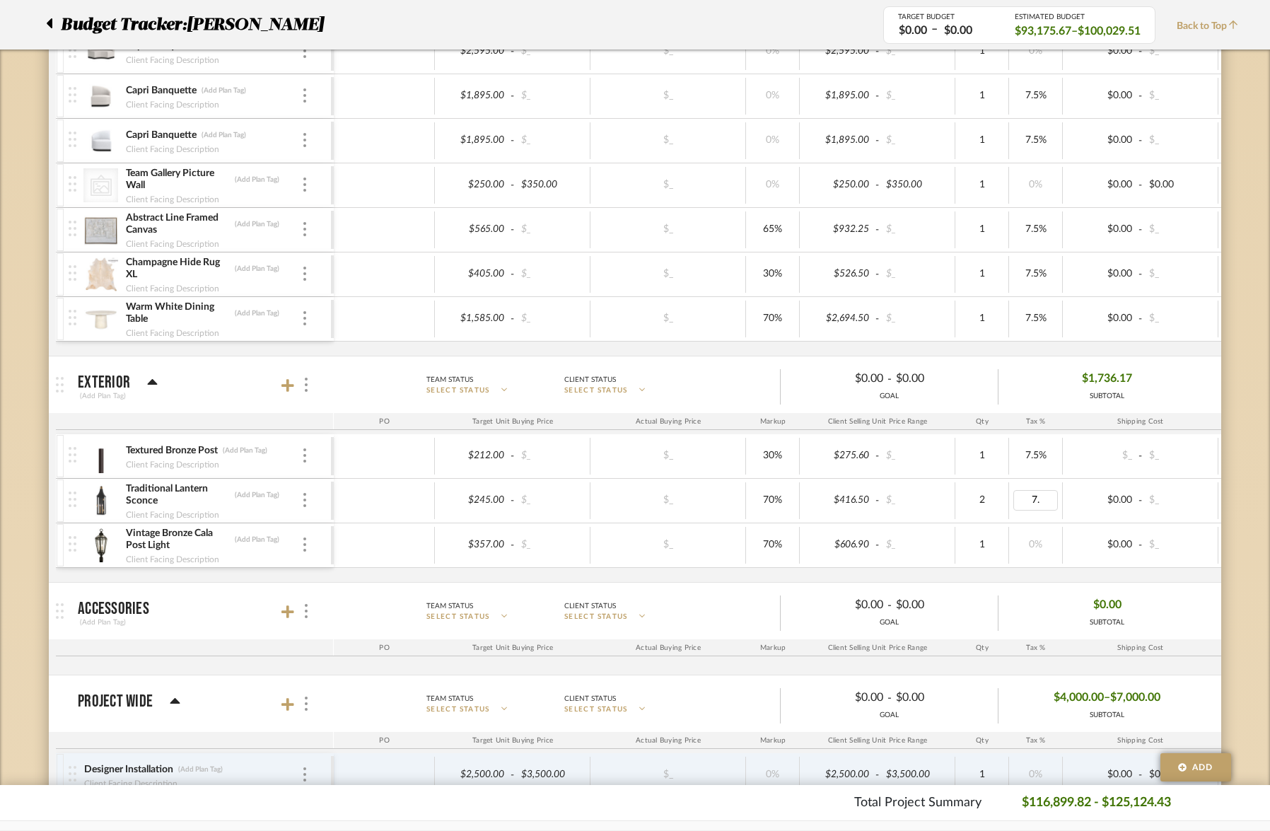
type input "7.5"
type input "7.50"
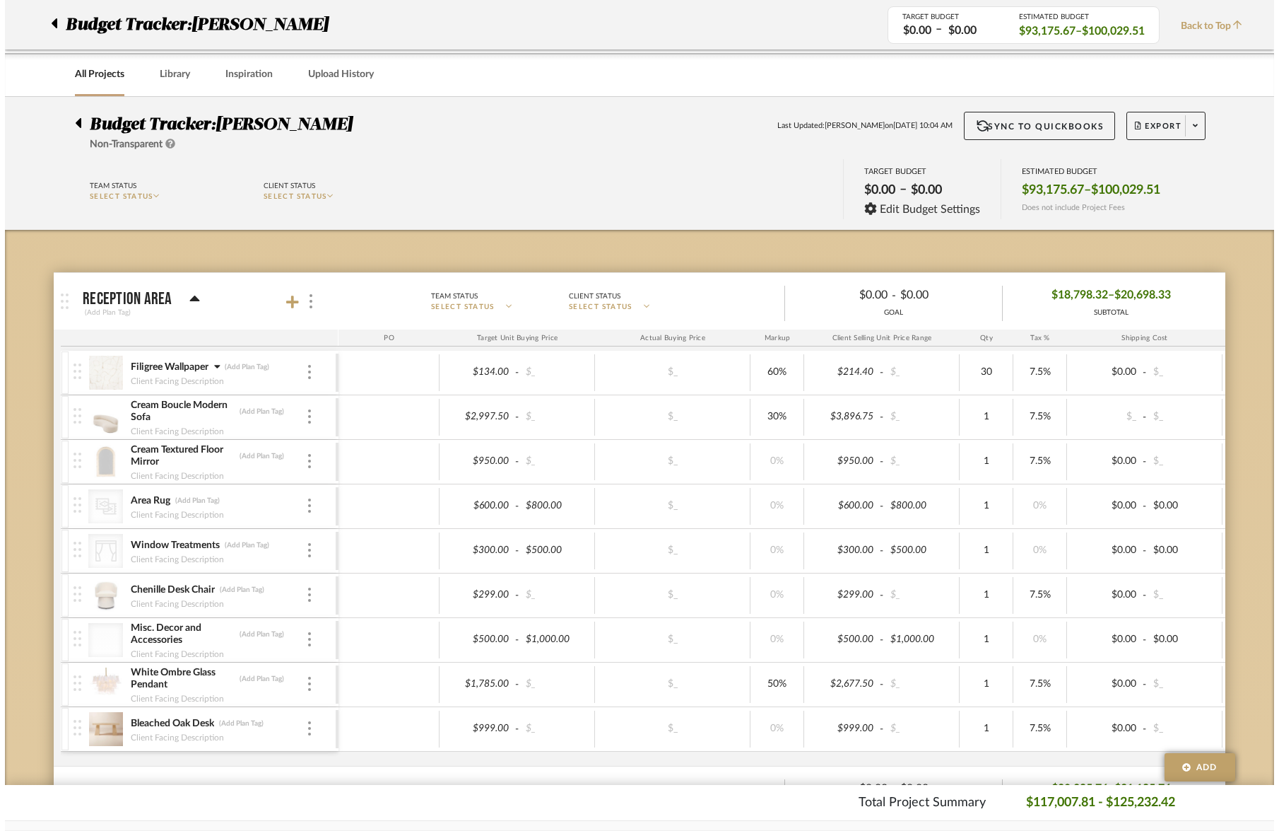
scroll to position [0, 0]
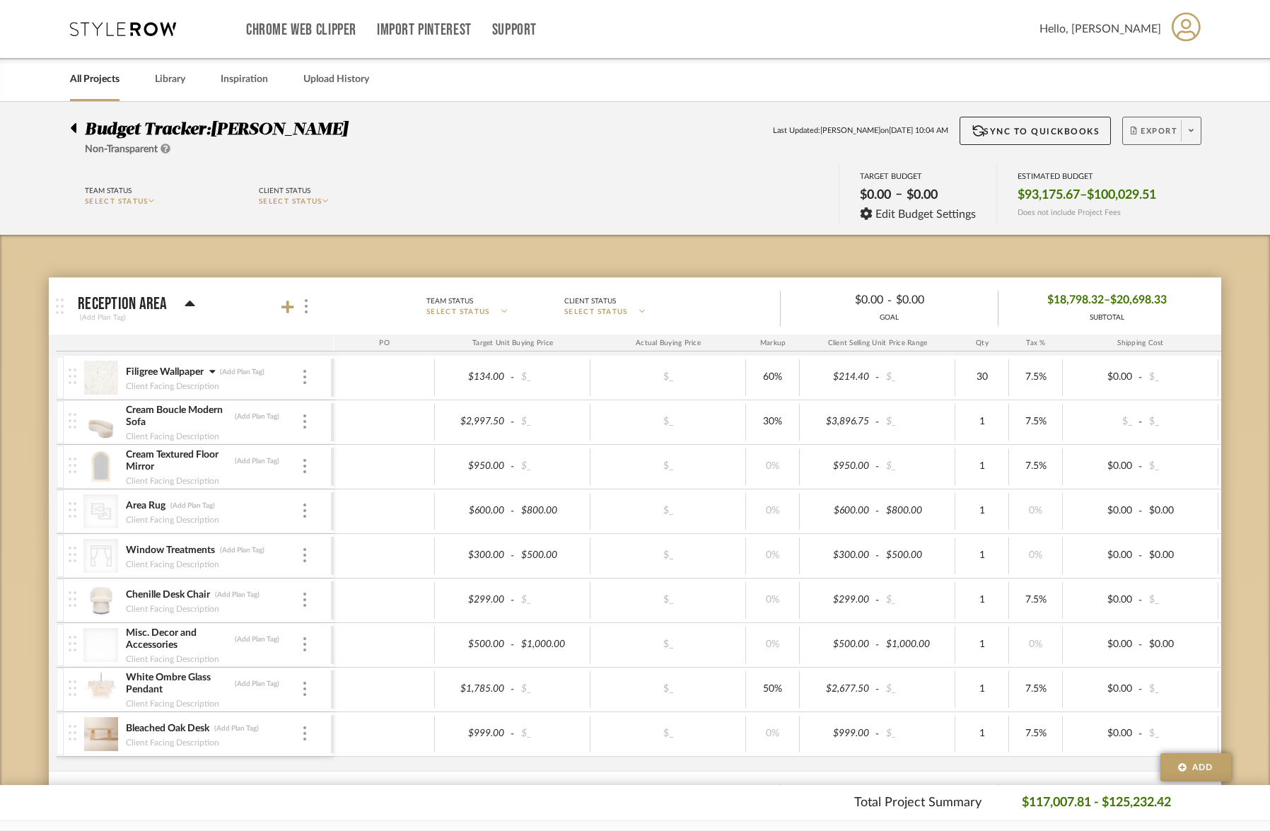
click at [1164, 139] on span "Export" at bounding box center [1153, 136] width 47 height 21
click at [1163, 160] on button "Export PDF" at bounding box center [1186, 171] width 134 height 34
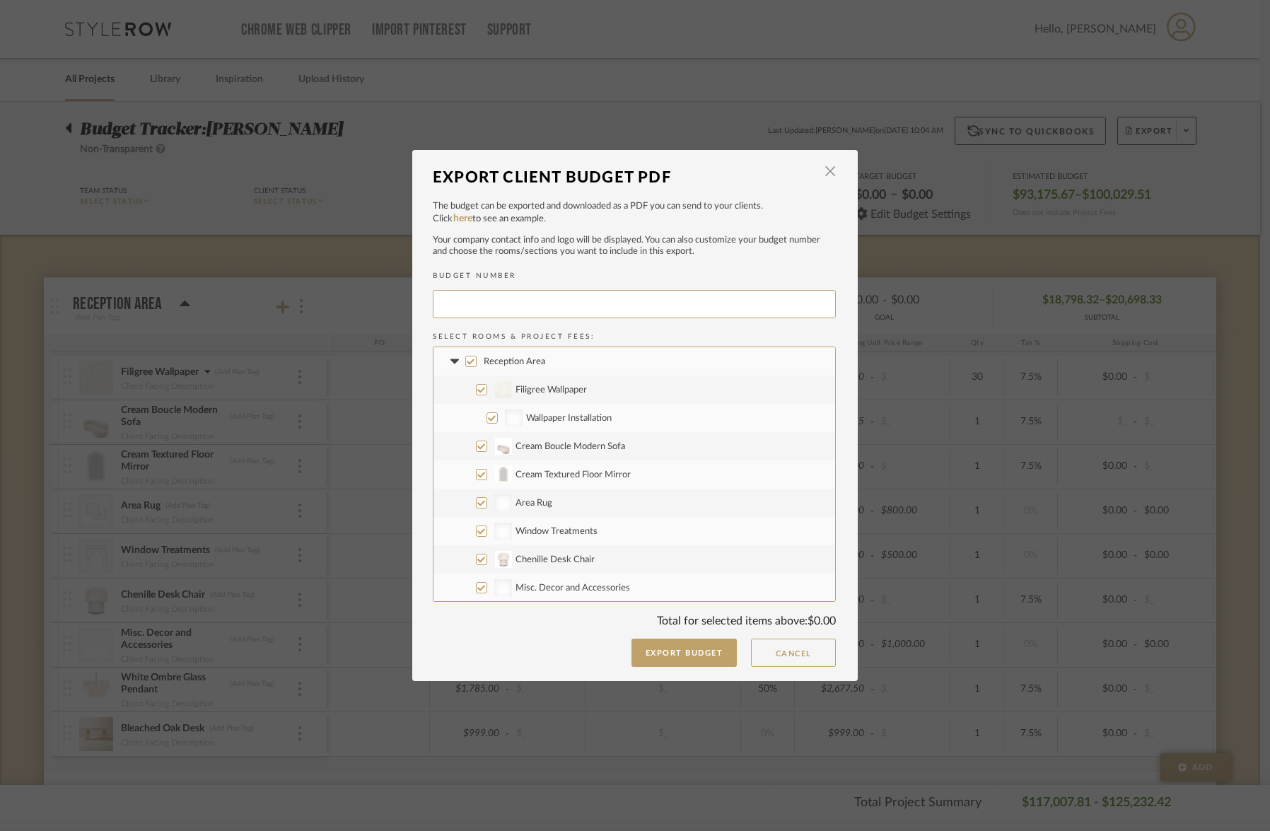
type input "ALLYCA-016"
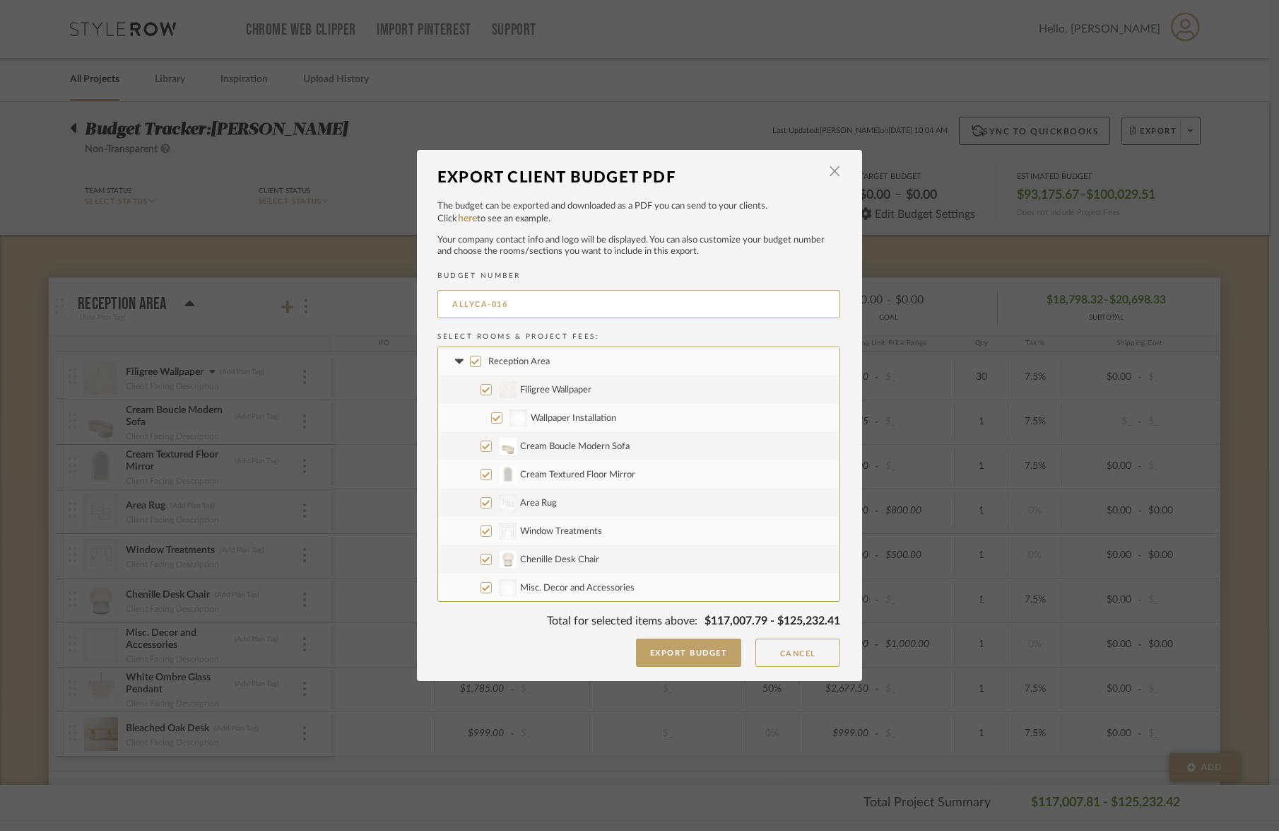
click at [491, 418] on input "Wallpaper Installation" at bounding box center [496, 417] width 11 height 11
checkbox input "false"
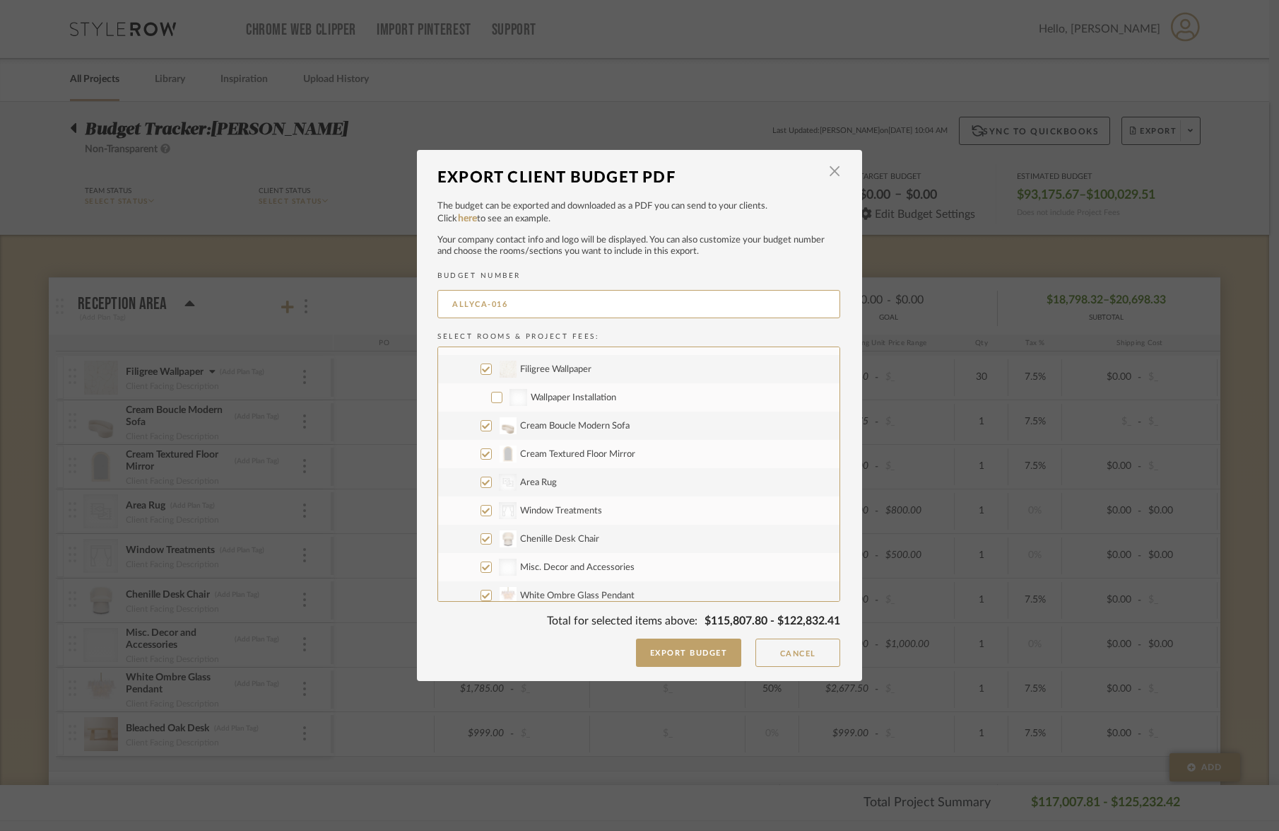
click at [481, 427] on input "Cream Boucle Modern Sofa" at bounding box center [486, 425] width 11 height 11
checkbox input "false"
click at [481, 454] on input "Cream Textured Floor Mirror" at bounding box center [486, 453] width 11 height 11
checkbox input "false"
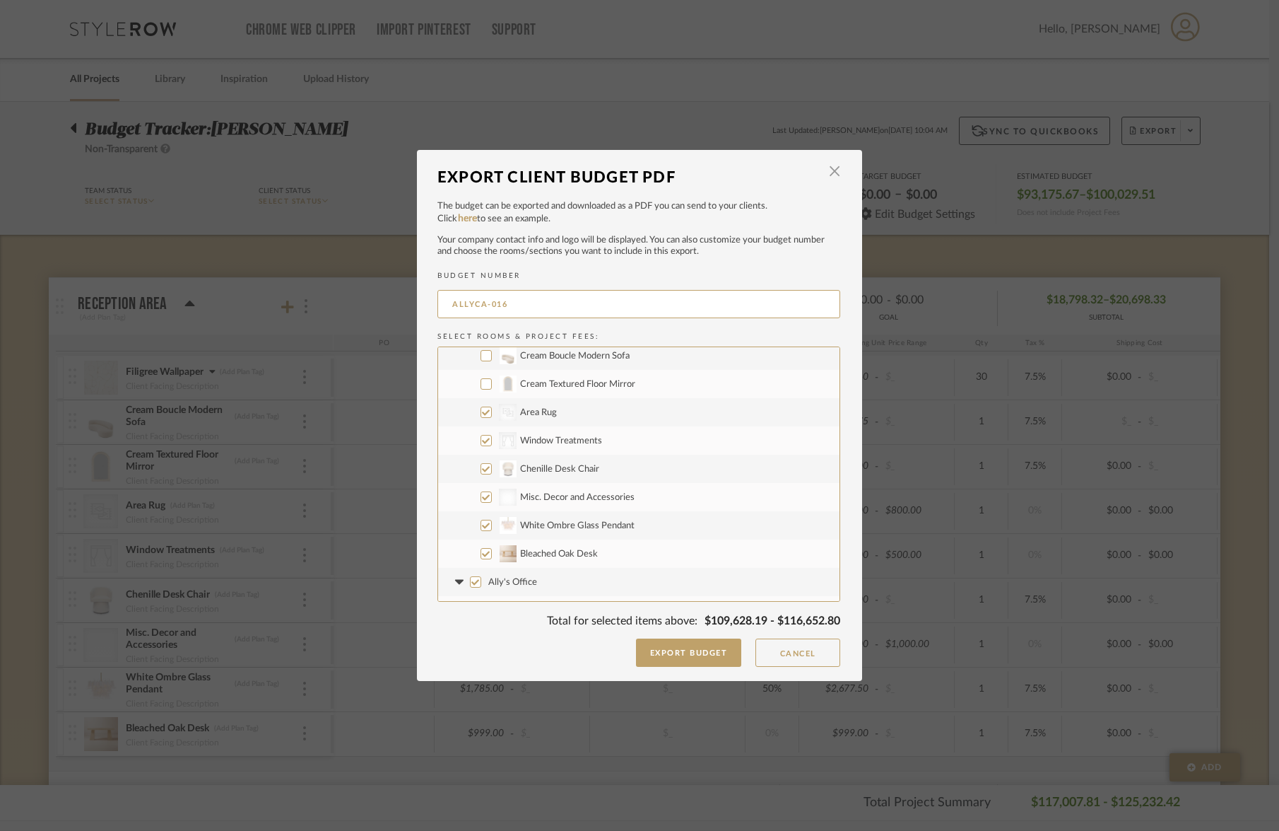
scroll to position [102, 0]
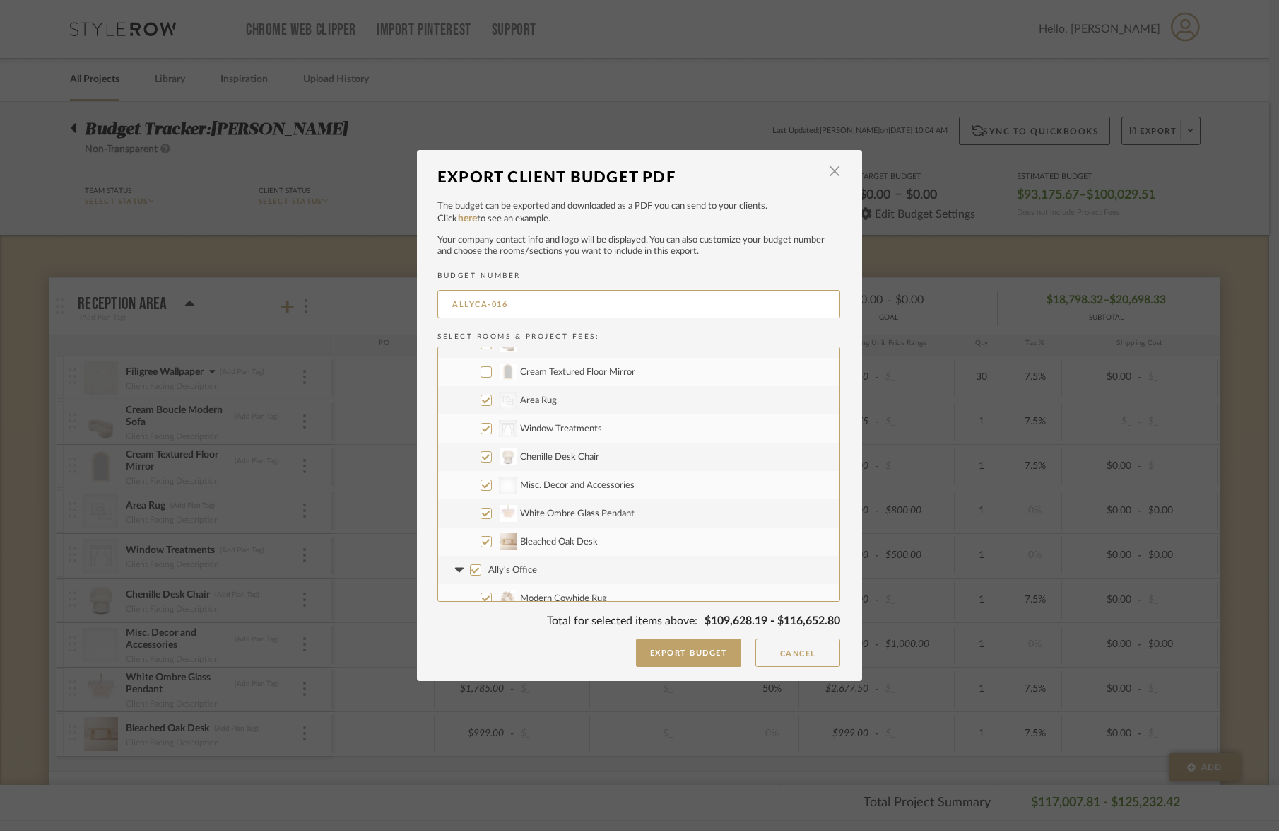
click at [481, 457] on input "Chenille Desk Chair" at bounding box center [486, 456] width 11 height 11
checkbox input "false"
click at [483, 513] on input "White Ombre Glass Pendant" at bounding box center [486, 513] width 11 height 11
checkbox input "false"
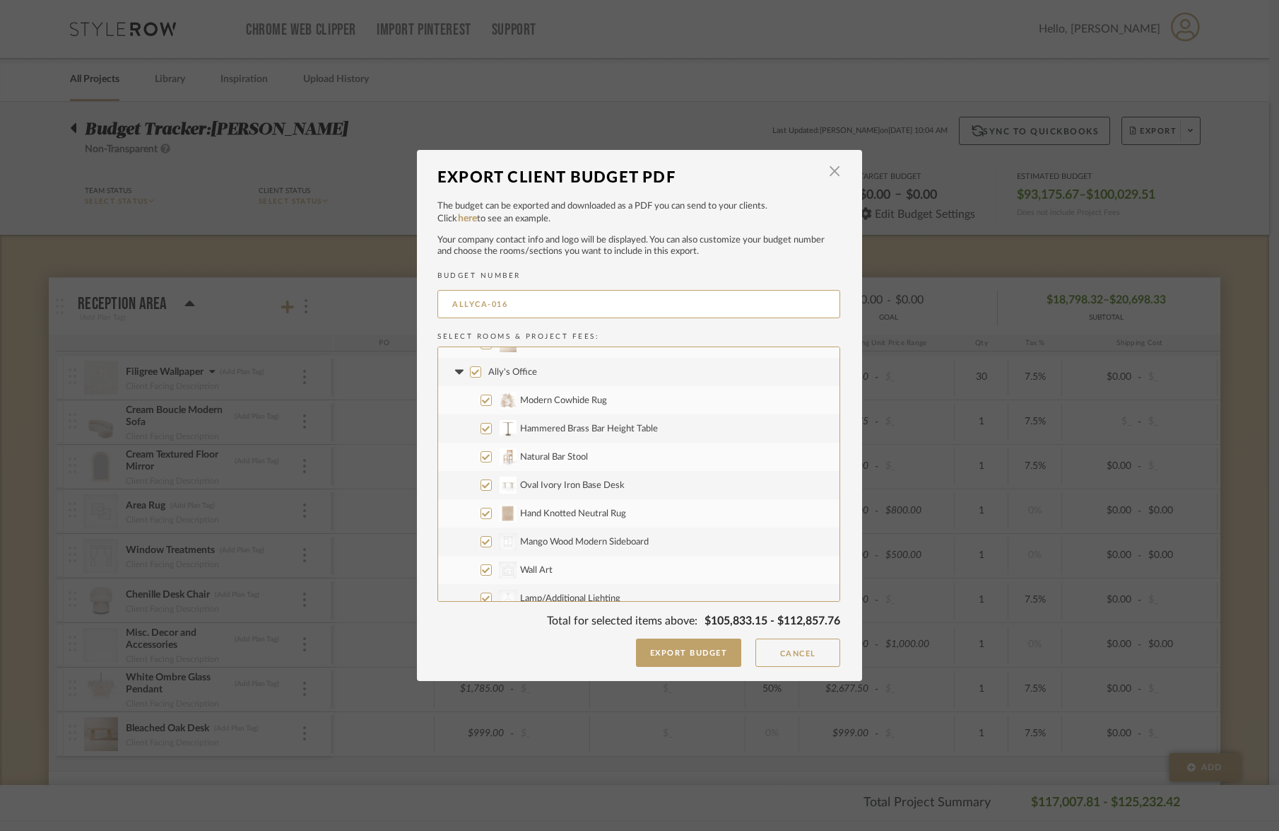
click at [481, 402] on input "Modern Cowhide Rug" at bounding box center [486, 399] width 11 height 11
checkbox input "false"
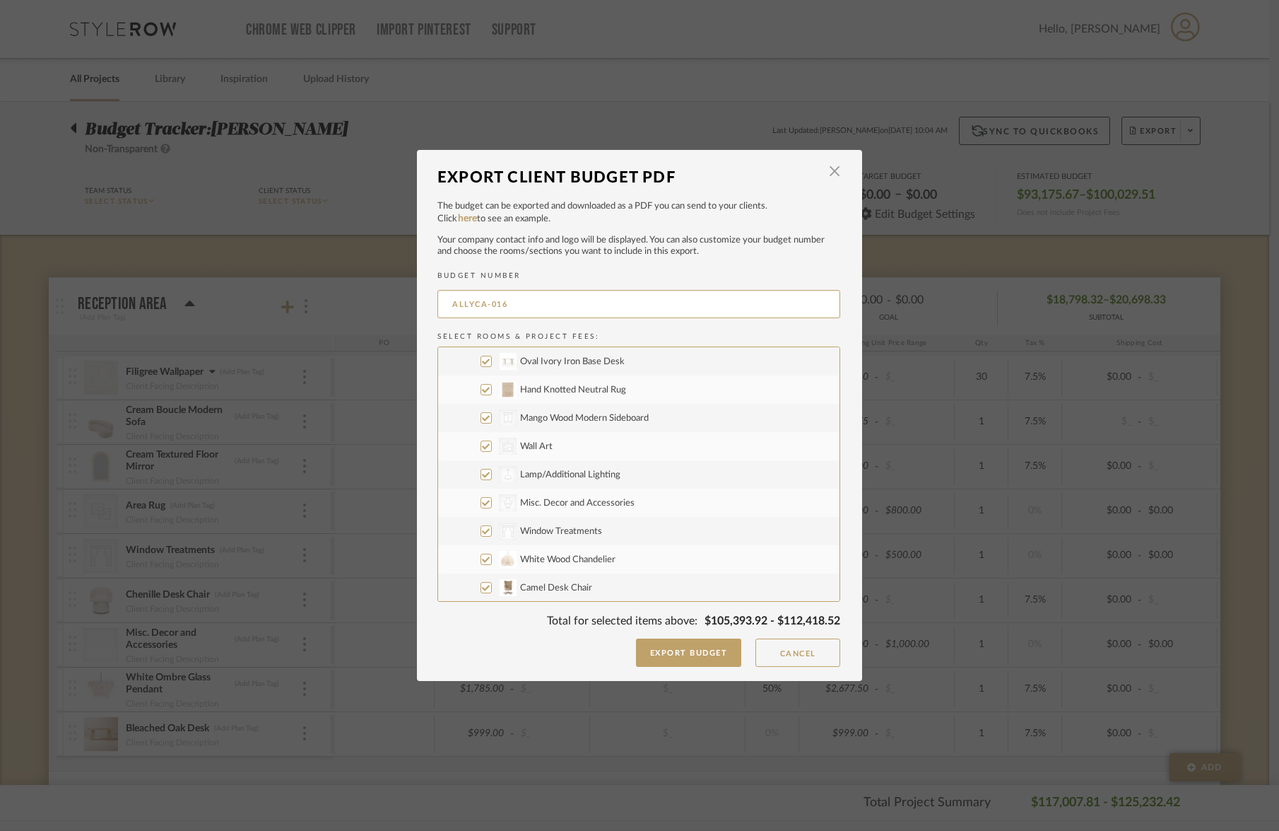
click at [483, 420] on input "CategoryIconStorage Created with Sketch. Mango Wood Modern Sideboard" at bounding box center [486, 417] width 11 height 11
checkbox input "false"
click at [480, 395] on label "Hand Knotted Neutral Rug" at bounding box center [638, 389] width 401 height 28
click at [481, 395] on input "Hand Knotted Neutral Rug" at bounding box center [486, 389] width 11 height 11
checkbox input "false"
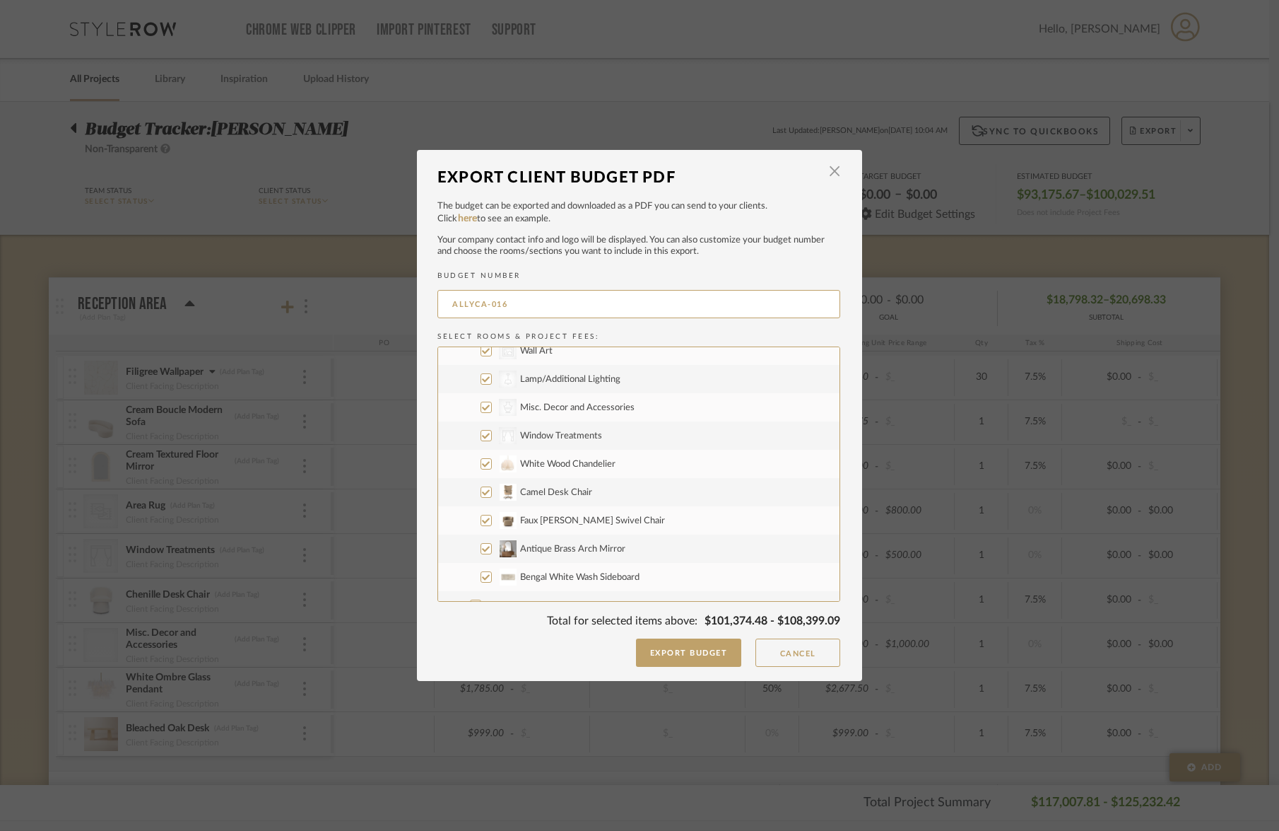
scroll to position [522, 0]
click at [481, 467] on label "White Wood Chandelier" at bounding box center [638, 461] width 401 height 28
click at [481, 467] on input "White Wood Chandelier" at bounding box center [486, 461] width 11 height 11
checkbox input "false"
click at [483, 496] on label "Camel Desk Chair" at bounding box center [638, 490] width 401 height 28
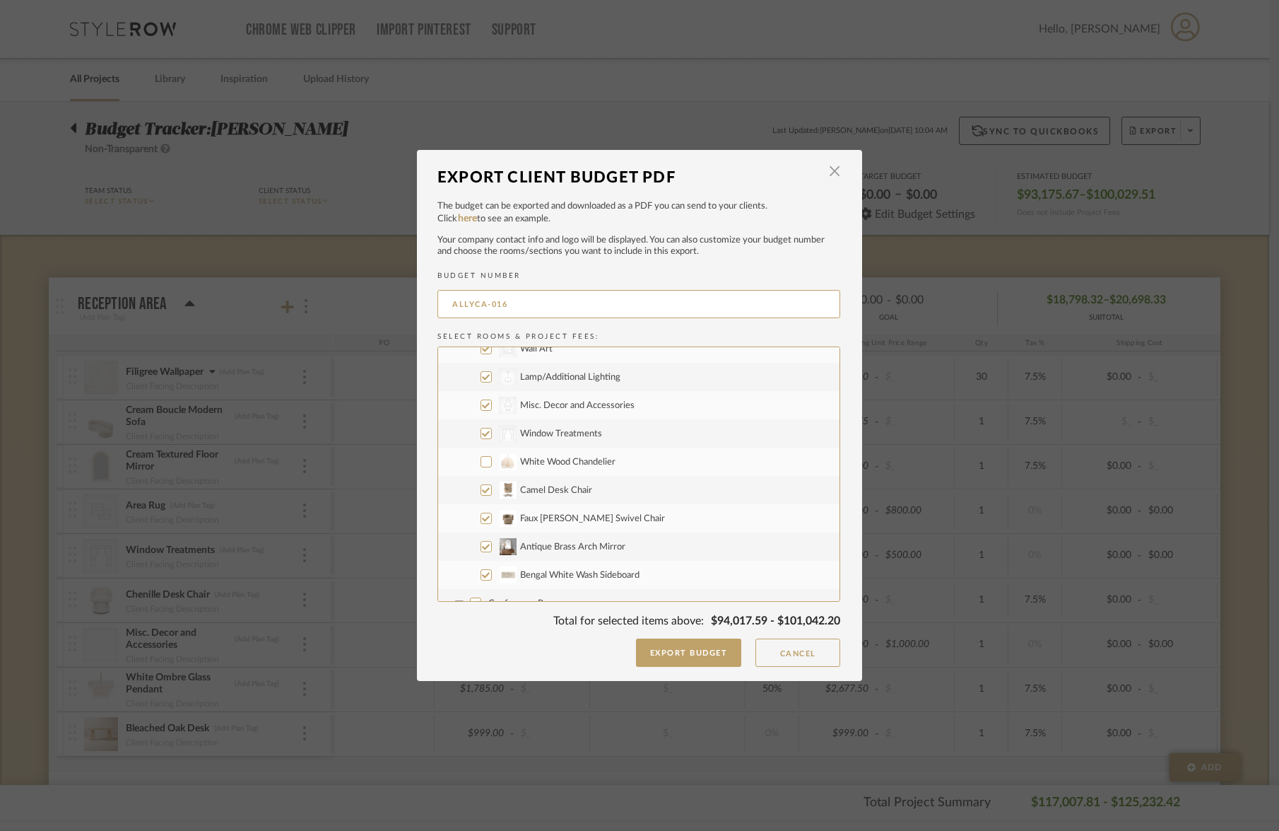
click at [483, 496] on input "Camel Desk Chair" at bounding box center [486, 489] width 11 height 11
checkbox input "false"
click at [482, 517] on input "Faux [PERSON_NAME] Swivel Chair" at bounding box center [486, 517] width 11 height 11
checkbox input "false"
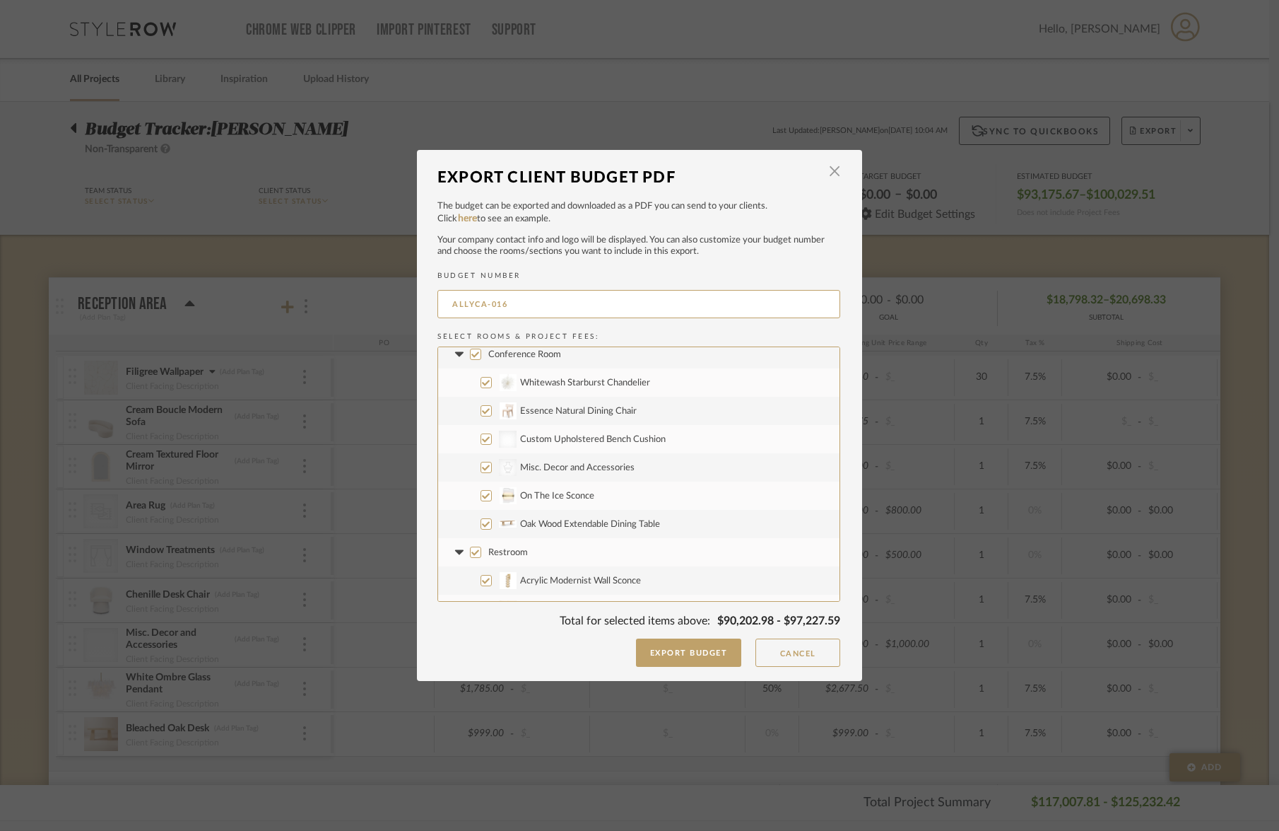
scroll to position [778, 0]
click at [483, 377] on input "Whitewash Starburst Chandelier" at bounding box center [486, 374] width 11 height 11
checkbox input "false"
click at [481, 403] on input "Essence Natural Dining Chair" at bounding box center [486, 402] width 11 height 11
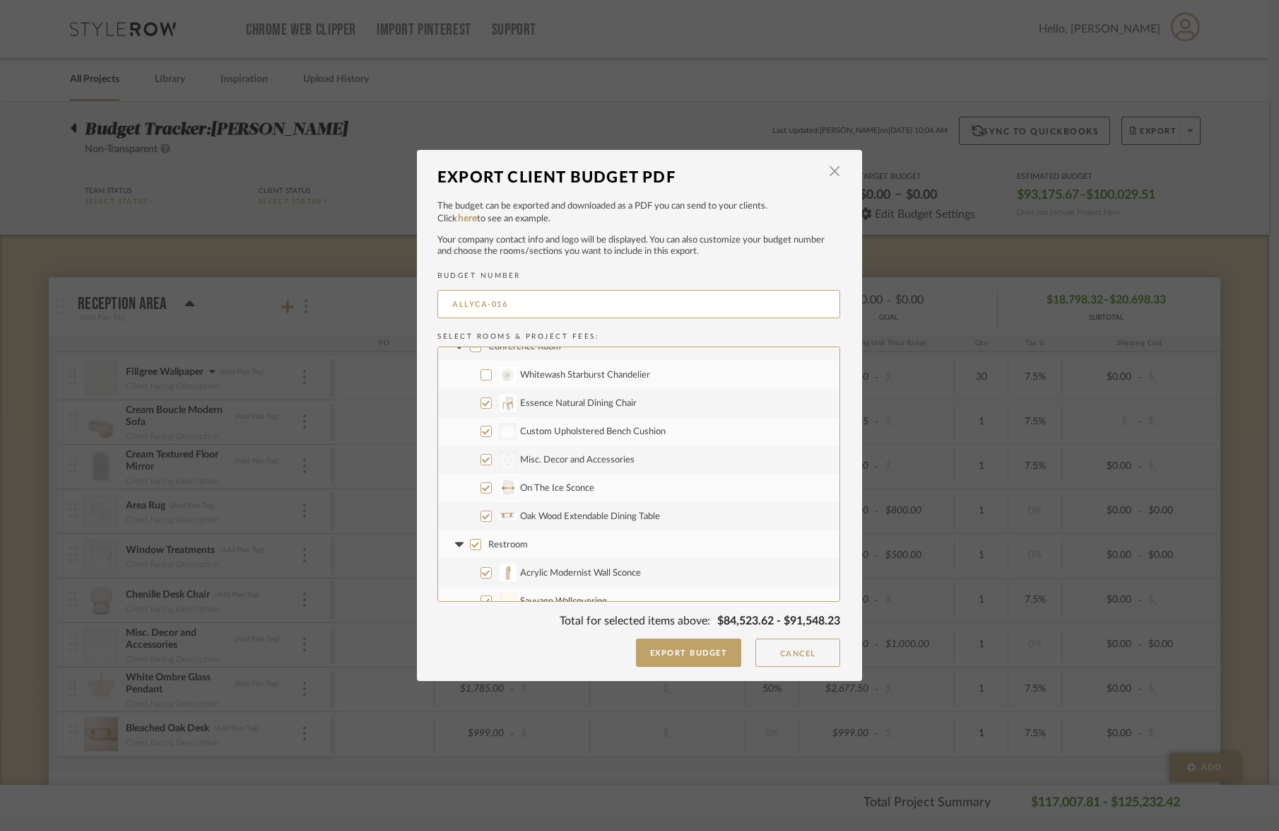
checkbox input "false"
click at [482, 488] on input "On The Ice Sconce" at bounding box center [486, 487] width 11 height 11
checkbox input "false"
click at [484, 515] on input "Oak Wood Extendable Dining Table" at bounding box center [486, 515] width 11 height 11
checkbox input "false"
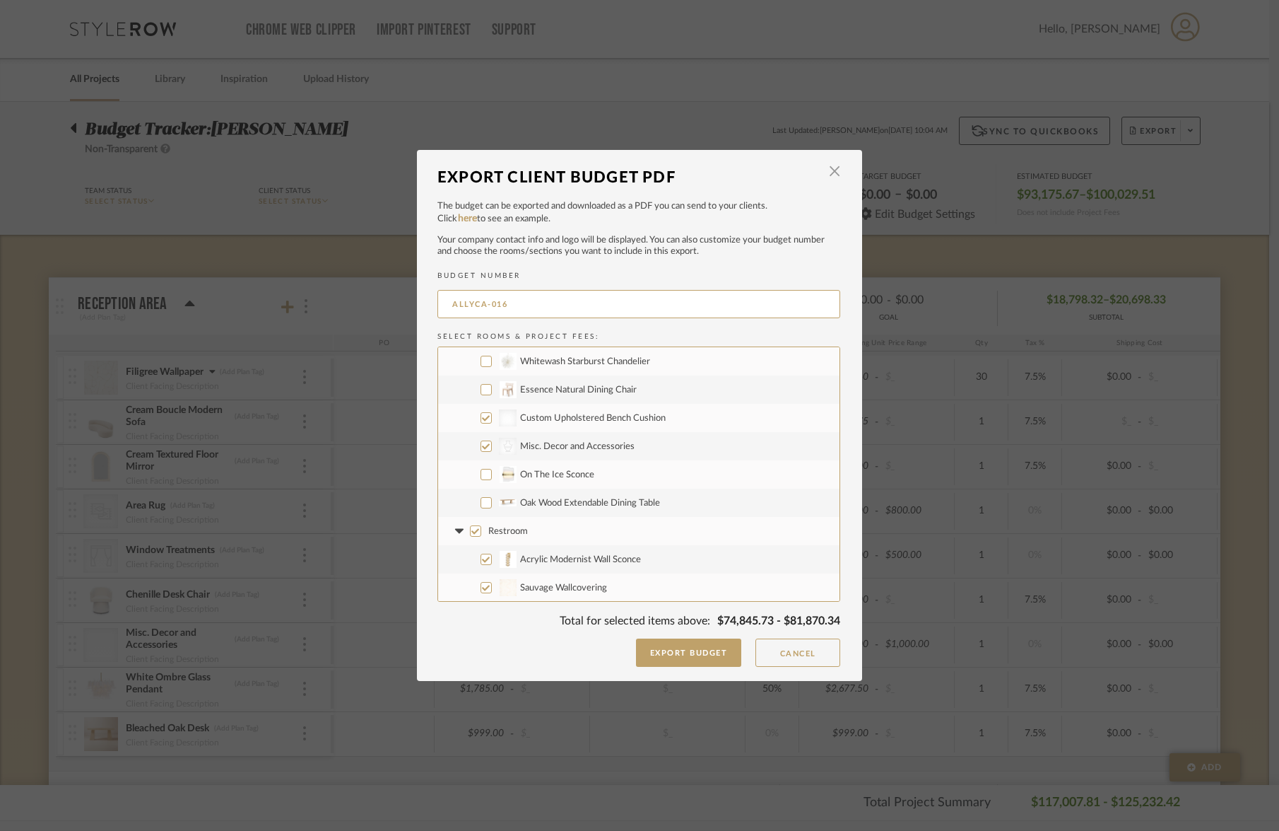
scroll to position [869, 0]
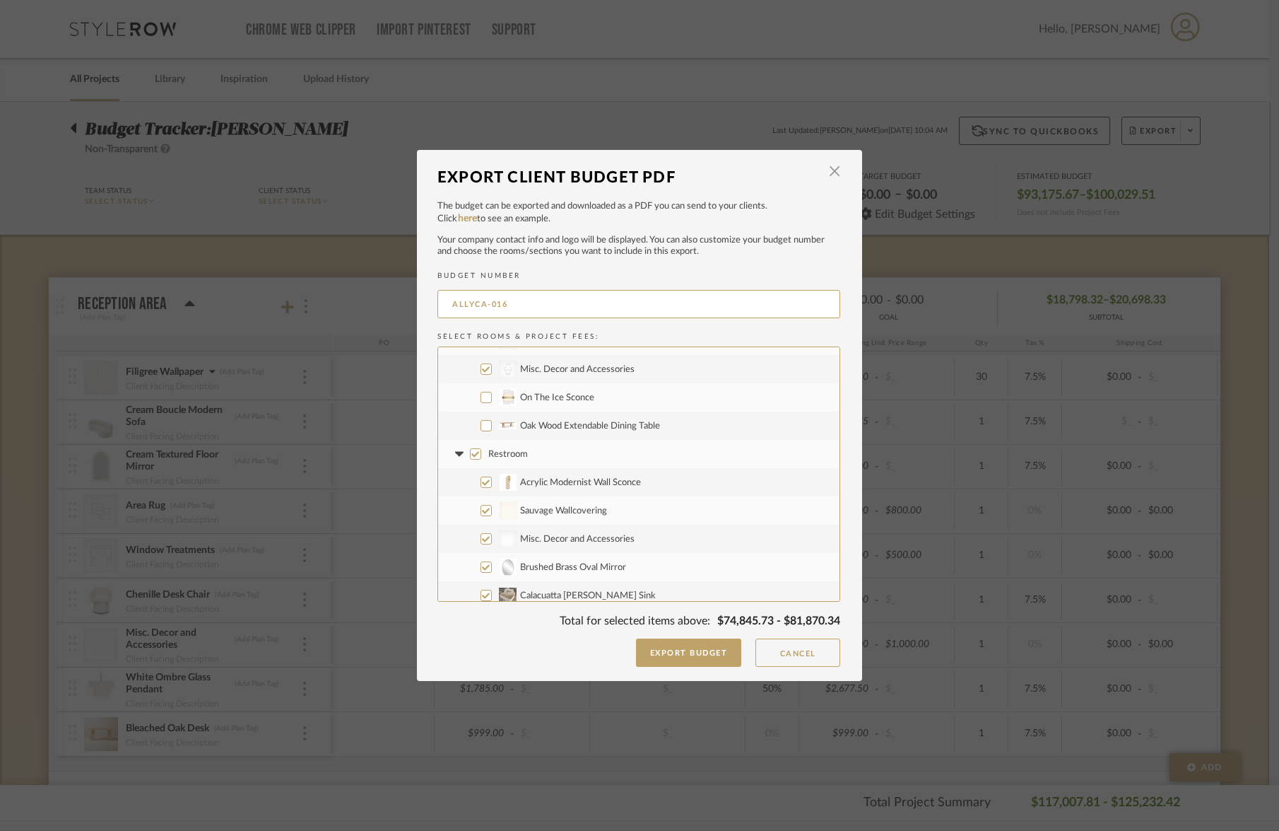
click at [481, 483] on input "Acrylic Modernist Wall Sconce" at bounding box center [486, 481] width 11 height 11
checkbox input "false"
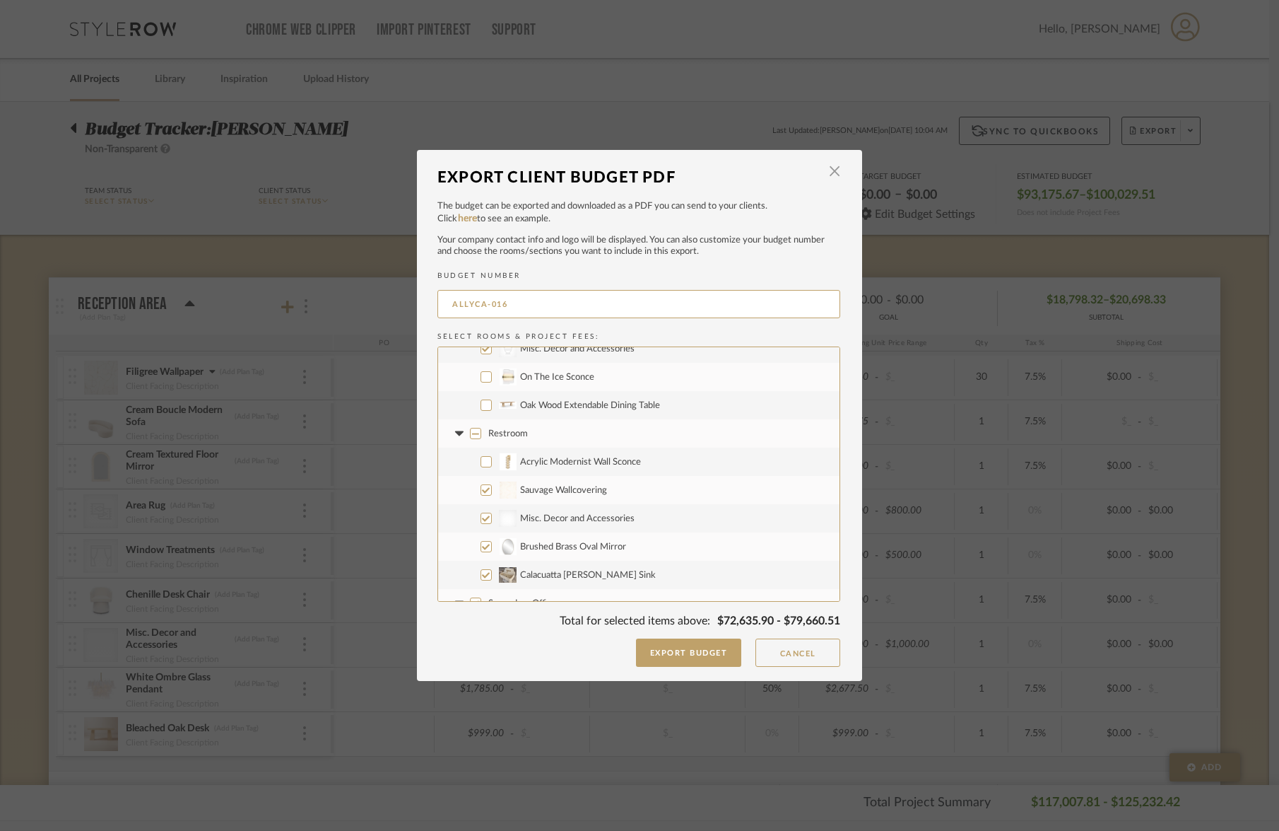
scroll to position [968, 0]
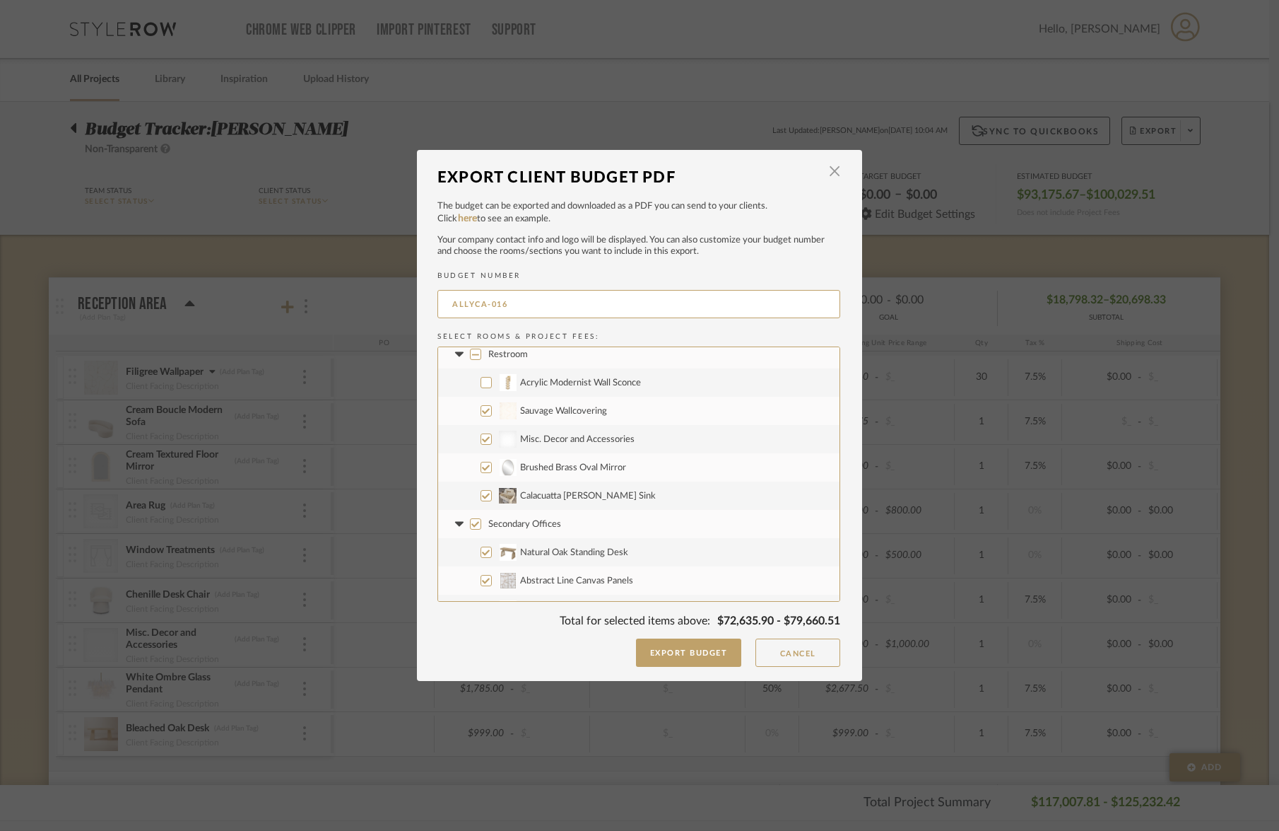
click at [483, 496] on input "Calacuatta [PERSON_NAME] Sink" at bounding box center [486, 495] width 11 height 11
checkbox input "false"
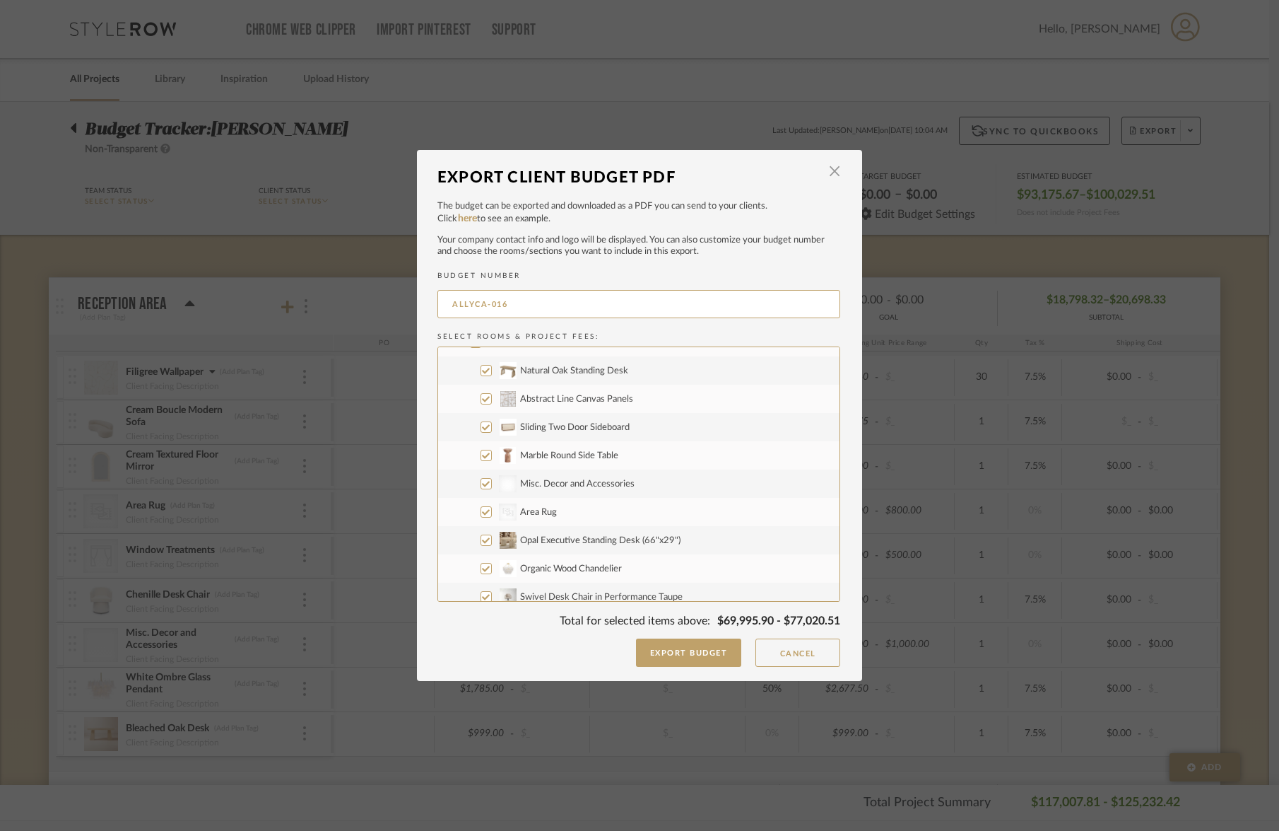
scroll to position [1144, 0]
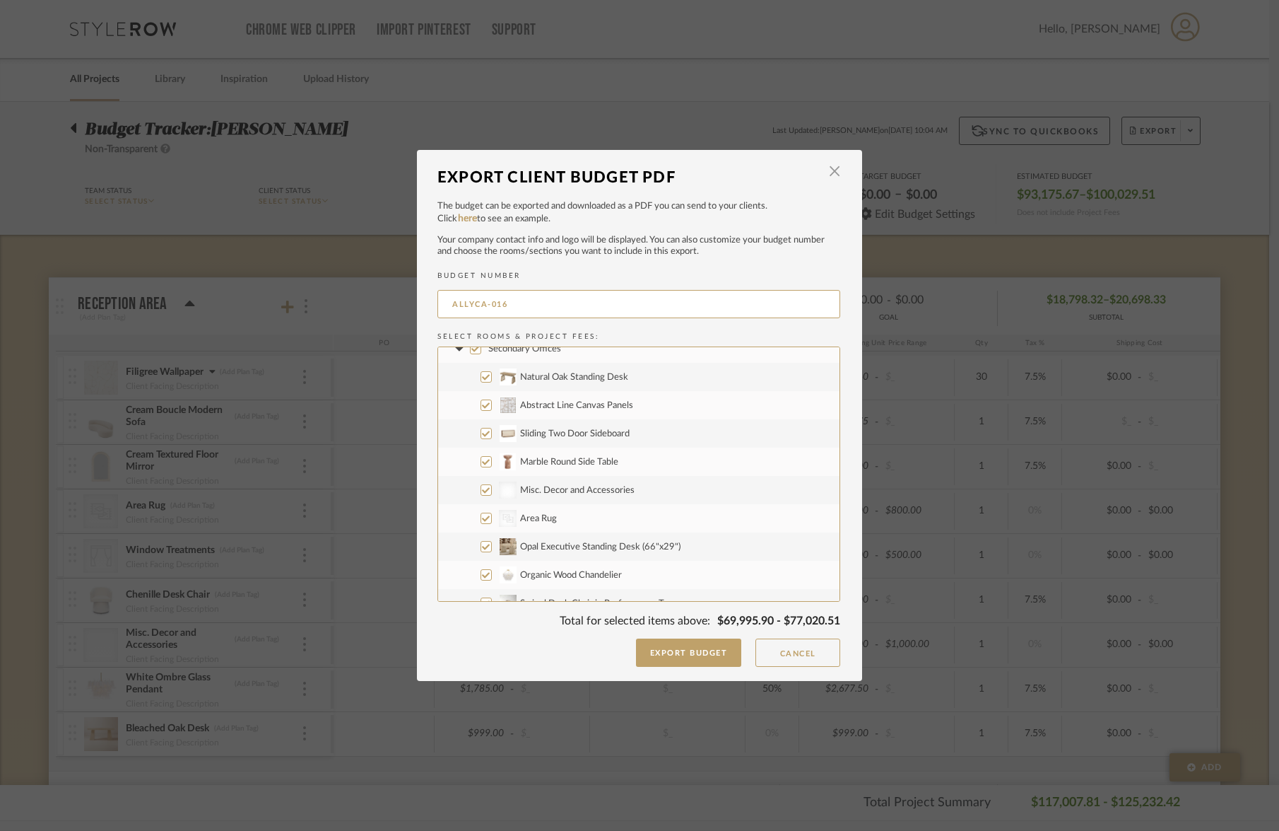
click at [481, 378] on input "Natural Oak Standing Desk" at bounding box center [486, 376] width 11 height 11
checkbox input "false"
click at [482, 405] on input "Abstract Line Canvas Panels" at bounding box center [486, 404] width 11 height 11
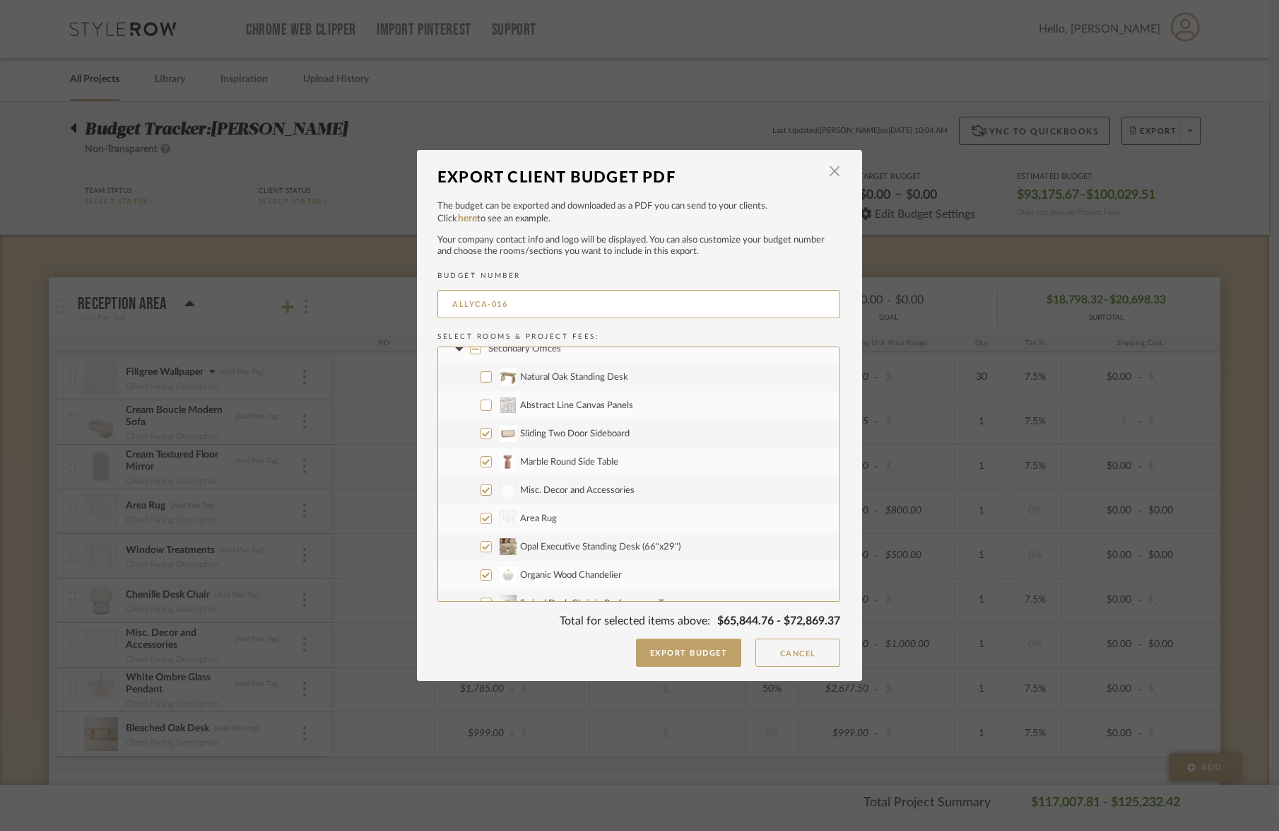
checkbox input "true"
click at [482, 438] on input "Sliding Two Door Sideboard" at bounding box center [486, 433] width 11 height 11
checkbox input "false"
click at [486, 463] on input "Marble Round Side Table" at bounding box center [486, 461] width 11 height 11
checkbox input "false"
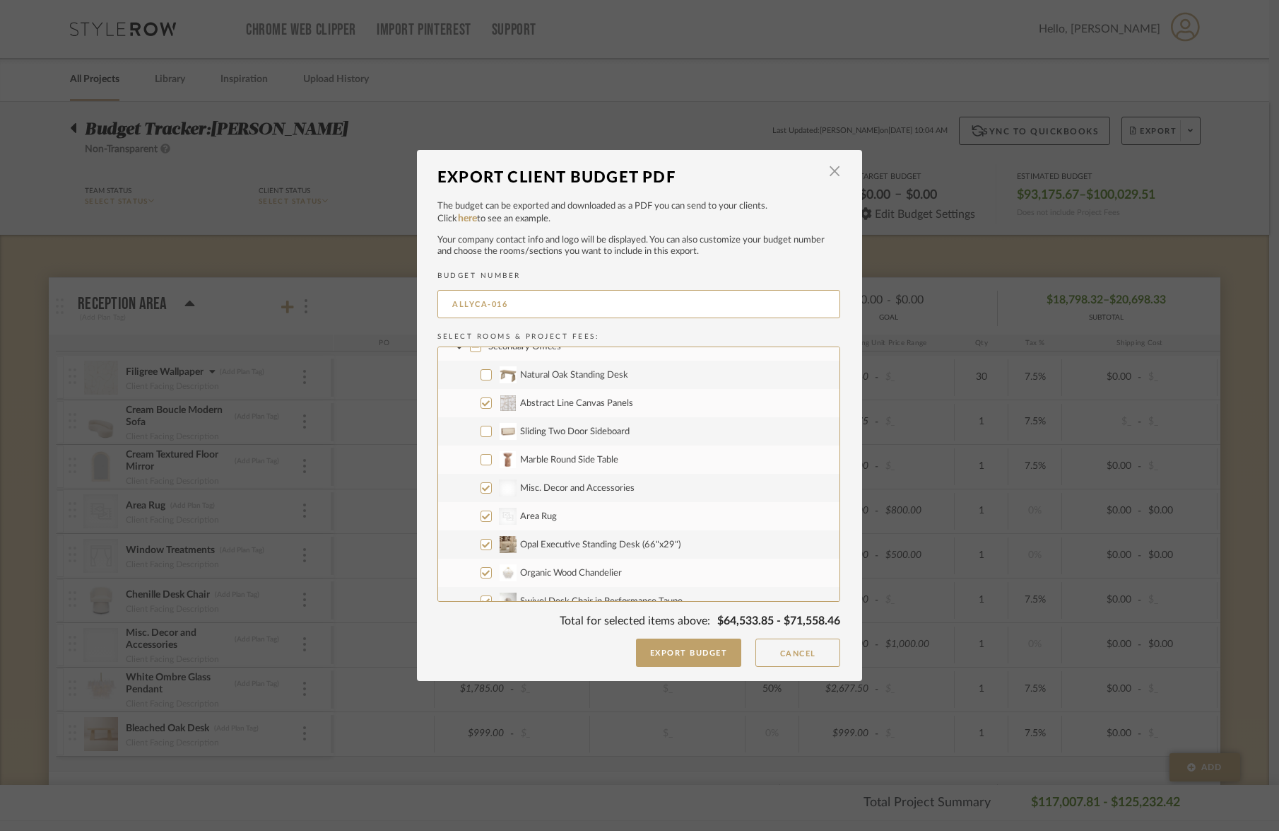
scroll to position [1147, 0]
click at [481, 517] on input "CategoryIconRugs Created with Sketch. Area Rug" at bounding box center [486, 515] width 11 height 11
checkbox input "false"
click at [483, 488] on input "Organic Wood Chandelier" at bounding box center [486, 485] width 11 height 11
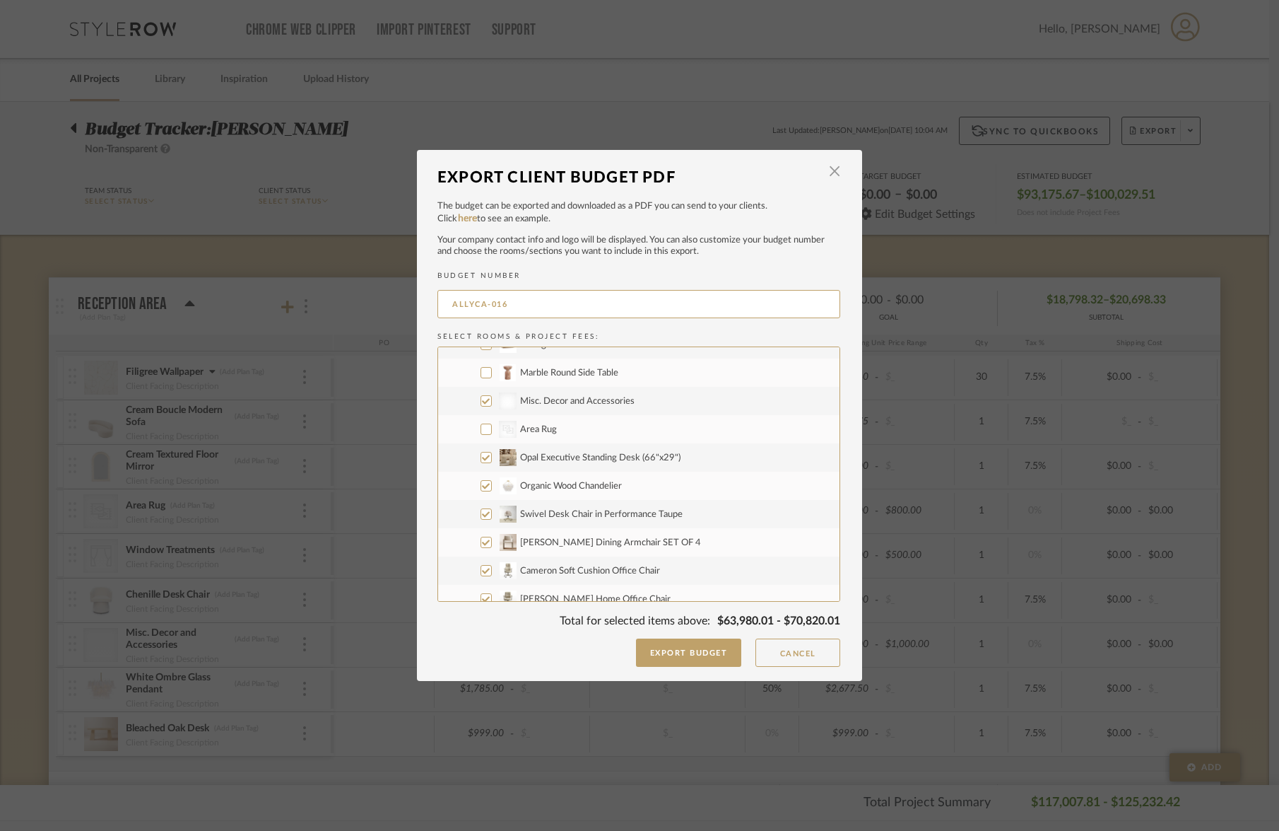
checkbox input "false"
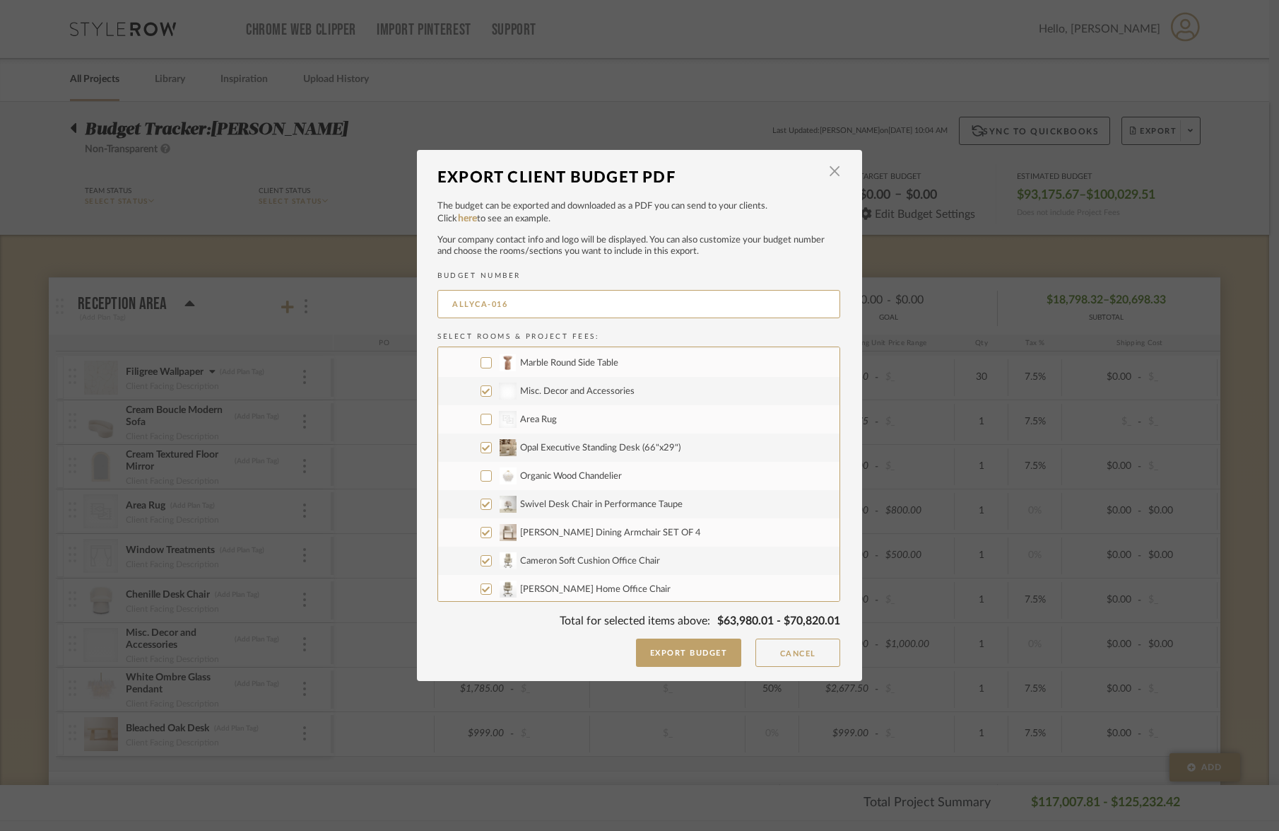
scroll to position [1255, 0]
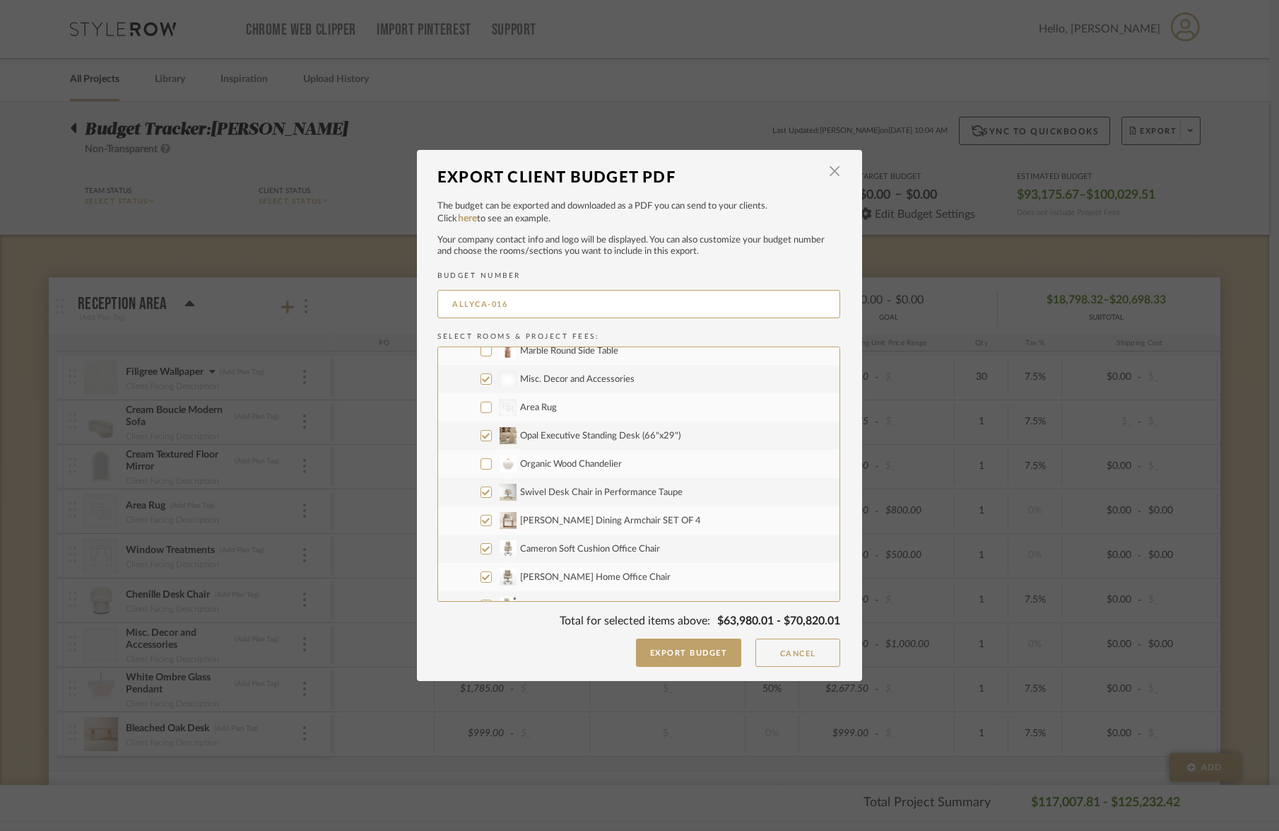
click at [481, 493] on input "Swivel Desk Chair in Performance Taupe" at bounding box center [486, 491] width 11 height 11
checkbox input "false"
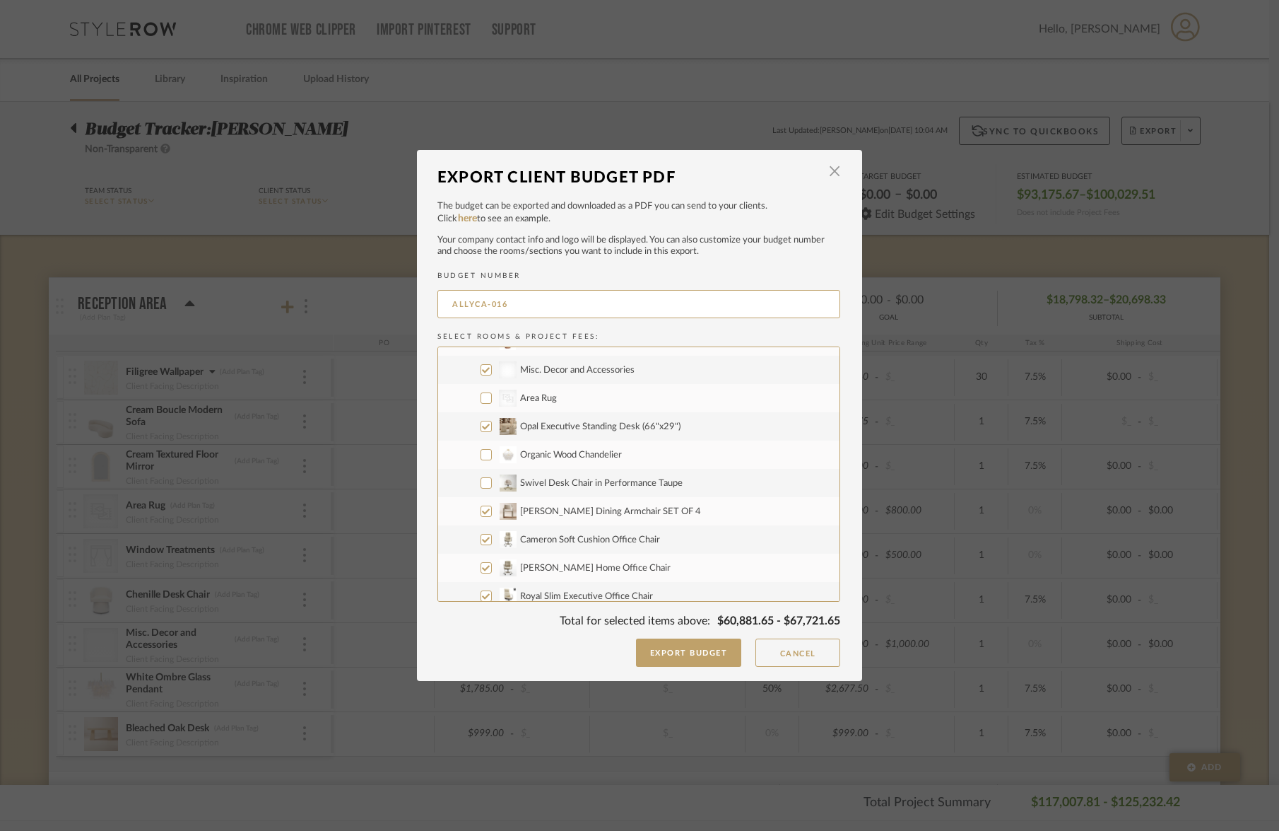
scroll to position [1279, 0]
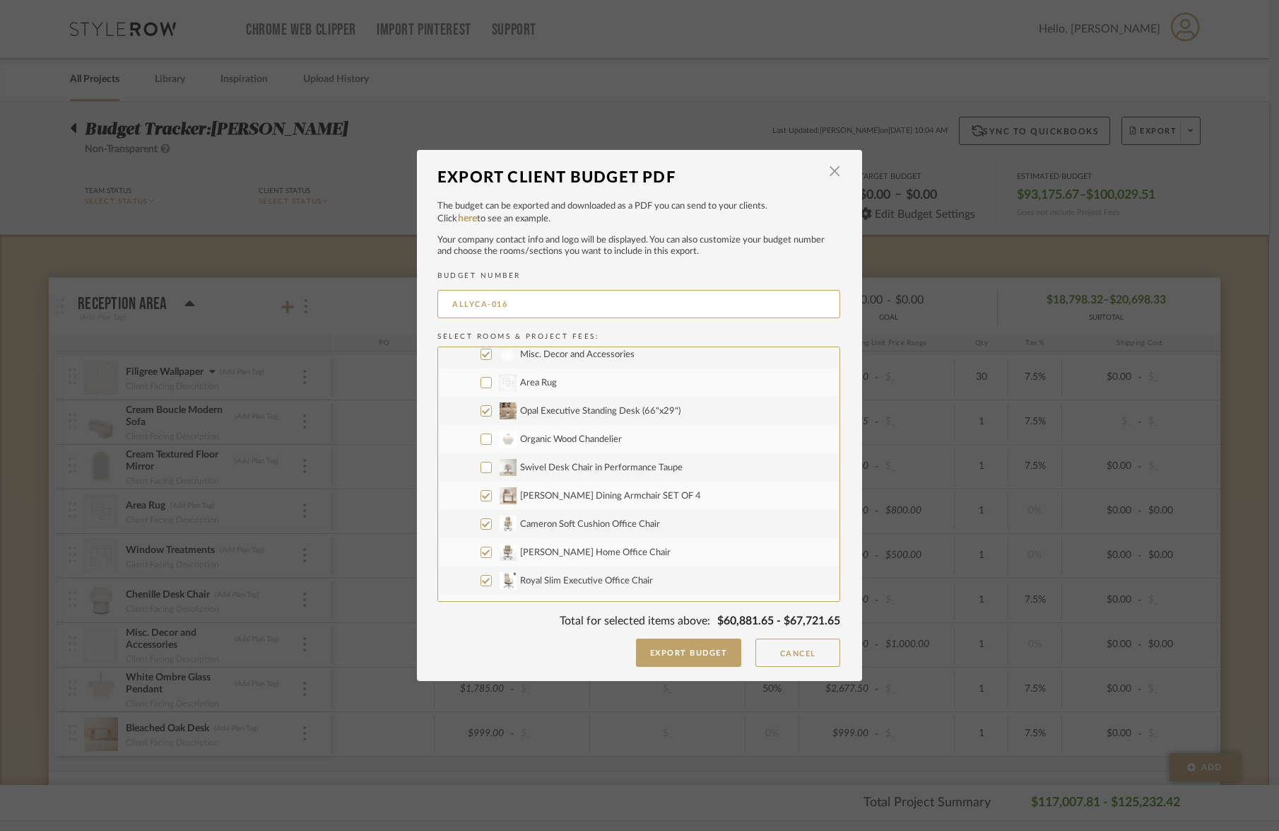
click at [481, 524] on input "Cameron Soft Cushion Office Chair" at bounding box center [486, 523] width 11 height 11
checkbox input "false"
click at [481, 549] on input "[PERSON_NAME] Home Office Chair" at bounding box center [486, 551] width 11 height 11
checkbox input "false"
click at [484, 578] on input "Royal Slim Executive Office Chair" at bounding box center [486, 580] width 11 height 11
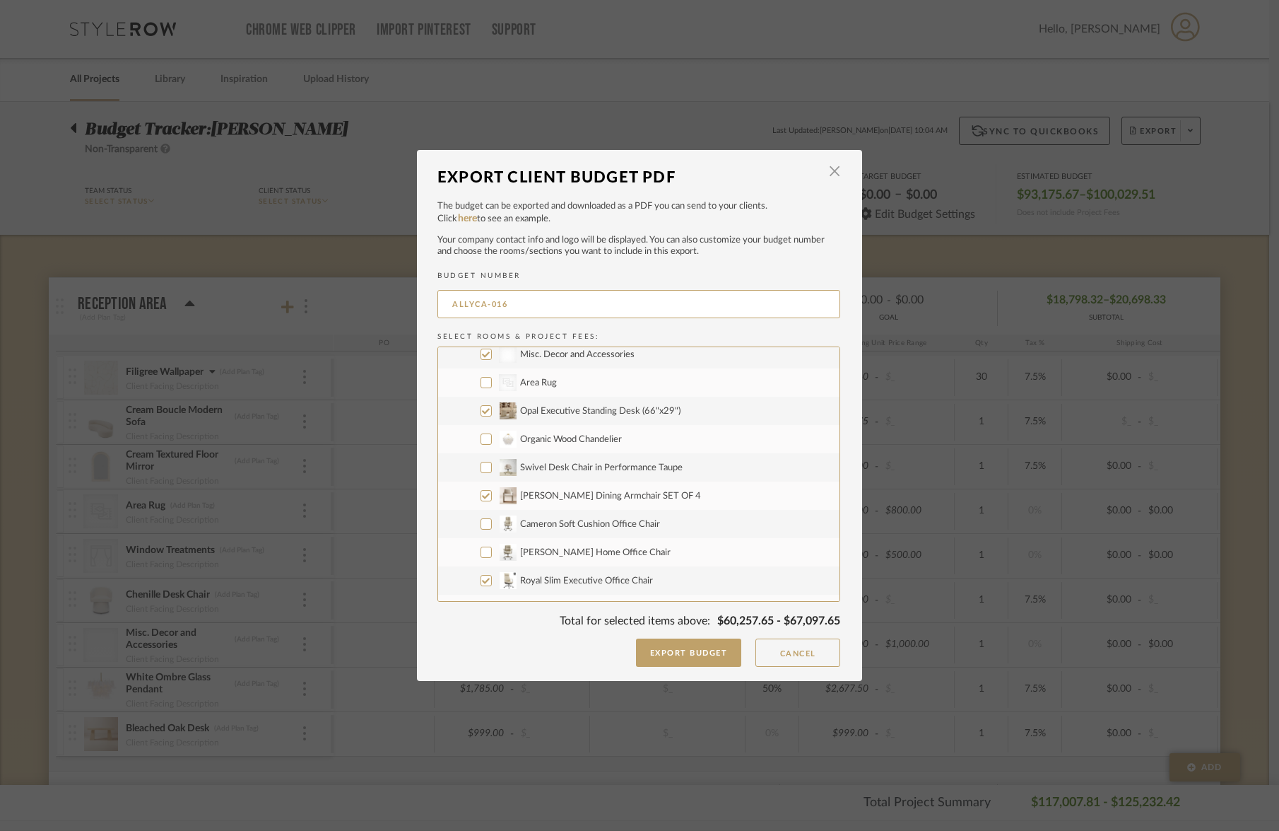
checkbox input "false"
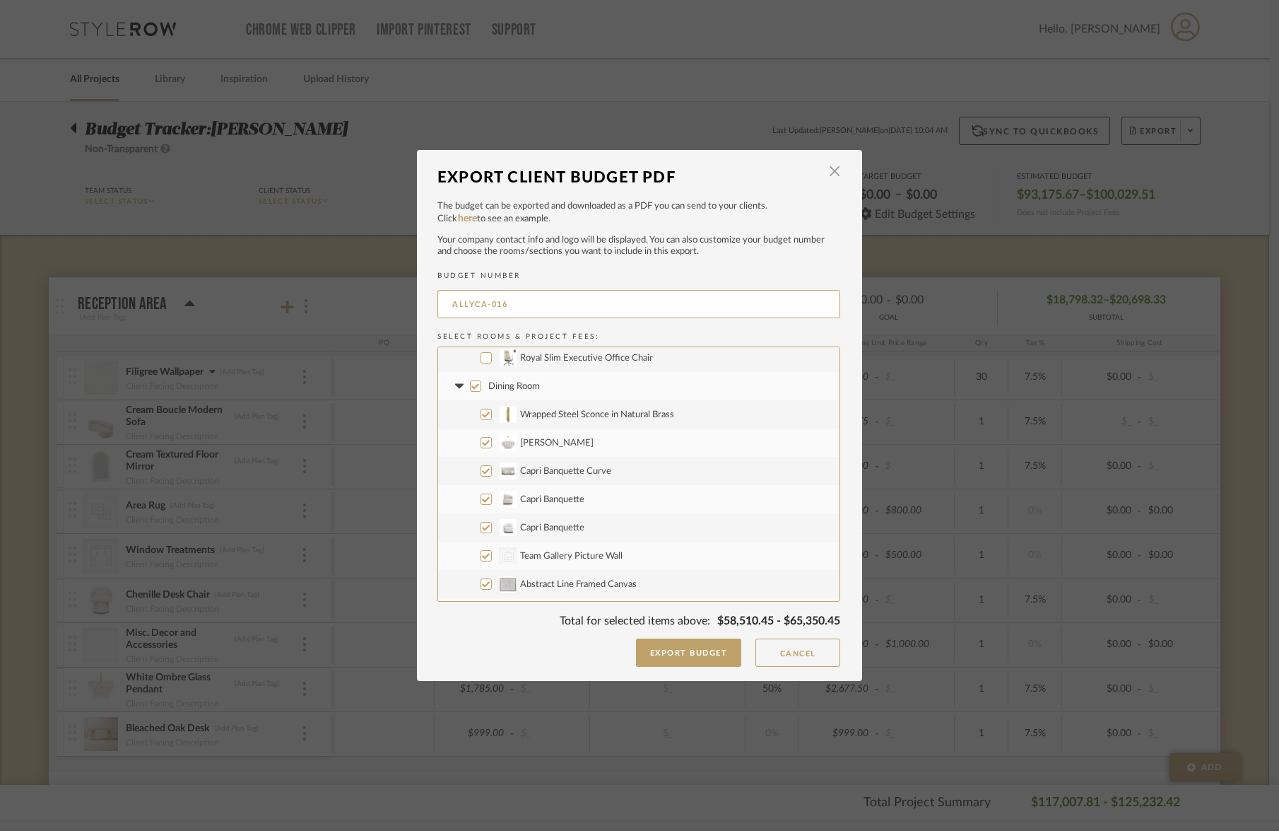
scroll to position [1503, 0]
click at [481, 416] on input "Wrapped Steel Sconce in Natural Brass" at bounding box center [486, 412] width 11 height 11
checkbox input "false"
click at [481, 446] on input "[PERSON_NAME]" at bounding box center [486, 440] width 11 height 11
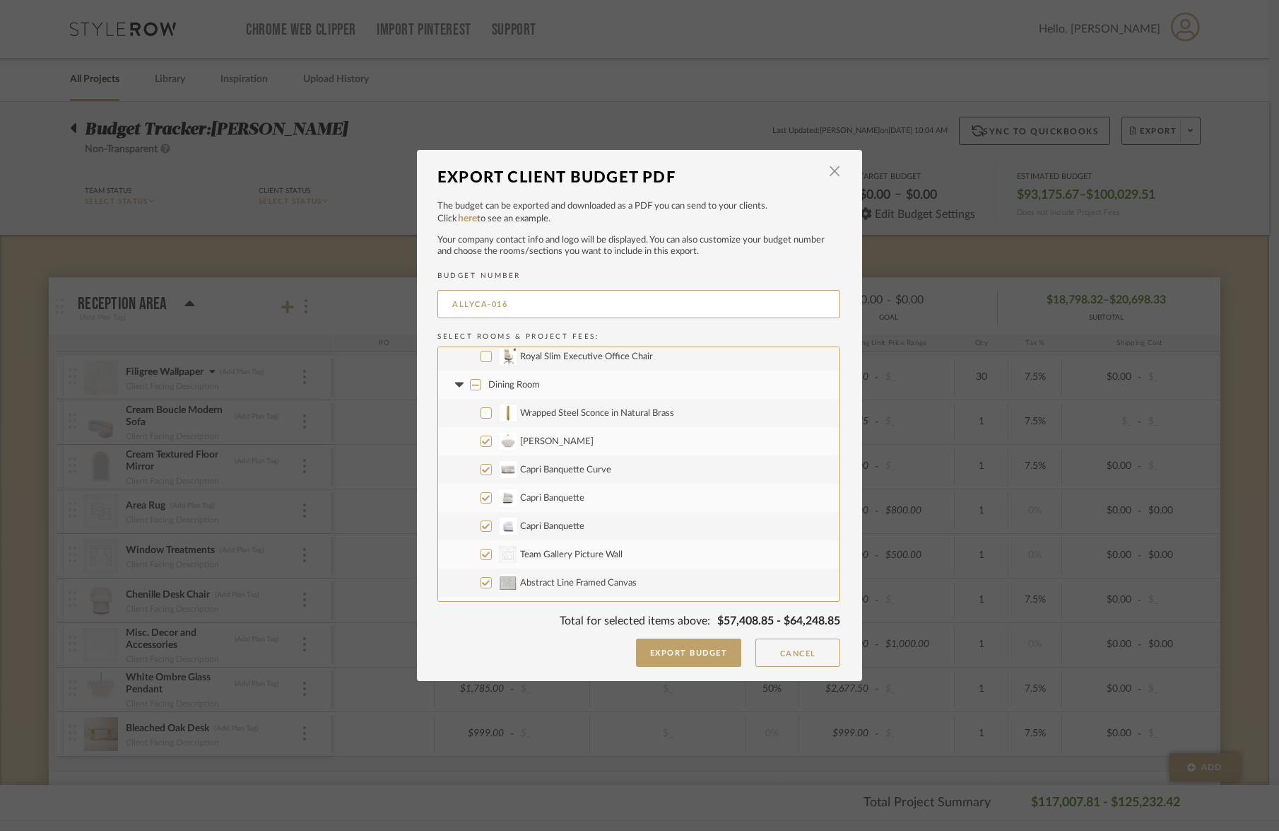
checkbox input "false"
click at [481, 470] on input "Capri Banquette Curve" at bounding box center [486, 469] width 11 height 11
checkbox input "false"
click at [485, 503] on input "Capri Banquette" at bounding box center [486, 497] width 11 height 11
checkbox input "false"
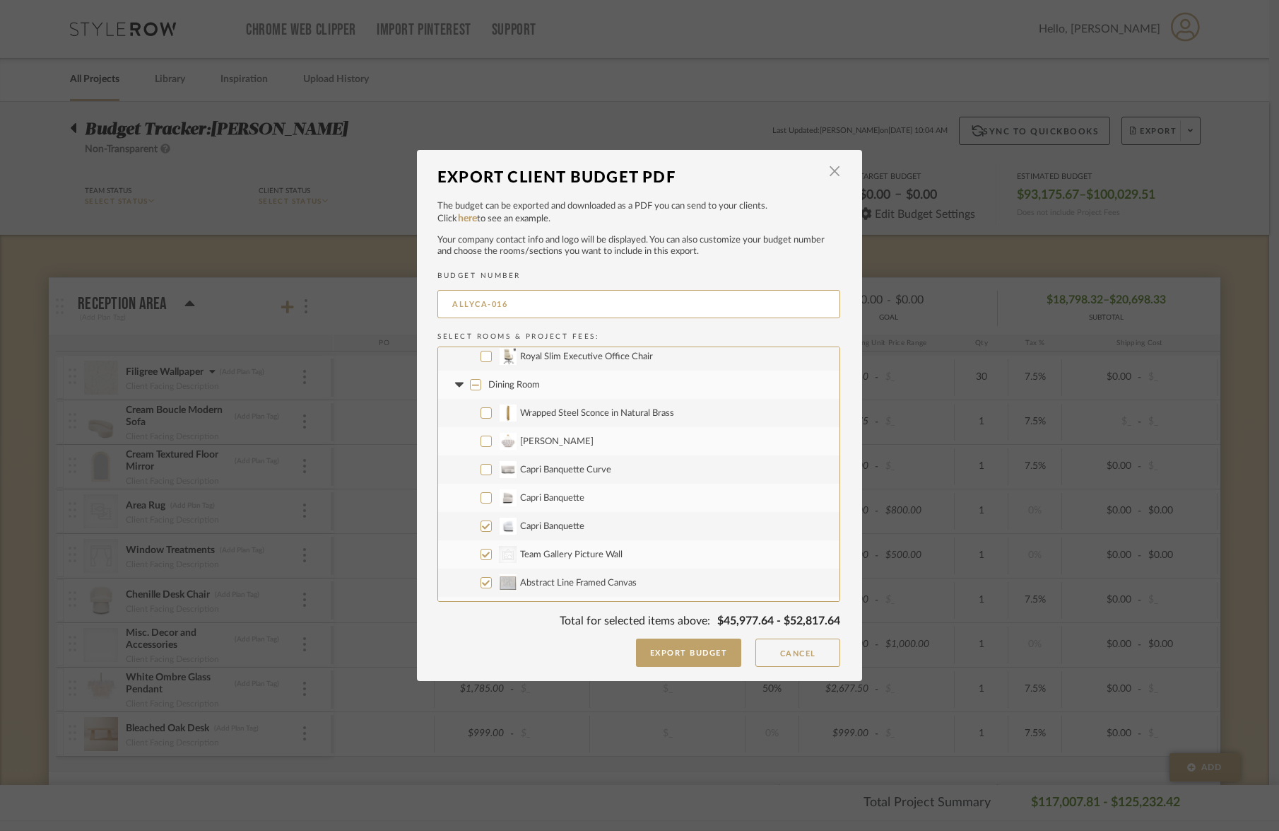
click at [481, 527] on input "Capri Banquette" at bounding box center [486, 525] width 11 height 11
checkbox input "false"
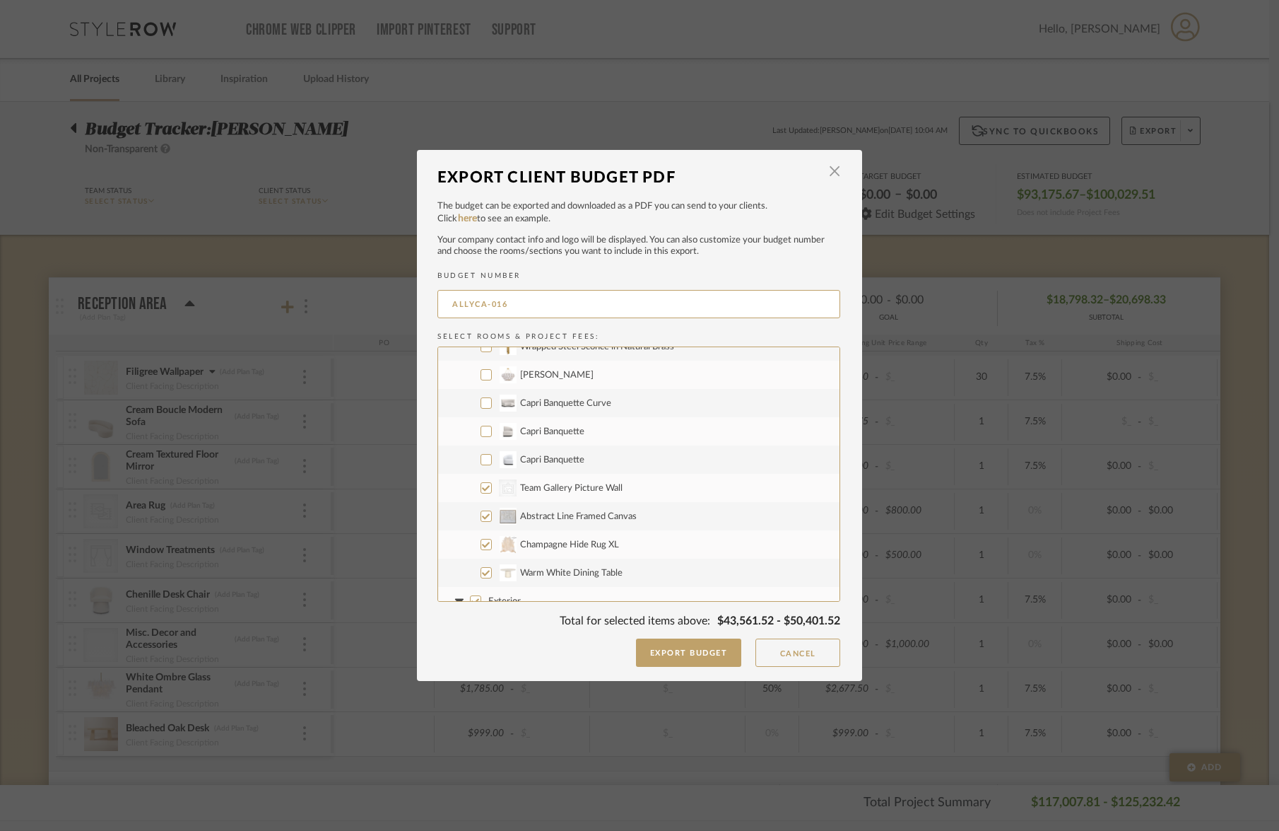
scroll to position [1591, 0]
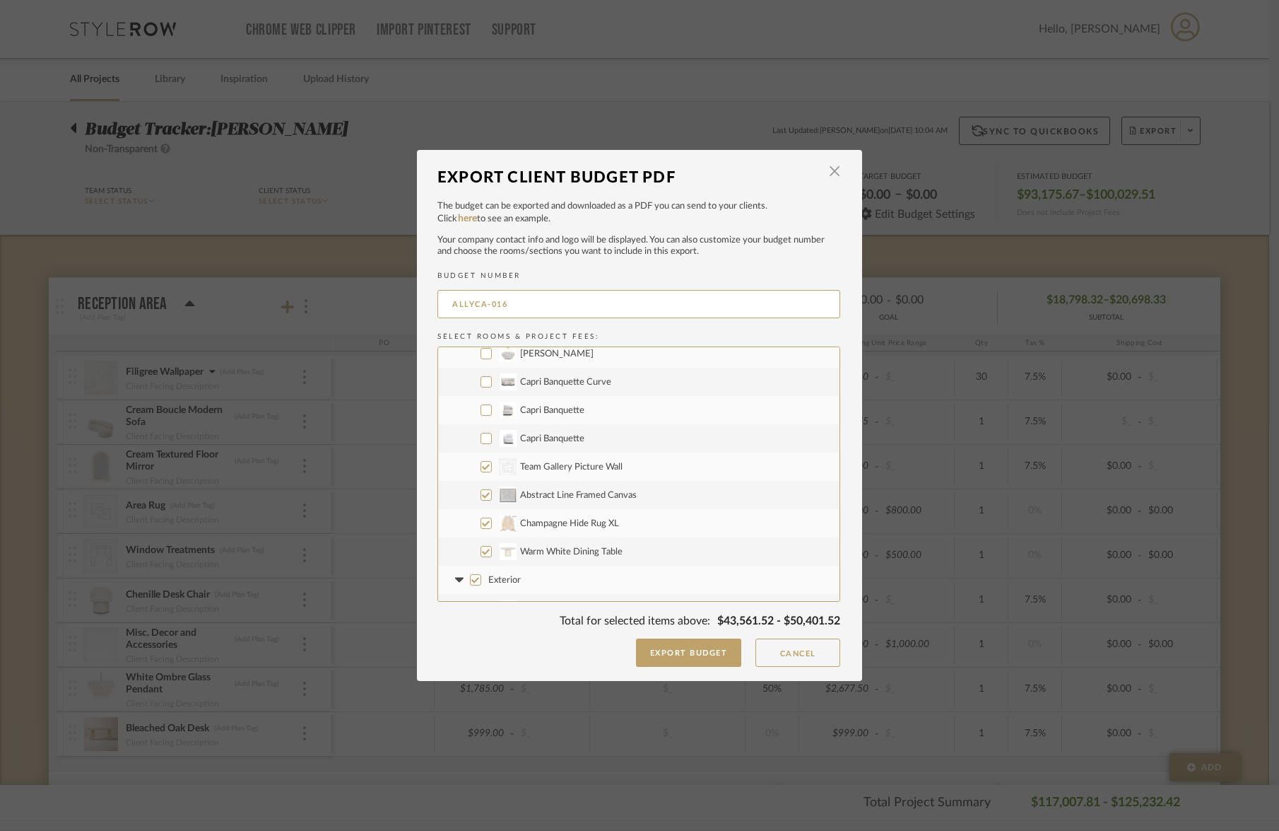
click at [481, 552] on input "Warm White Dining Table" at bounding box center [486, 551] width 11 height 11
checkbox input "false"
click at [481, 522] on input "Champagne Hide Rug XL" at bounding box center [486, 522] width 11 height 11
checkbox input "false"
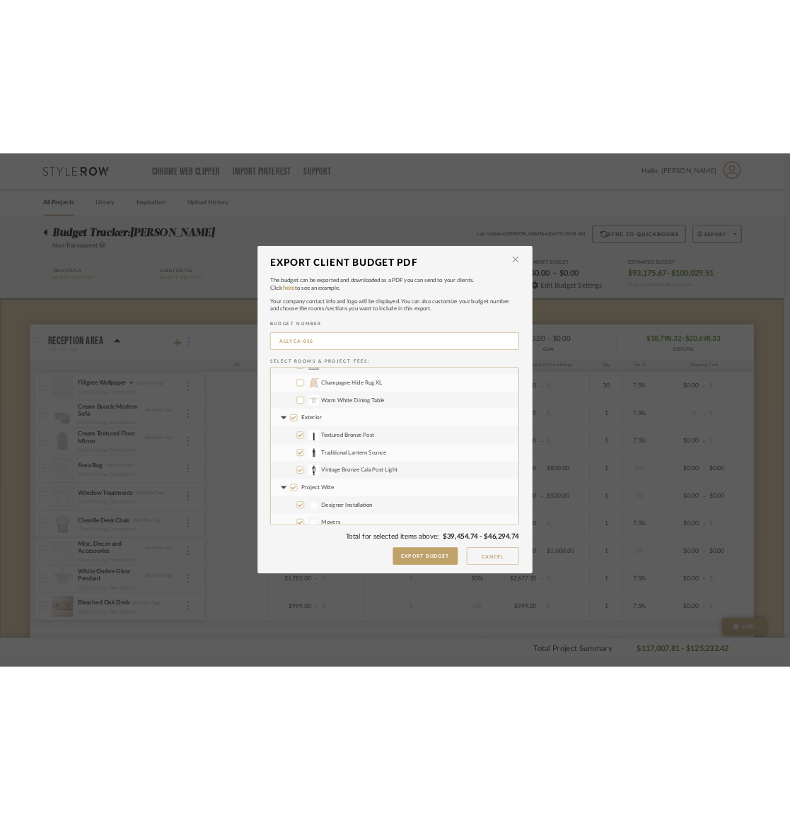
scroll to position [1810, 0]
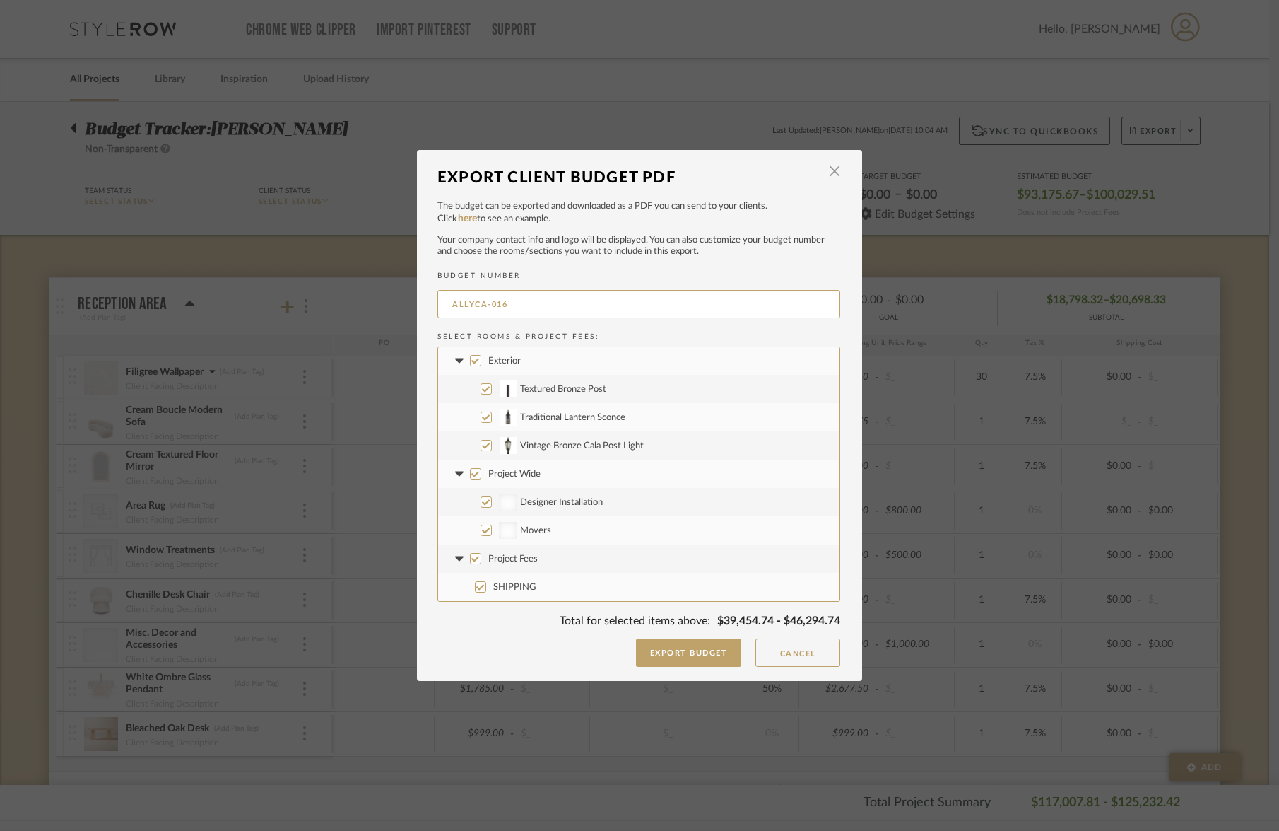
click at [484, 506] on input "Designer Installation" at bounding box center [486, 501] width 11 height 11
checkbox input "false"
click at [481, 537] on label "Movers" at bounding box center [638, 530] width 401 height 28
click at [481, 536] on input "Movers" at bounding box center [486, 529] width 11 height 11
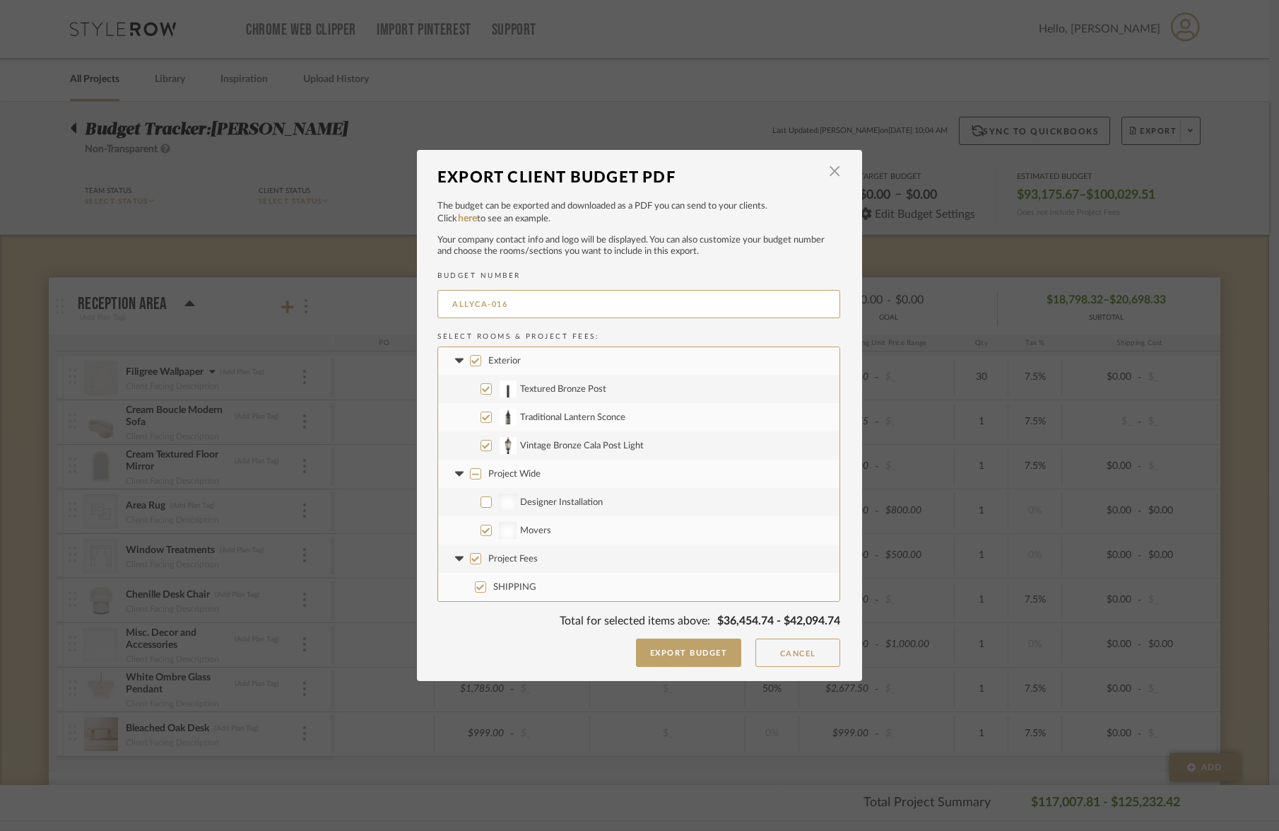
checkbox input "false"
click at [677, 658] on button "Export Budget" at bounding box center [689, 652] width 106 height 28
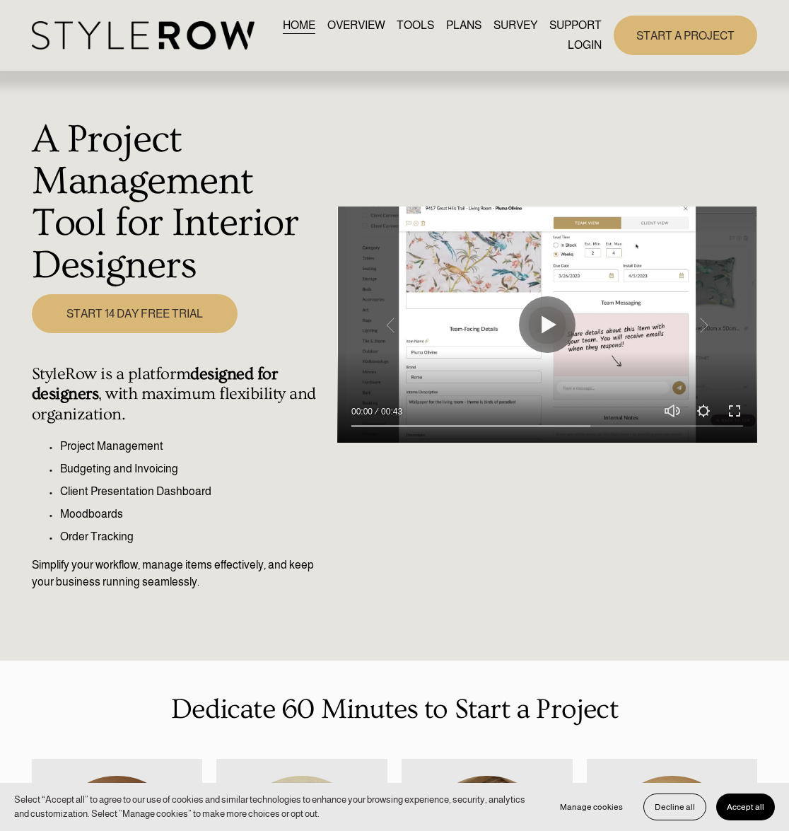
click at [591, 47] on link "LOGIN" at bounding box center [585, 44] width 34 height 19
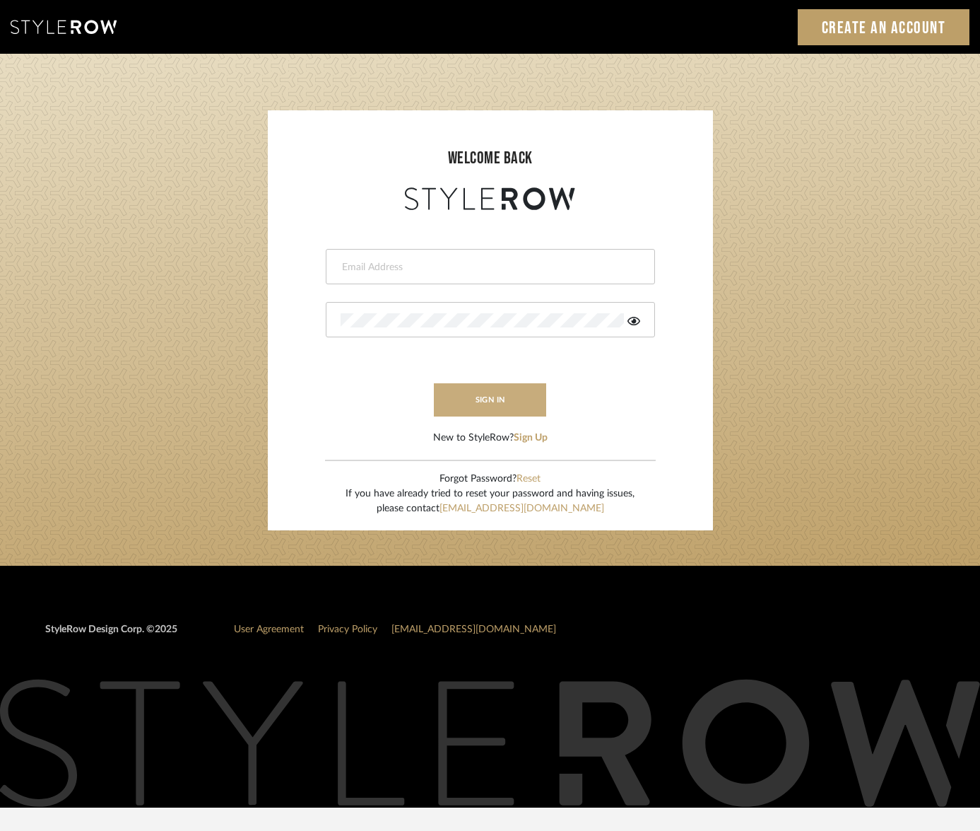
type input "[EMAIL_ADDRESS][DOMAIN_NAME]"
click at [527, 406] on button "sign in" at bounding box center [490, 399] width 113 height 33
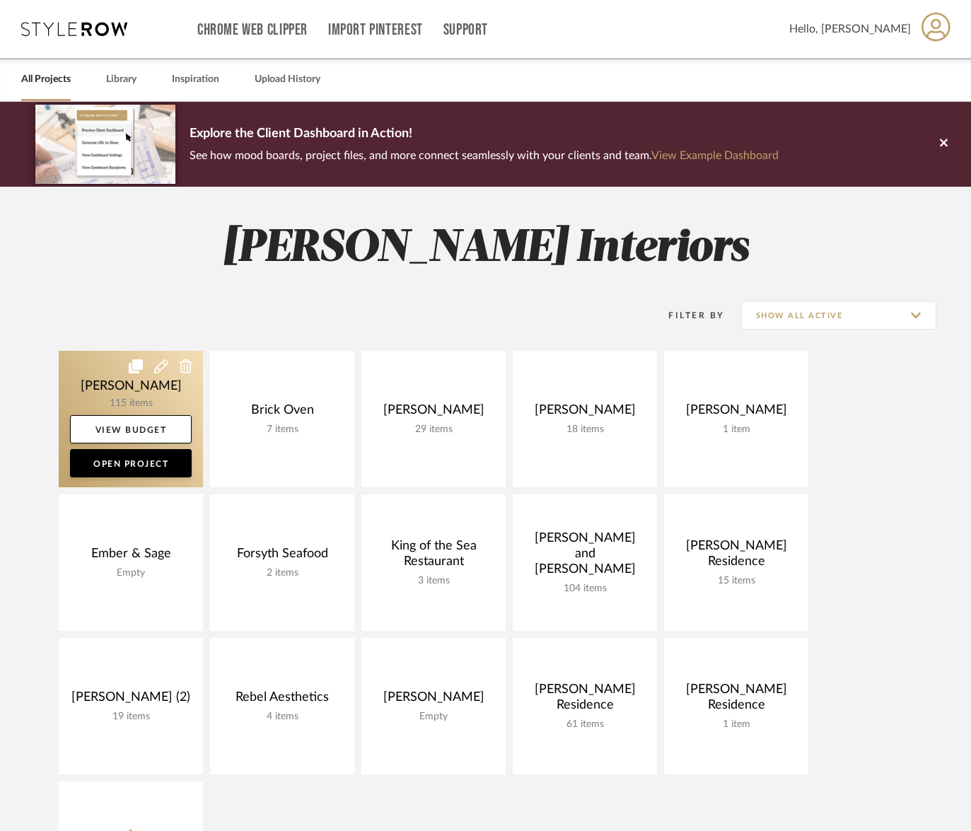
click at [101, 398] on link at bounding box center [131, 419] width 144 height 136
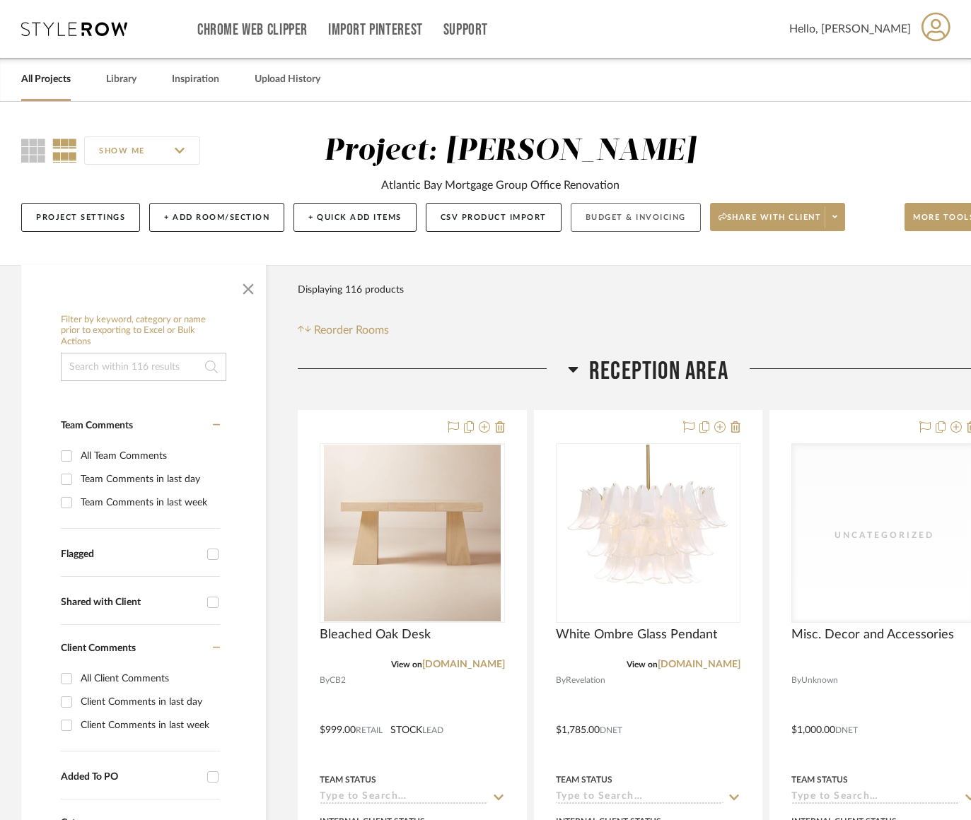
click at [640, 220] on button "Budget & Invoicing" at bounding box center [635, 217] width 130 height 29
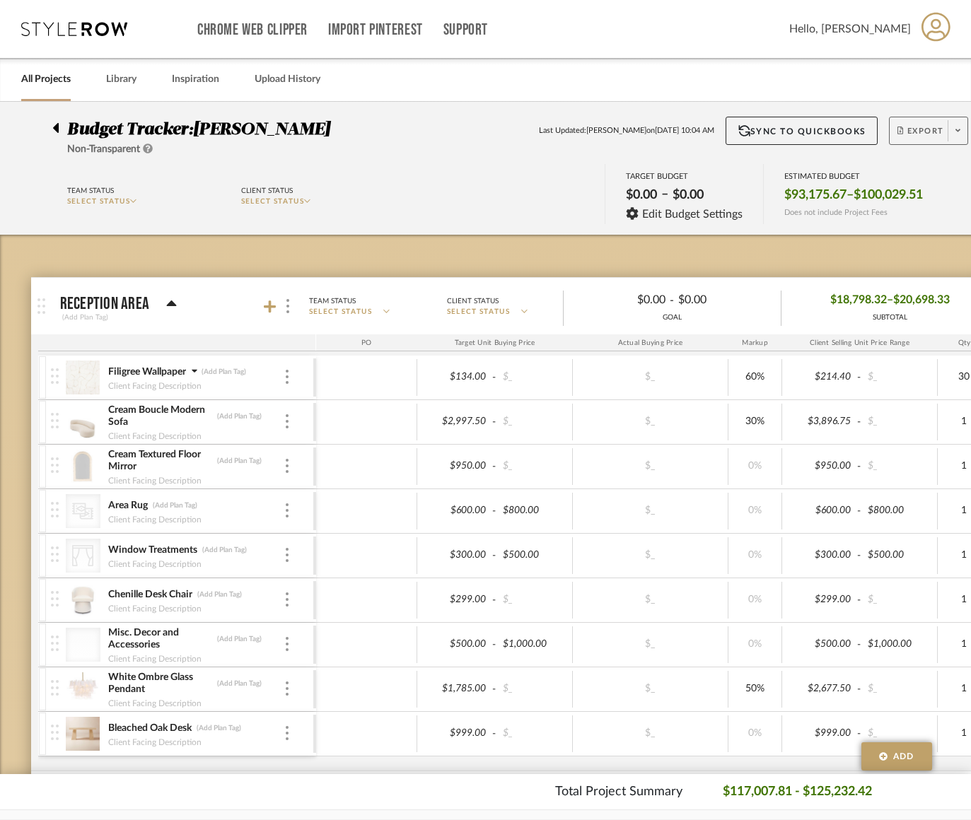
click at [915, 140] on span "Export" at bounding box center [920, 136] width 47 height 21
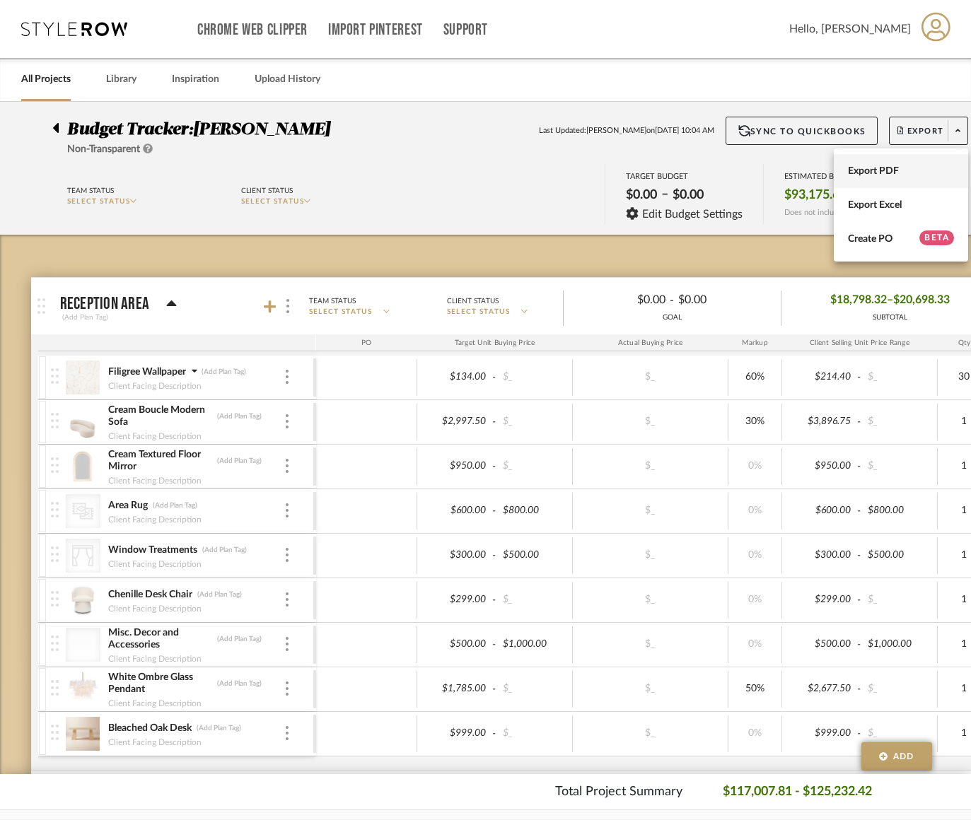
click at [884, 171] on span "Export PDF" at bounding box center [901, 171] width 106 height 12
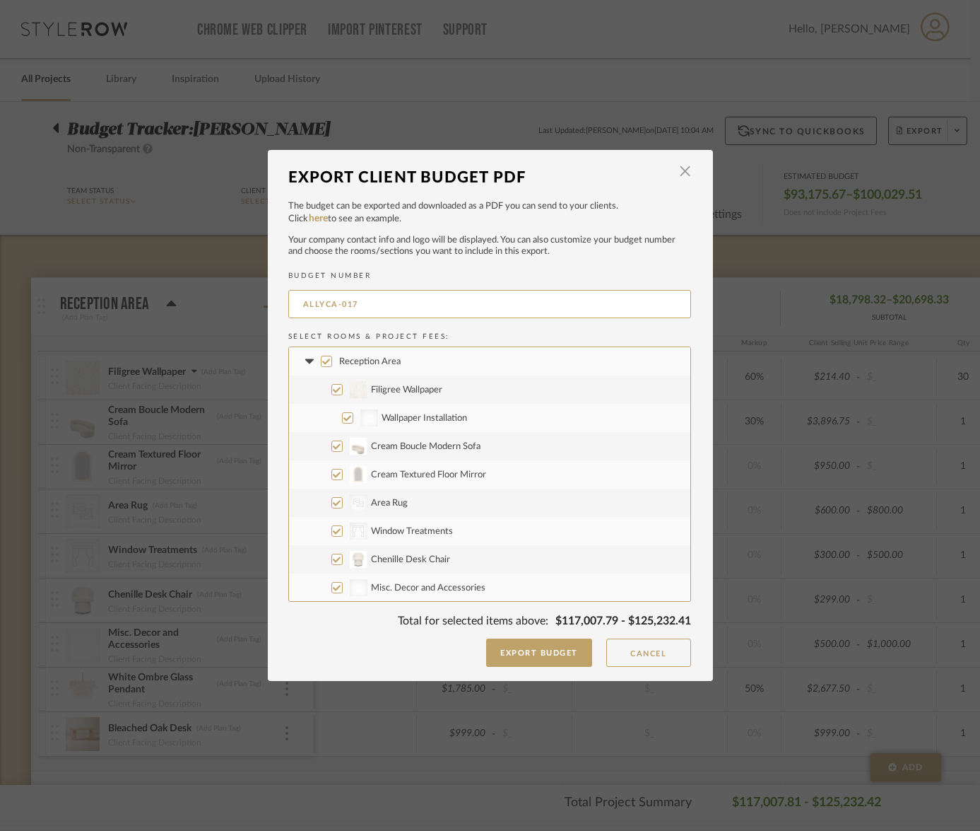
click at [321, 361] on input "Reception Area" at bounding box center [326, 361] width 11 height 11
checkbox input "false"
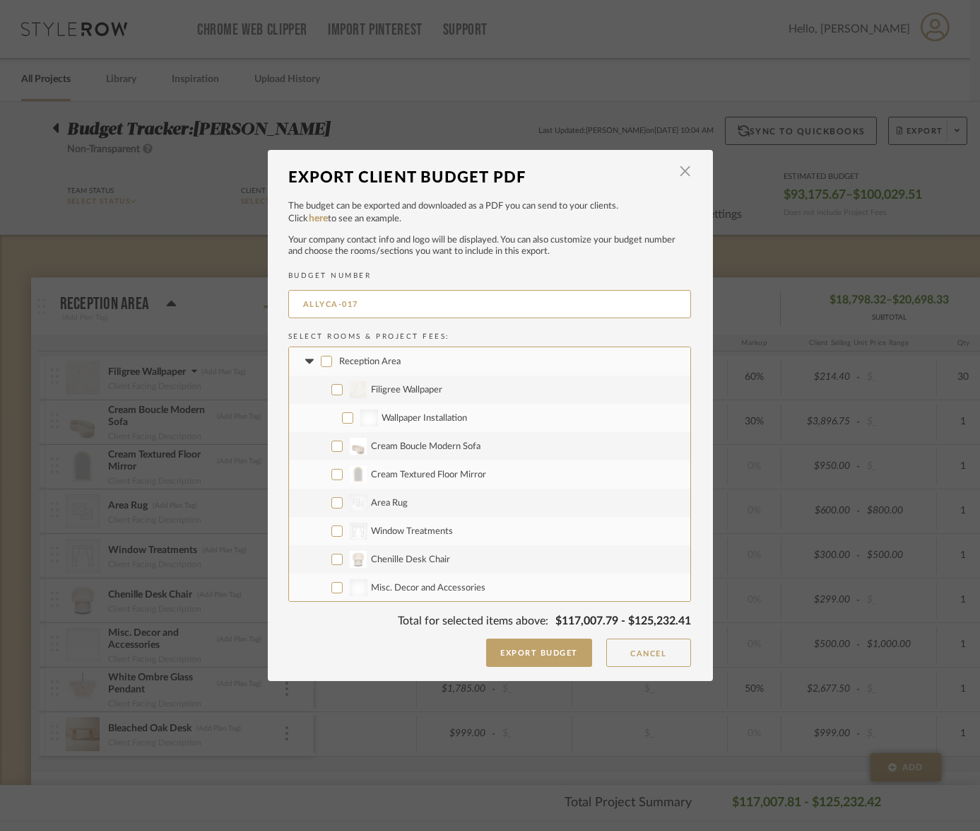
checkbox input "false"
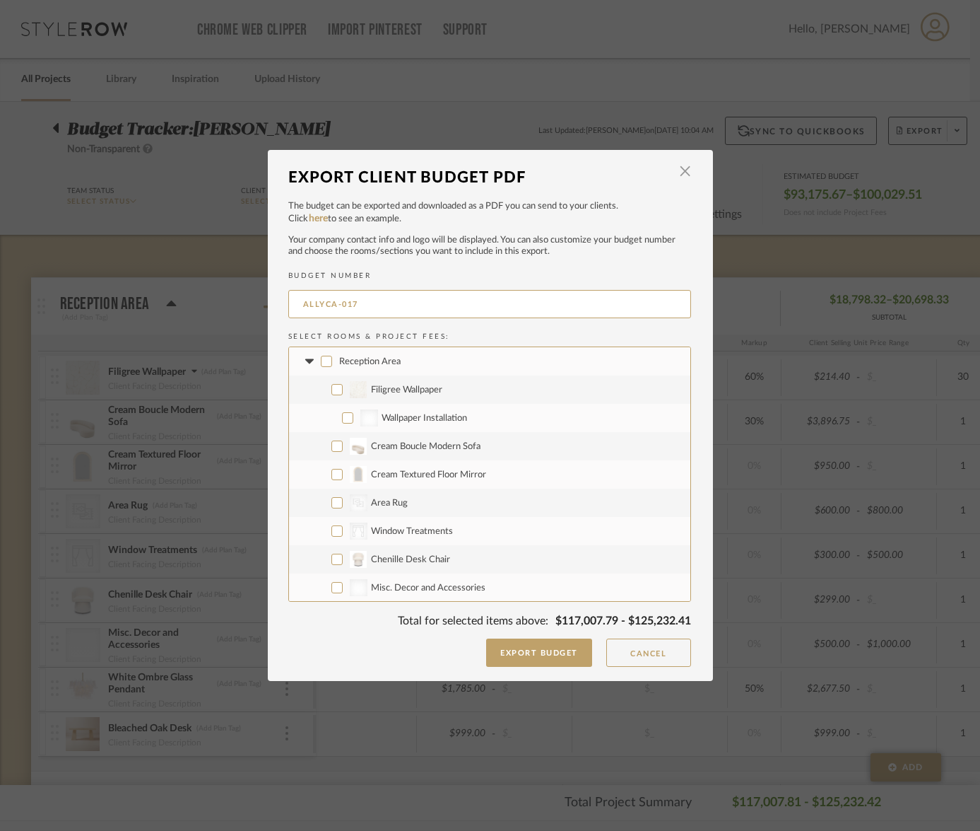
checkbox input "false"
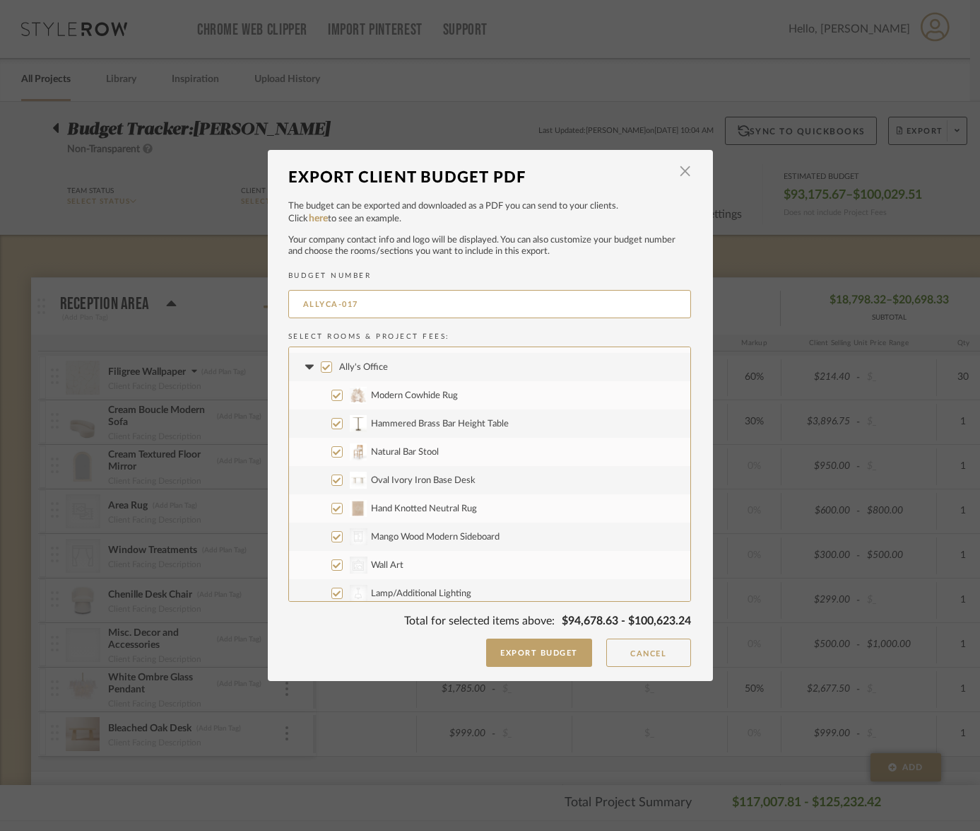
scroll to position [238, 0]
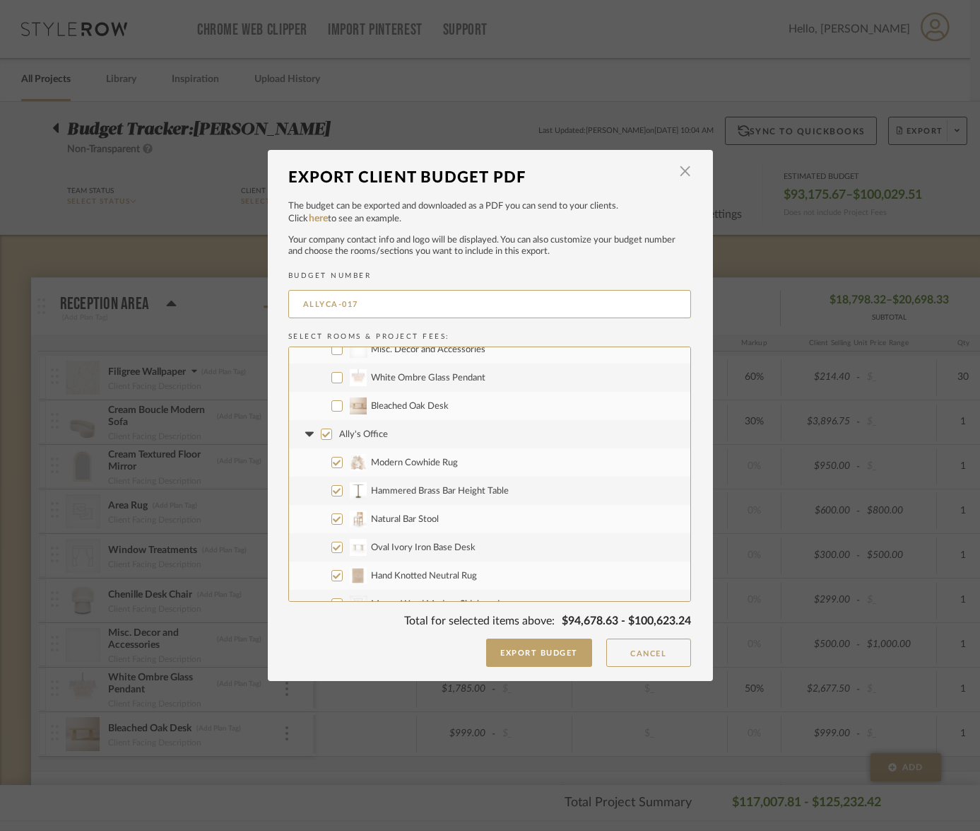
click at [322, 433] on input "Ally's Office" at bounding box center [326, 433] width 11 height 11
checkbox input "false"
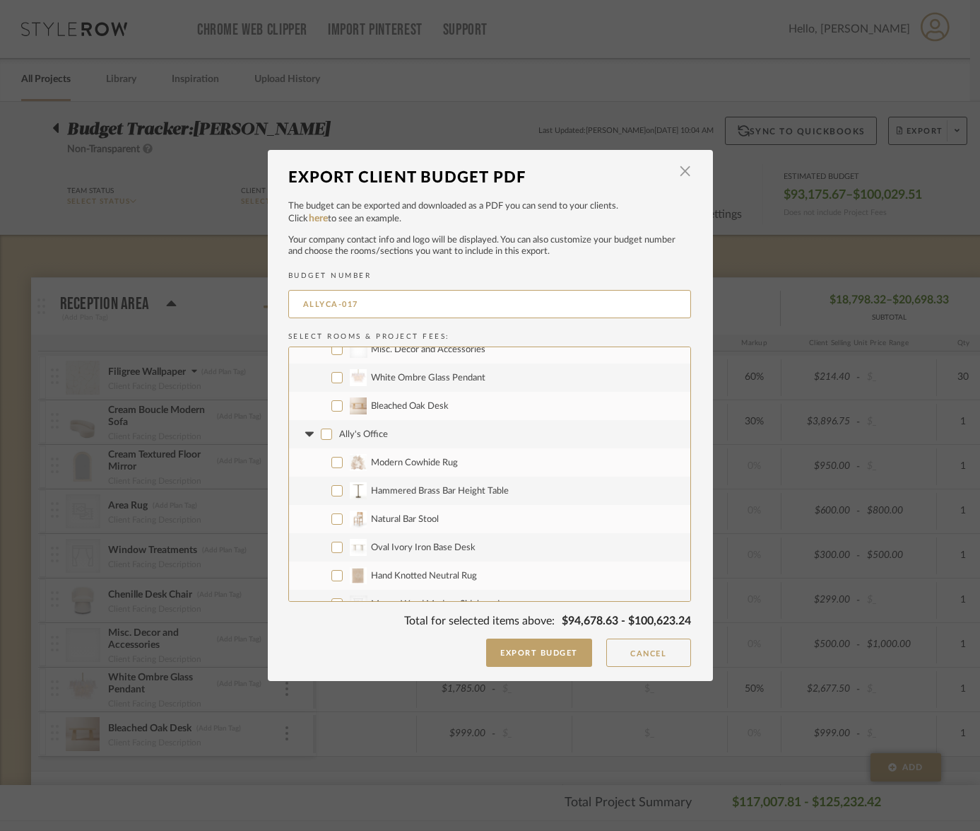
checkbox input "false"
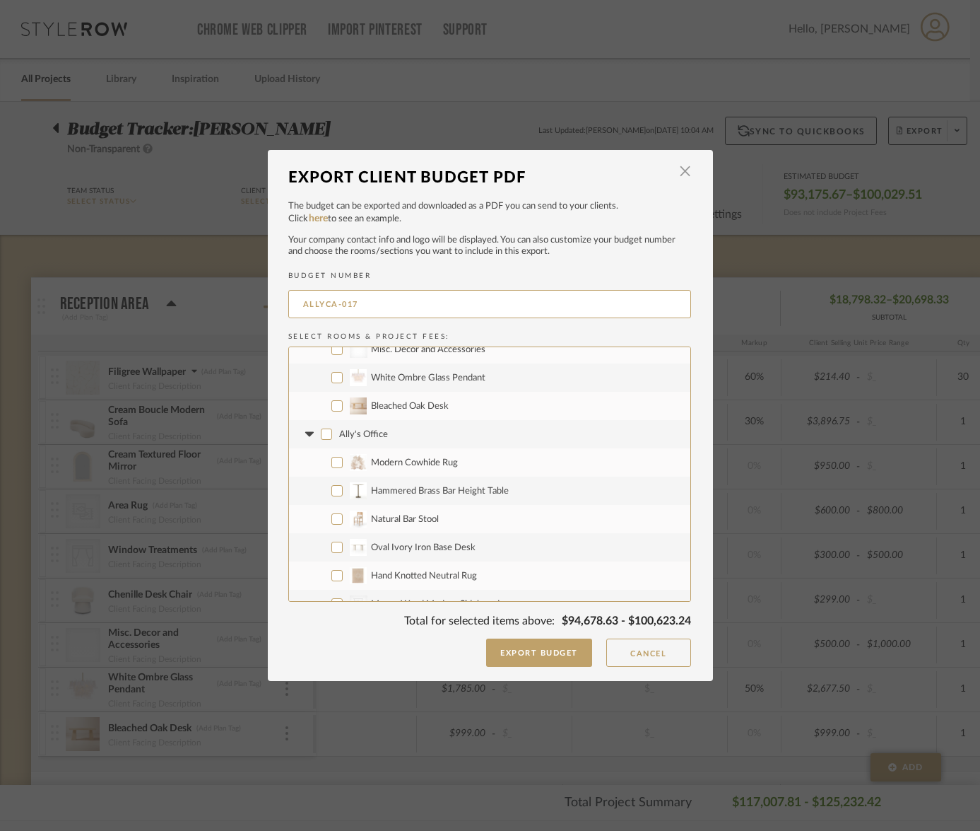
checkbox input "false"
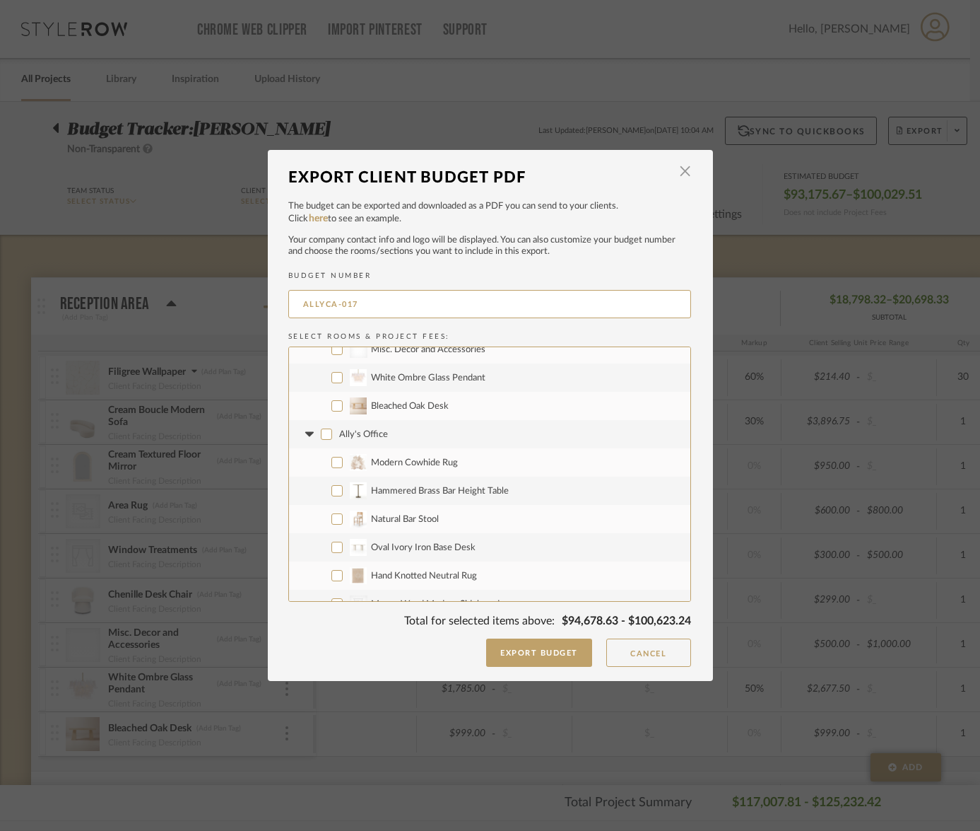
checkbox input "false"
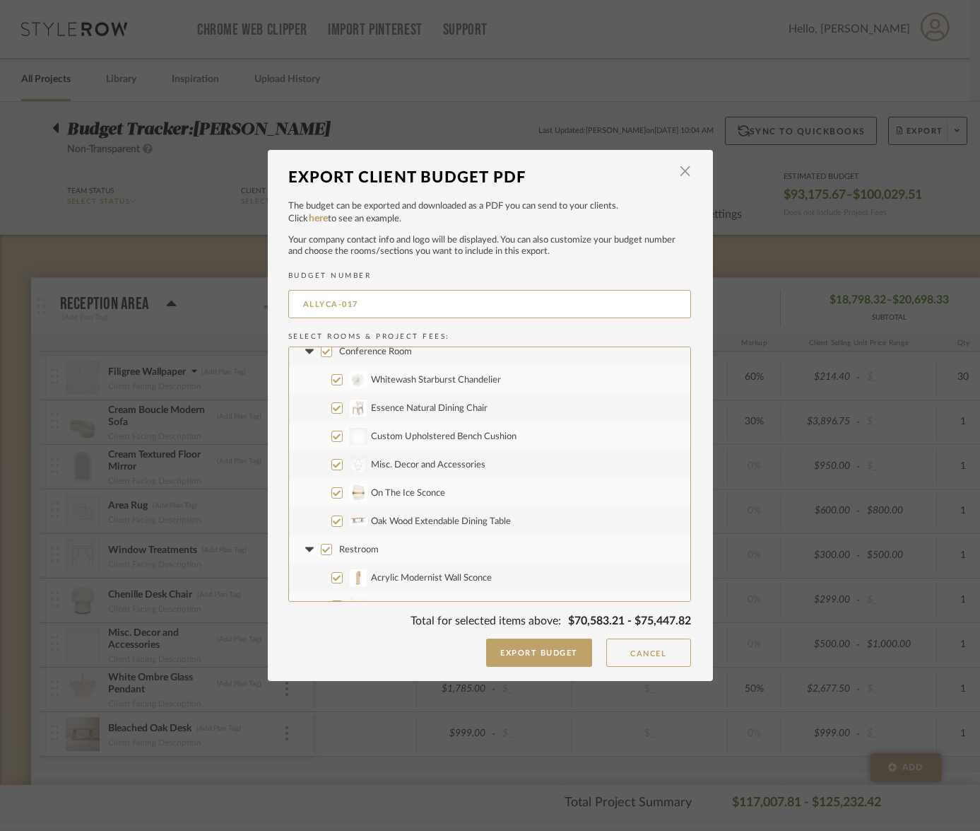
scroll to position [776, 0]
click at [321, 352] on input "Conference Room" at bounding box center [326, 348] width 11 height 11
checkbox input "false"
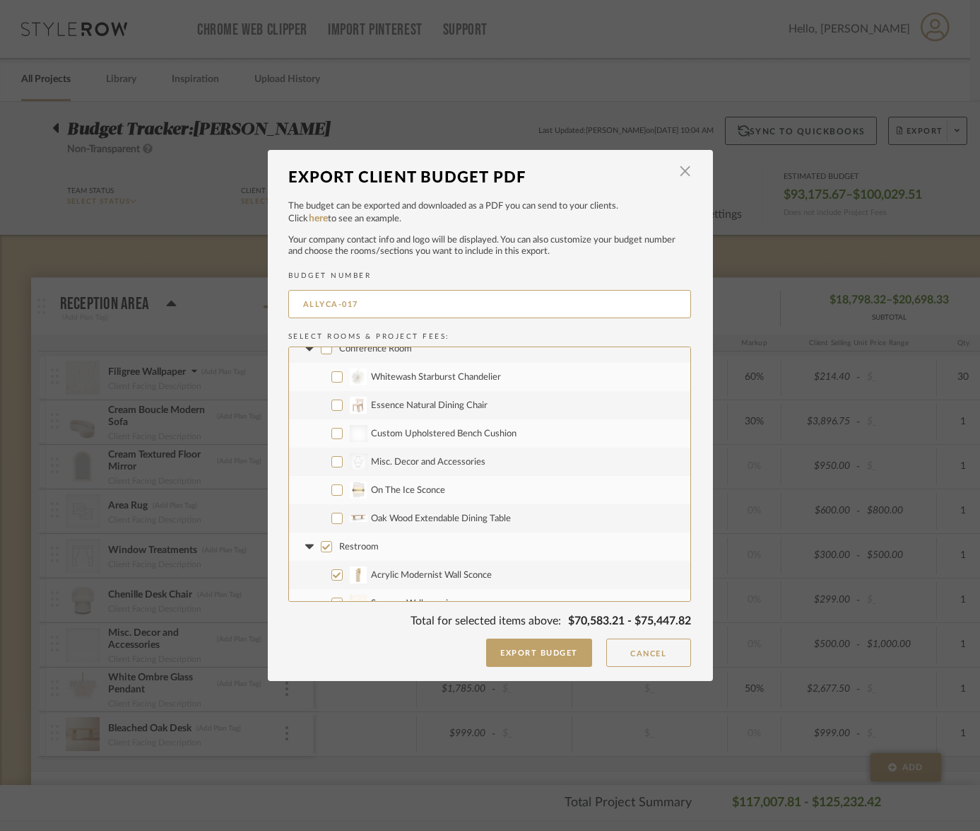
checkbox input "false"
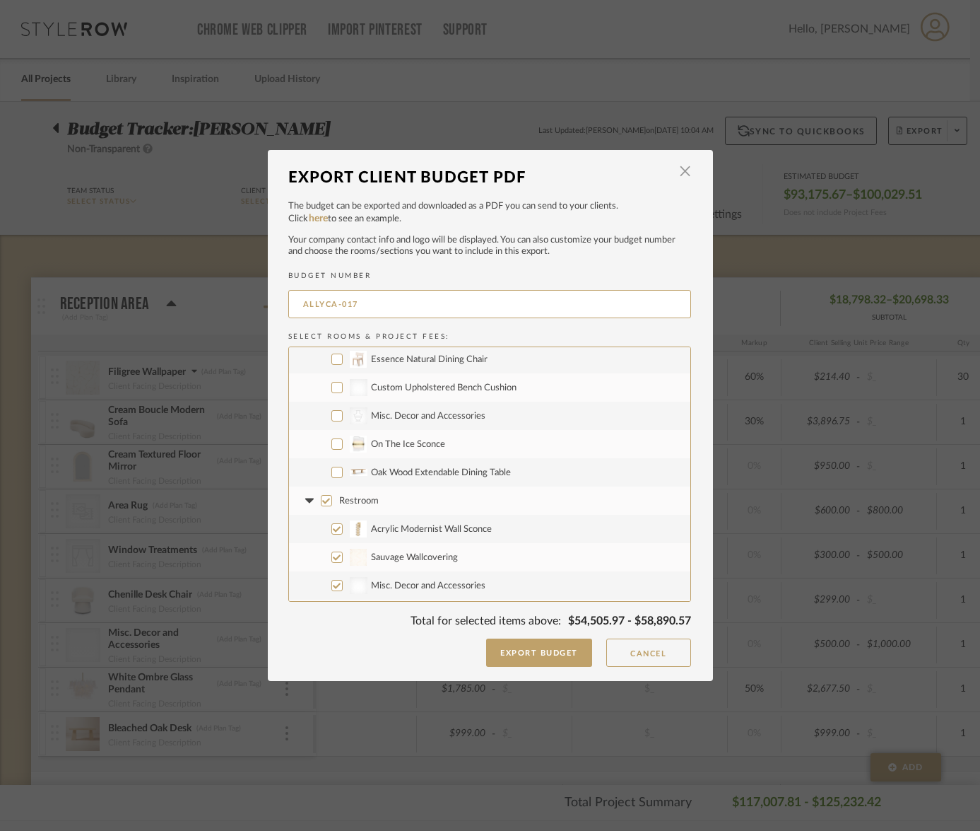
scroll to position [893, 0]
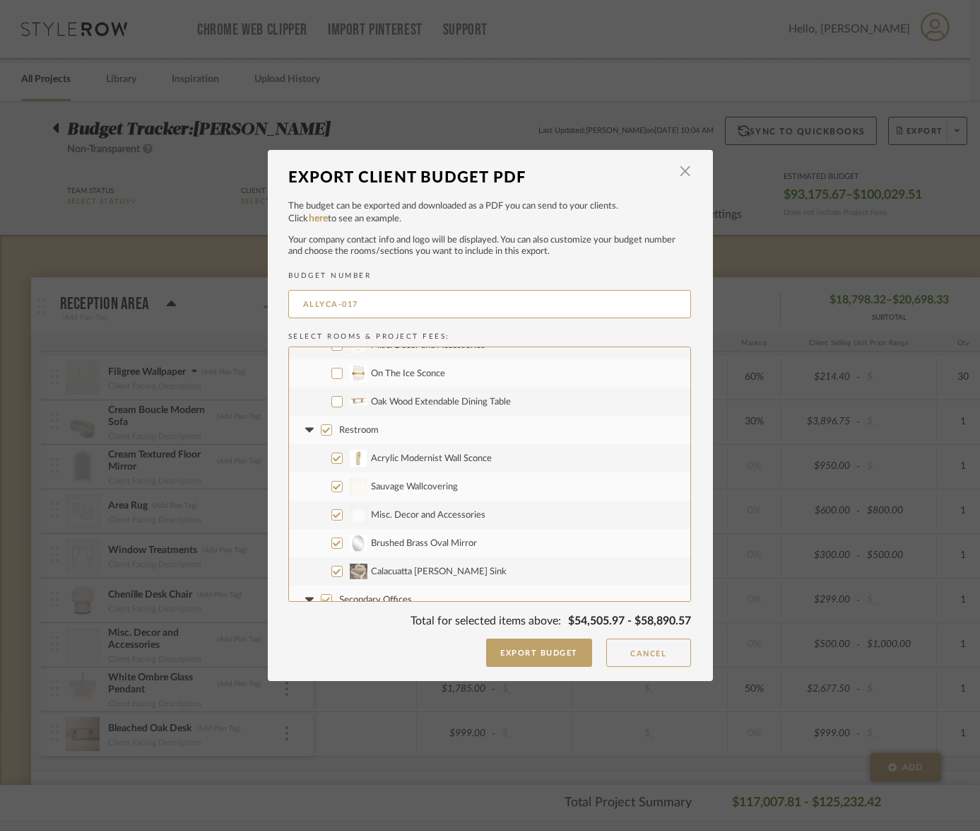
click at [321, 430] on input "Restroom" at bounding box center [326, 429] width 11 height 11
checkbox input "false"
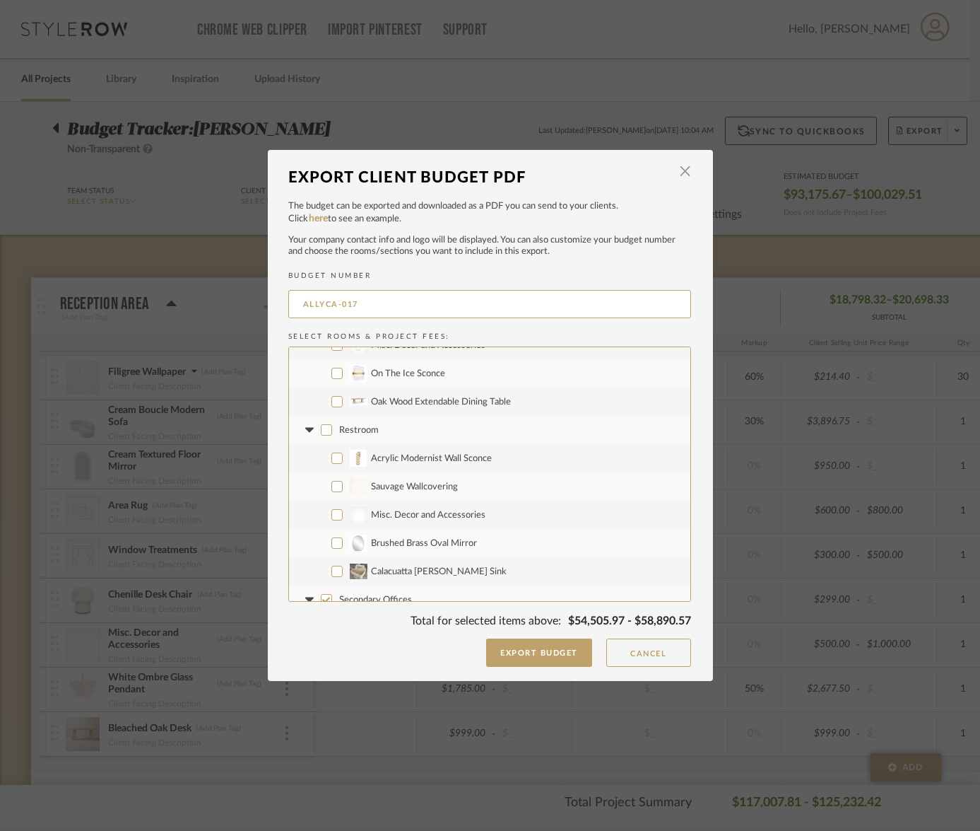
checkbox input "false"
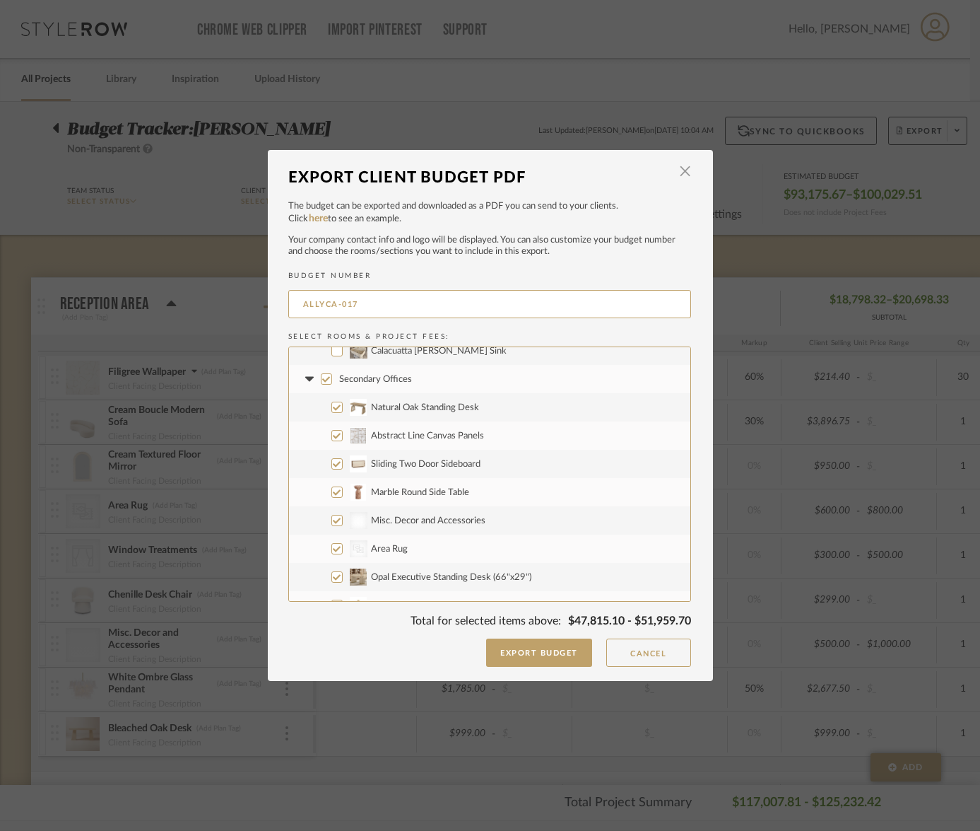
scroll to position [1114, 0]
click at [332, 409] on input "Natural Oak Standing Desk" at bounding box center [337, 406] width 11 height 11
checkbox input "false"
click at [332, 436] on input "Abstract Line Canvas Panels" at bounding box center [337, 434] width 11 height 11
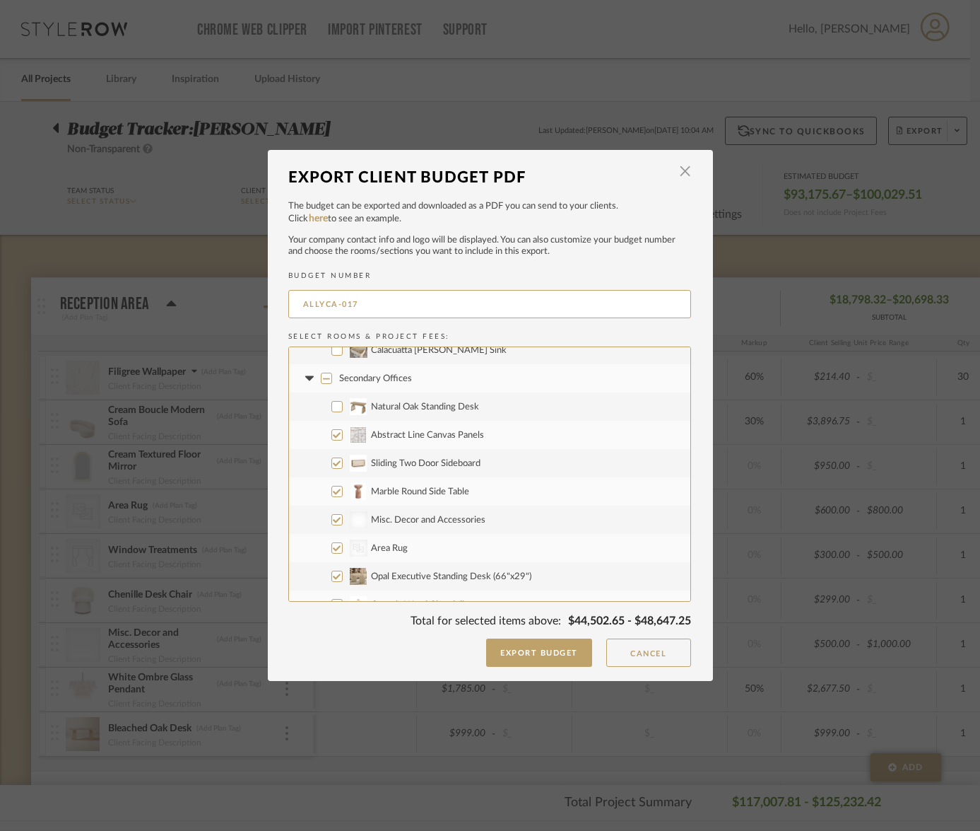
checkbox input "false"
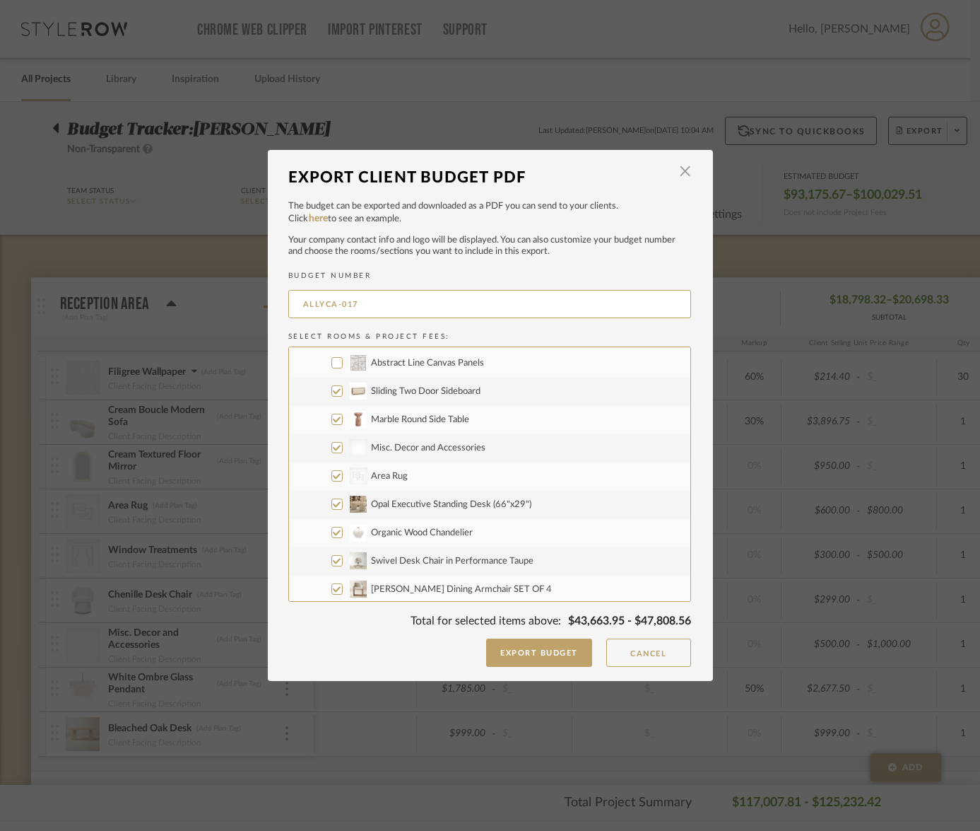
scroll to position [1189, 0]
click at [332, 445] on input "Misc. Decor and Accessories" at bounding box center [337, 444] width 11 height 11
checkbox input "false"
click at [332, 472] on input "CategoryIconRugs Created with Sketch. Area Rug" at bounding box center [337, 472] width 11 height 11
checkbox input "false"
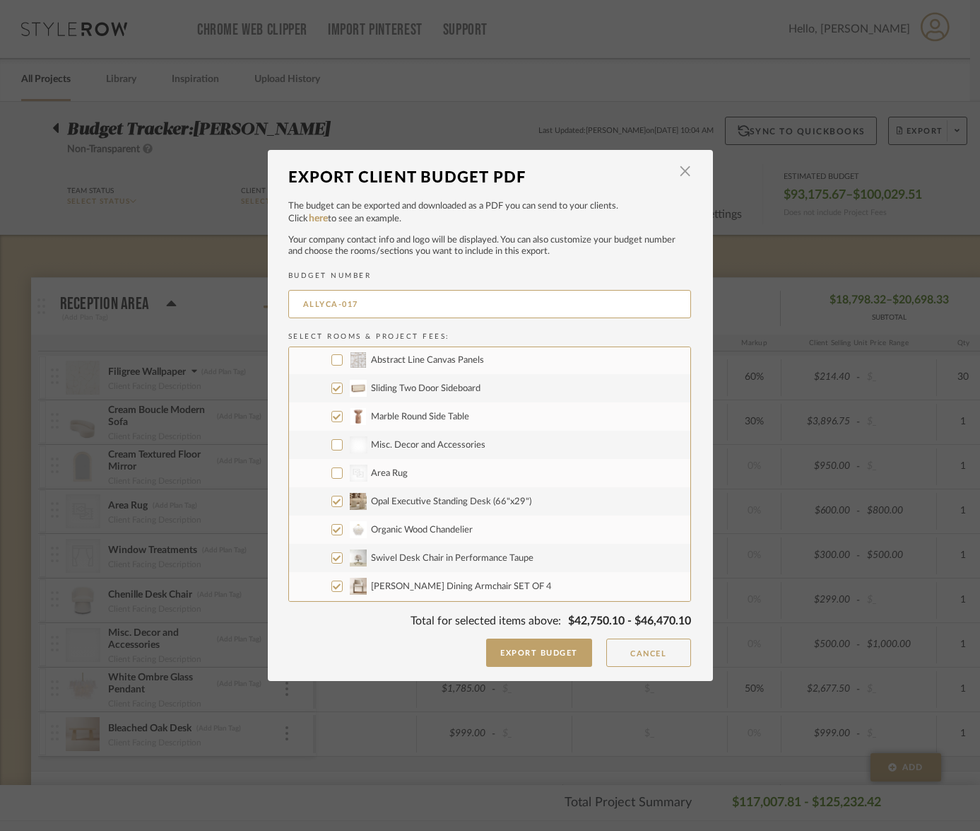
click at [332, 500] on input "Opal Executive Standing Desk (66"x29")" at bounding box center [337, 501] width 11 height 11
checkbox input "false"
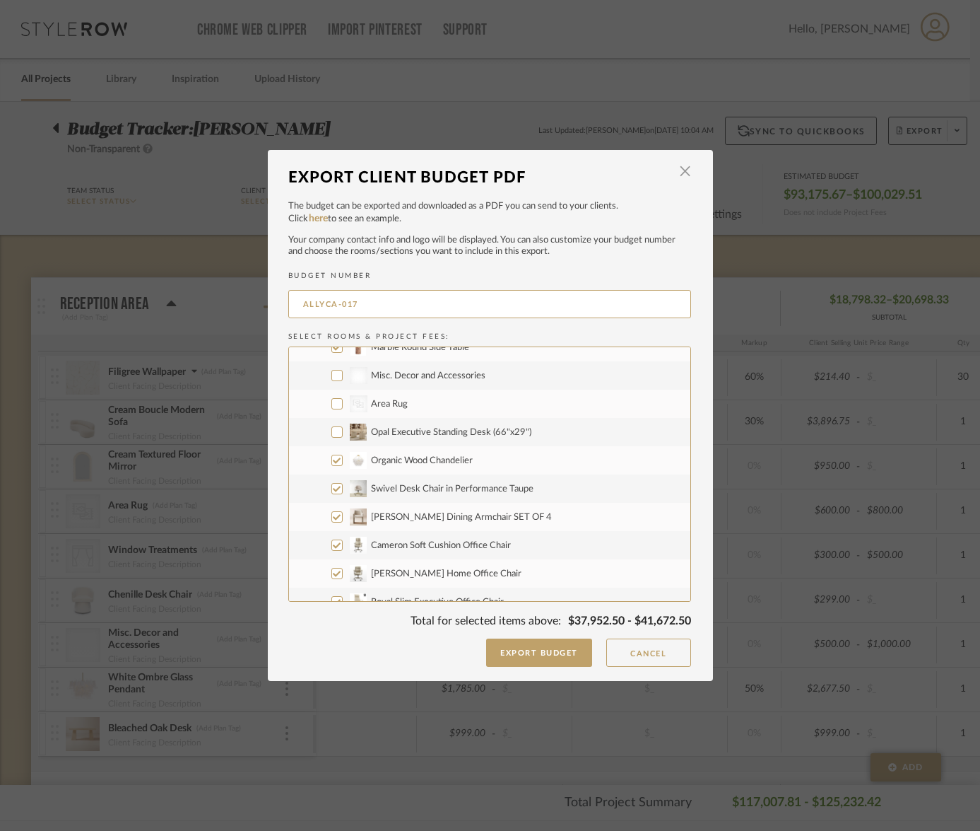
click at [332, 459] on input "Organic Wood Chandelier" at bounding box center [337, 460] width 11 height 11
checkbox input "false"
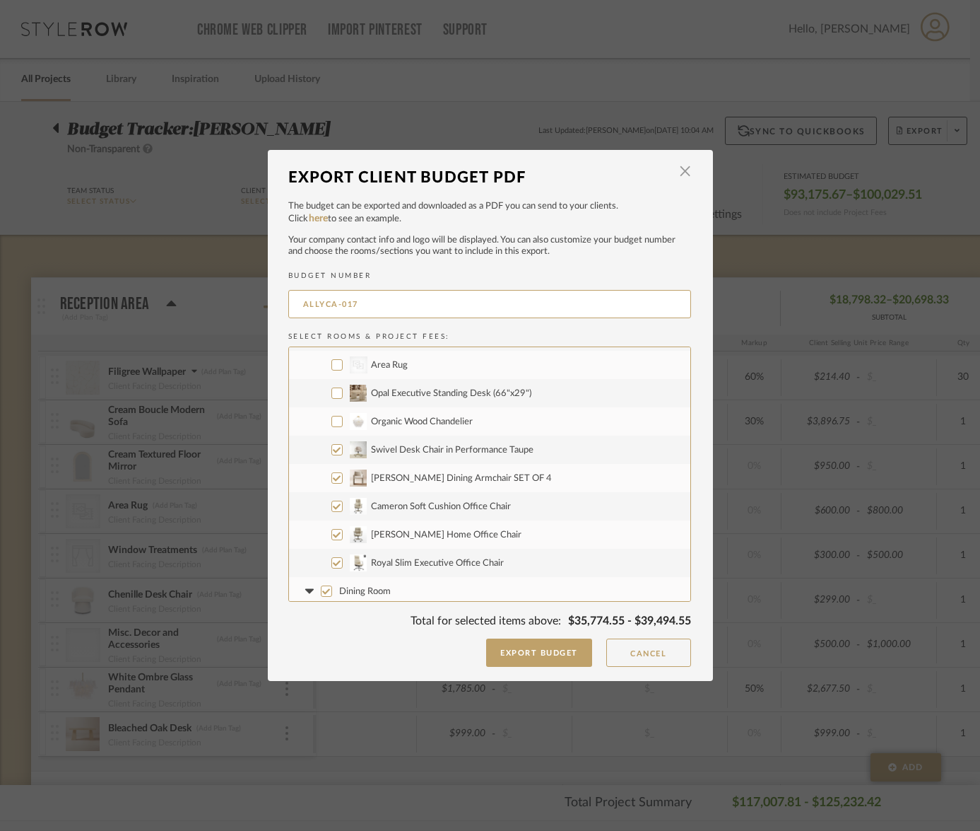
scroll to position [1349, 0]
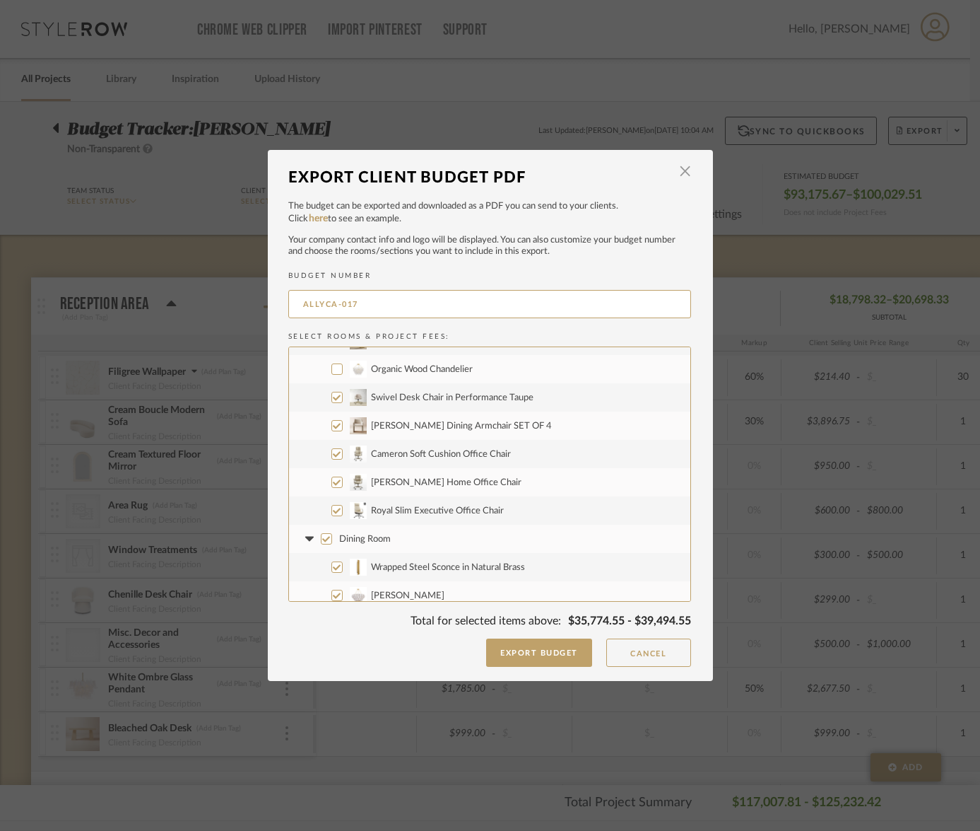
click at [332, 397] on input "Swivel Desk Chair in Performance Taupe" at bounding box center [337, 397] width 11 height 11
checkbox input "false"
click at [332, 428] on input "[PERSON_NAME] Dining Armchair SET OF 4" at bounding box center [337, 425] width 11 height 11
checkbox input "false"
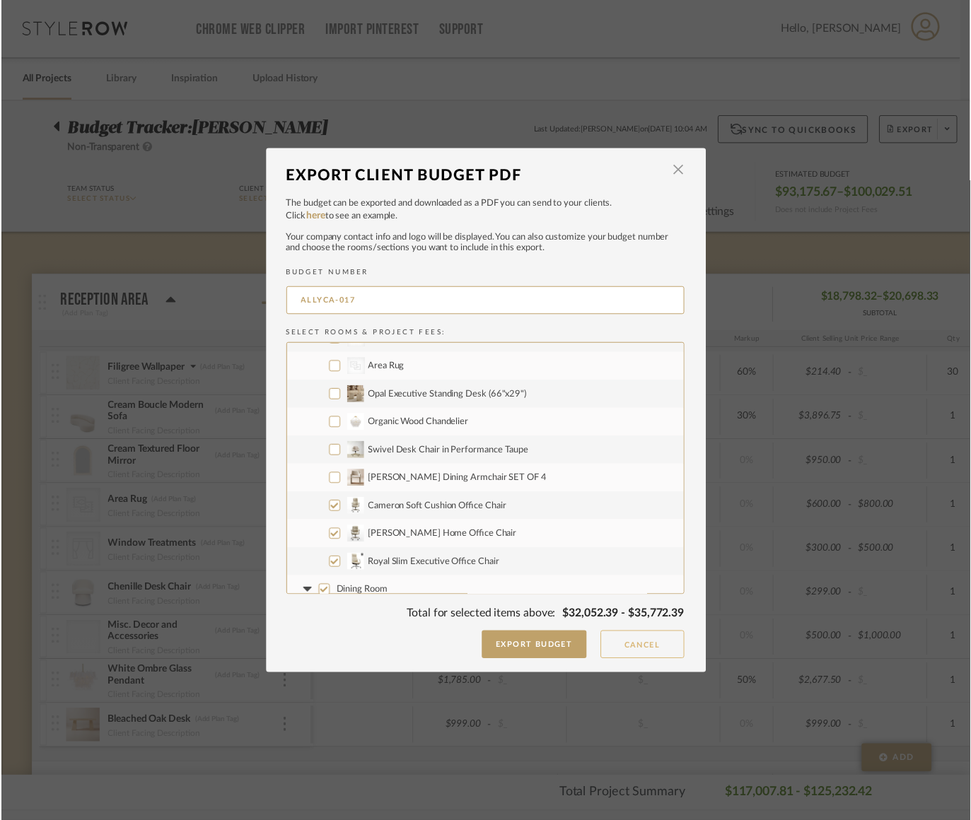
scroll to position [1291, 0]
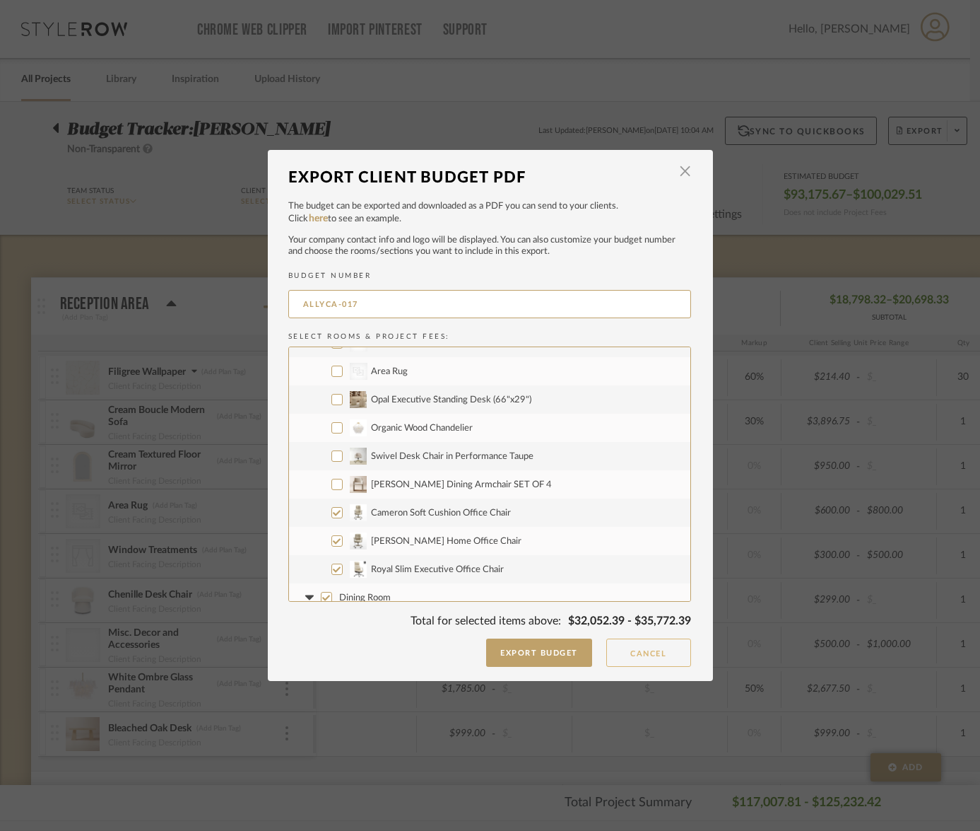
click at [647, 655] on button "Cancel" at bounding box center [648, 652] width 85 height 28
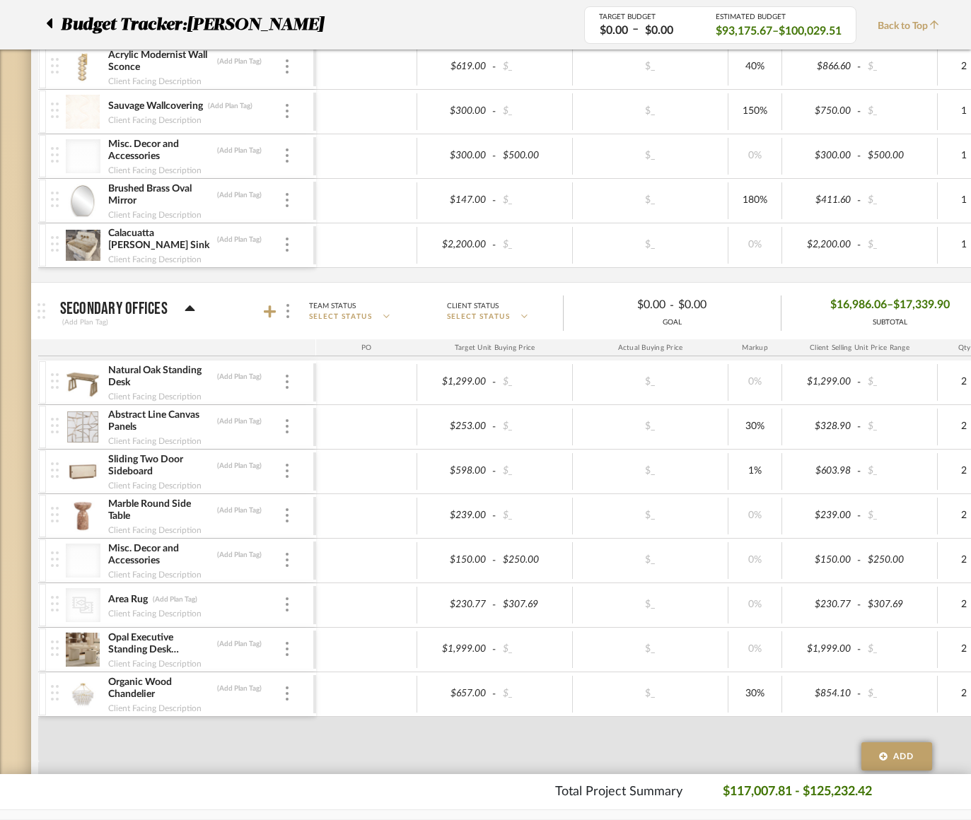
scroll to position [2056, 0]
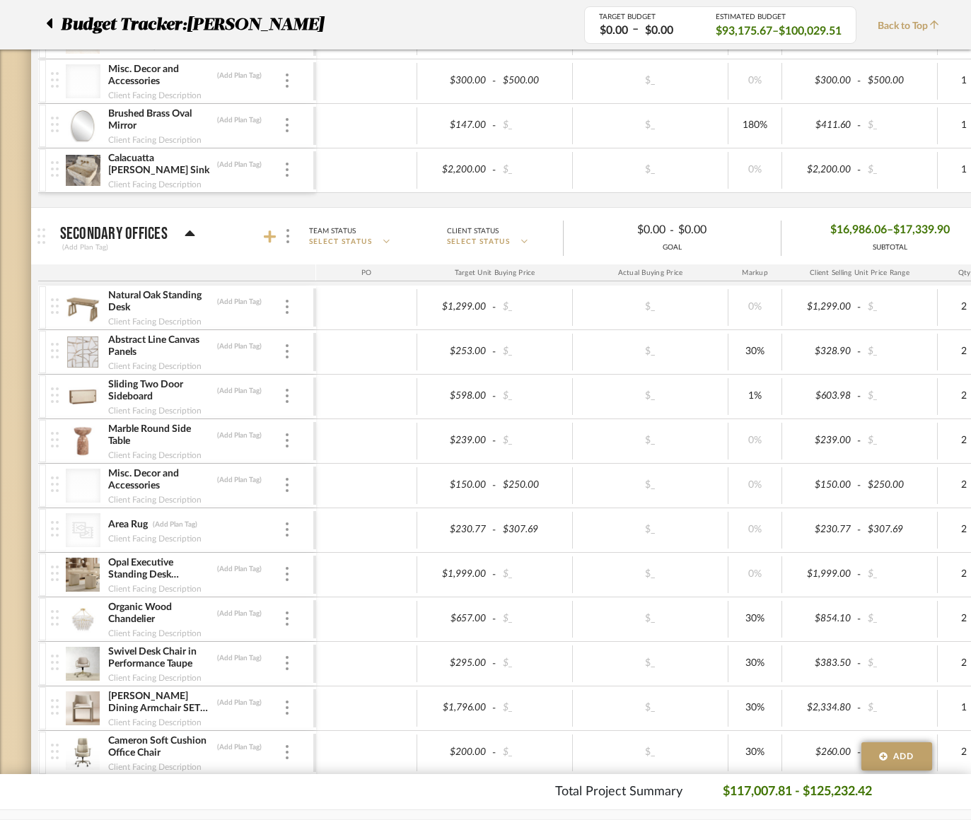
click at [269, 240] on icon at bounding box center [270, 236] width 13 height 13
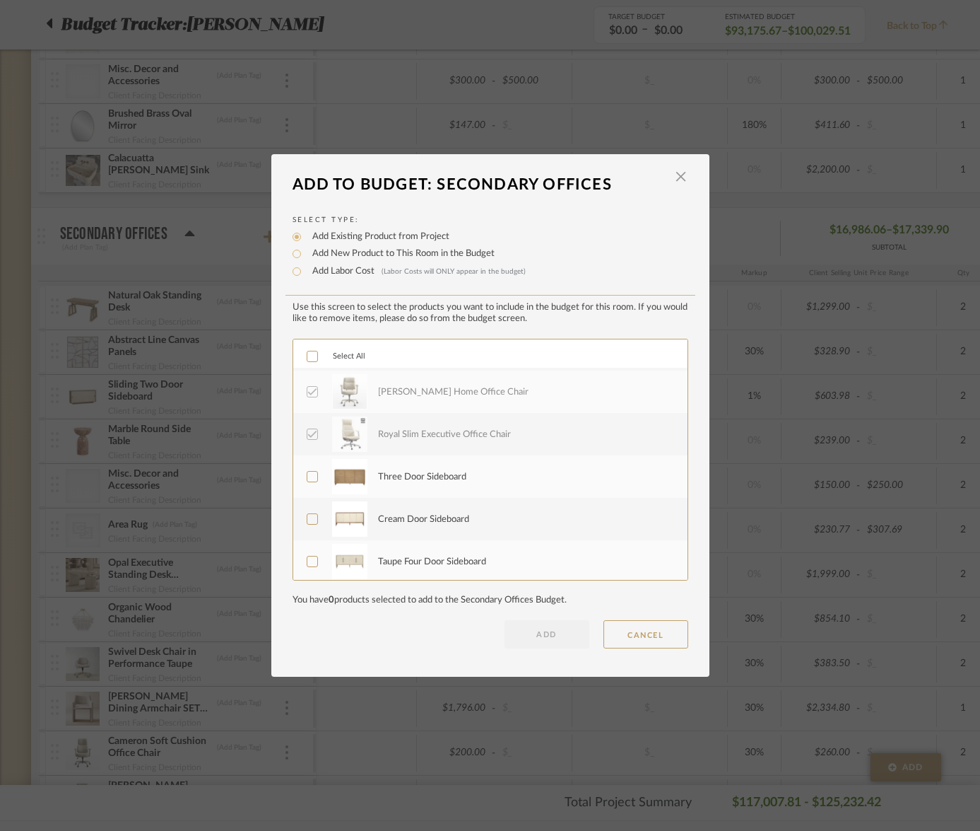
scroll to position [40, 0]
click at [307, 479] on icon at bounding box center [312, 476] width 10 height 10
click at [310, 526] on label "Cream Door Sideboard" at bounding box center [489, 517] width 365 height 35
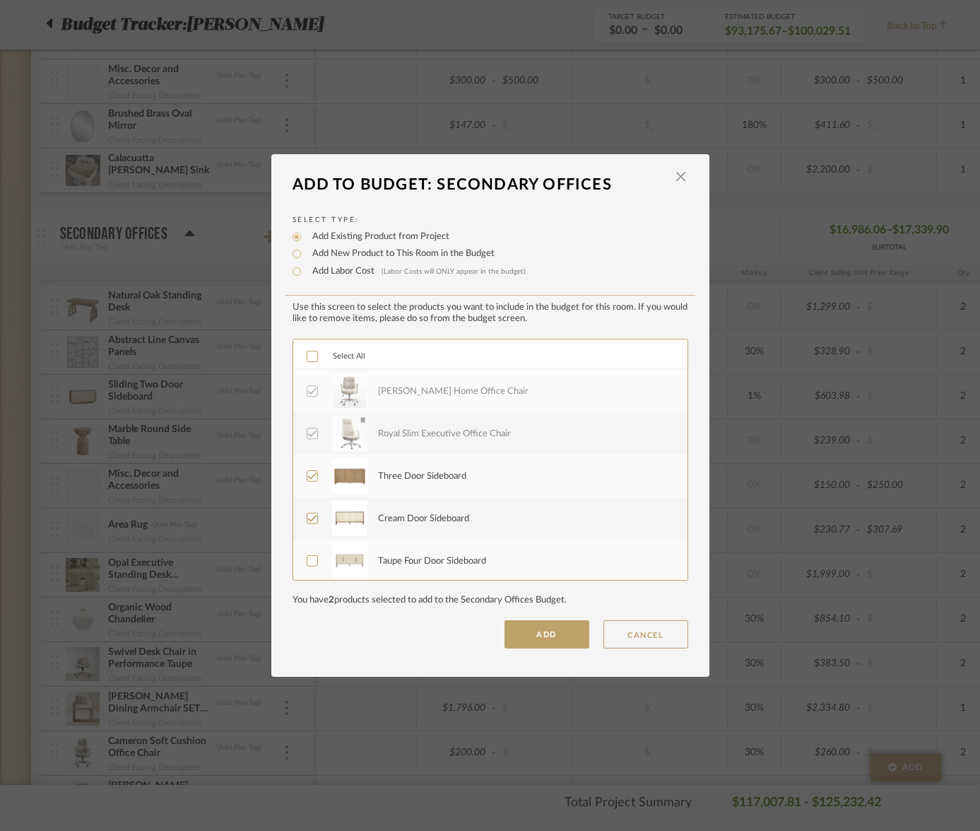
click at [309, 563] on icon at bounding box center [312, 561] width 10 height 10
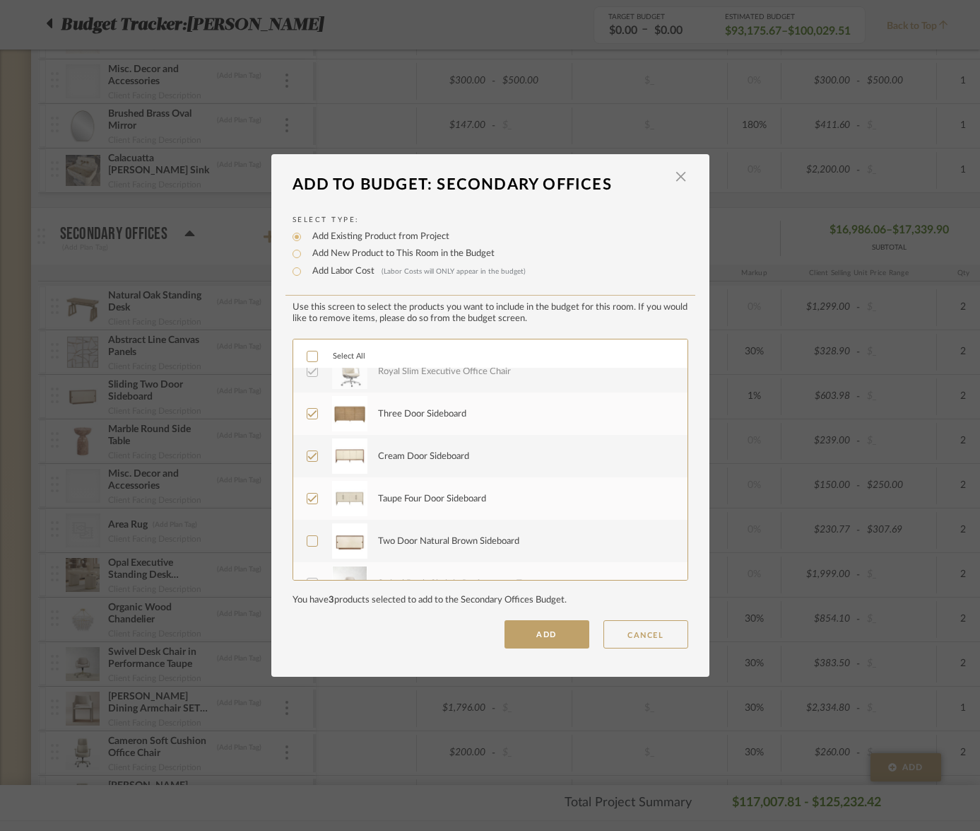
scroll to position [109, 0]
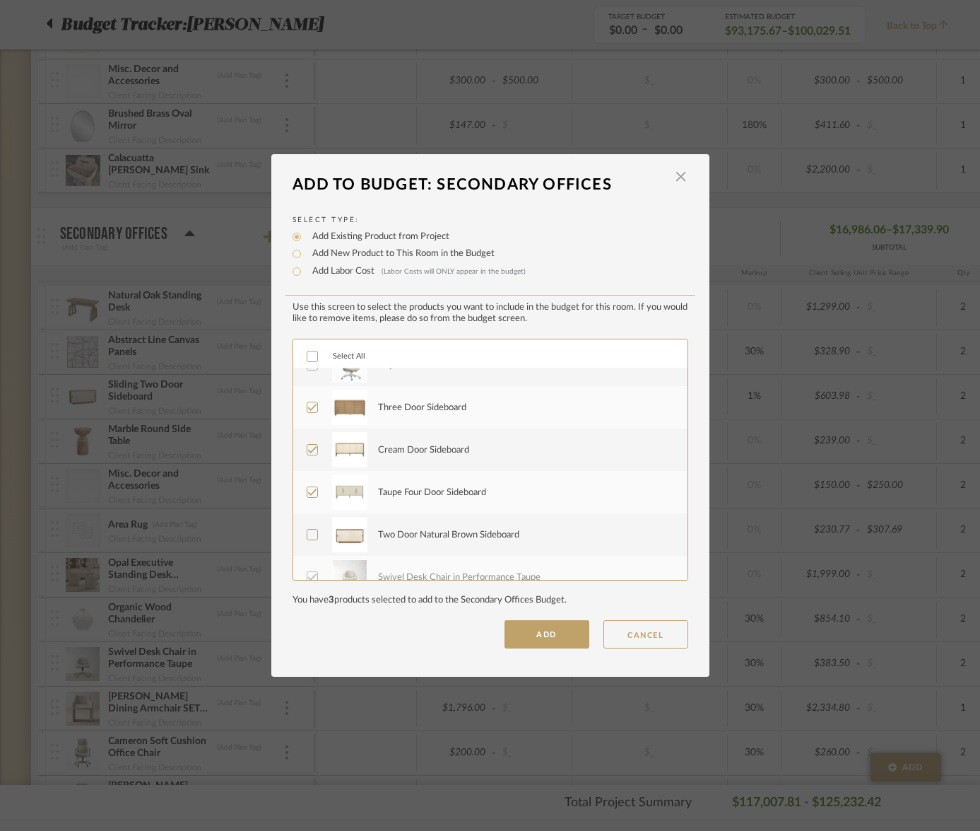
click at [307, 539] on icon at bounding box center [312, 534] width 10 height 10
click at [549, 636] on button "ADD" at bounding box center [547, 634] width 85 height 28
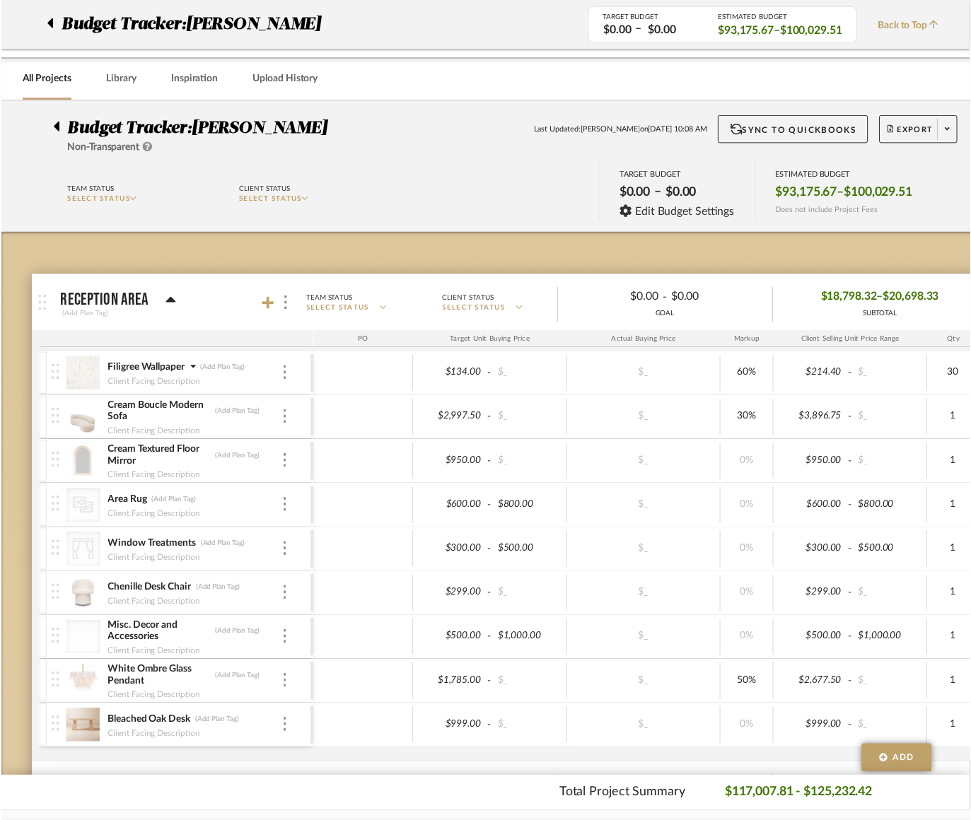
scroll to position [2056, 0]
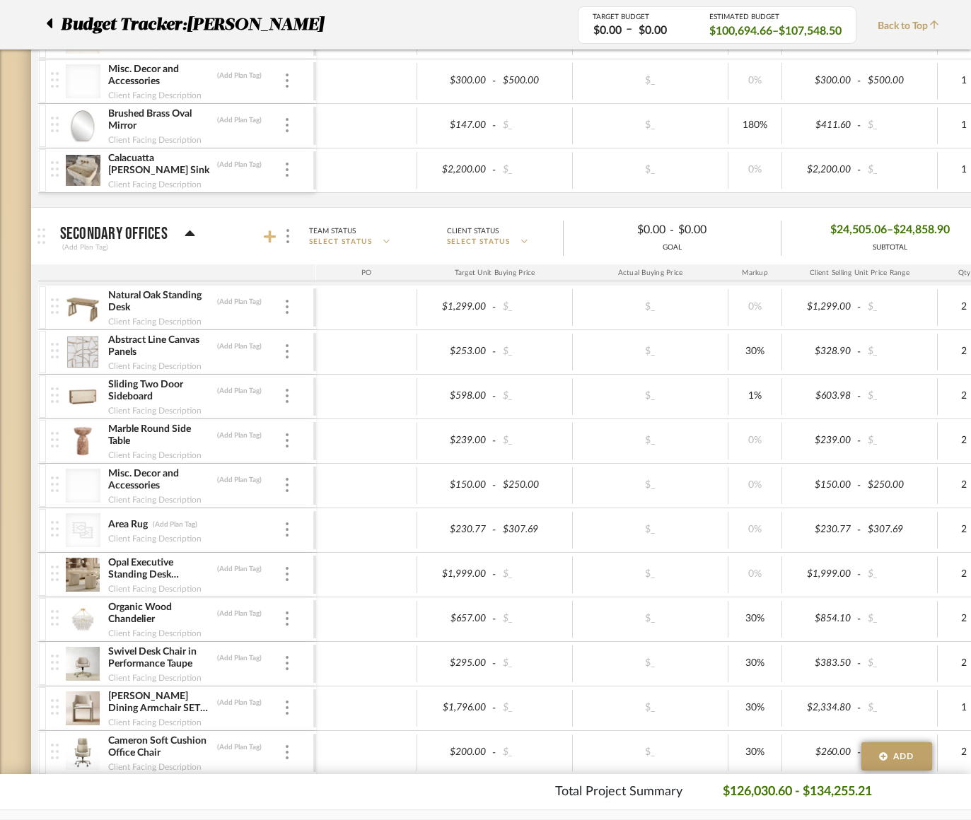
click at [270, 233] on icon at bounding box center [270, 236] width 13 height 13
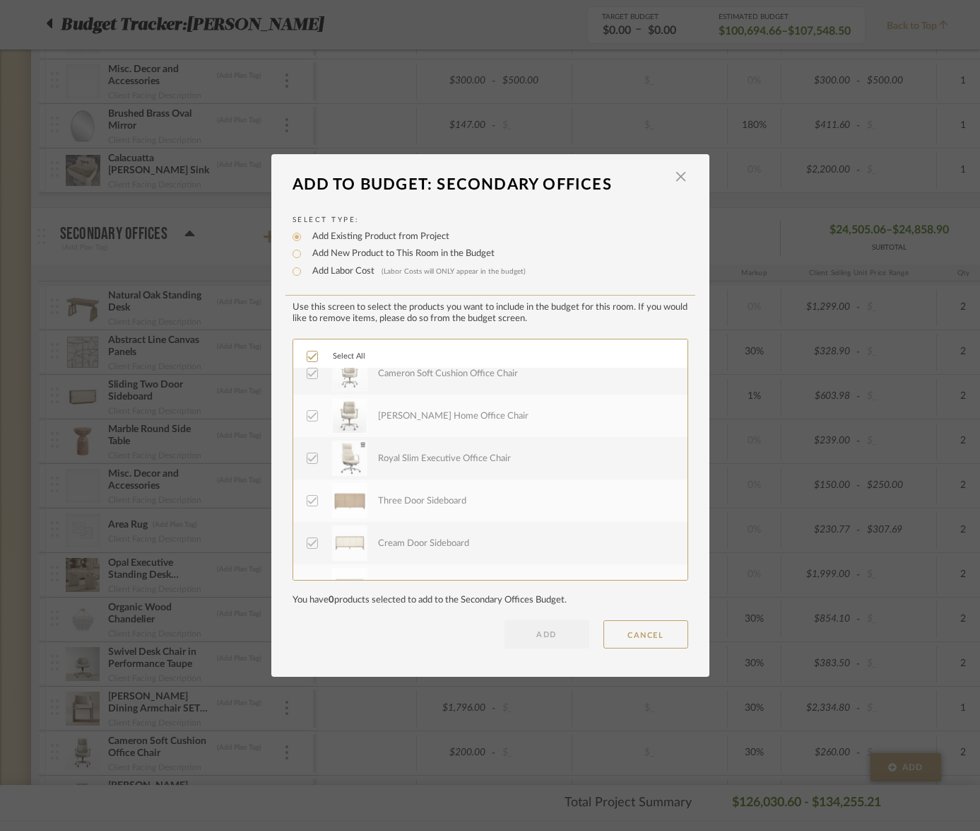
scroll to position [24, 0]
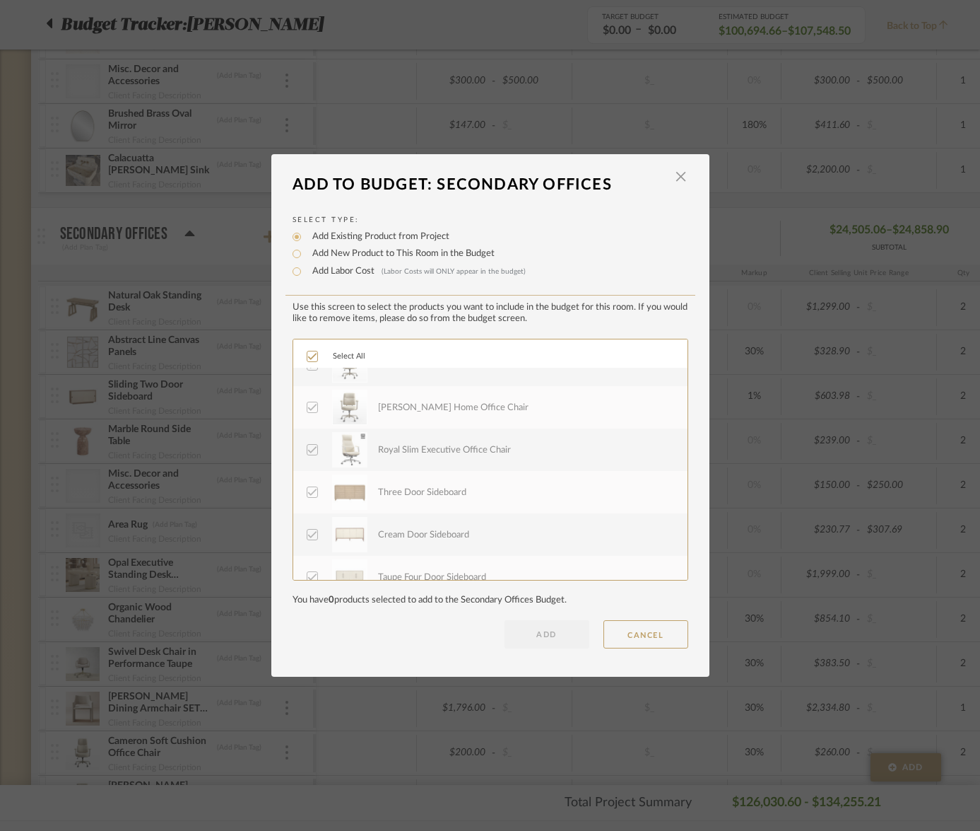
click at [683, 175] on dialog-header "Add To Budget: Secondary Offices ×" at bounding box center [490, 184] width 438 height 31
click at [679, 175] on span "button" at bounding box center [681, 177] width 28 height 28
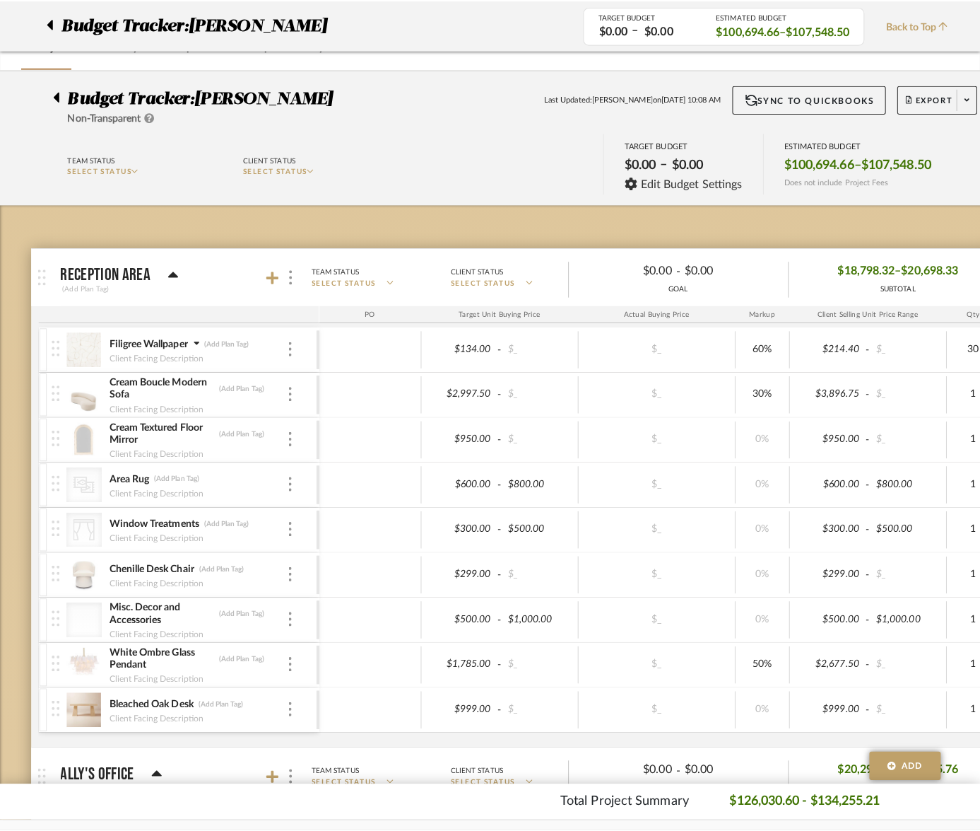
scroll to position [0, 0]
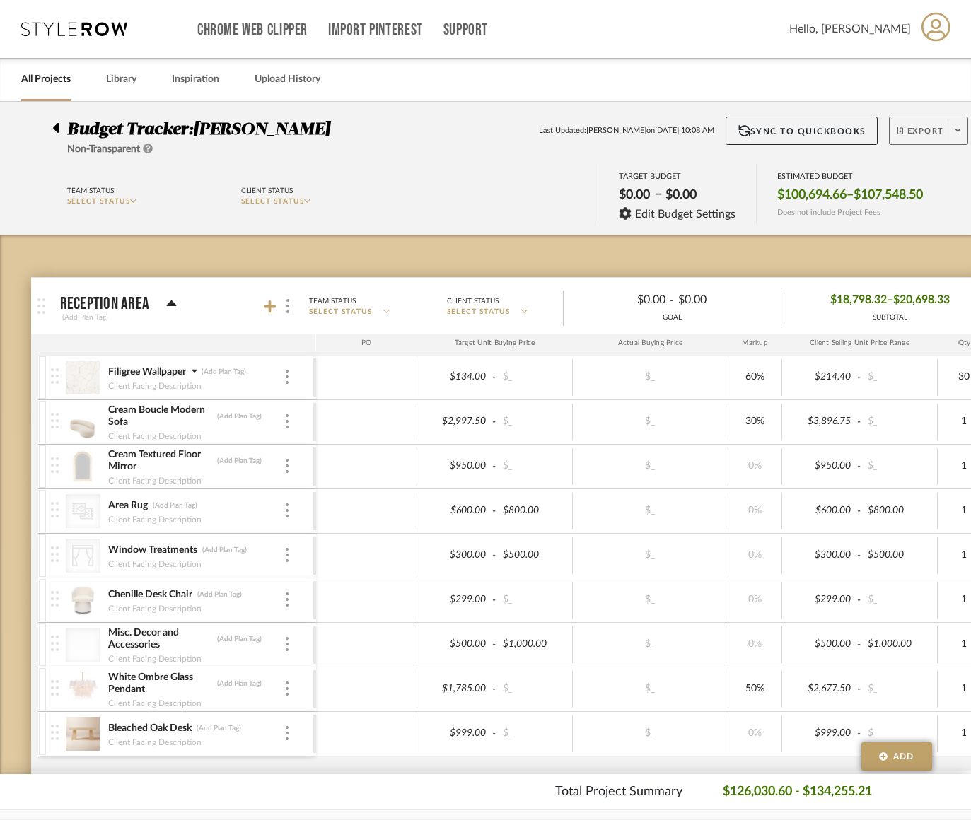
click at [923, 126] on span "Export" at bounding box center [920, 136] width 47 height 21
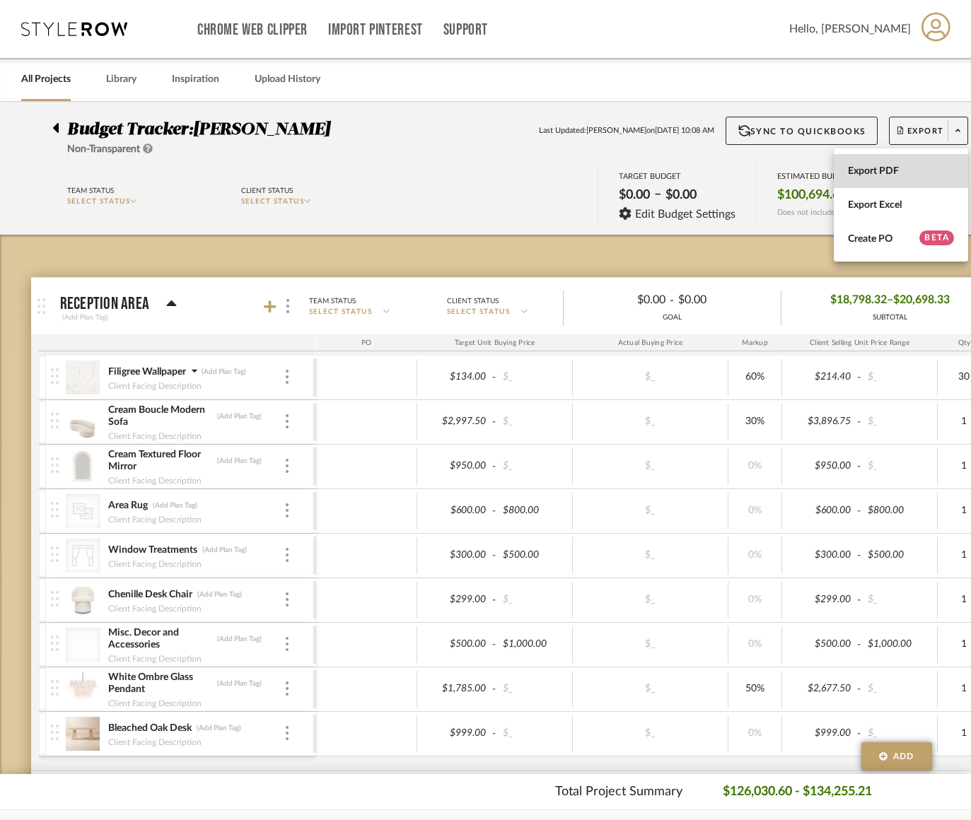
click at [910, 184] on button "Export PDF" at bounding box center [900, 171] width 134 height 34
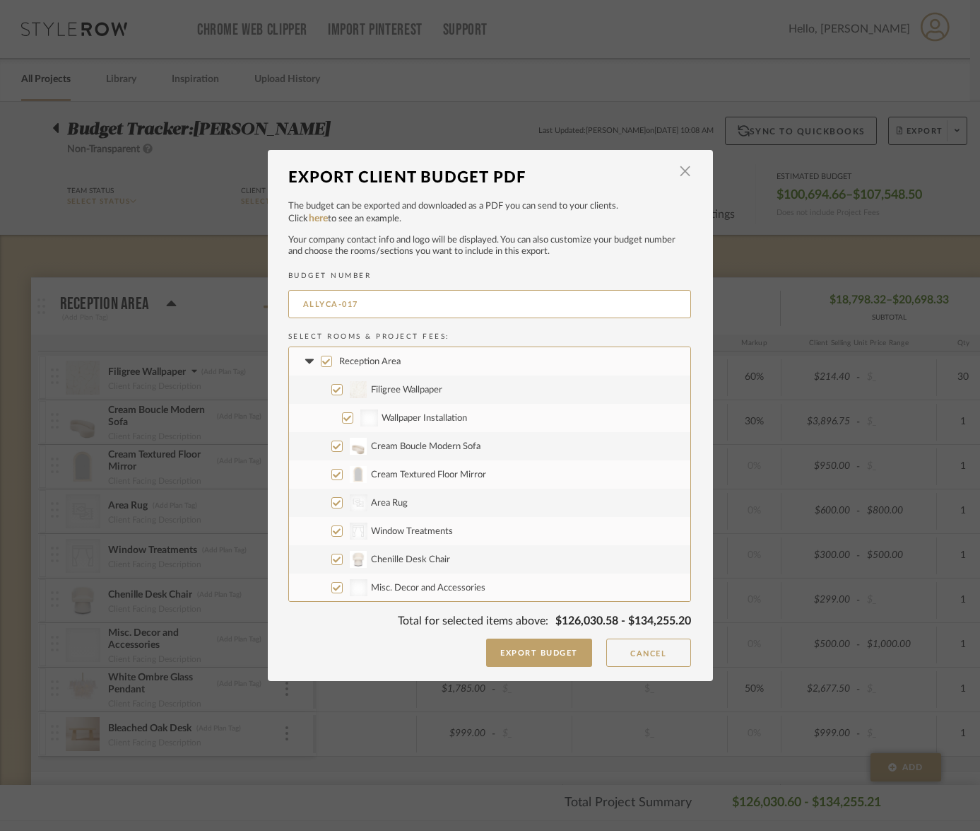
click at [321, 360] on input "Reception Area" at bounding box center [326, 361] width 11 height 11
checkbox input "false"
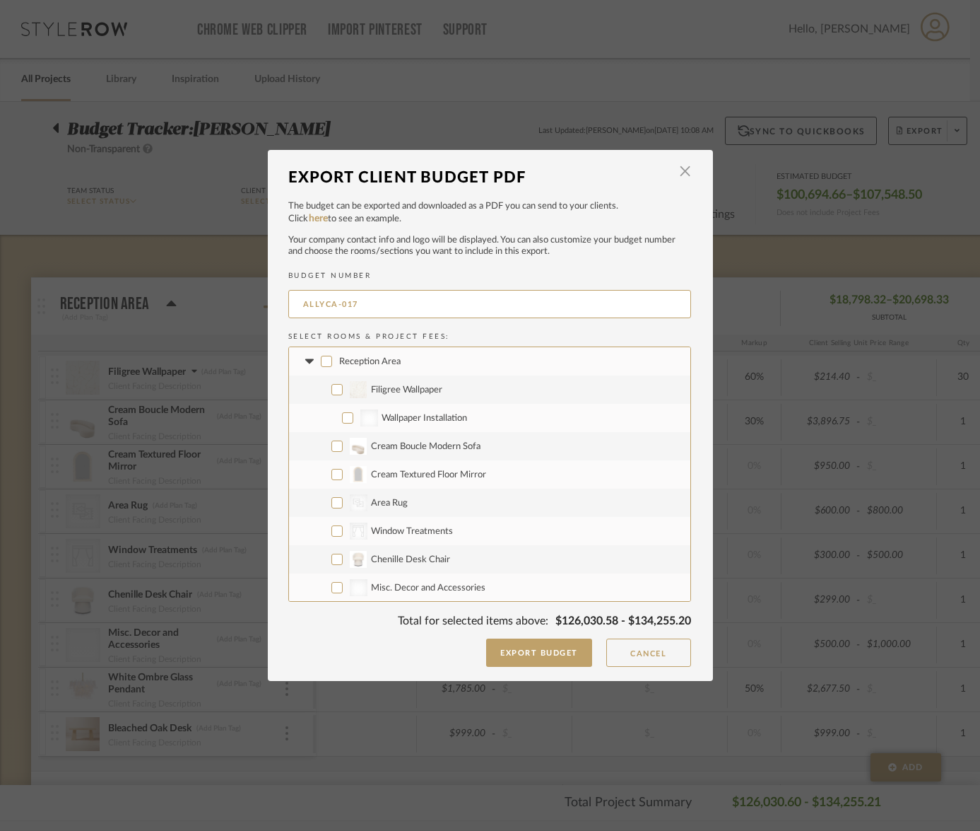
checkbox input "false"
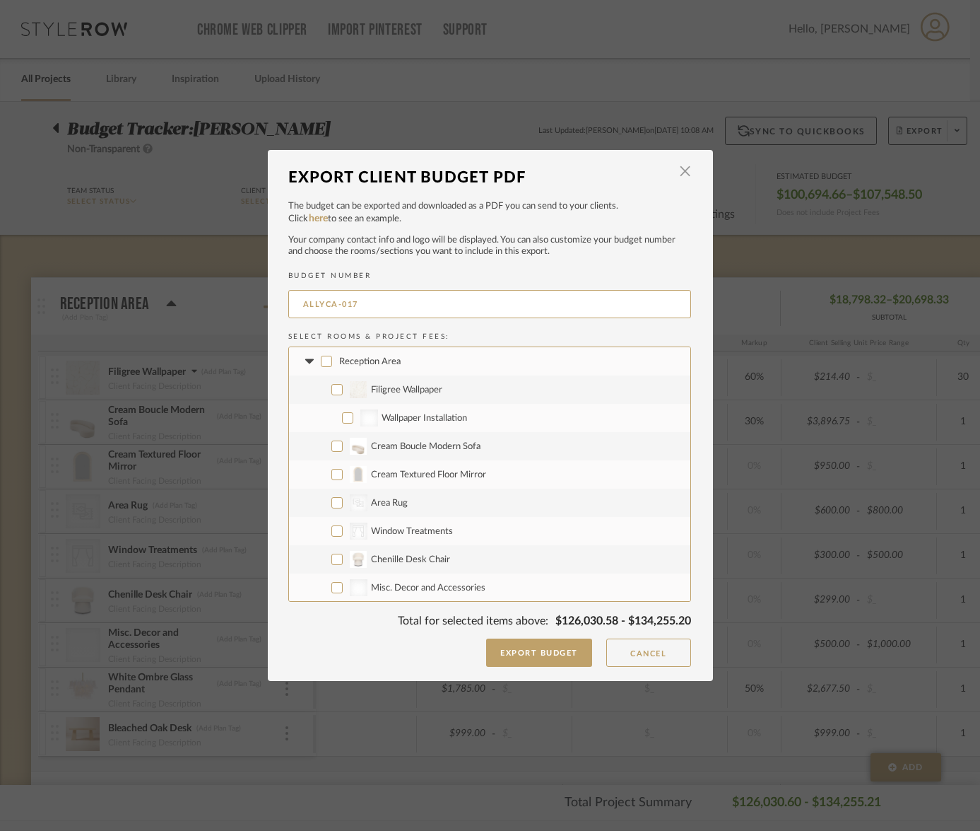
checkbox input "false"
click at [307, 362] on icon at bounding box center [310, 361] width 15 height 6
click at [322, 392] on input "Ally's Office" at bounding box center [326, 389] width 11 height 11
checkbox input "false"
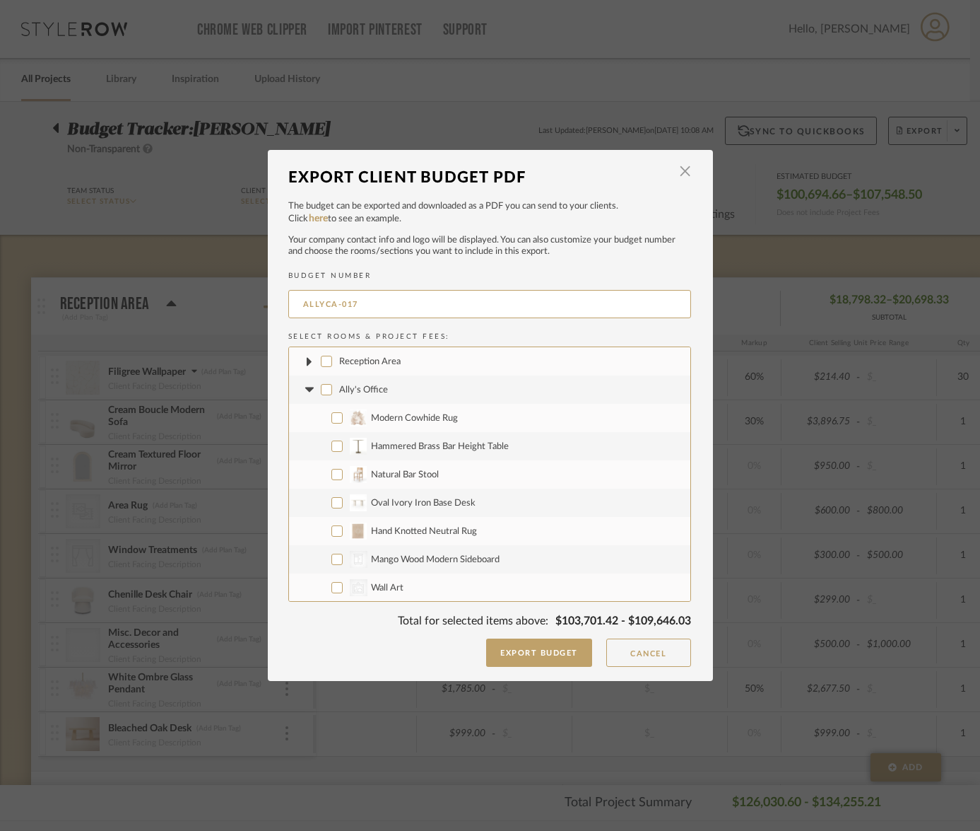
checkbox input "false"
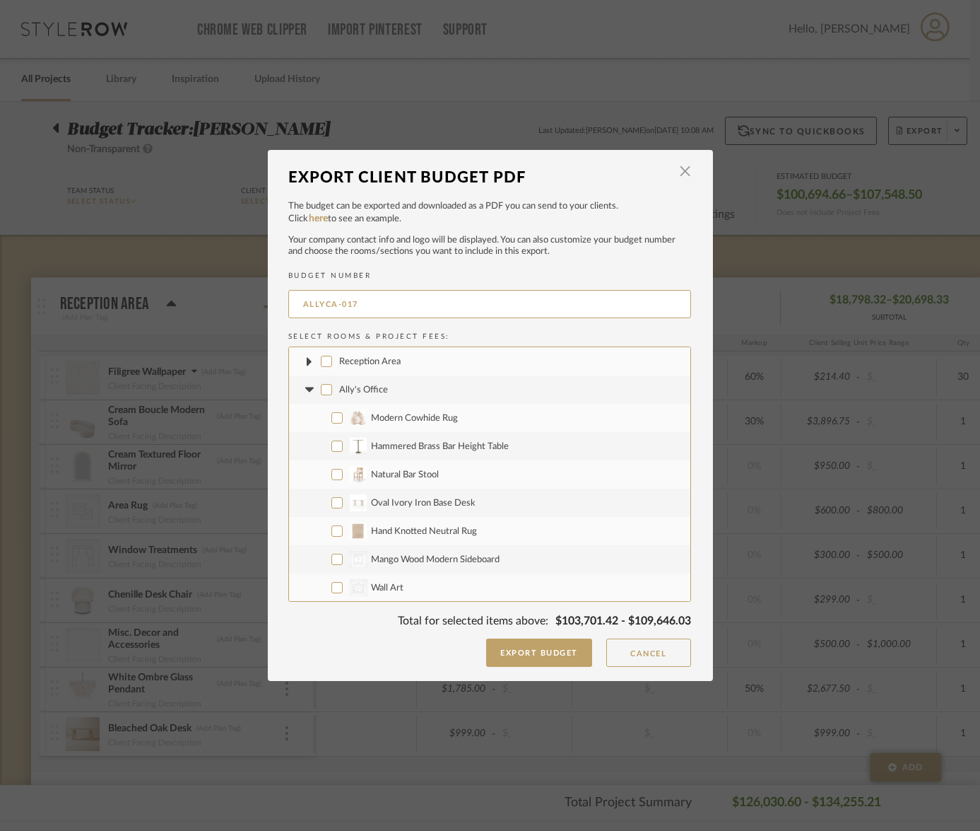
checkbox input "false"
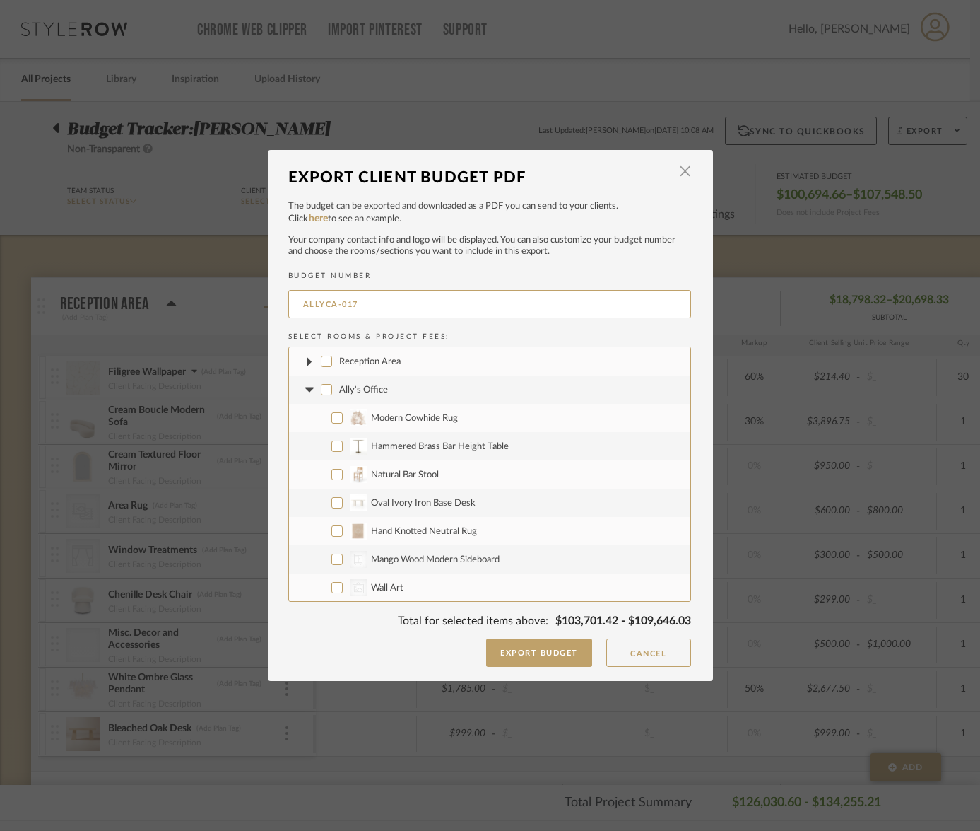
checkbox input "false"
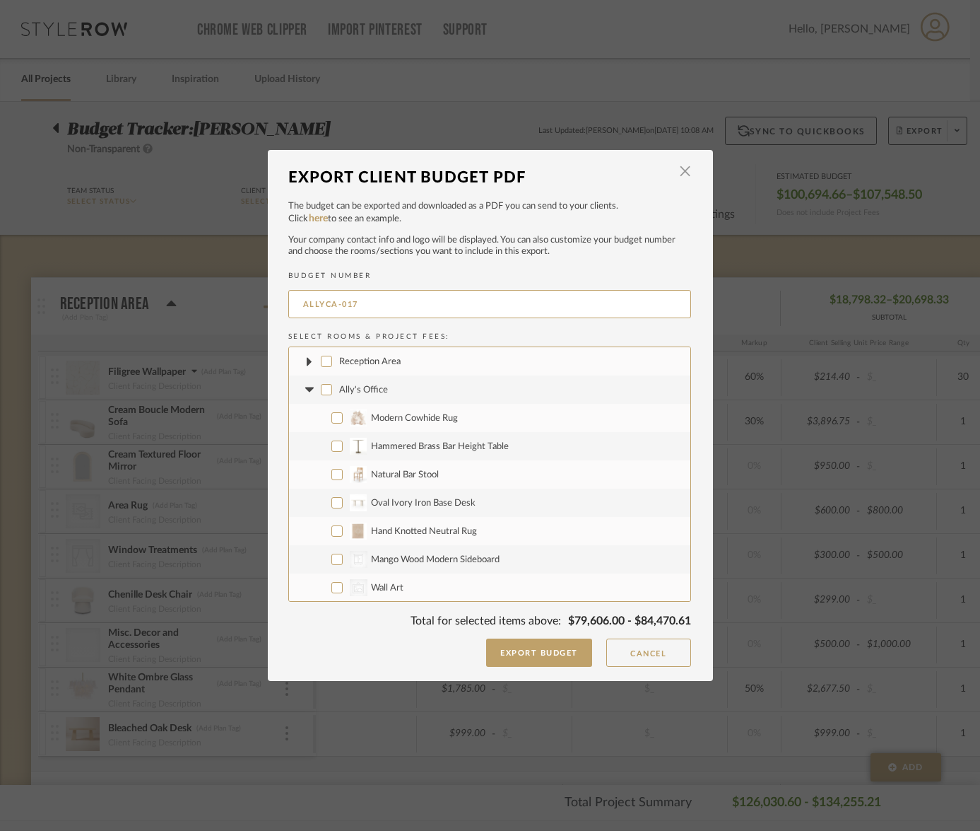
click at [305, 389] on icon at bounding box center [309, 389] width 8 height 5
click at [321, 418] on input "Conference Room" at bounding box center [326, 417] width 11 height 11
checkbox input "false"
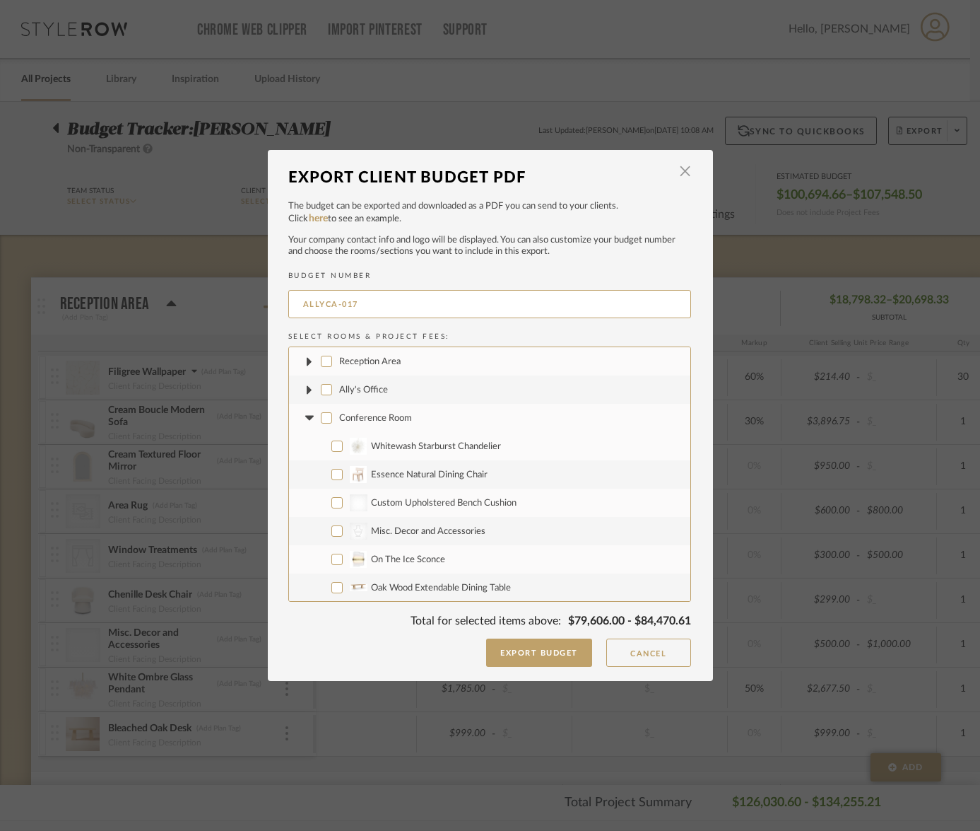
checkbox input "false"
click at [304, 420] on icon at bounding box center [310, 418] width 15 height 6
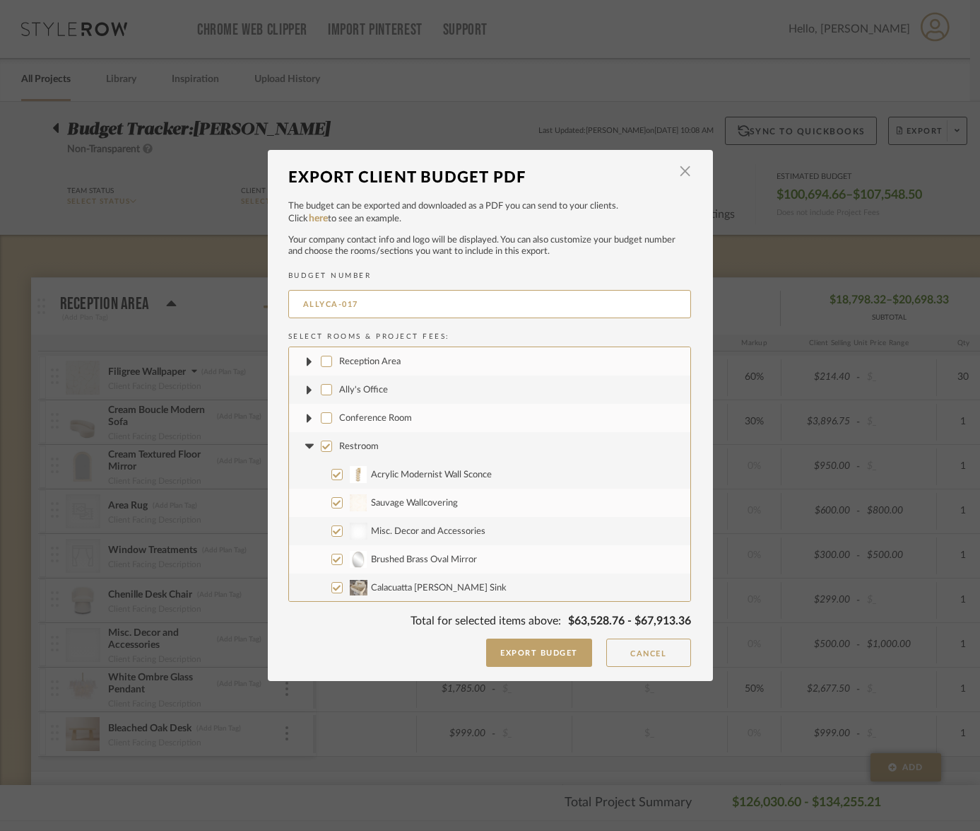
click at [324, 450] on input "Restroom" at bounding box center [326, 445] width 11 height 11
checkbox input "false"
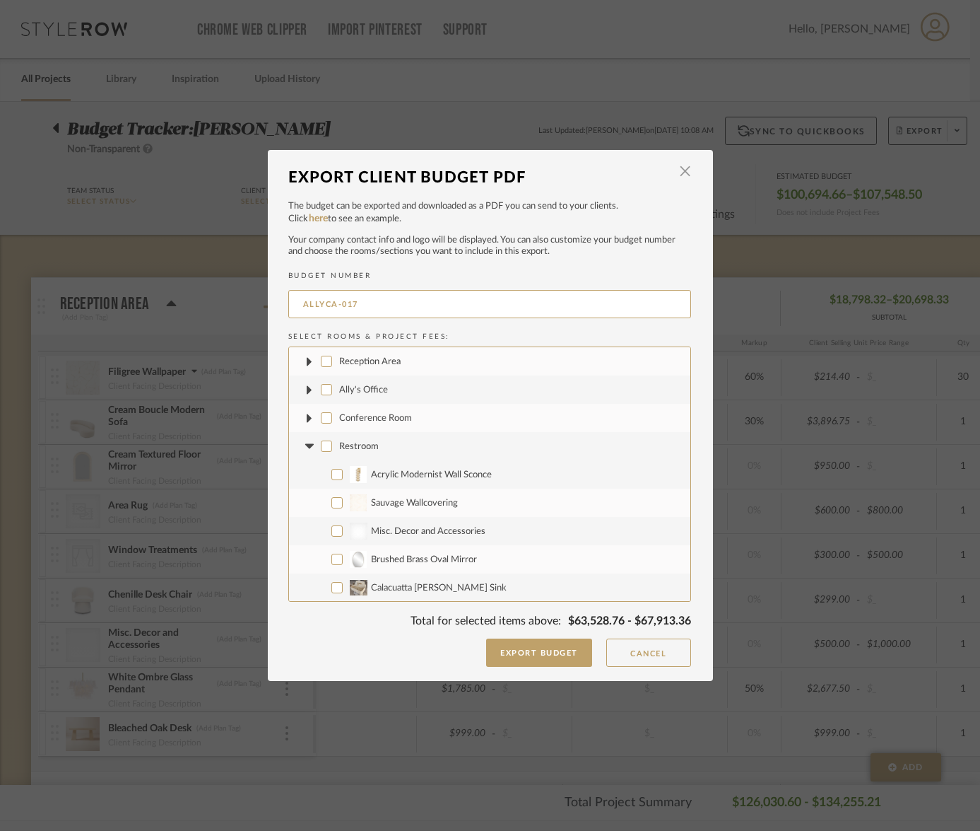
checkbox input "false"
click at [309, 449] on fa-icon at bounding box center [310, 446] width 15 height 15
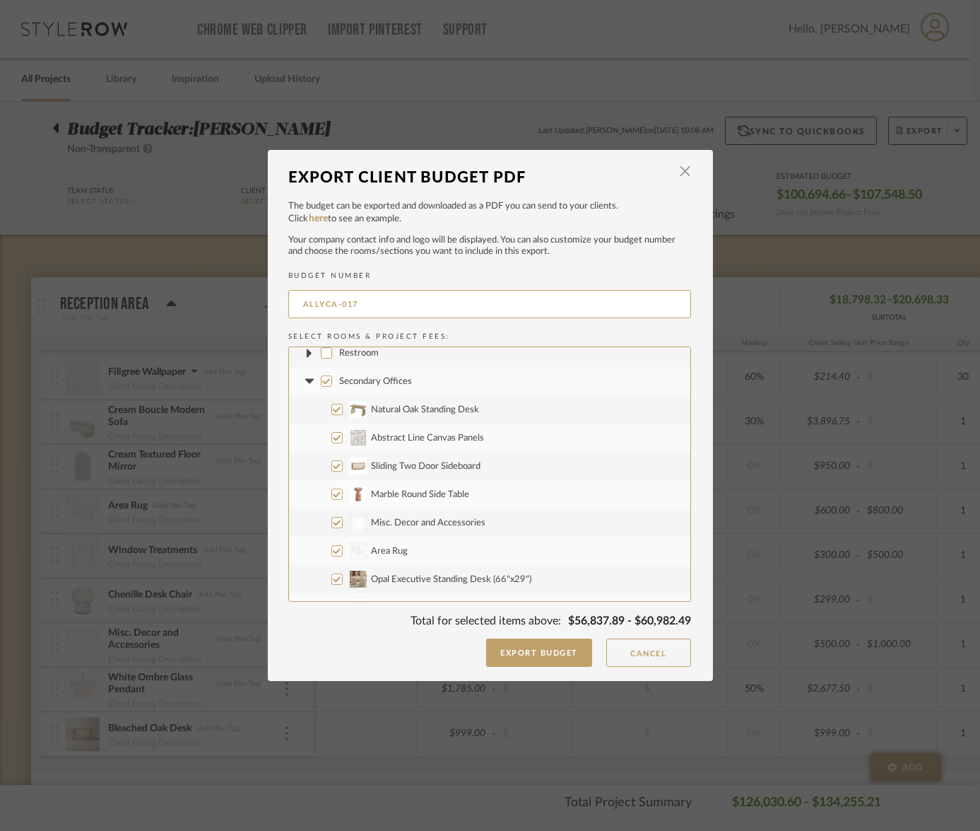
click at [332, 407] on input "Natural Oak Standing Desk" at bounding box center [337, 409] width 11 height 11
checkbox input "false"
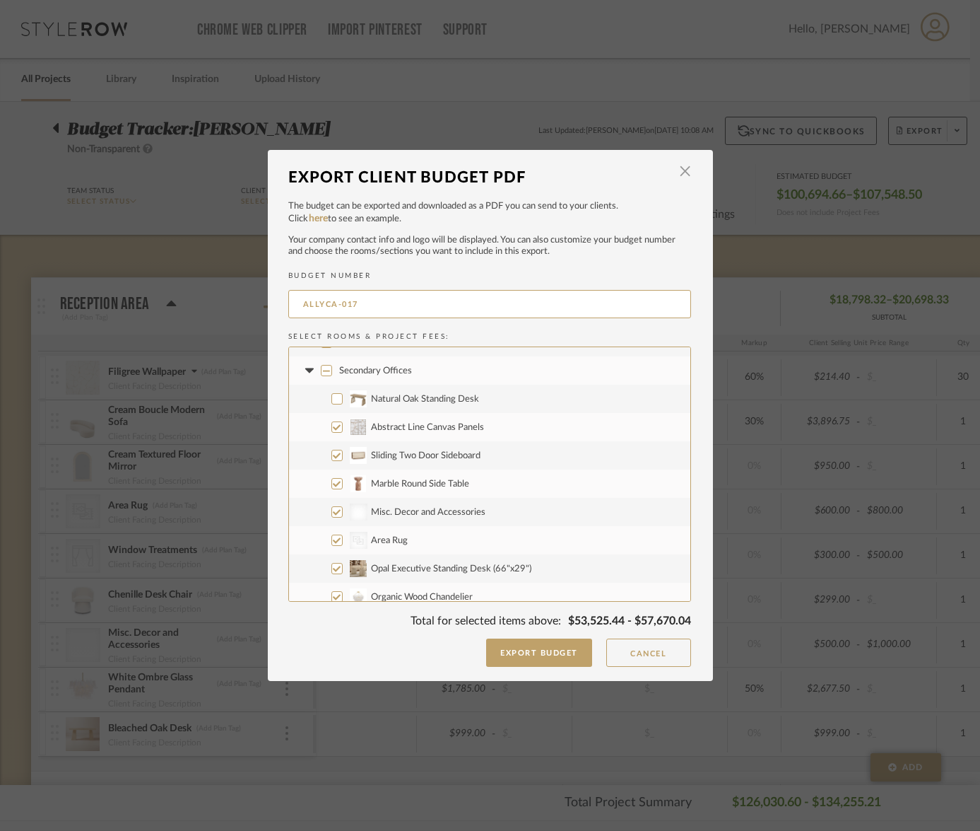
scroll to position [115, 0]
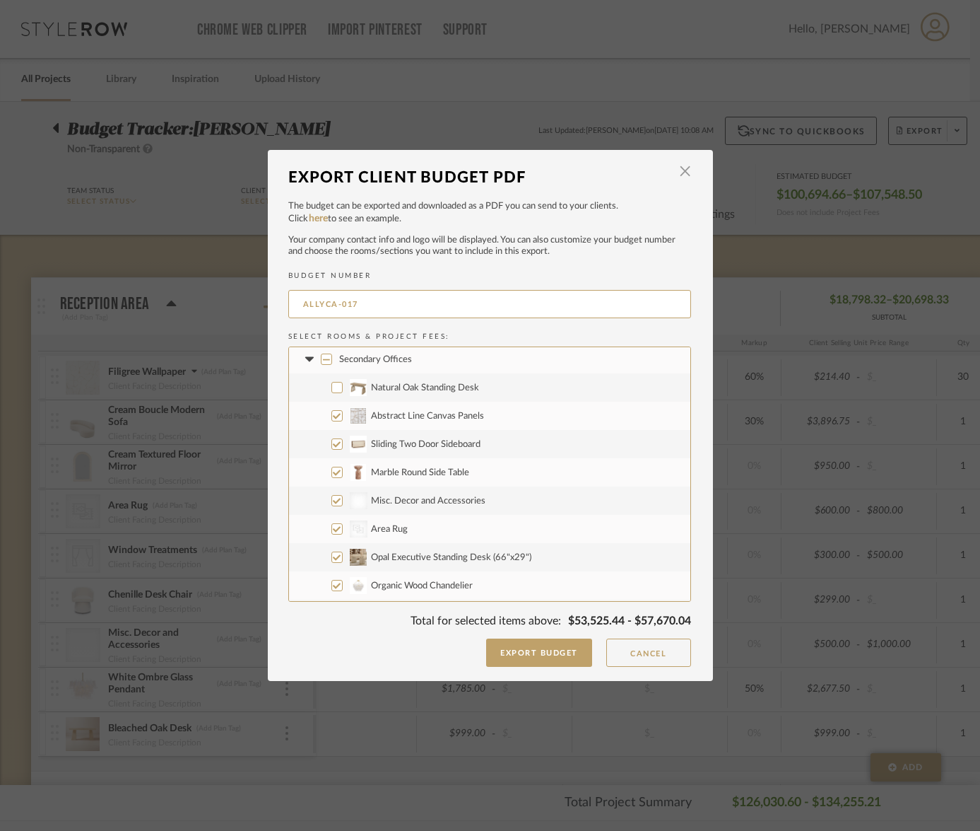
click at [332, 416] on input "Abstract Line Canvas Panels" at bounding box center [337, 415] width 11 height 11
checkbox input "false"
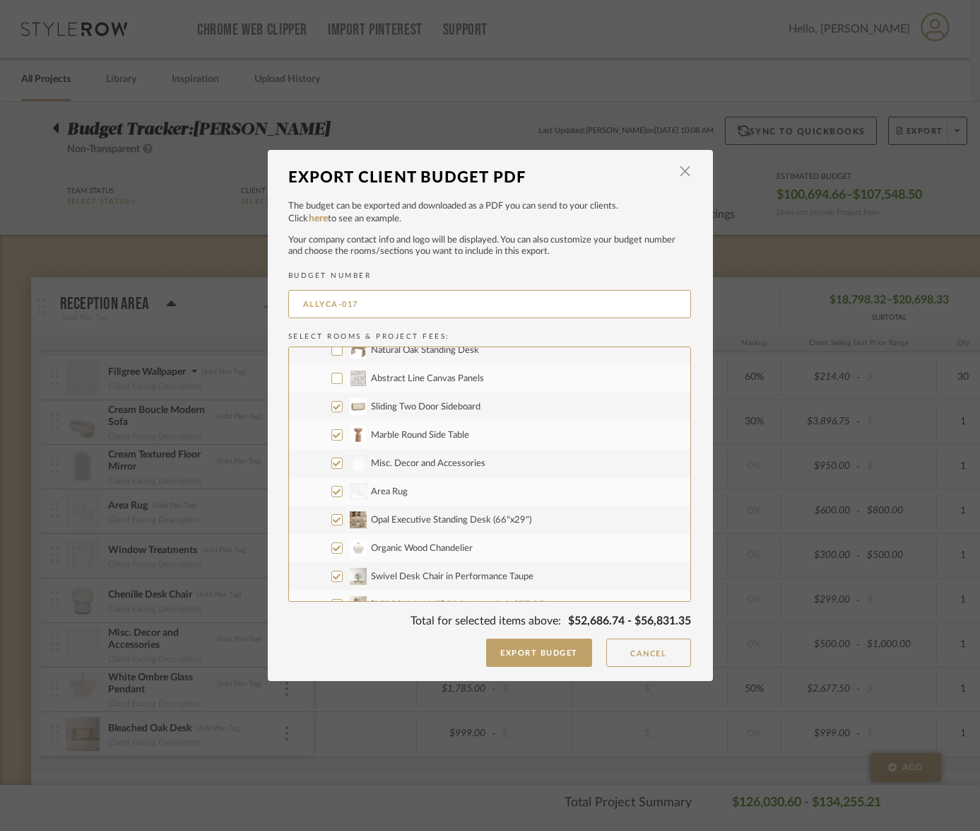
scroll to position [175, 0]
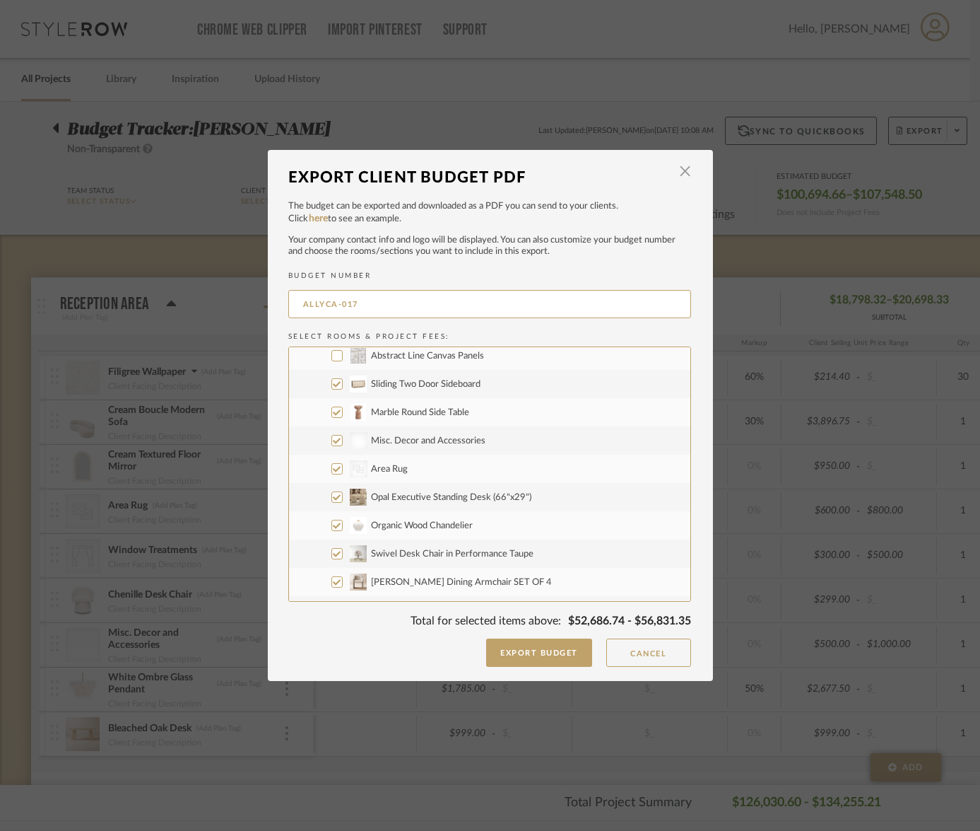
click at [334, 440] on input "Misc. Decor and Accessories" at bounding box center [337, 440] width 11 height 11
checkbox input "false"
drag, startPoint x: 332, startPoint y: 412, endPoint x: 332, endPoint y: 445, distance: 33.2
click at [332, 411] on input "Marble Round Side Table" at bounding box center [337, 411] width 11 height 11
checkbox input "false"
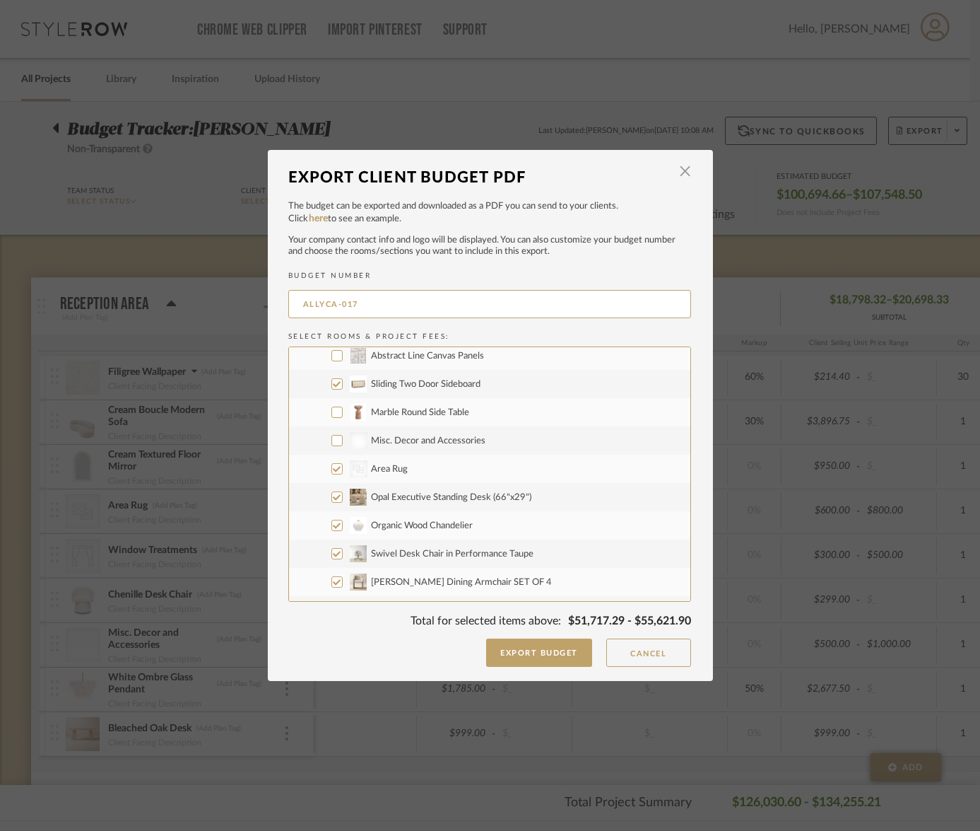
click at [332, 469] on input "CategoryIconRugs Created with Sketch. Area Rug" at bounding box center [337, 468] width 11 height 11
checkbox input "false"
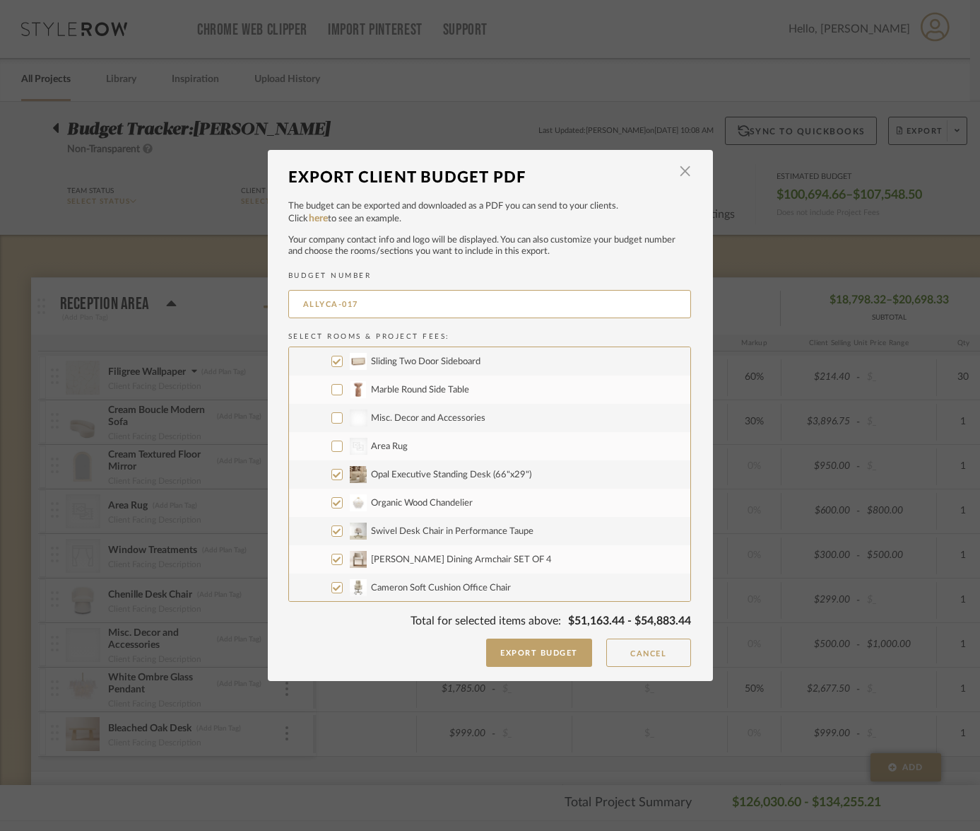
click at [334, 475] on input "Opal Executive Standing Desk (66"x29")" at bounding box center [337, 474] width 11 height 11
checkbox input "false"
click at [332, 503] on input "Organic Wood Chandelier" at bounding box center [337, 502] width 11 height 11
checkbox input "false"
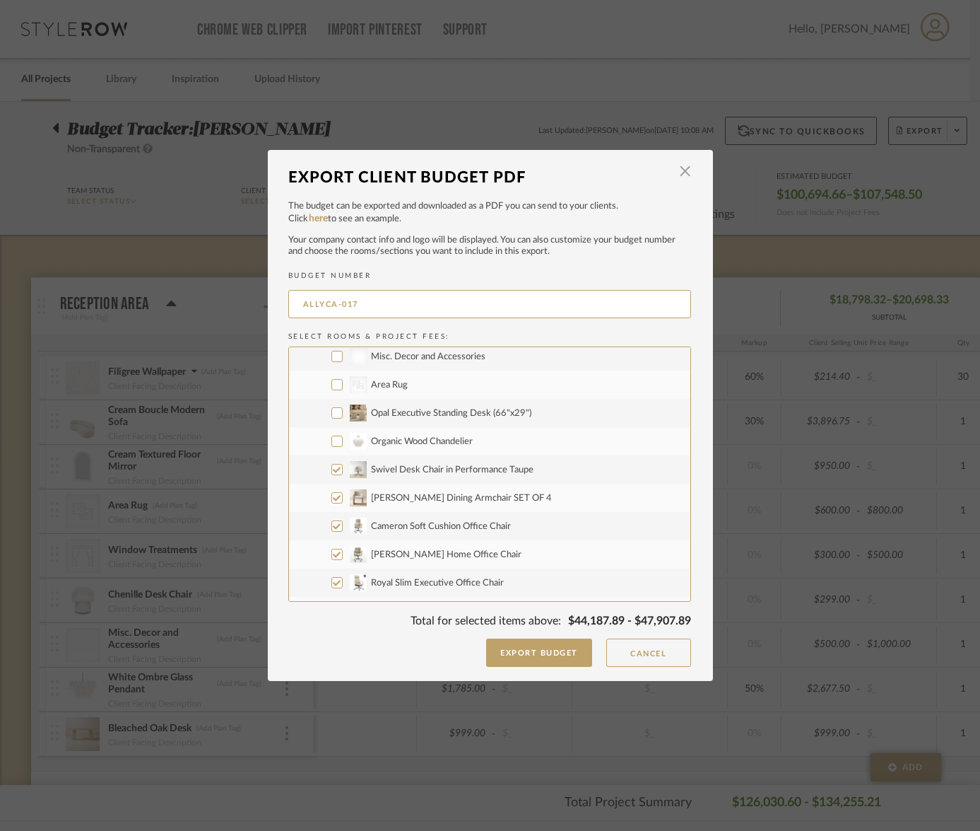
scroll to position [272, 0]
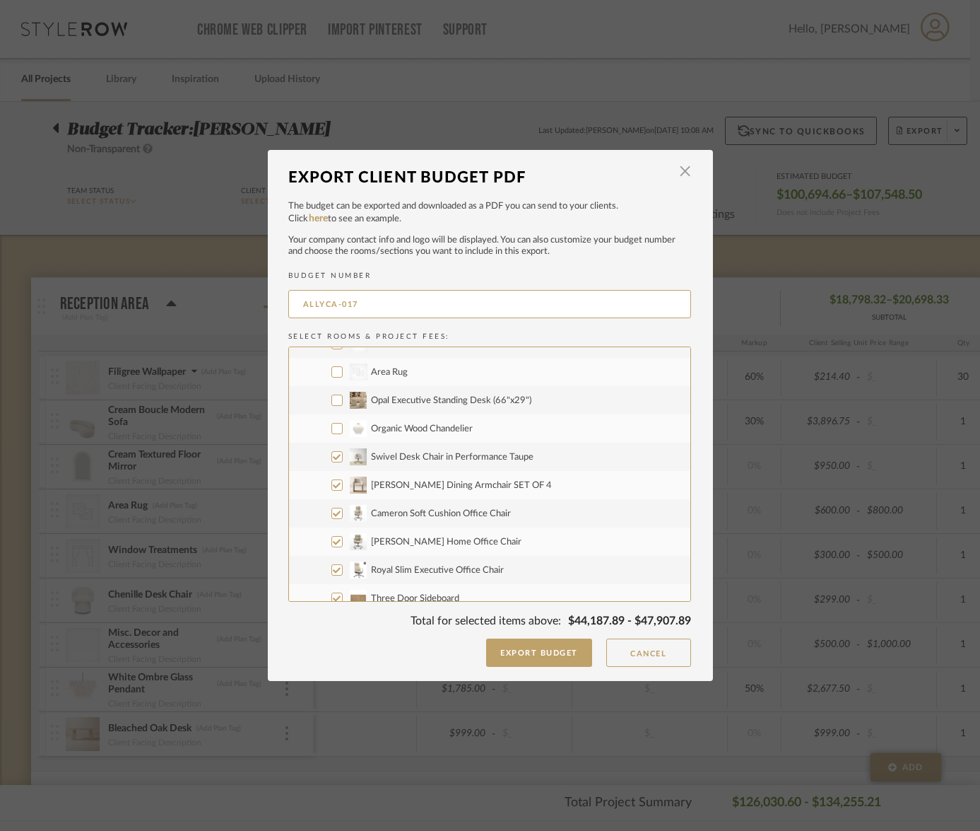
click at [332, 483] on input "[PERSON_NAME] Dining Armchair SET OF 4" at bounding box center [337, 484] width 11 height 11
checkbox input "false"
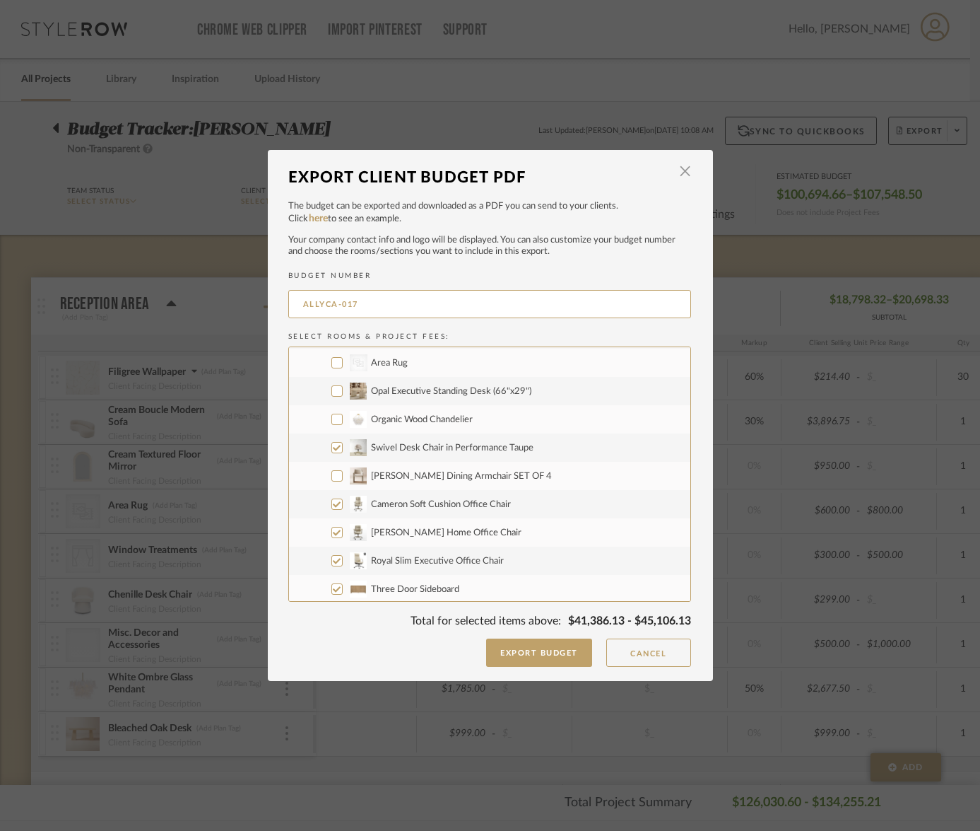
click at [333, 447] on input "Swivel Desk Chair in Performance Taupe" at bounding box center [337, 447] width 11 height 11
checkbox input "false"
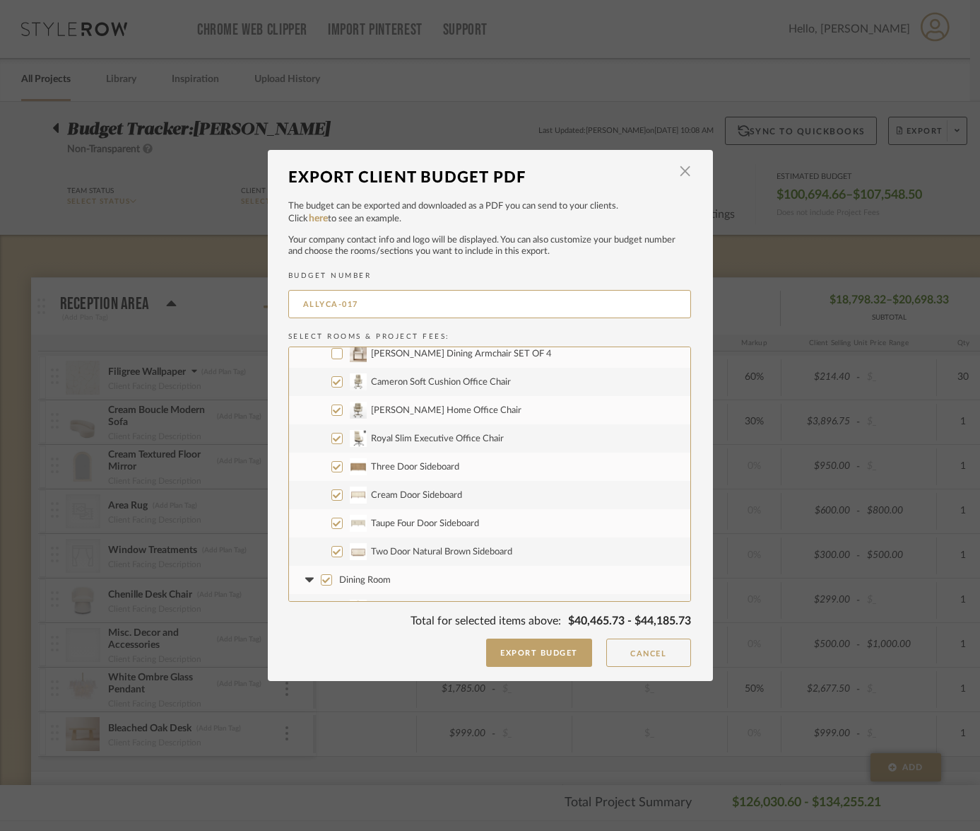
scroll to position [404, 0]
click at [321, 578] on input "Dining Room" at bounding box center [326, 579] width 11 height 11
checkbox input "false"
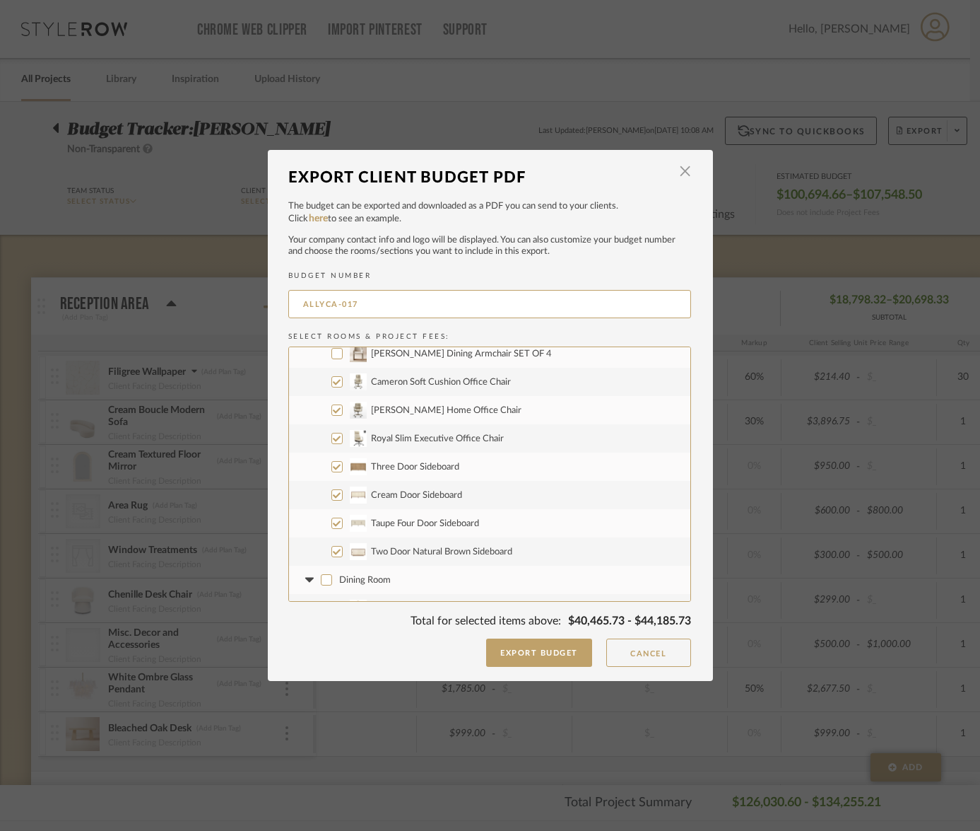
checkbox input "false"
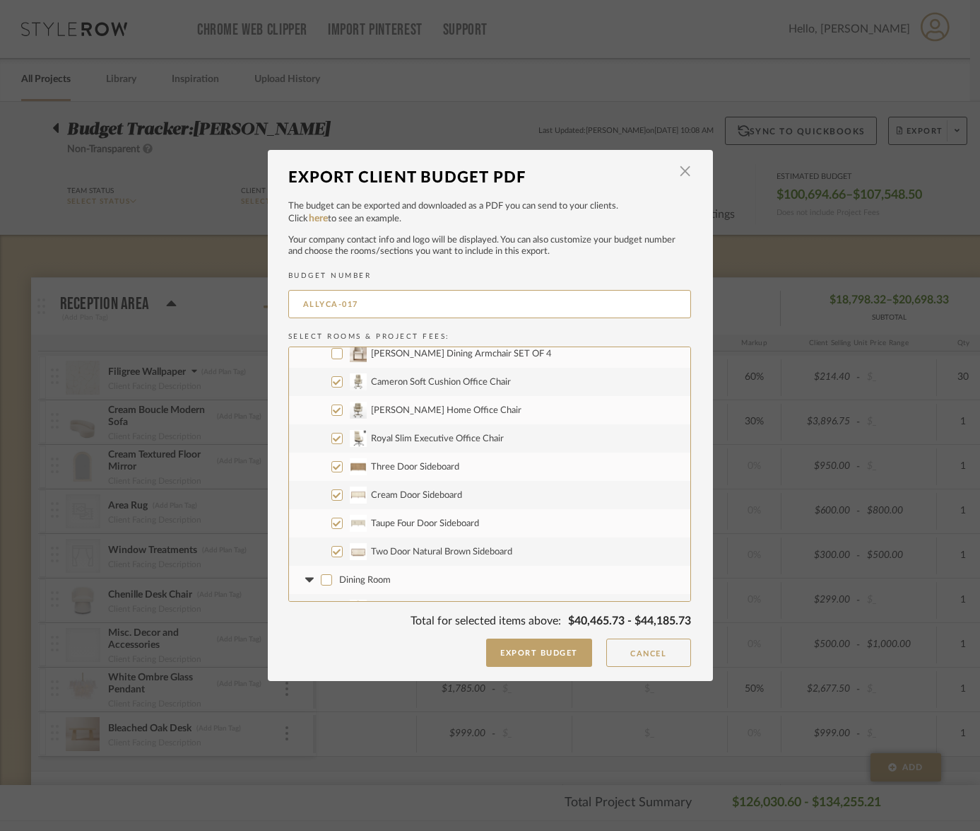
checkbox input "false"
click at [309, 580] on icon at bounding box center [310, 580] width 15 height 6
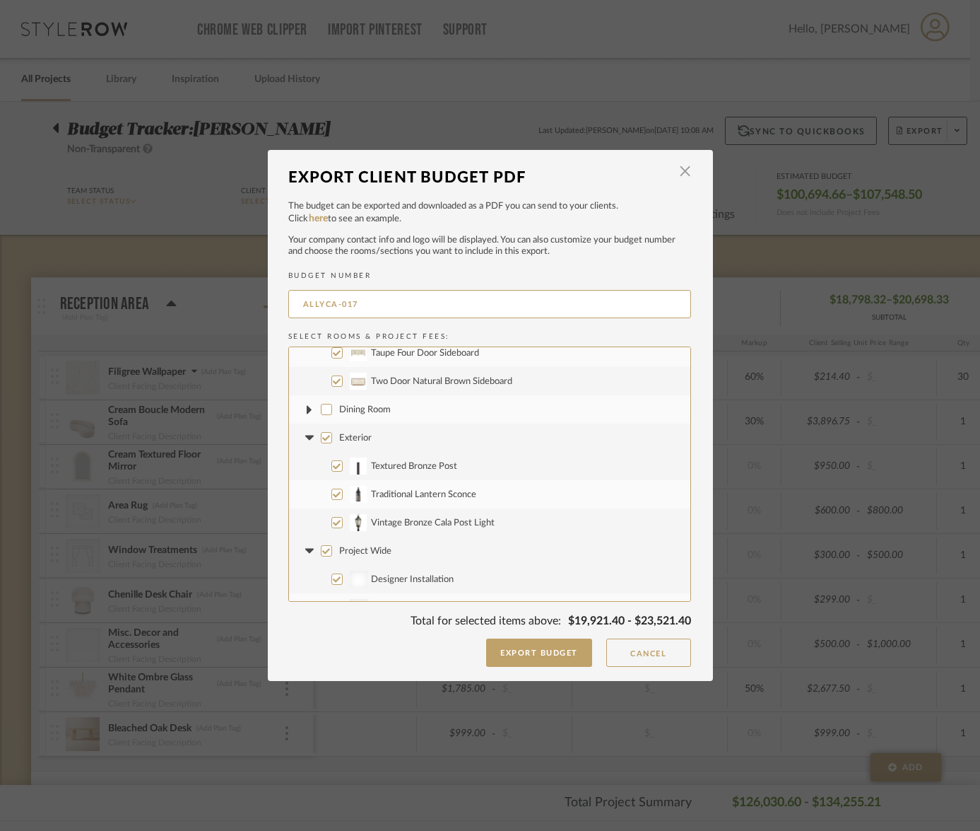
scroll to position [575, 0]
click at [322, 437] on input "Exterior" at bounding box center [326, 435] width 11 height 11
checkbox input "false"
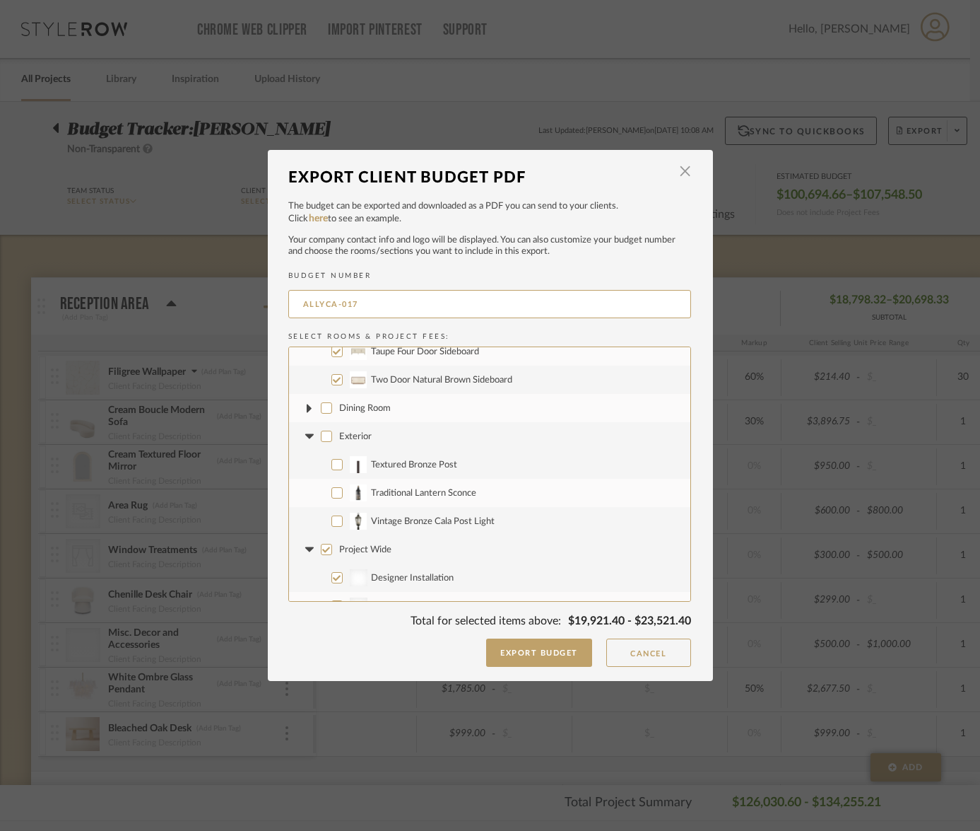
checkbox input "false"
click at [305, 438] on icon at bounding box center [309, 435] width 8 height 5
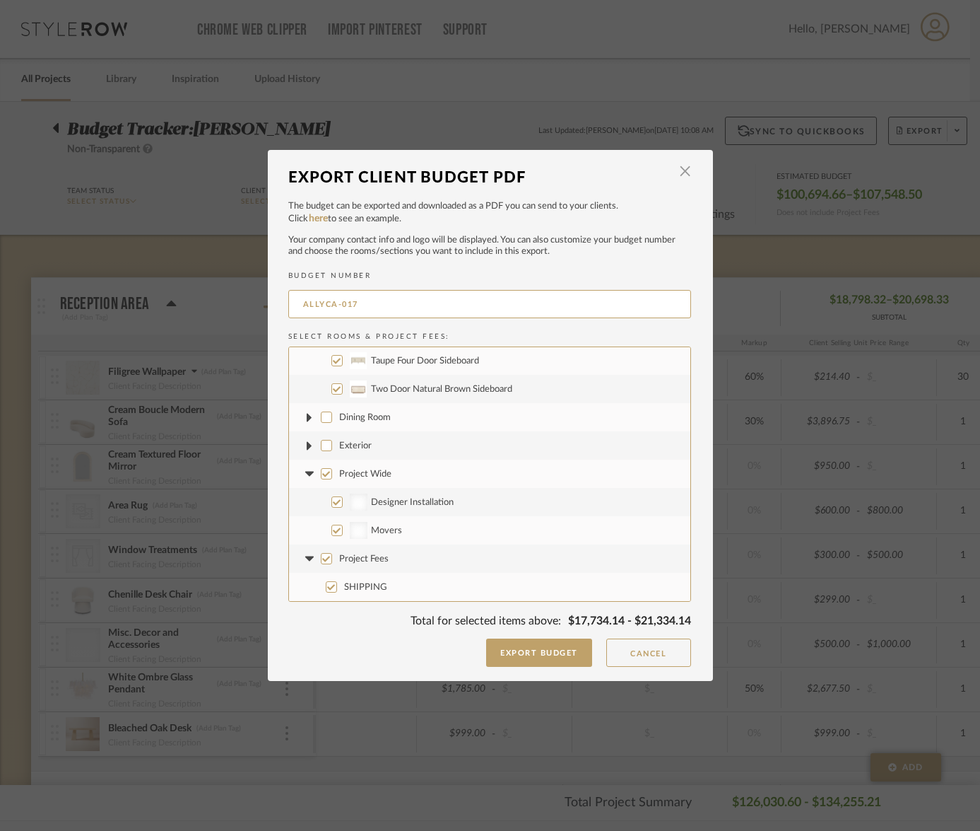
scroll to position [566, 0]
click at [321, 561] on input "Project Fees" at bounding box center [326, 558] width 11 height 11
checkbox input "false"
click at [308, 564] on fa-icon at bounding box center [310, 558] width 15 height 15
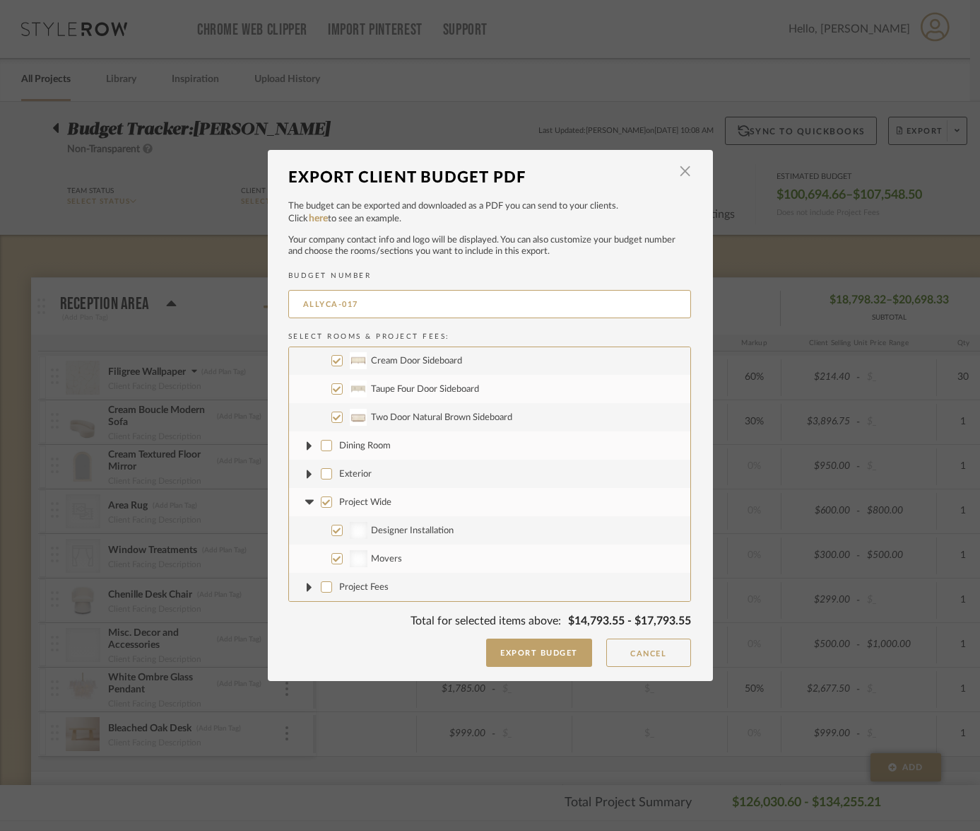
scroll to position [538, 0]
click at [323, 500] on input "Project Wide" at bounding box center [326, 501] width 11 height 11
checkbox input "false"
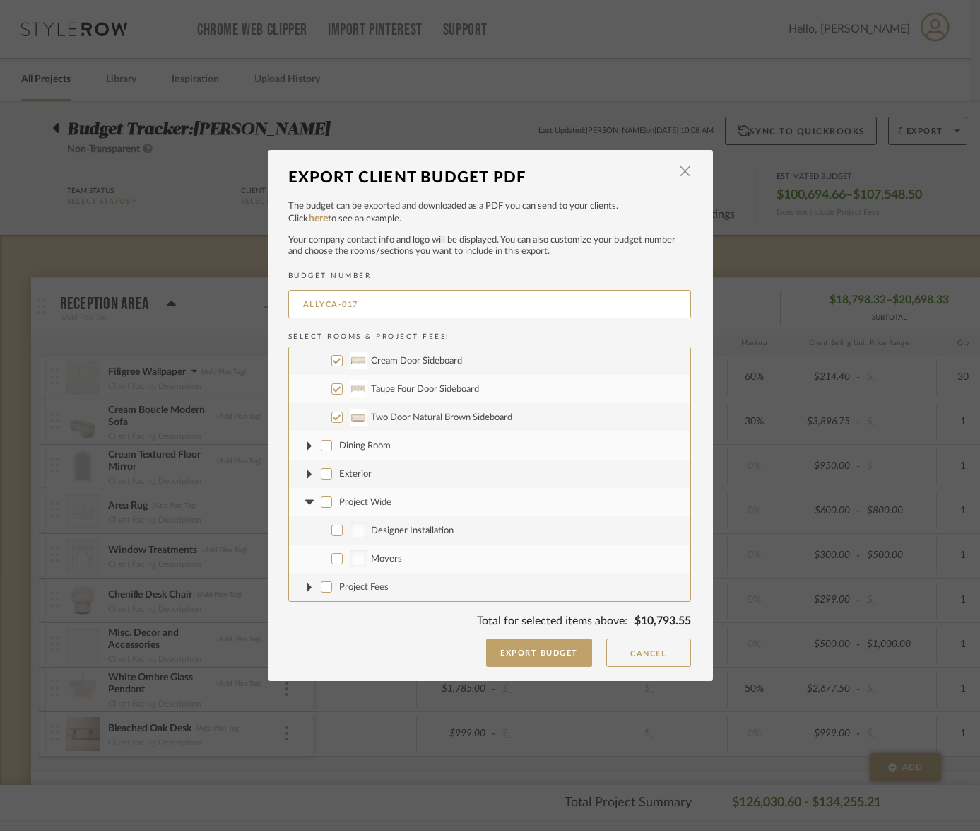
click at [306, 503] on icon at bounding box center [310, 502] width 15 height 6
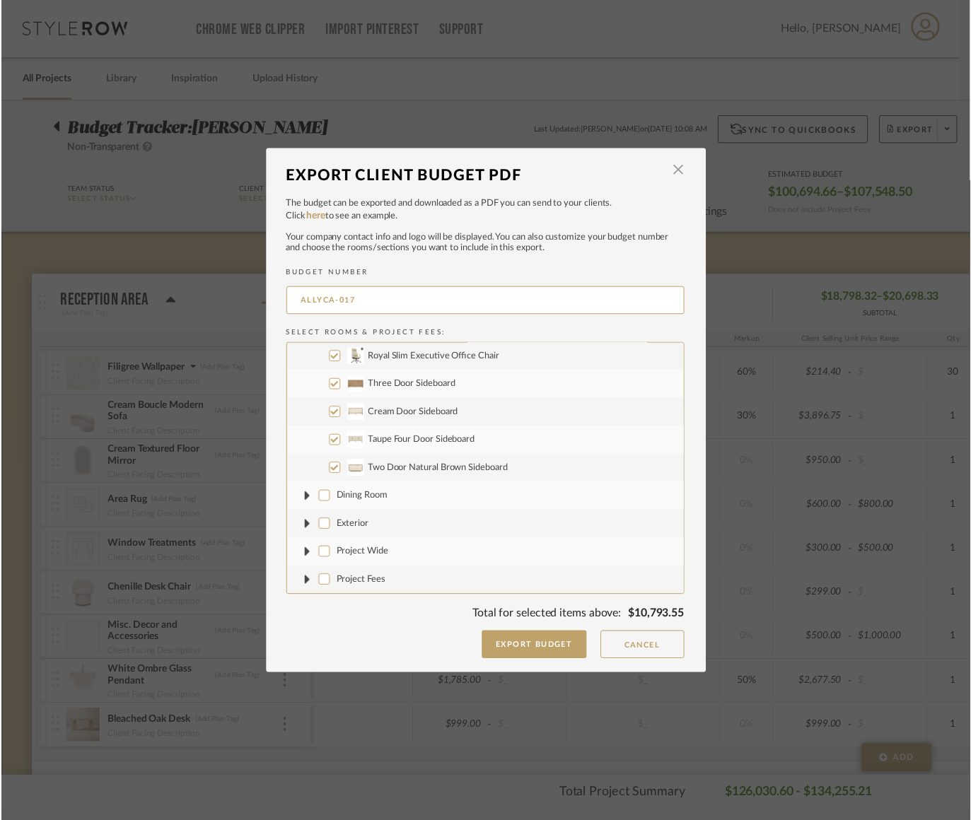
scroll to position [0, 0]
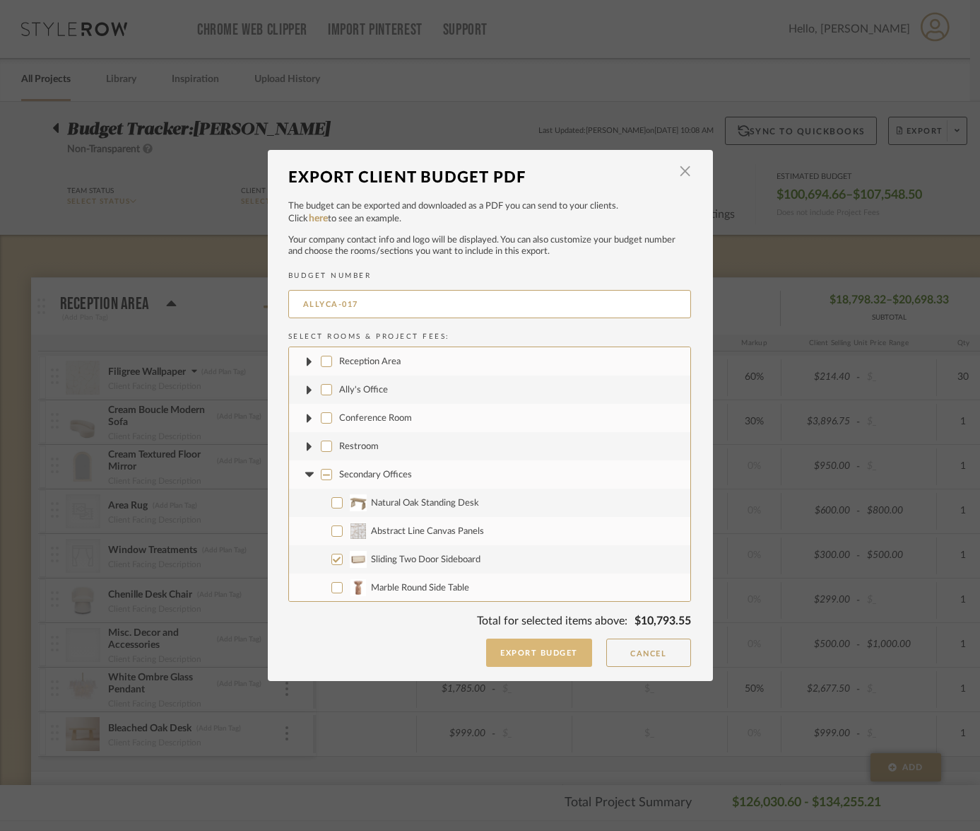
click at [542, 659] on button "Export Budget" at bounding box center [539, 652] width 106 height 28
